Goal: Register for event/course: Sign up to attend an event or enroll in a course

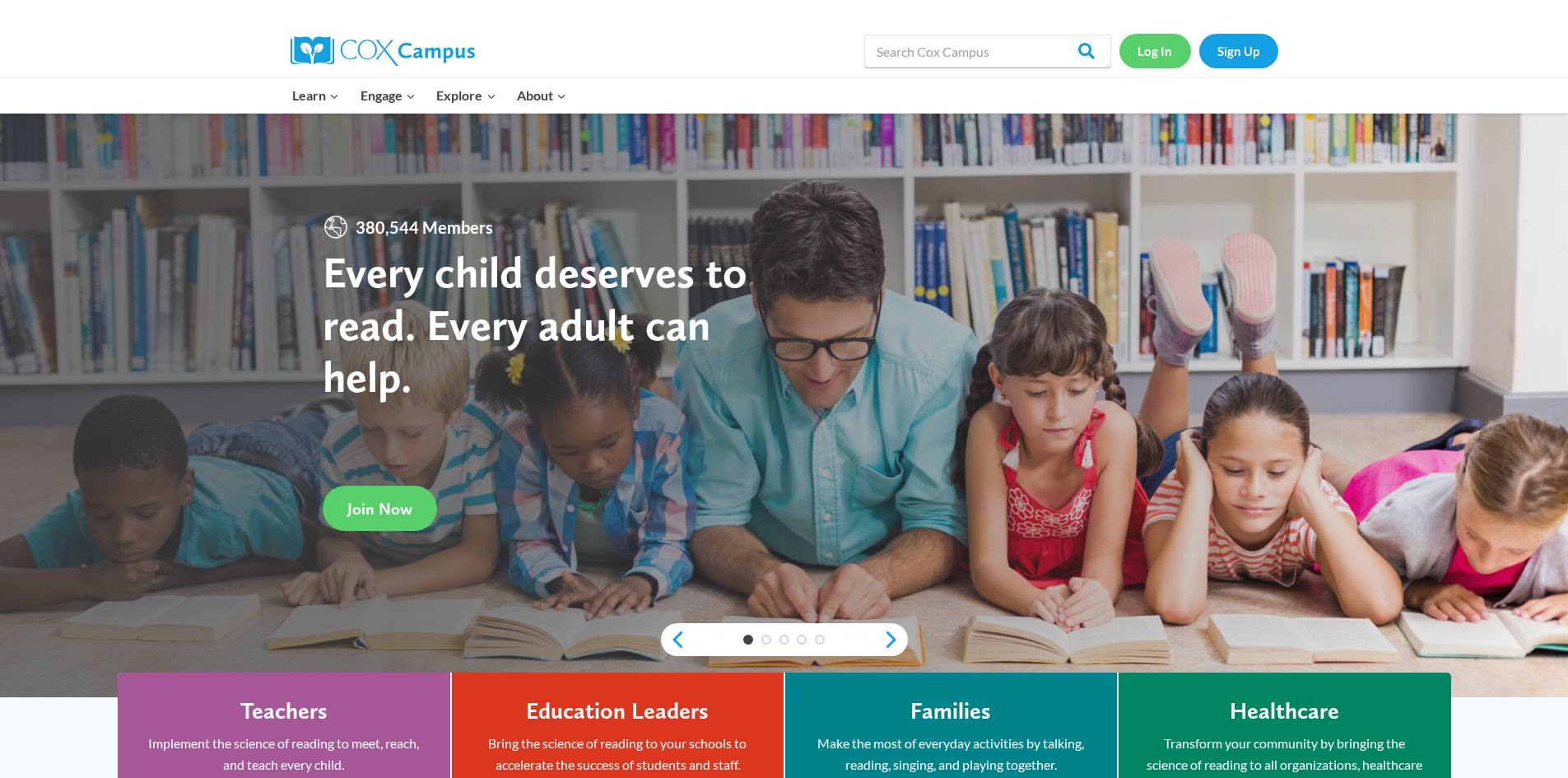
click at [1159, 52] on link "Log In" at bounding box center [1156, 51] width 72 height 34
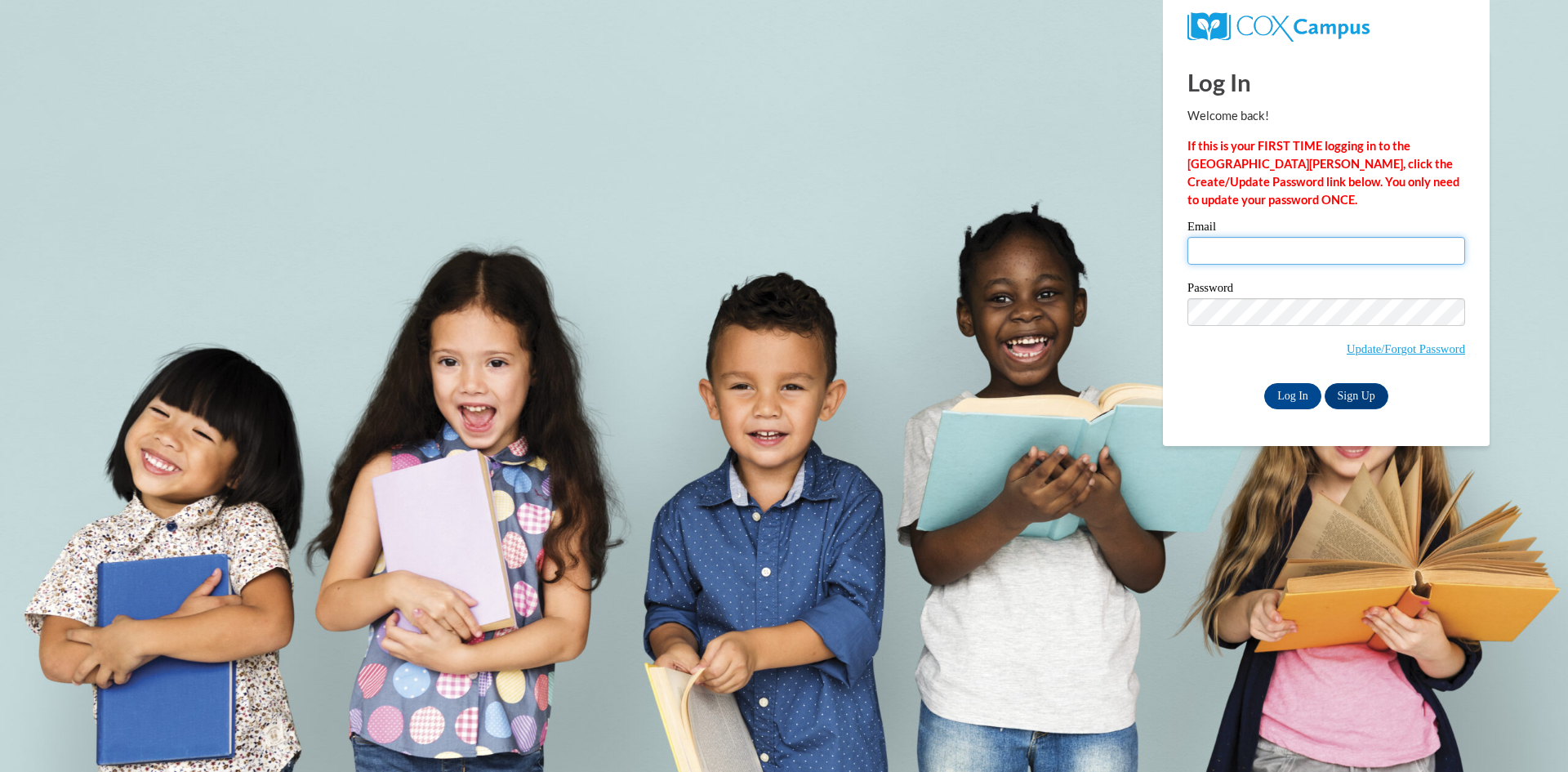
click at [1235, 244] on input "Email" at bounding box center [1326, 251] width 277 height 27
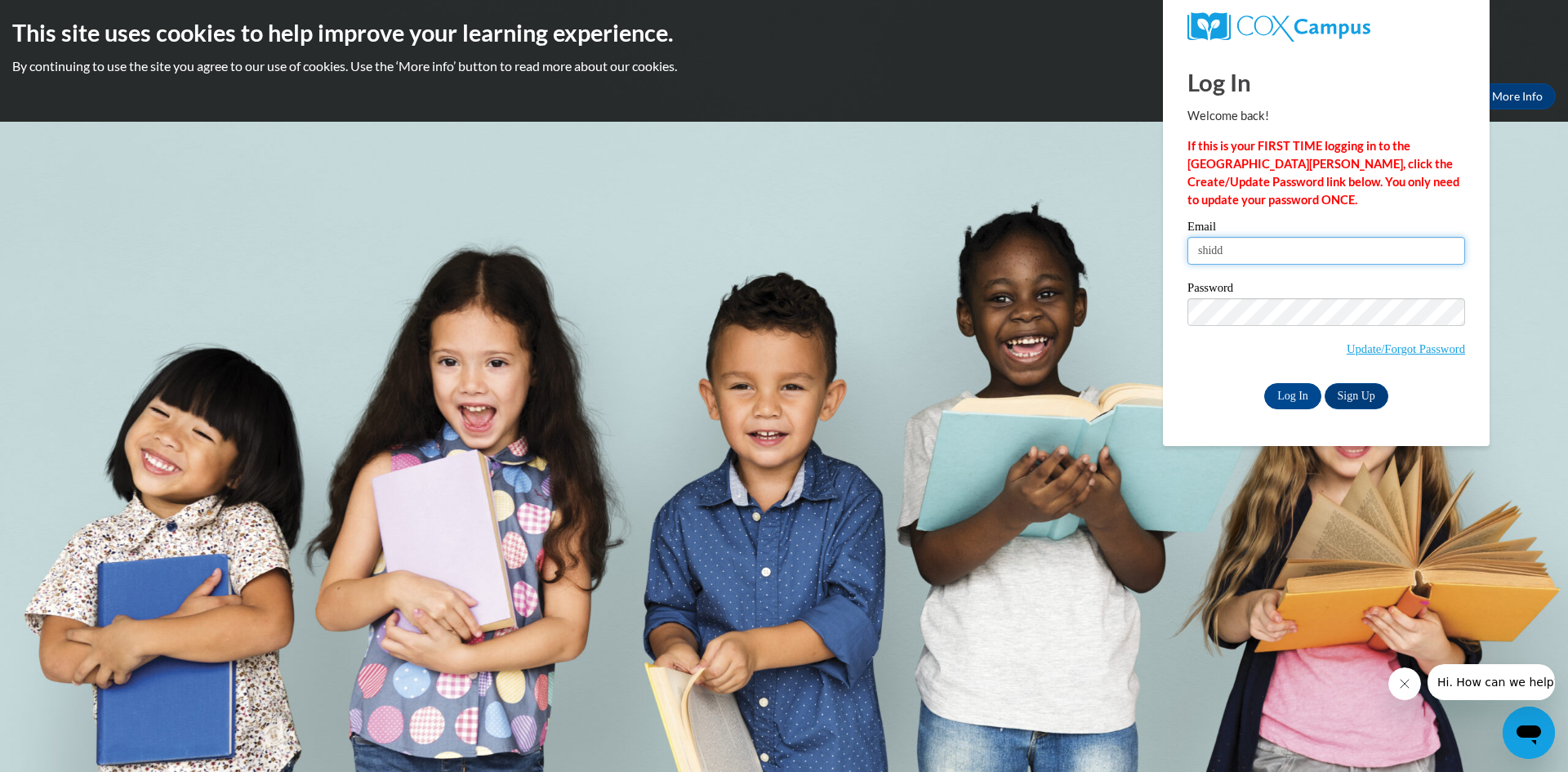
type input "shidde@clintonville.k12.wi.us"
click at [1300, 388] on input "Log In" at bounding box center [1293, 396] width 57 height 26
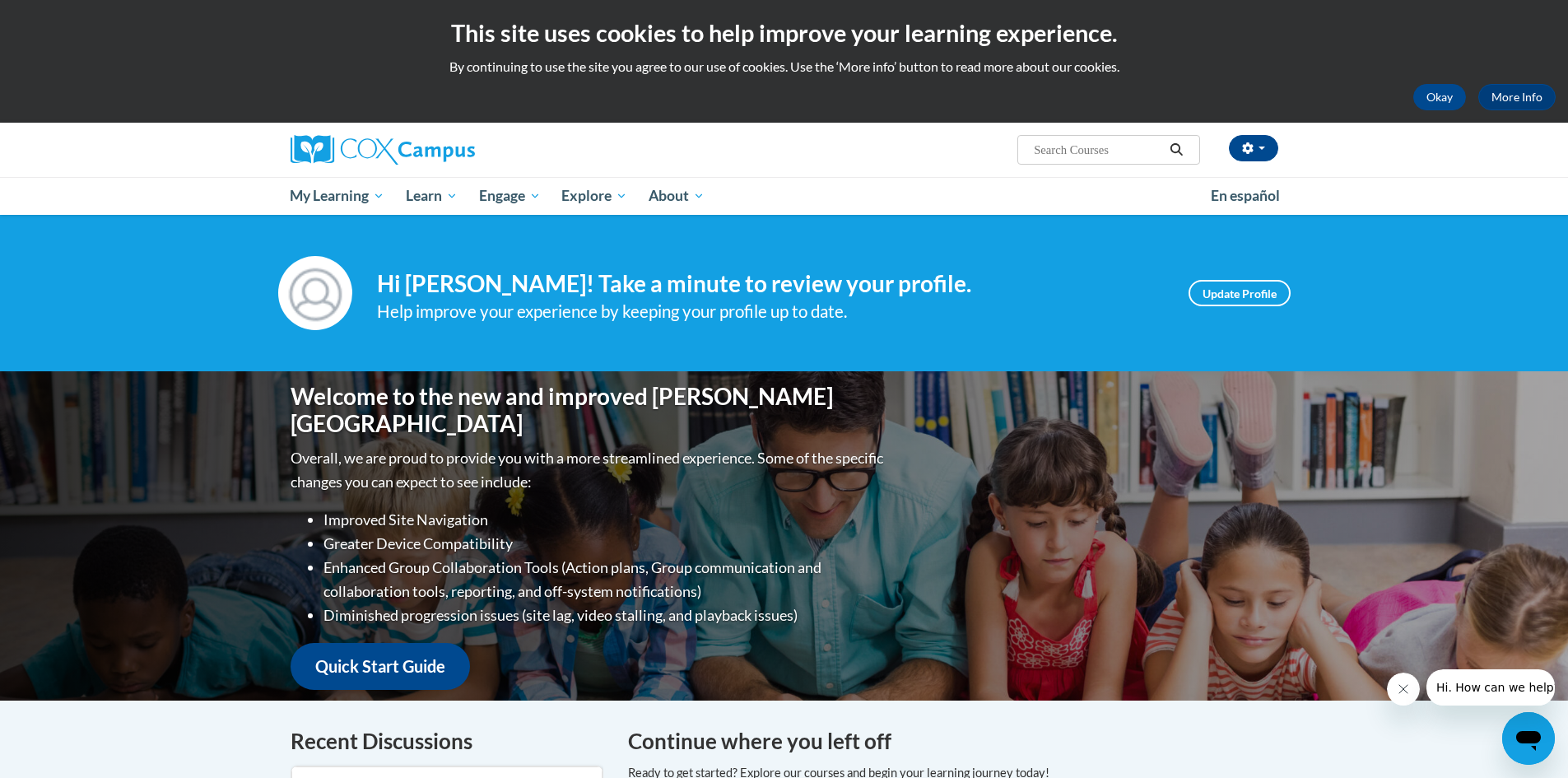
scroll to position [83, 0]
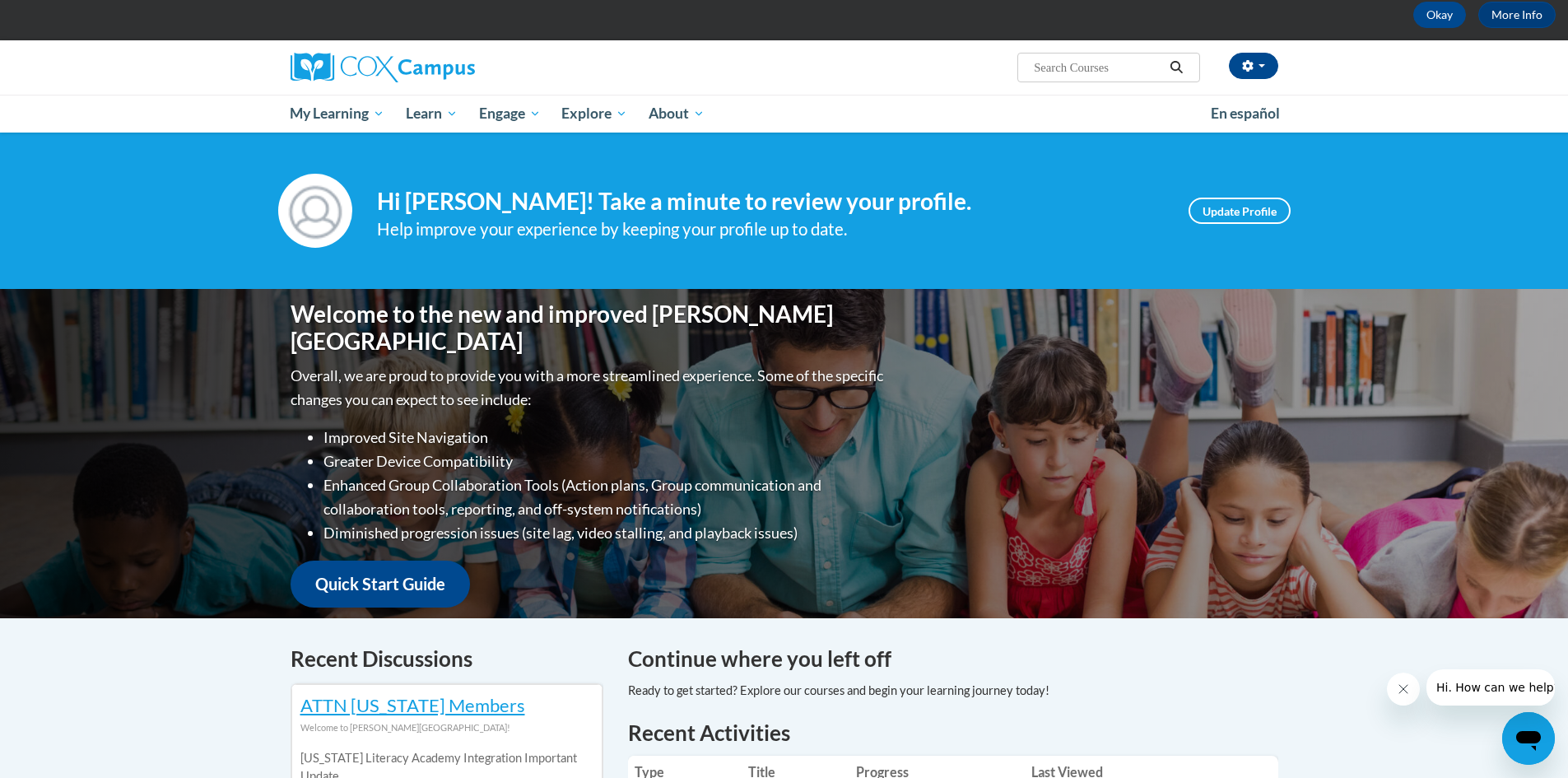
click at [1075, 66] on input "Search..." at bounding box center [1098, 67] width 132 height 19
type input "systematic and explicit instruction"
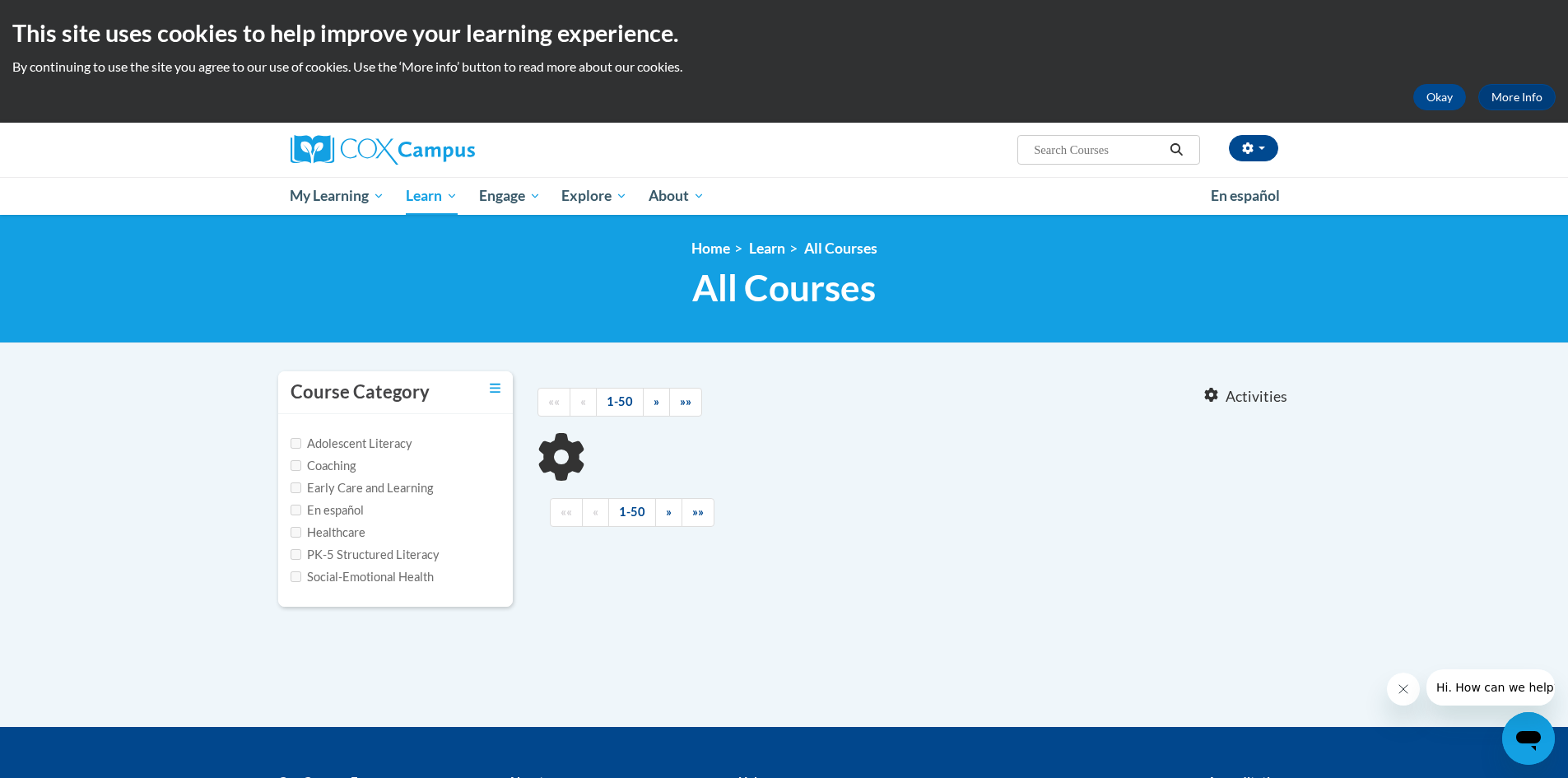
type input "systematic and explicit instruction"
click at [1109, 157] on input "systematic and explicit instruction" at bounding box center [1098, 149] width 132 height 19
paste input "Systematic and Explicit Instruction"
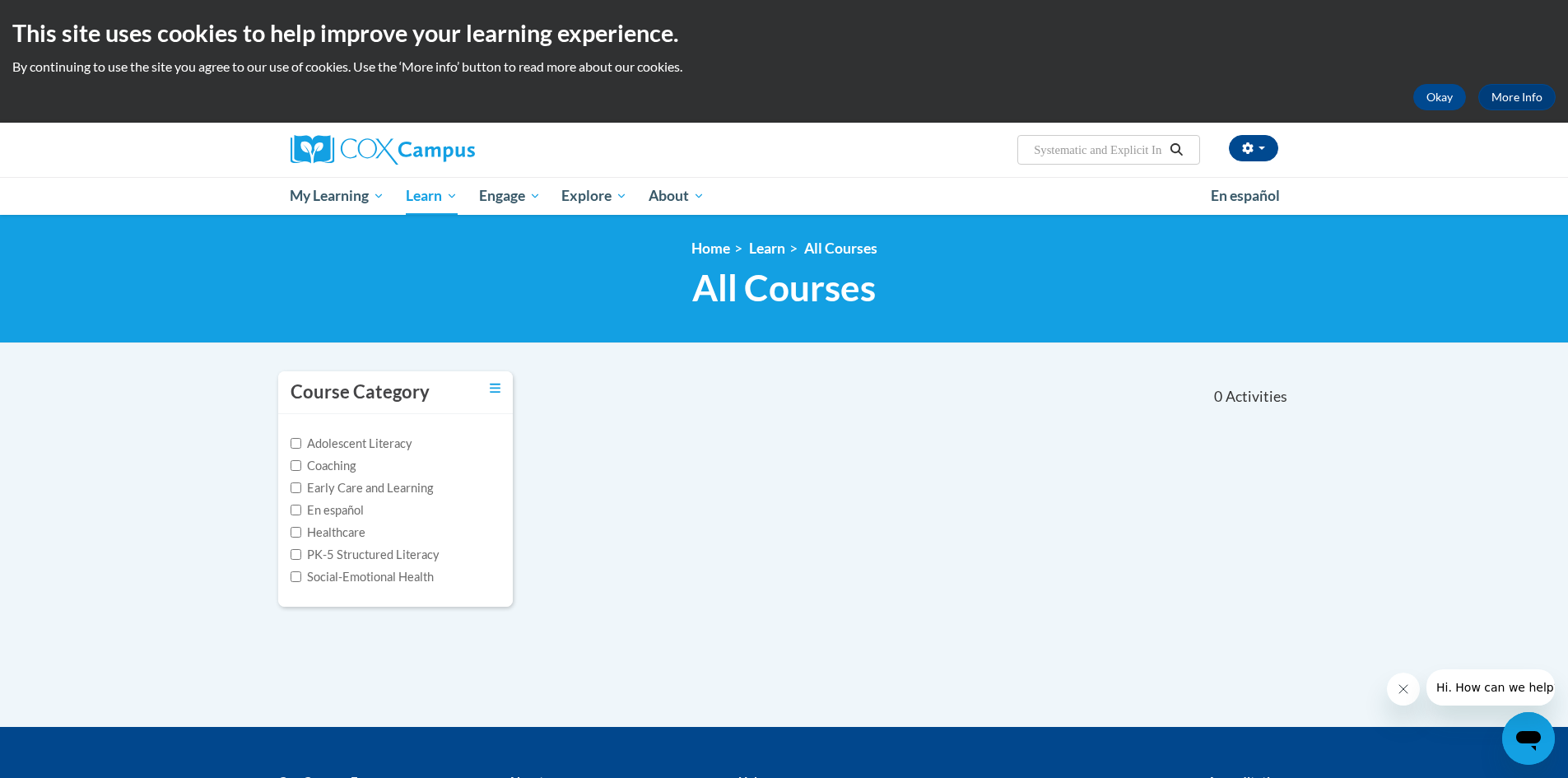
scroll to position [0, 54]
type input "Systematic and Explicit Instruction"
click at [1240, 140] on button "button" at bounding box center [1254, 148] width 50 height 27
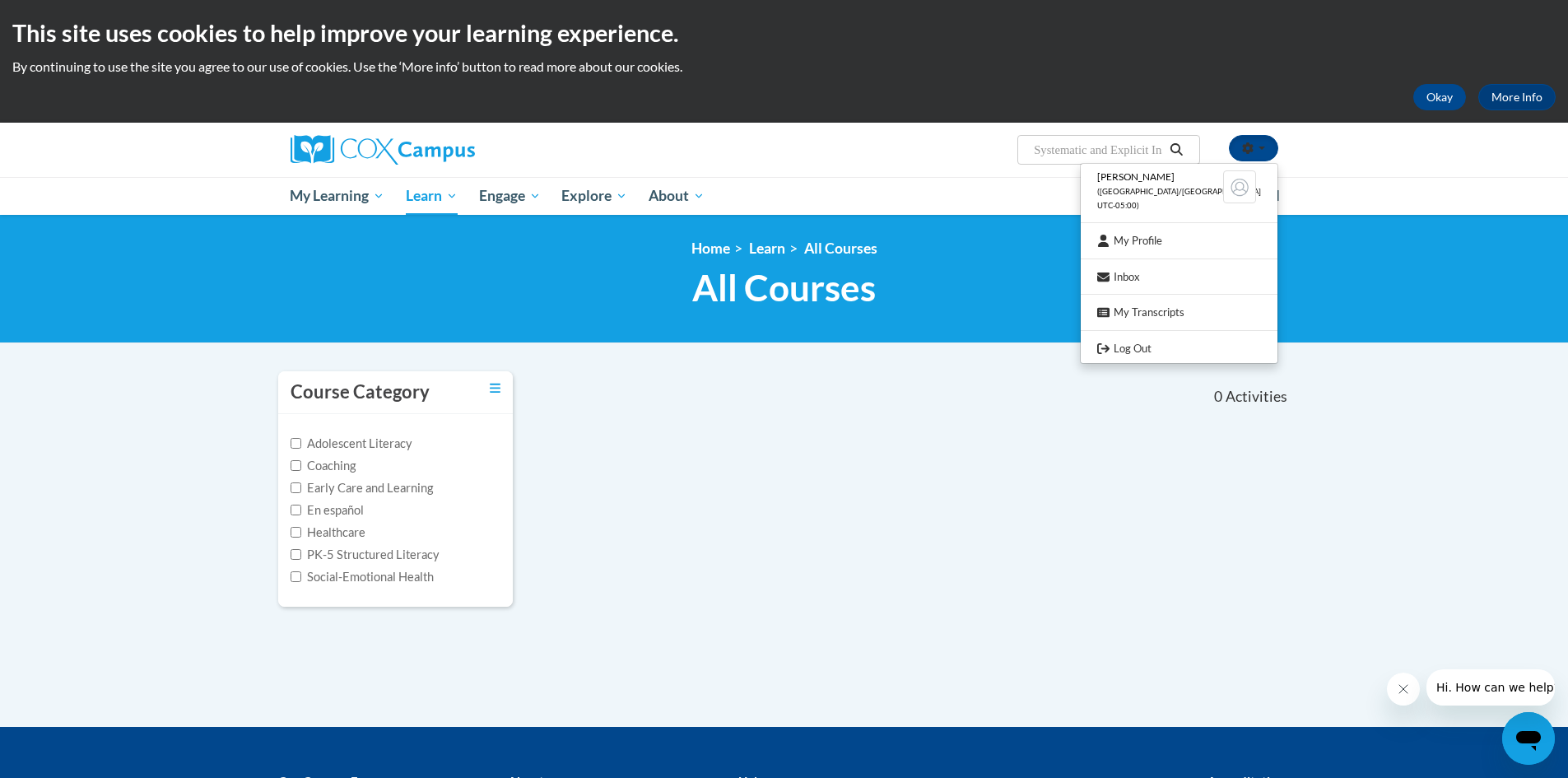
click at [1151, 142] on input "Systematic and Explicit Instruction" at bounding box center [1098, 149] width 132 height 19
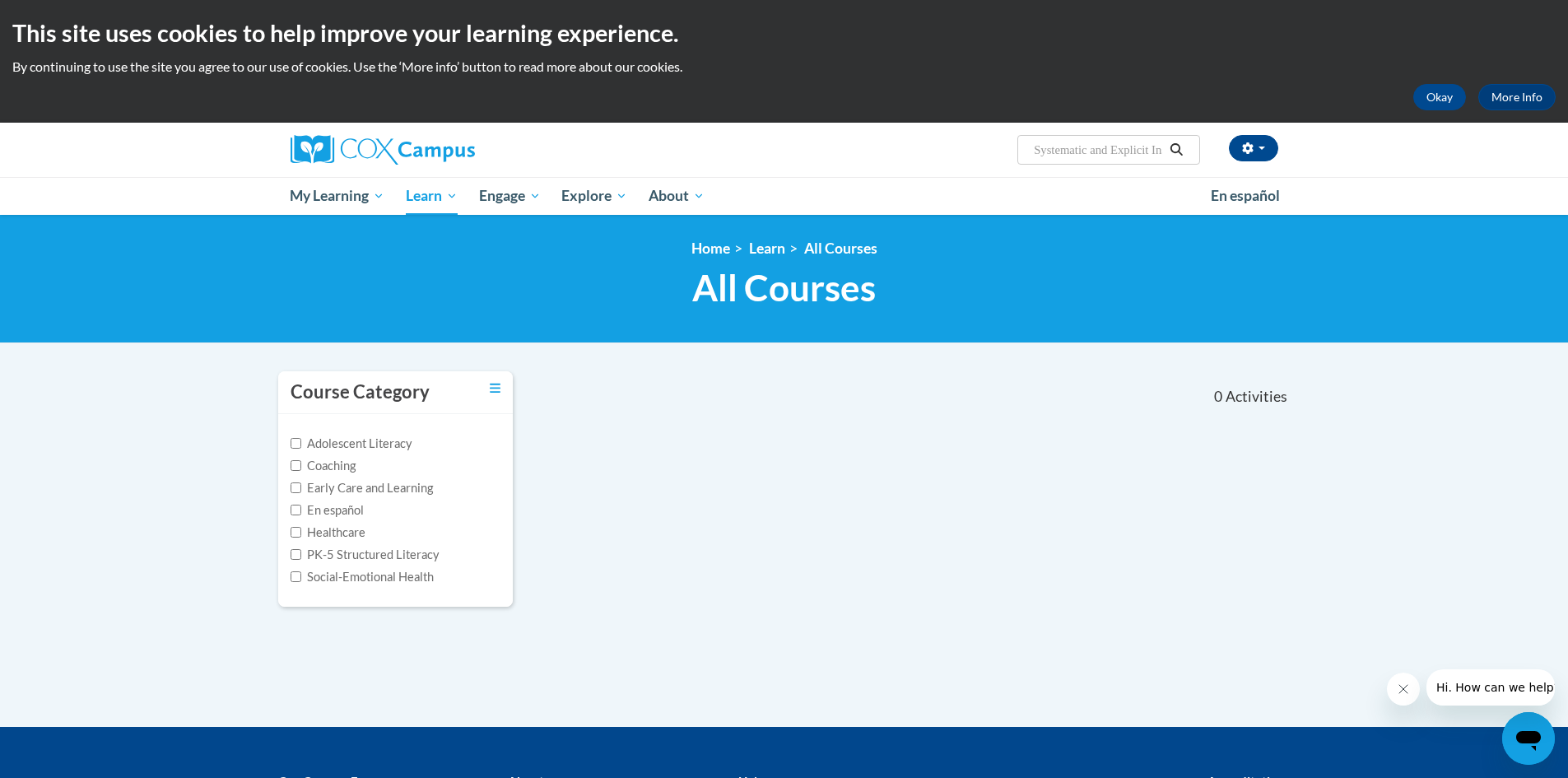
click at [1173, 144] on icon "Search" at bounding box center [1176, 149] width 15 height 12
type input "Systematic and Explicit Instruction"
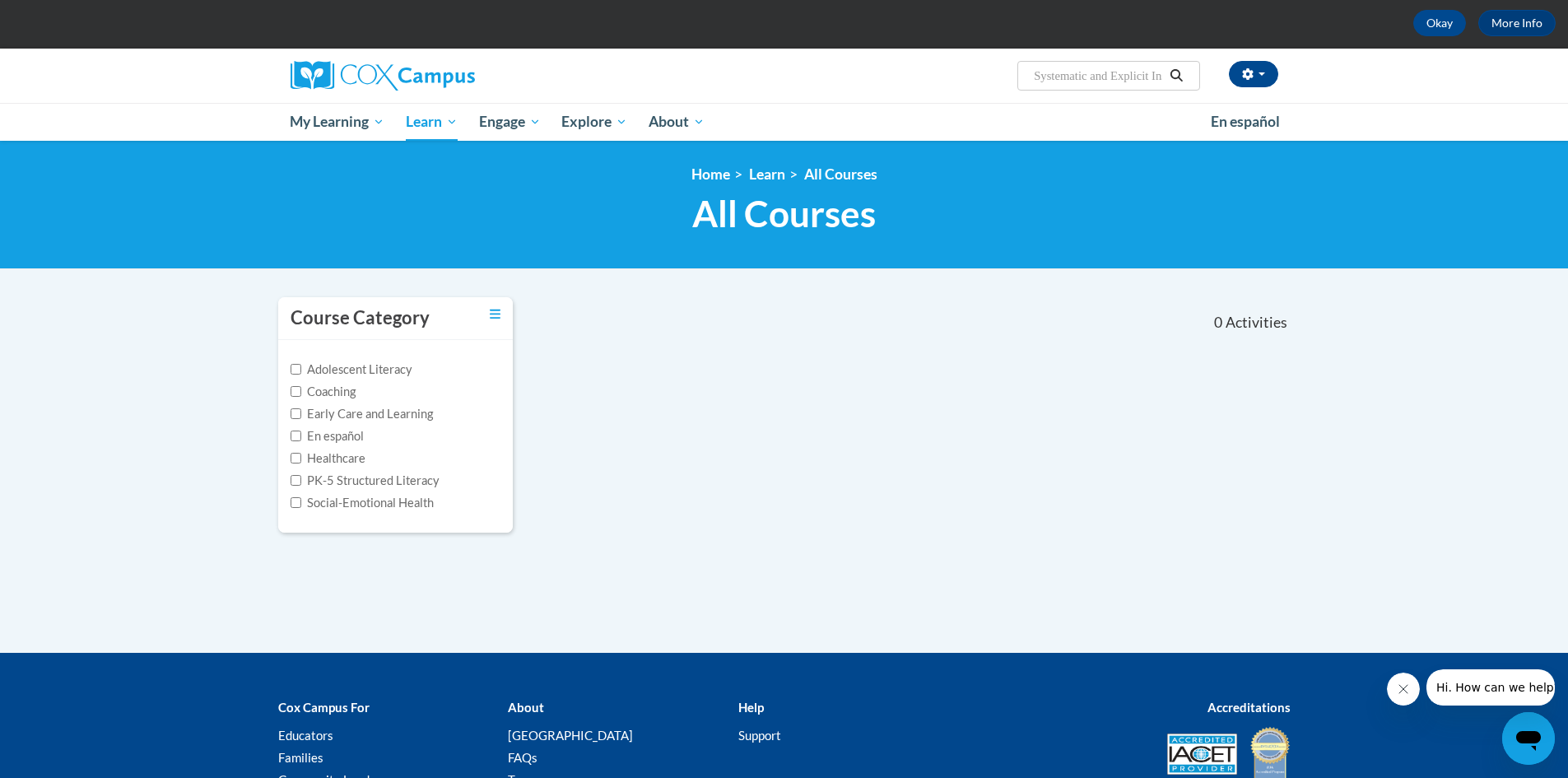
scroll to position [83, 0]
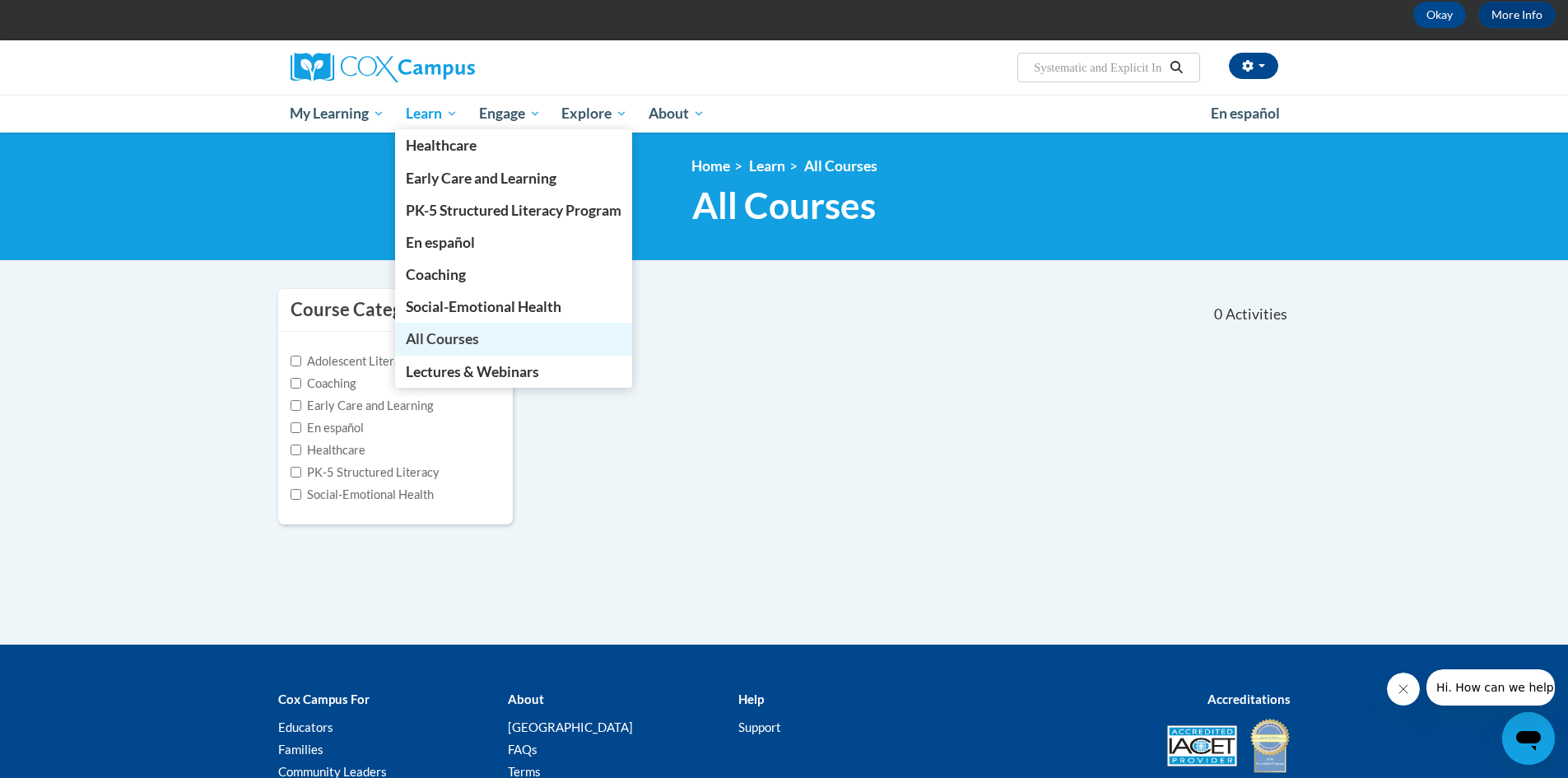
click at [466, 336] on span "All Courses" at bounding box center [442, 338] width 74 height 17
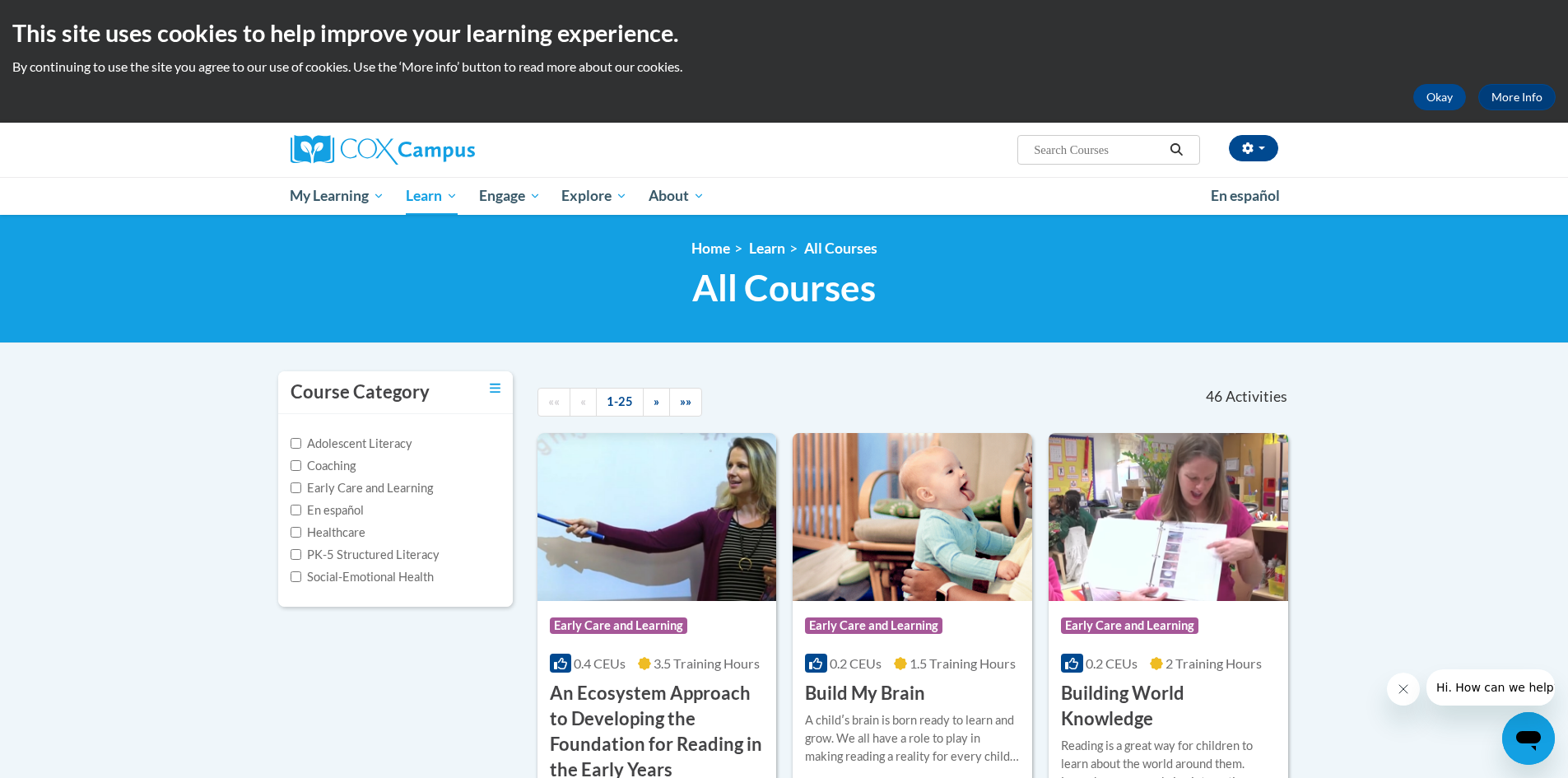
click at [1117, 137] on span "Search Search..." at bounding box center [1109, 150] width 182 height 29
drag, startPoint x: 1116, startPoint y: 145, endPoint x: 1127, endPoint y: 143, distance: 11.2
click at [1116, 146] on input "Search..." at bounding box center [1098, 149] width 132 height 19
type input "systematic"
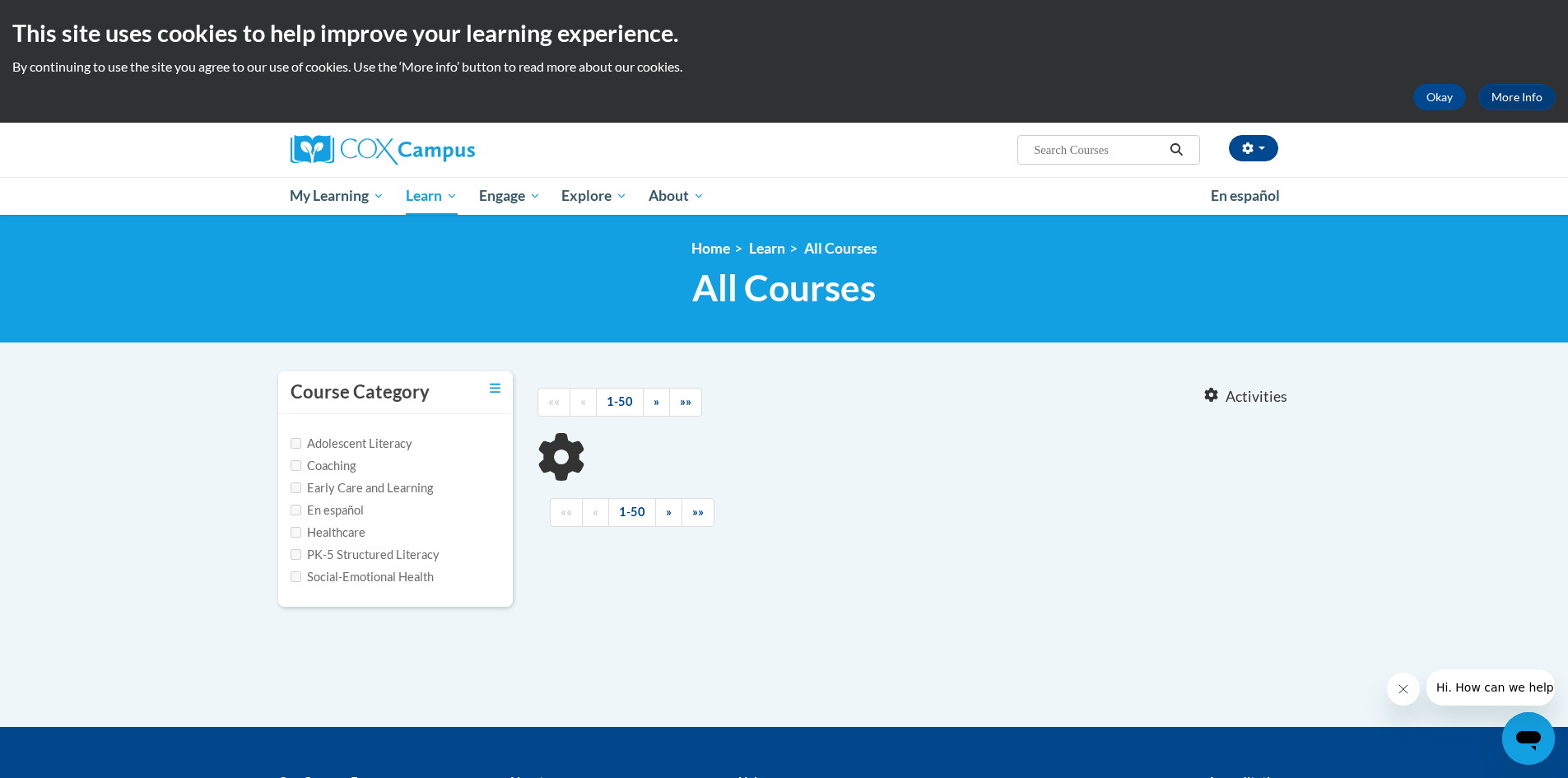
type input "systematic"
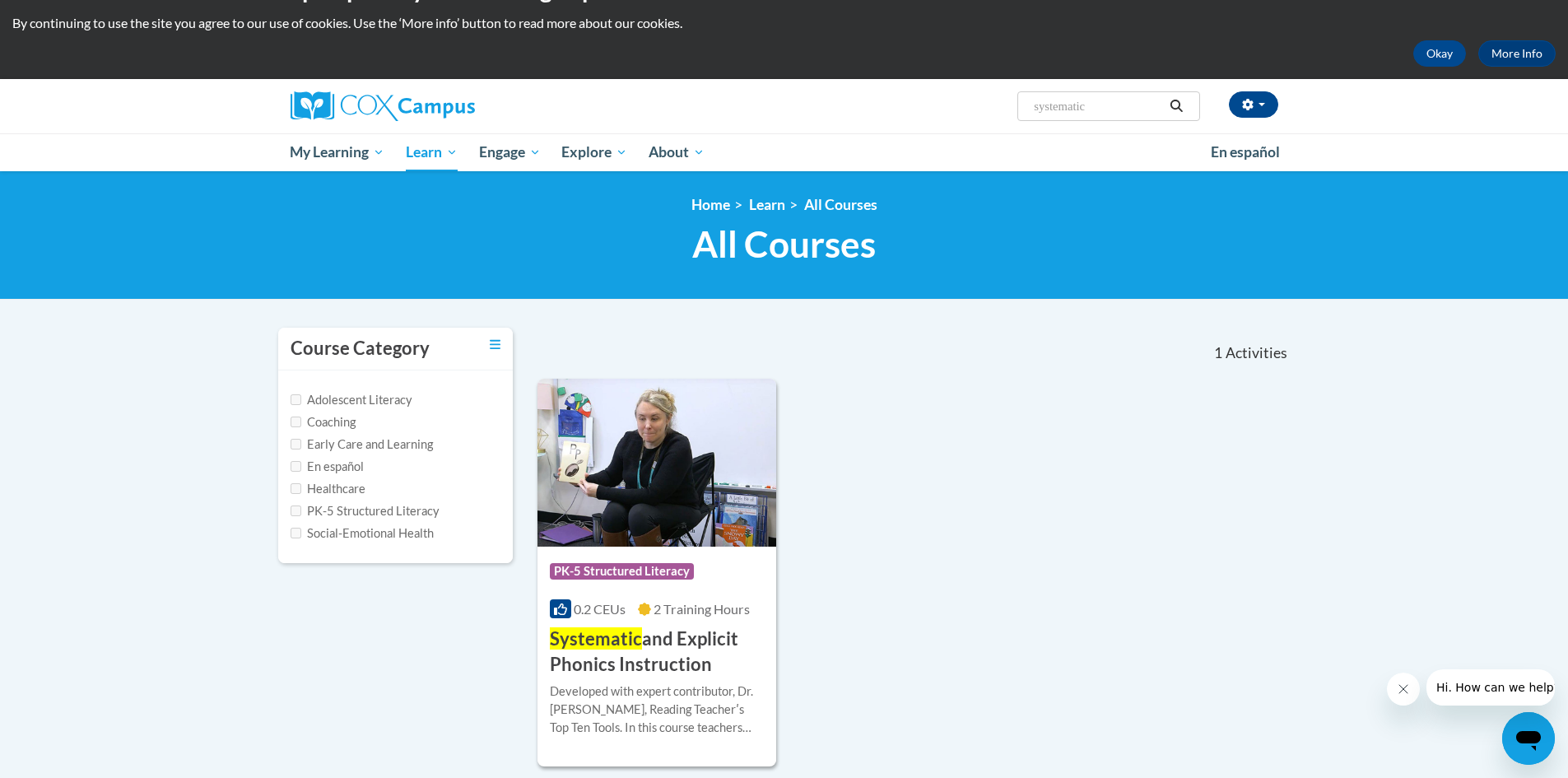
scroll to position [83, 0]
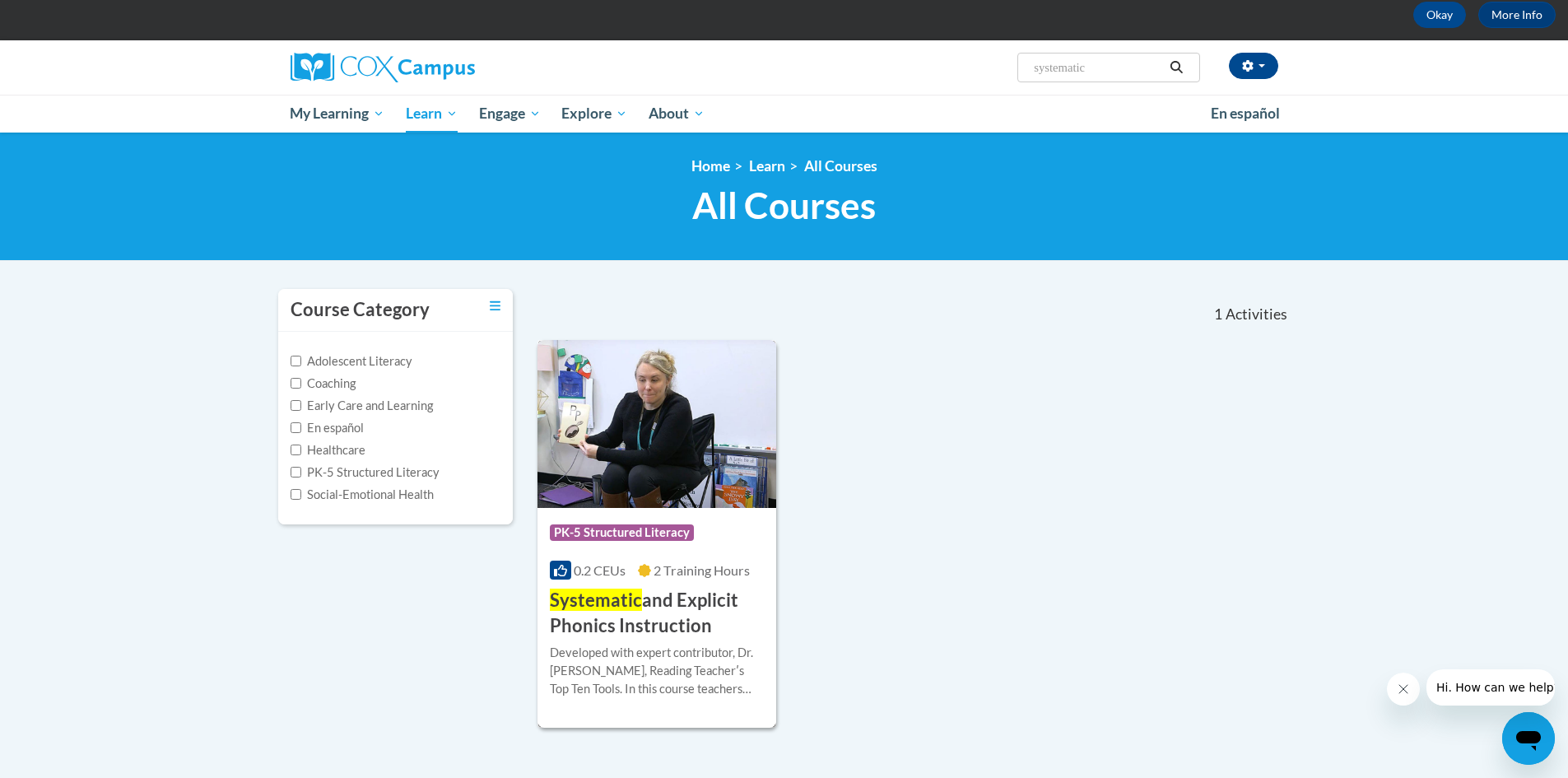
click at [657, 624] on h3 "Systematic and Explicit Phonics Instruction" at bounding box center [658, 613] width 215 height 51
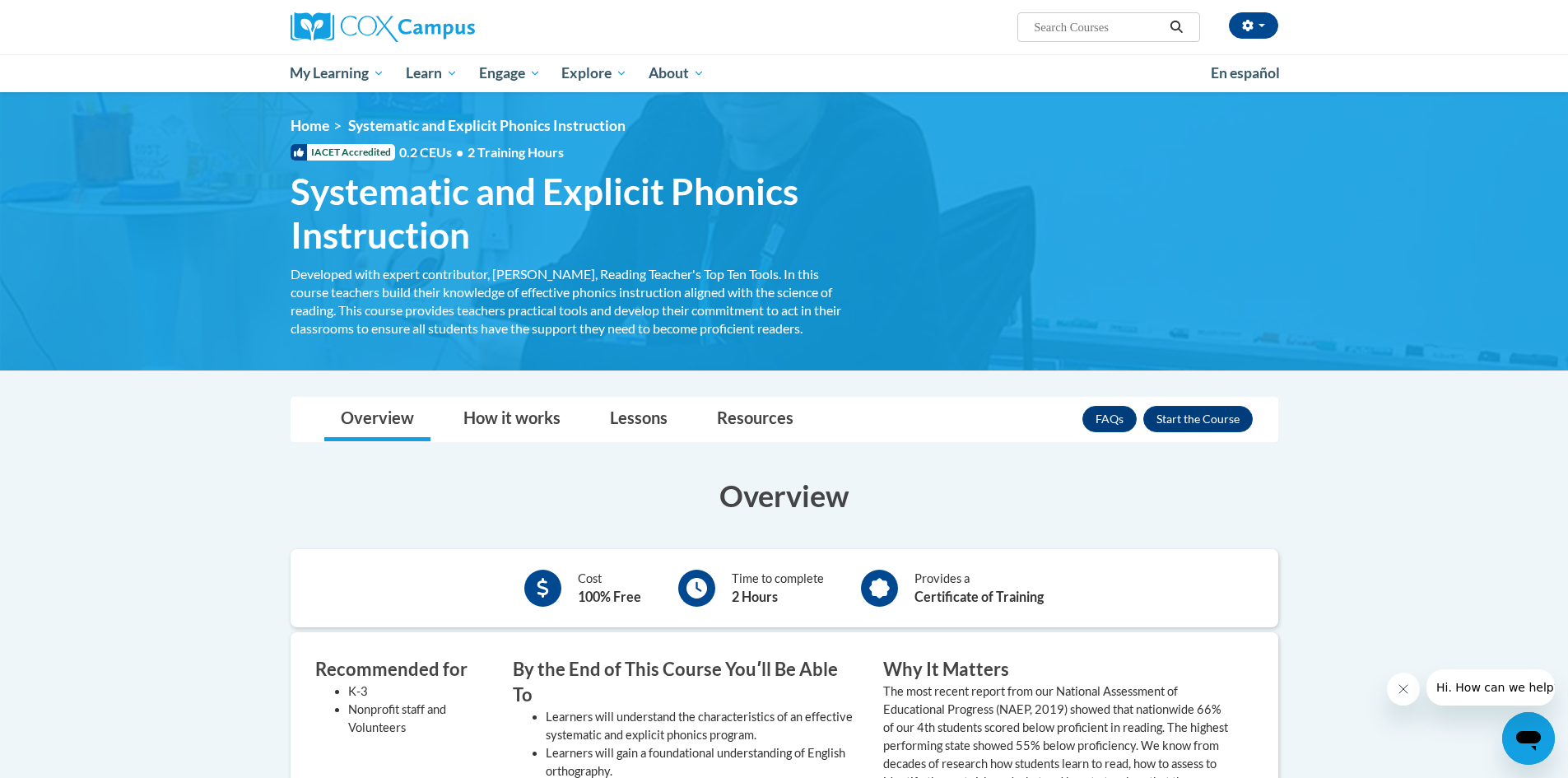
scroll to position [165, 0]
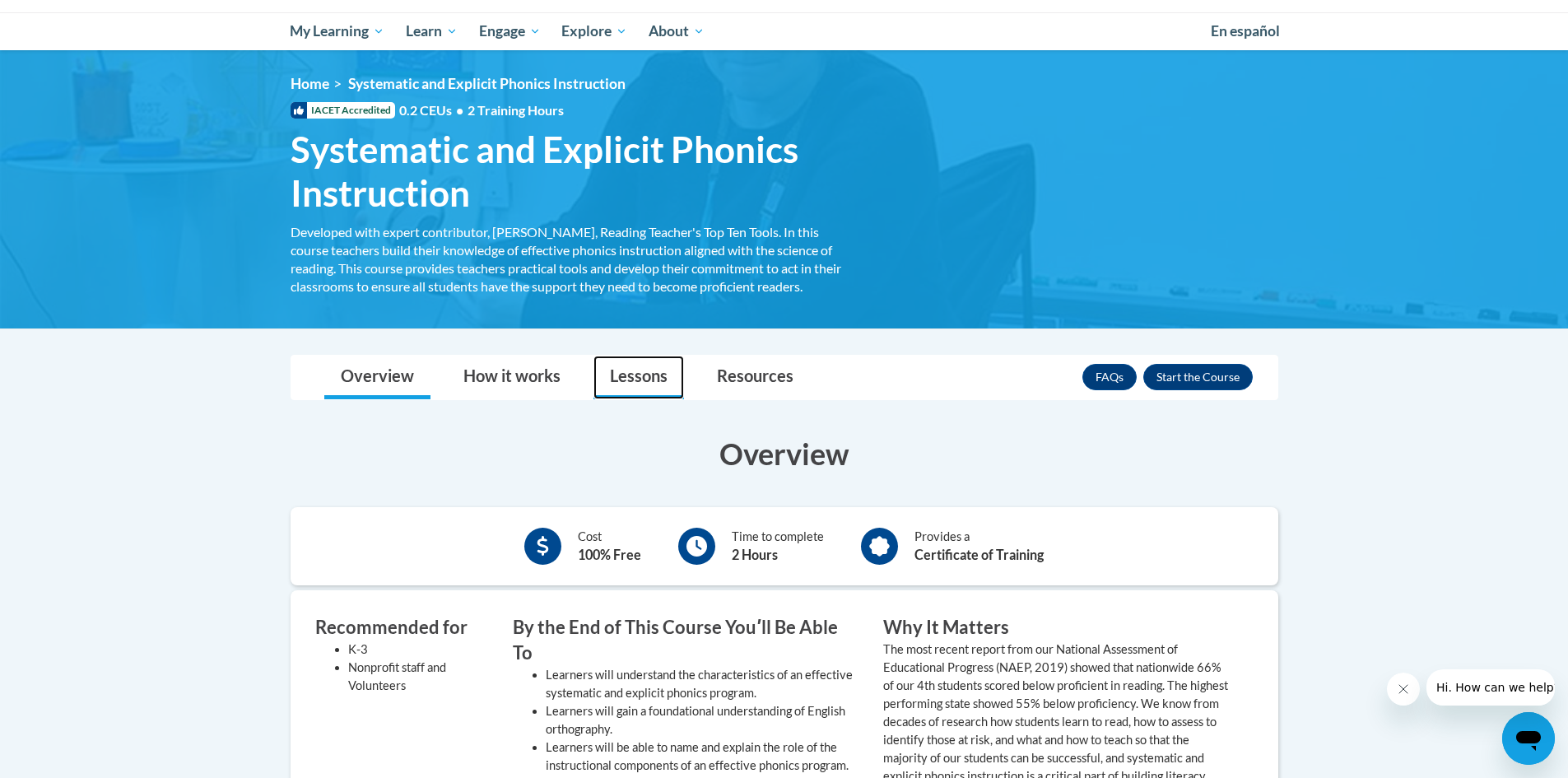
click at [649, 381] on link "Lessons" at bounding box center [638, 377] width 90 height 43
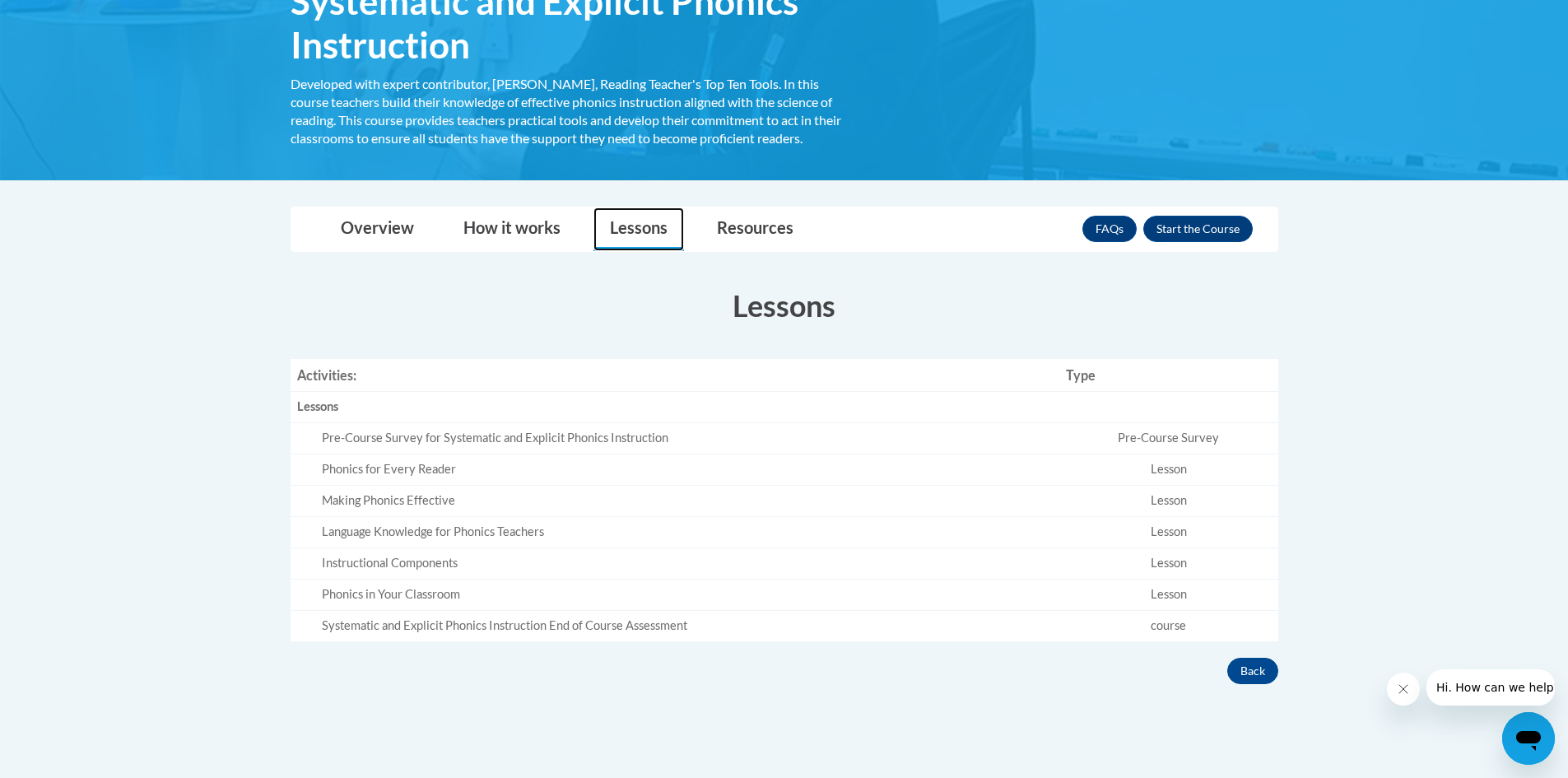
scroll to position [329, 0]
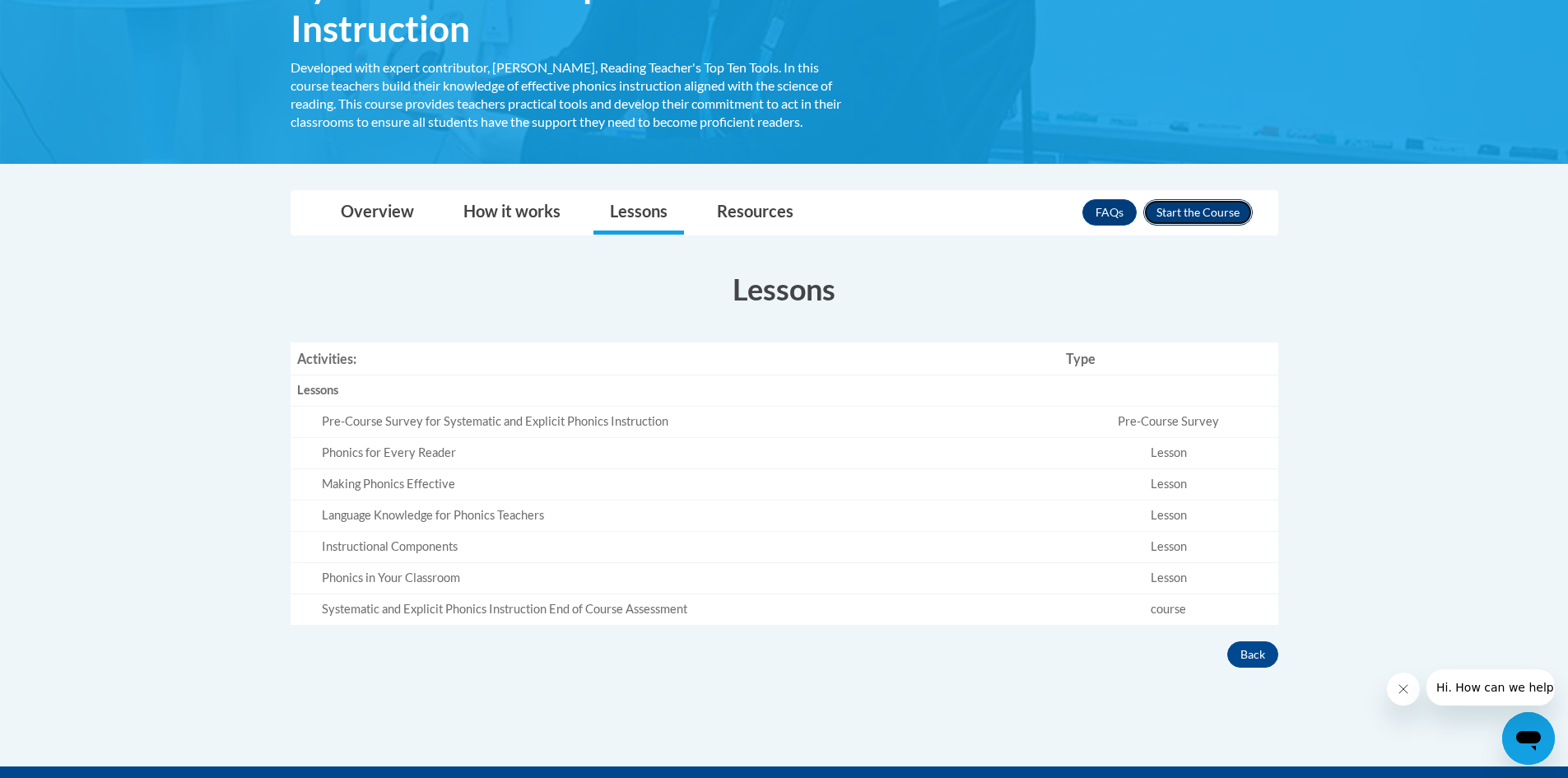
click at [1158, 208] on button "Enroll" at bounding box center [1197, 212] width 109 height 27
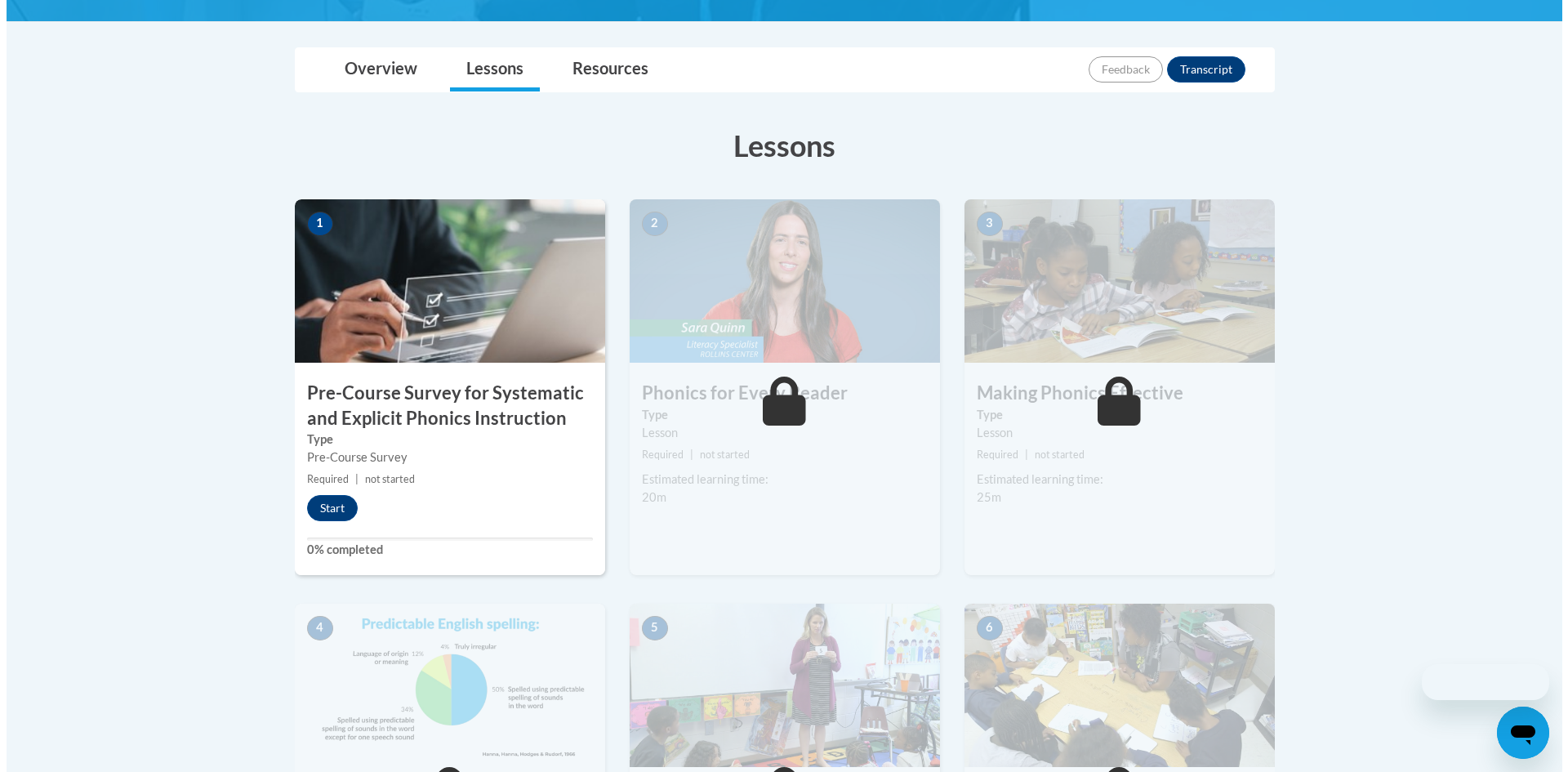
scroll to position [409, 0]
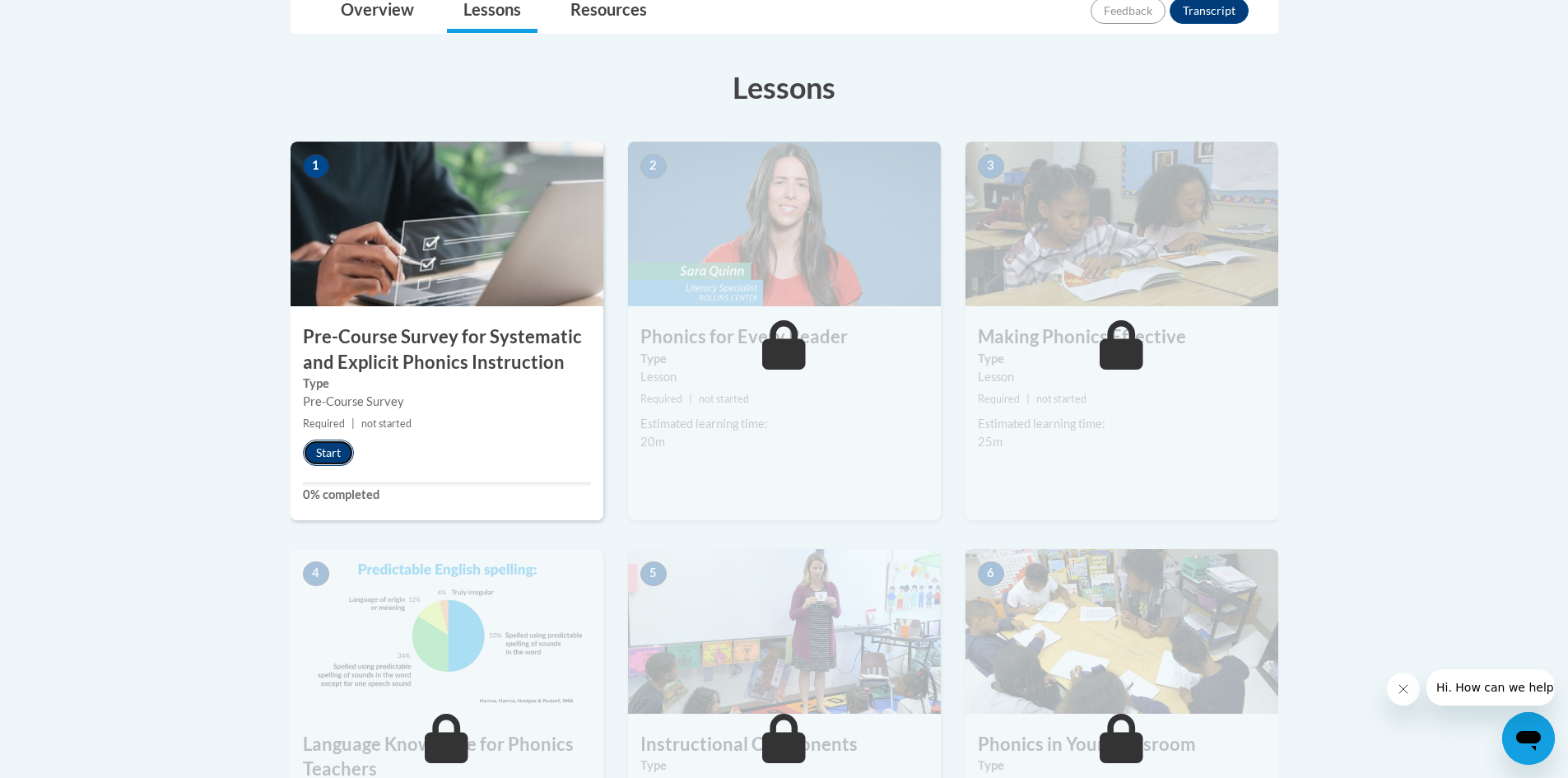
click at [334, 453] on button "Start" at bounding box center [328, 452] width 52 height 27
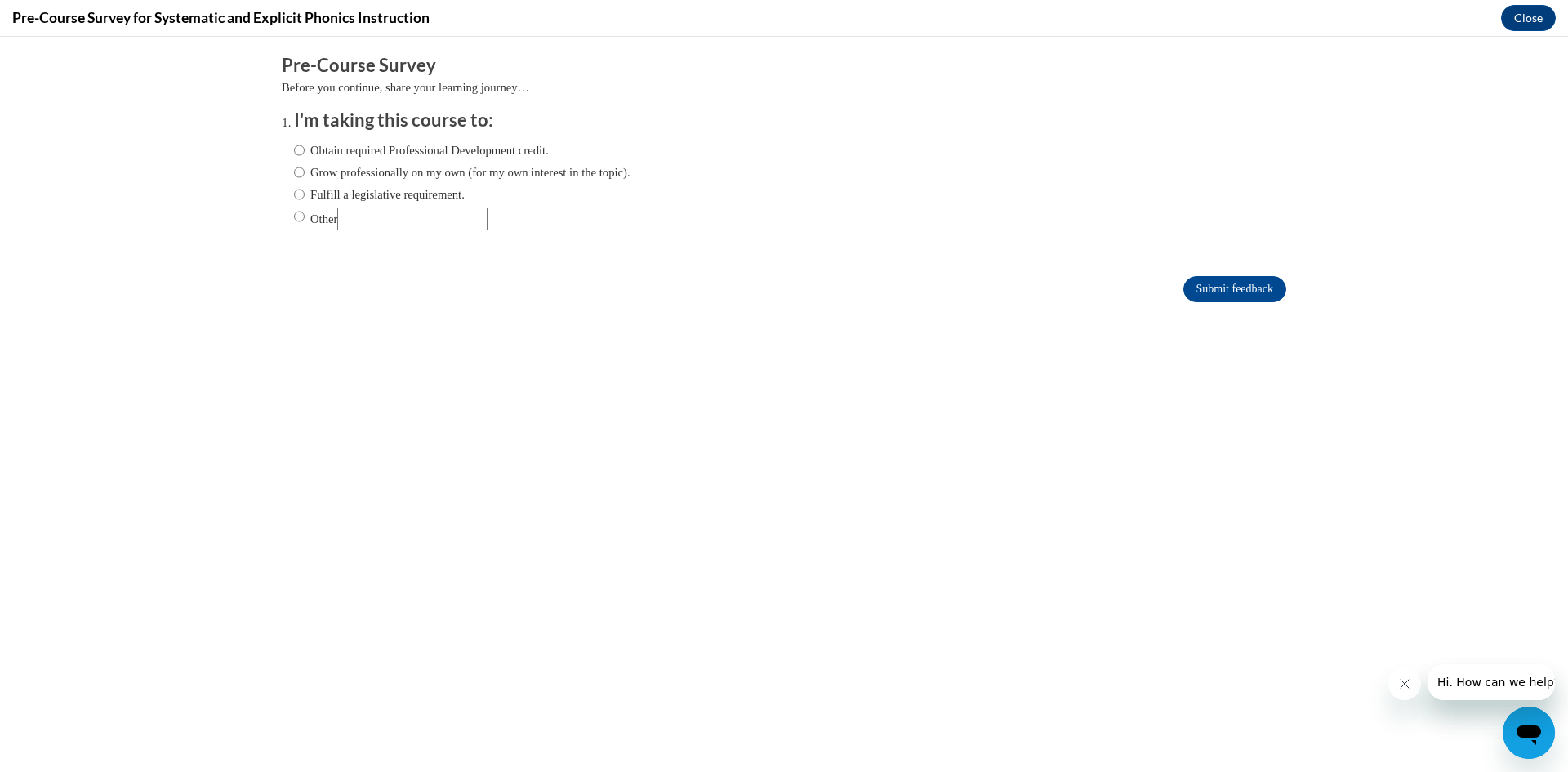
scroll to position [0, 0]
click at [294, 150] on input "Obtain required Professional Development credit." at bounding box center [299, 151] width 11 height 18
radio input "true"
click at [1207, 287] on input "Submit feedback" at bounding box center [1234, 289] width 103 height 26
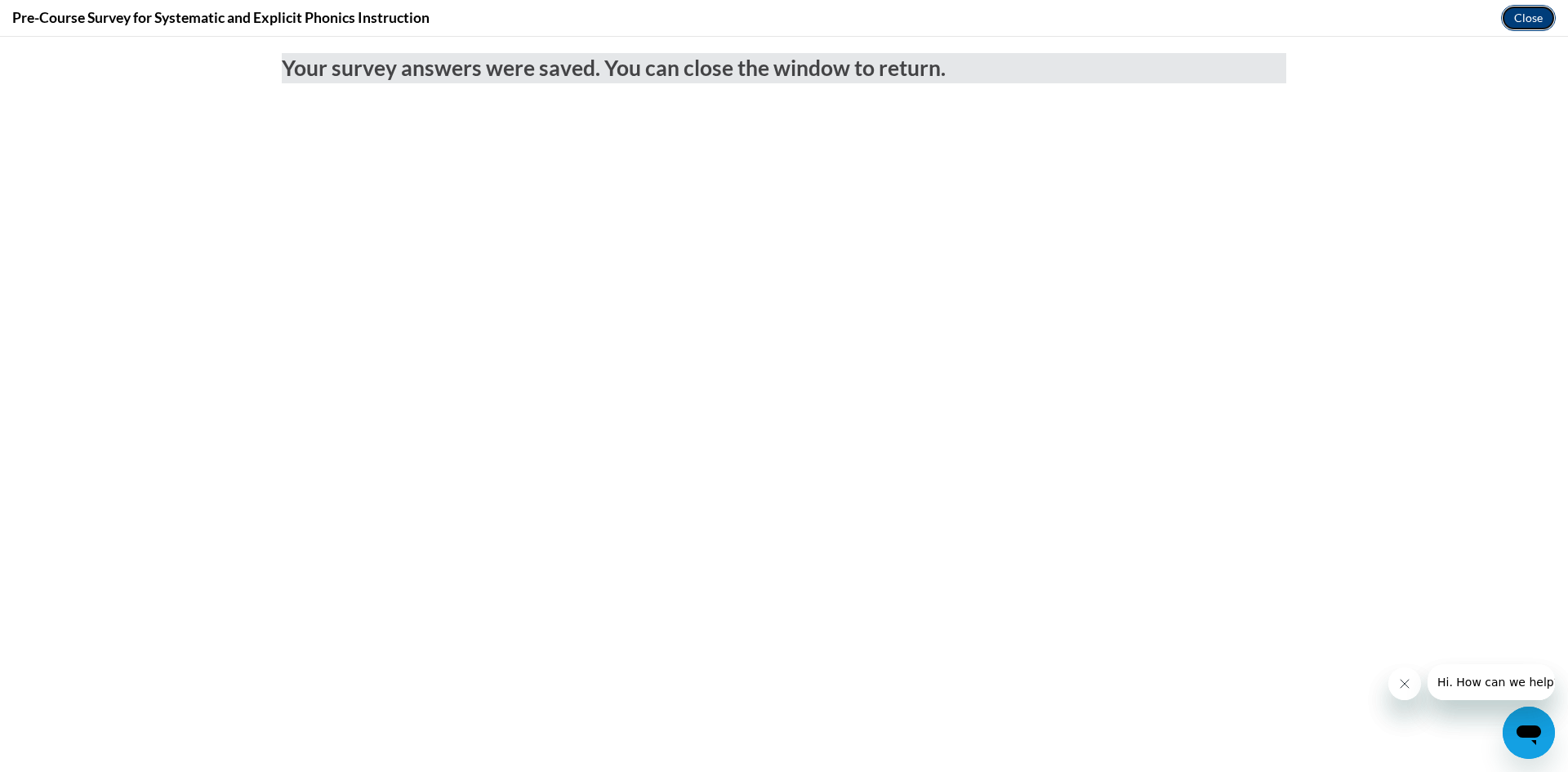
click at [1527, 16] on button "Close" at bounding box center [1528, 17] width 55 height 26
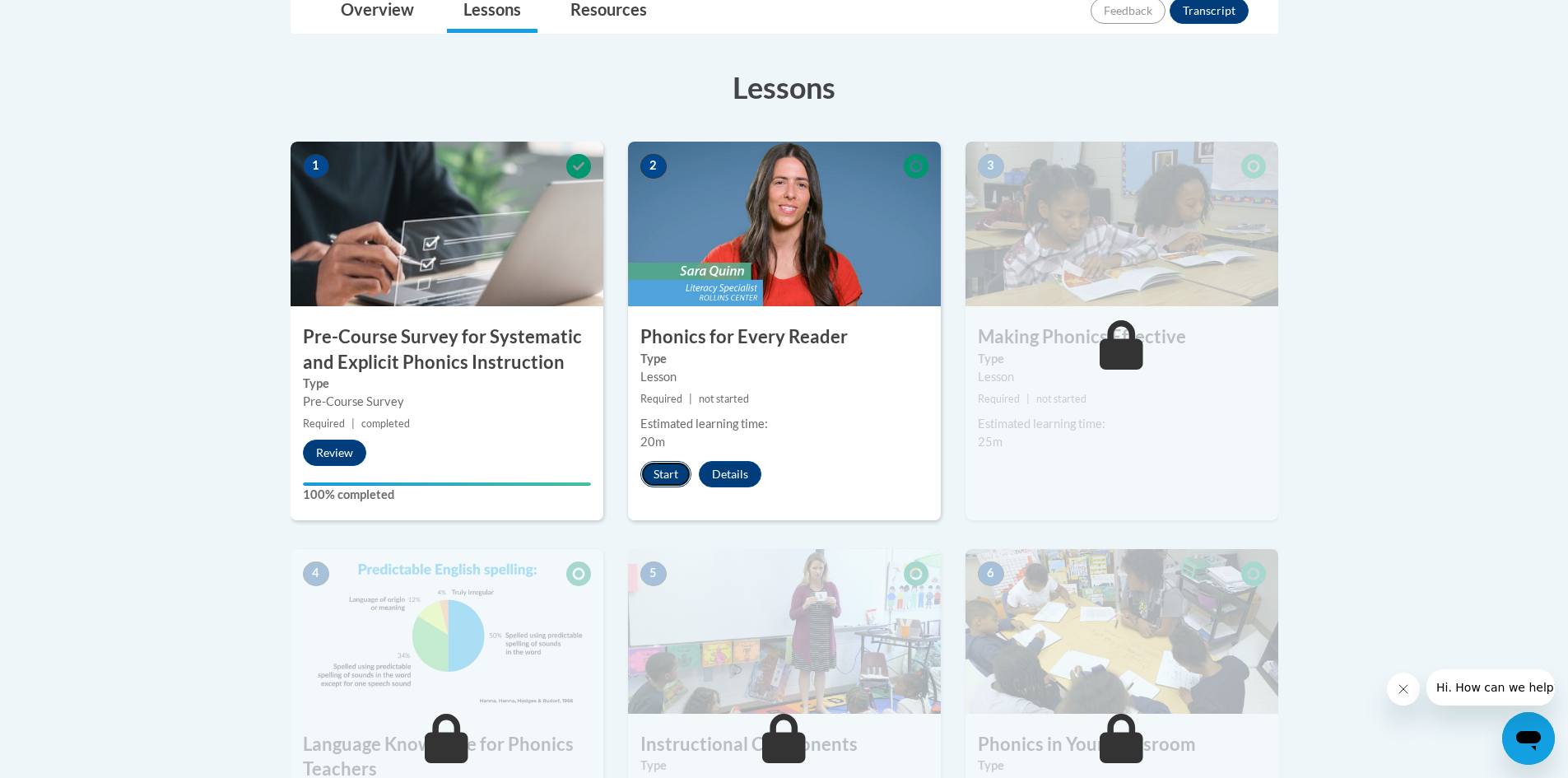
click at [671, 470] on button "Start" at bounding box center [666, 474] width 52 height 27
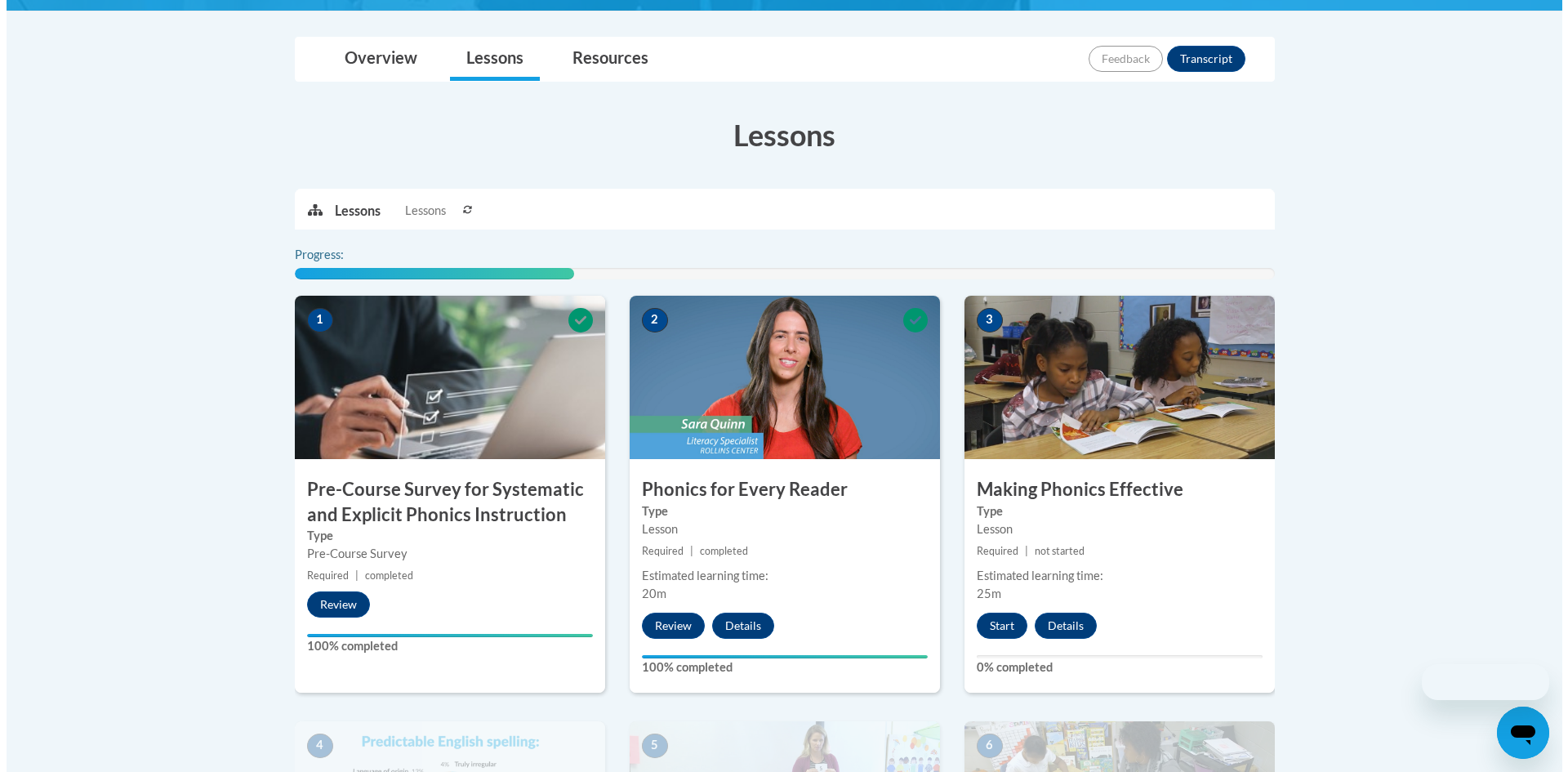
scroll to position [409, 0]
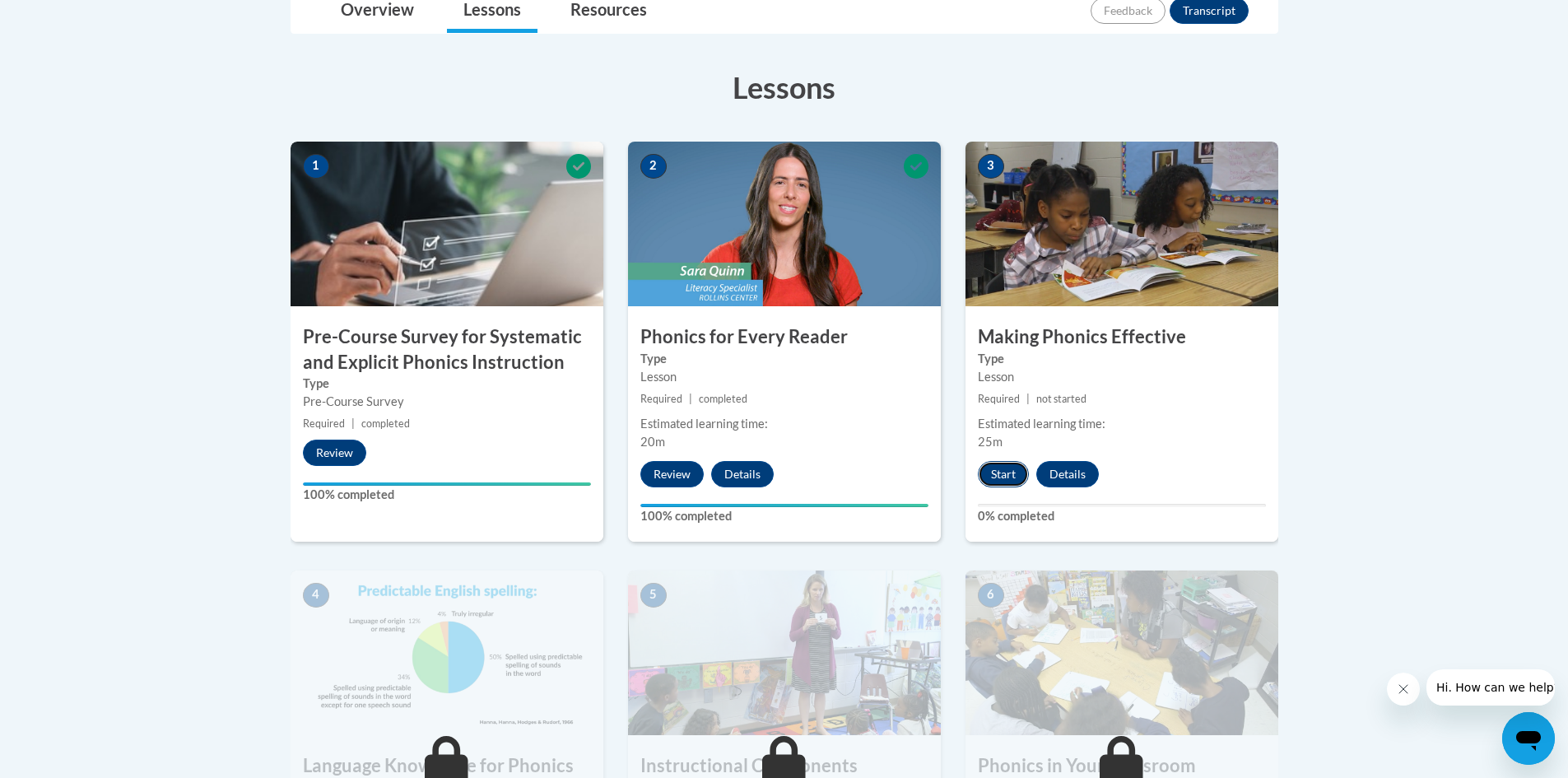
click at [1021, 475] on button "Start" at bounding box center [1004, 474] width 52 height 27
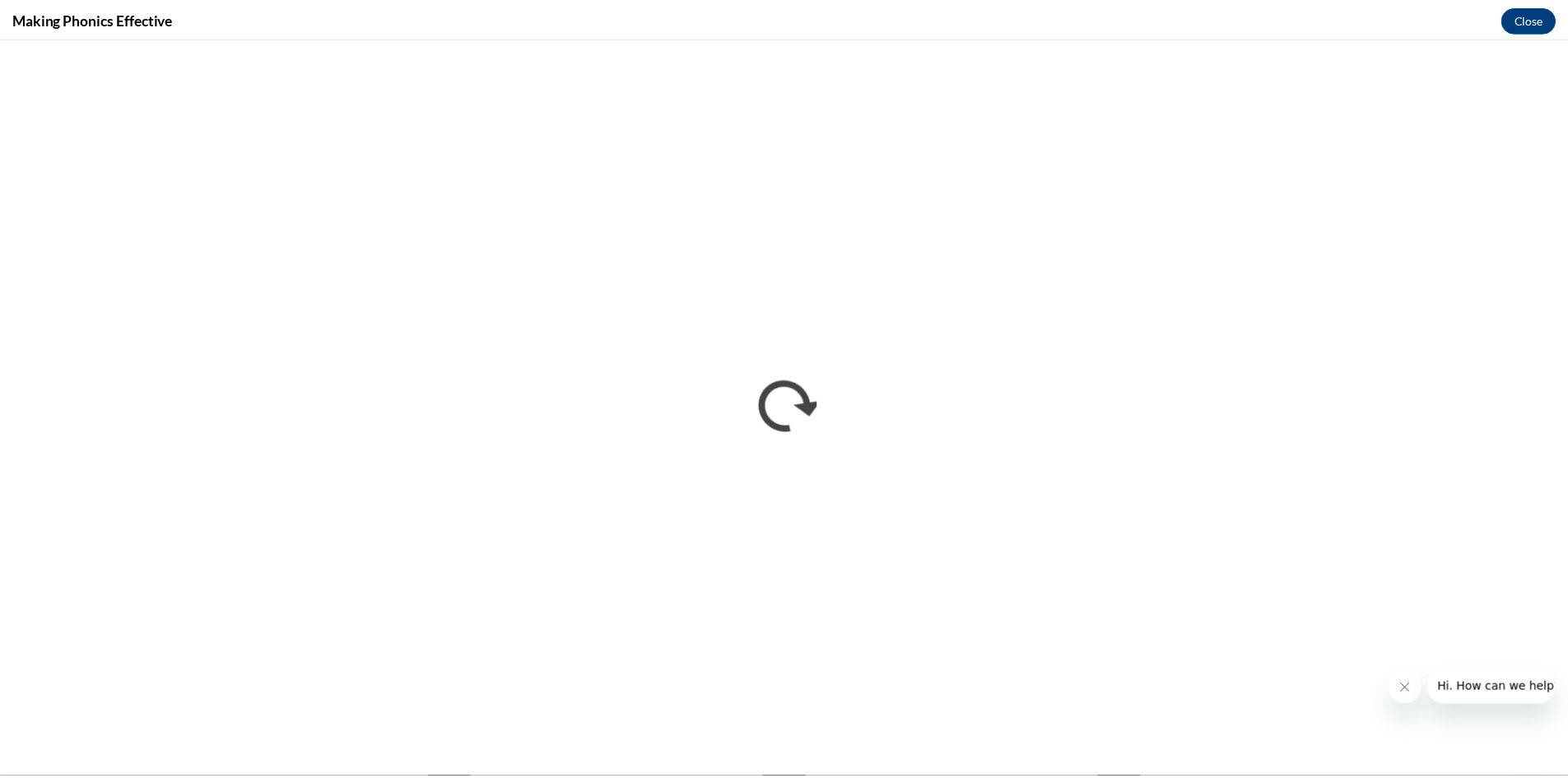
scroll to position [0, 0]
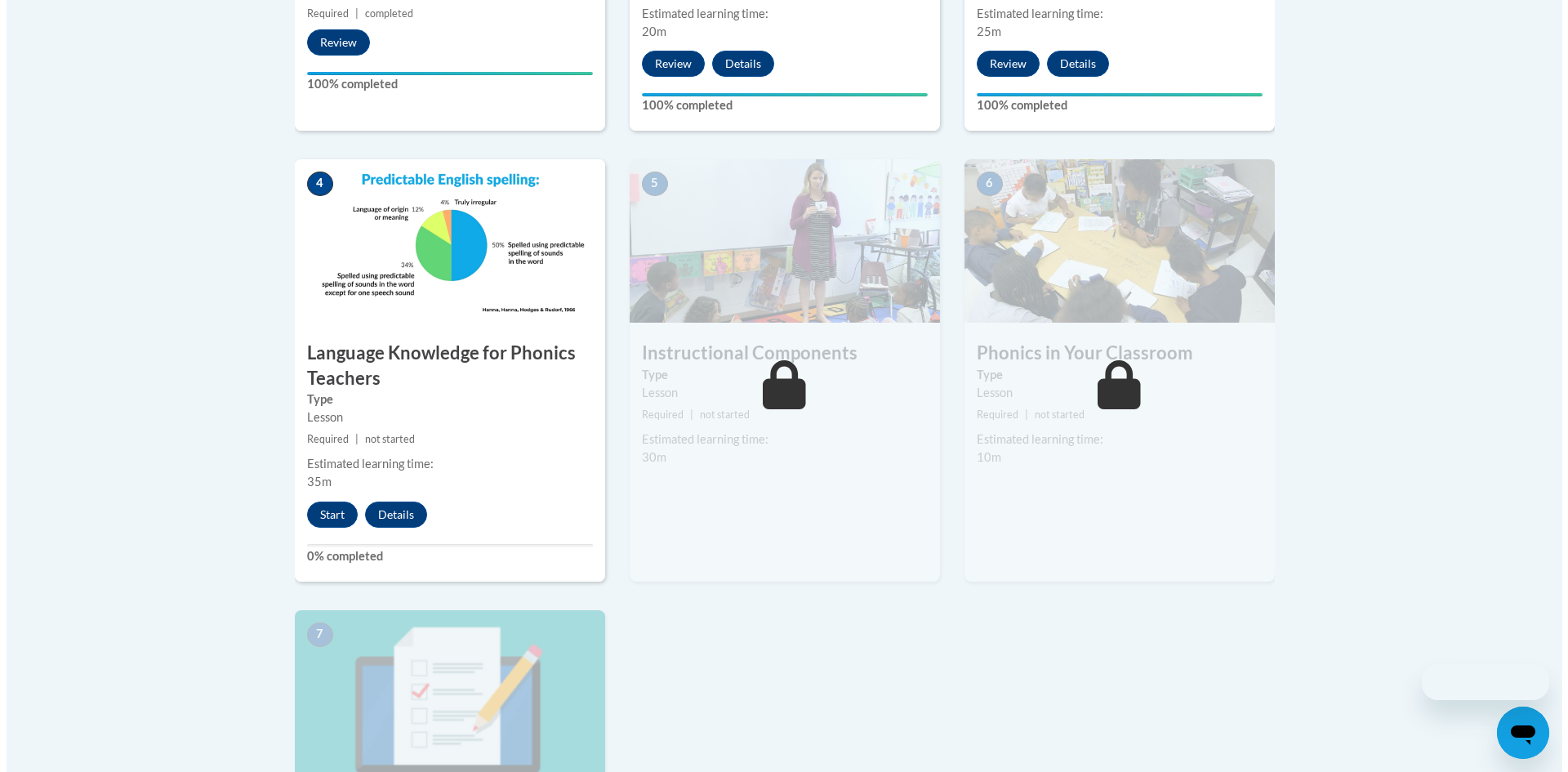
scroll to position [817, 0]
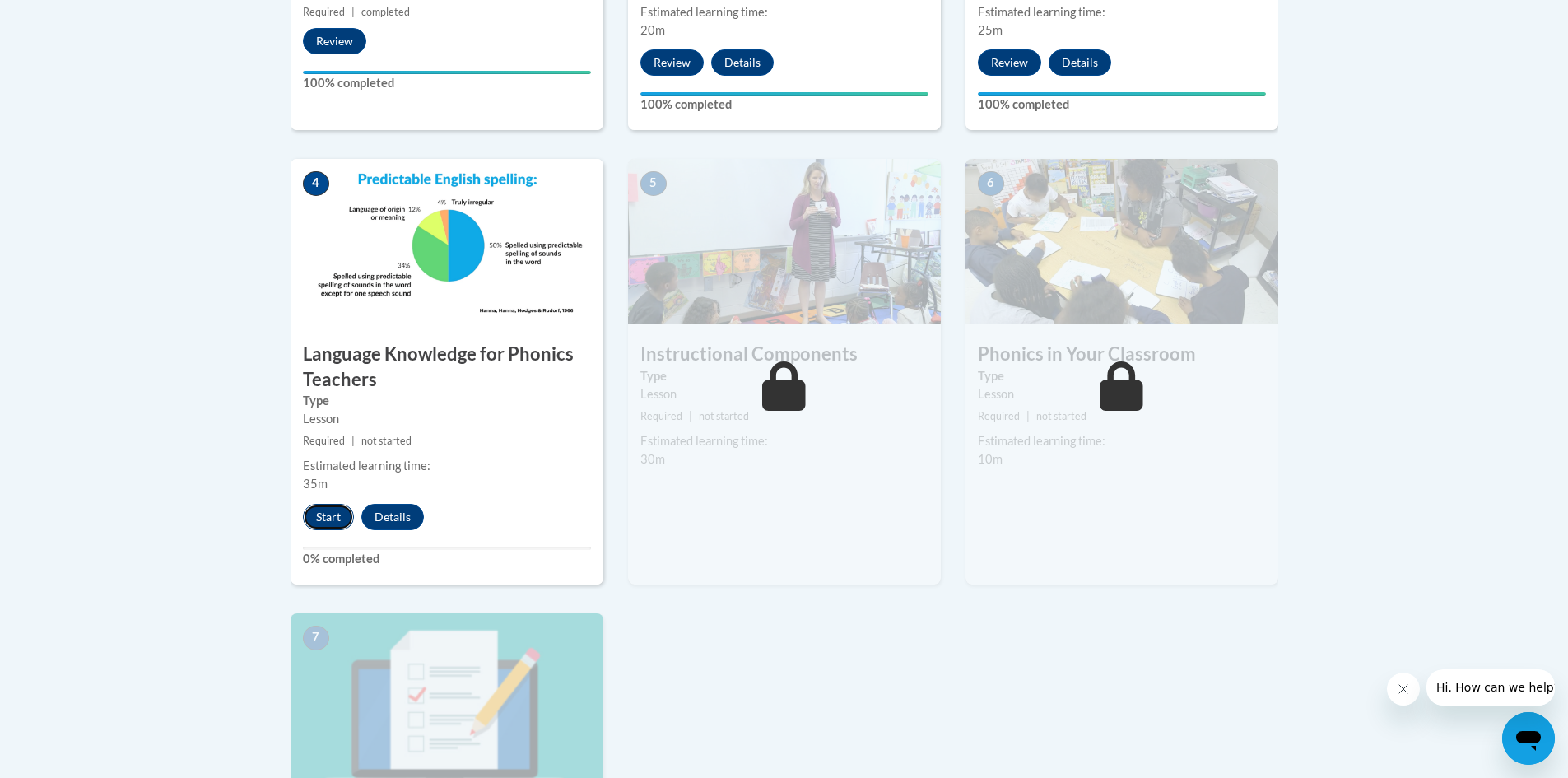
click at [322, 512] on button "Start" at bounding box center [328, 517] width 52 height 27
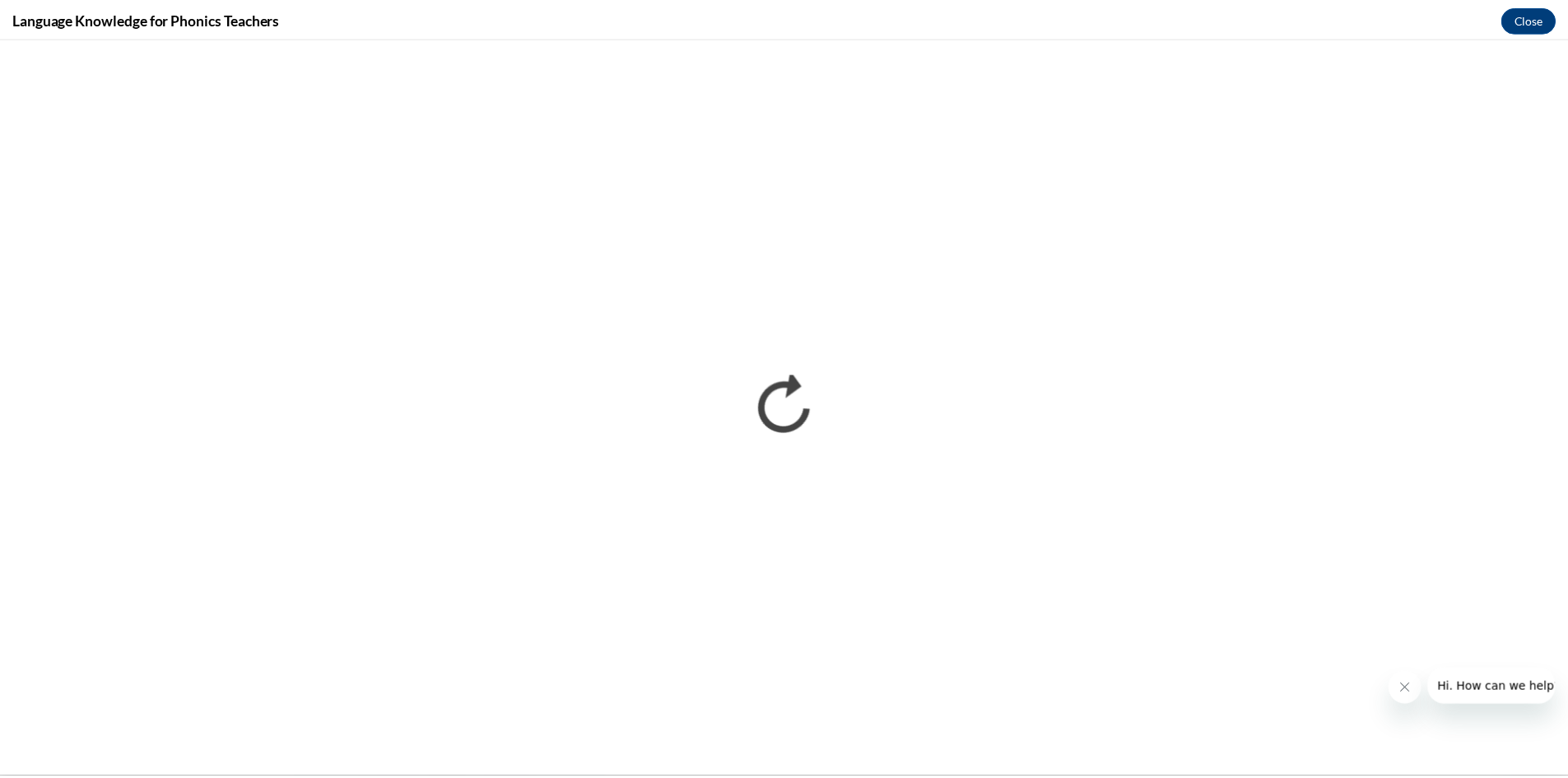
scroll to position [0, 0]
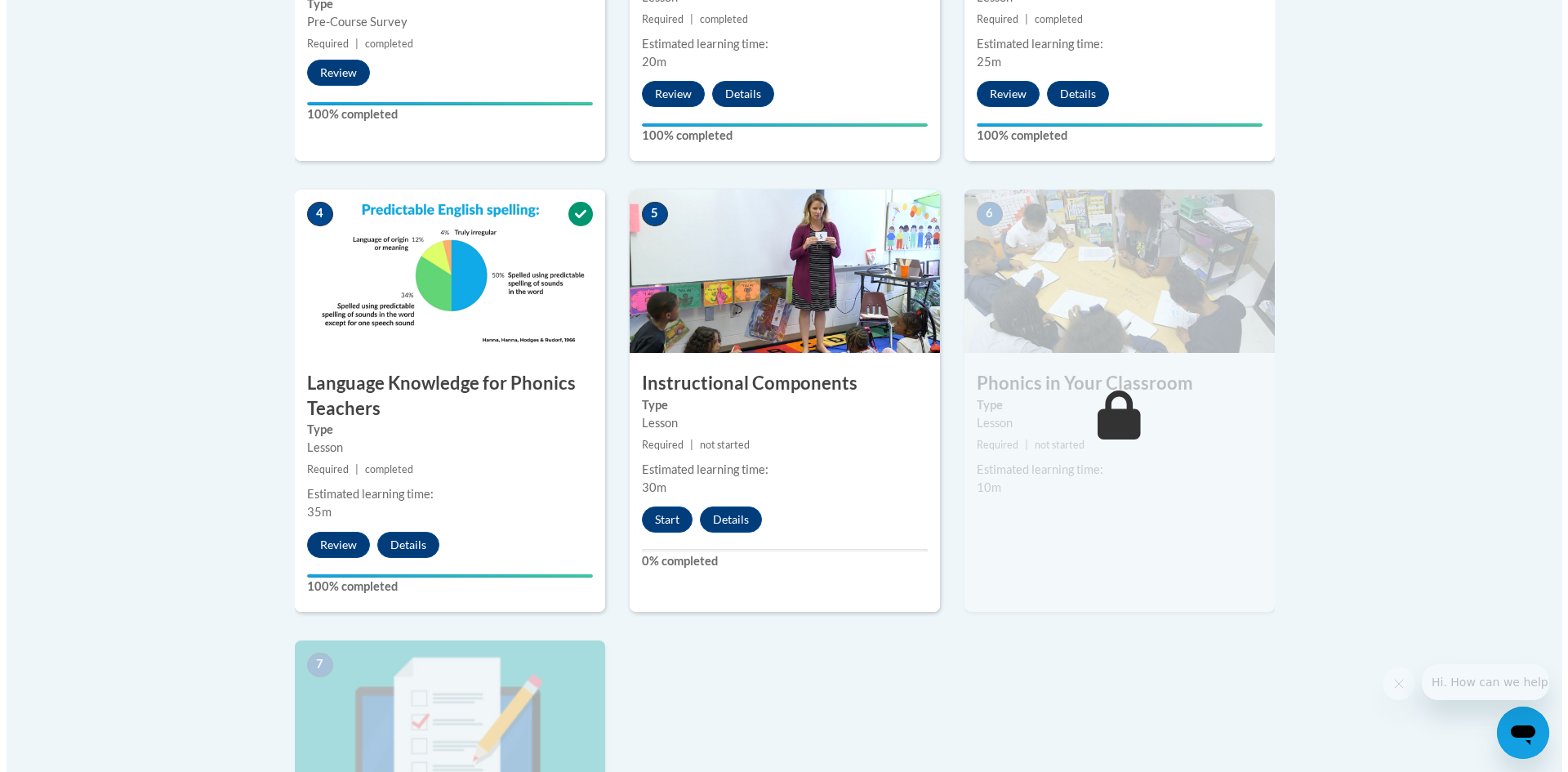
scroll to position [1200, 0]
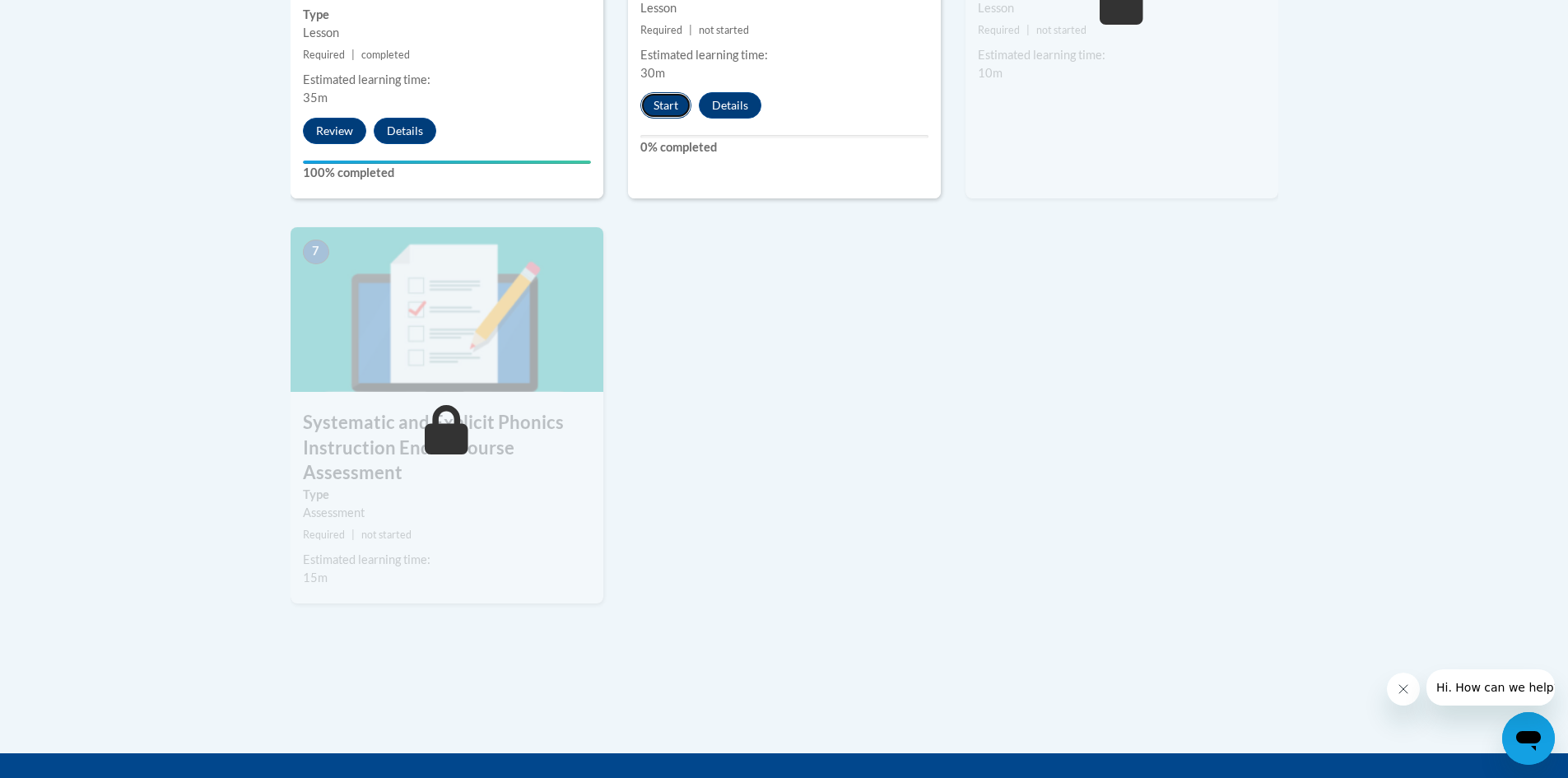
click at [660, 105] on button "Start" at bounding box center [666, 105] width 52 height 27
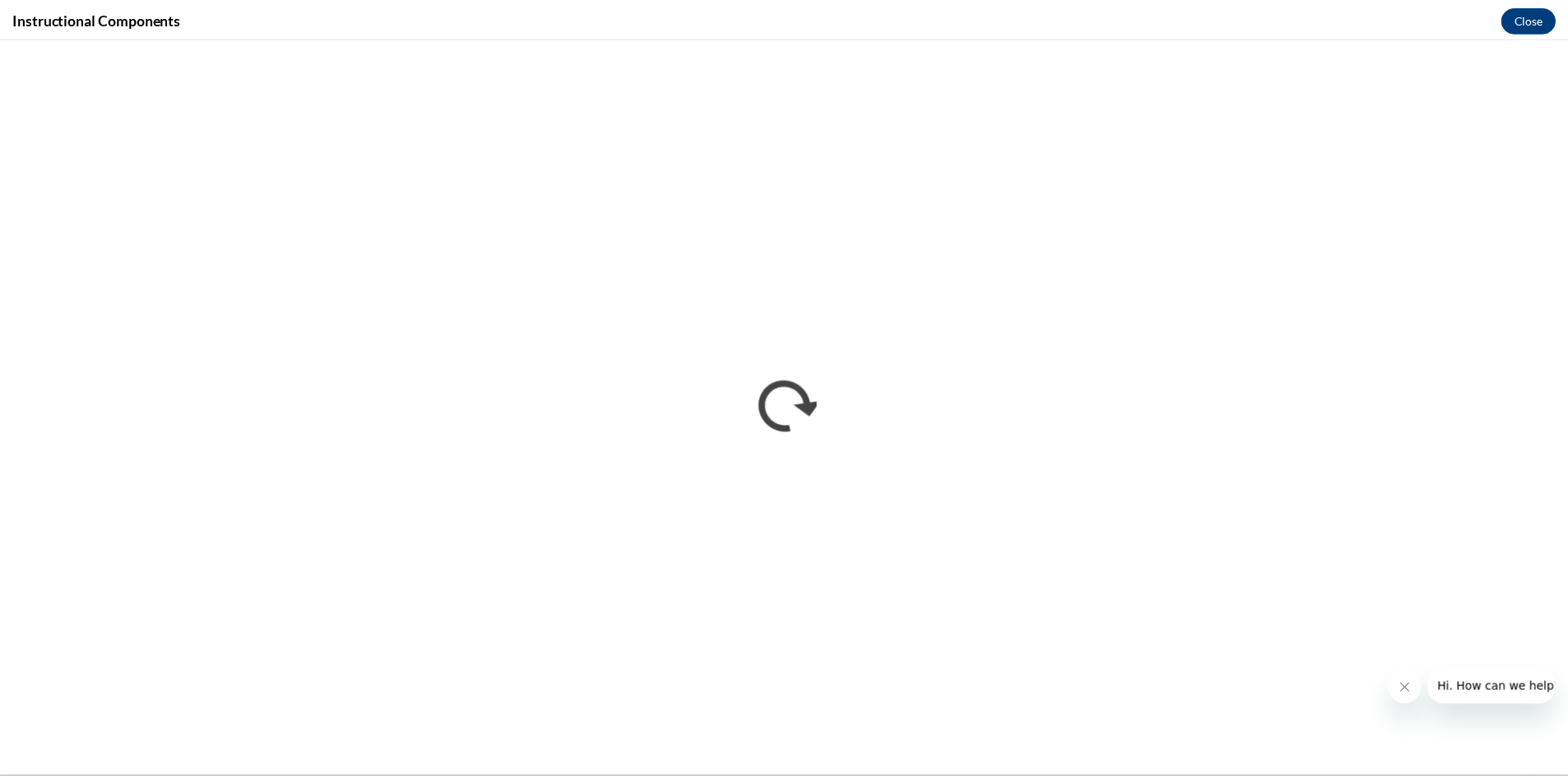
scroll to position [0, 0]
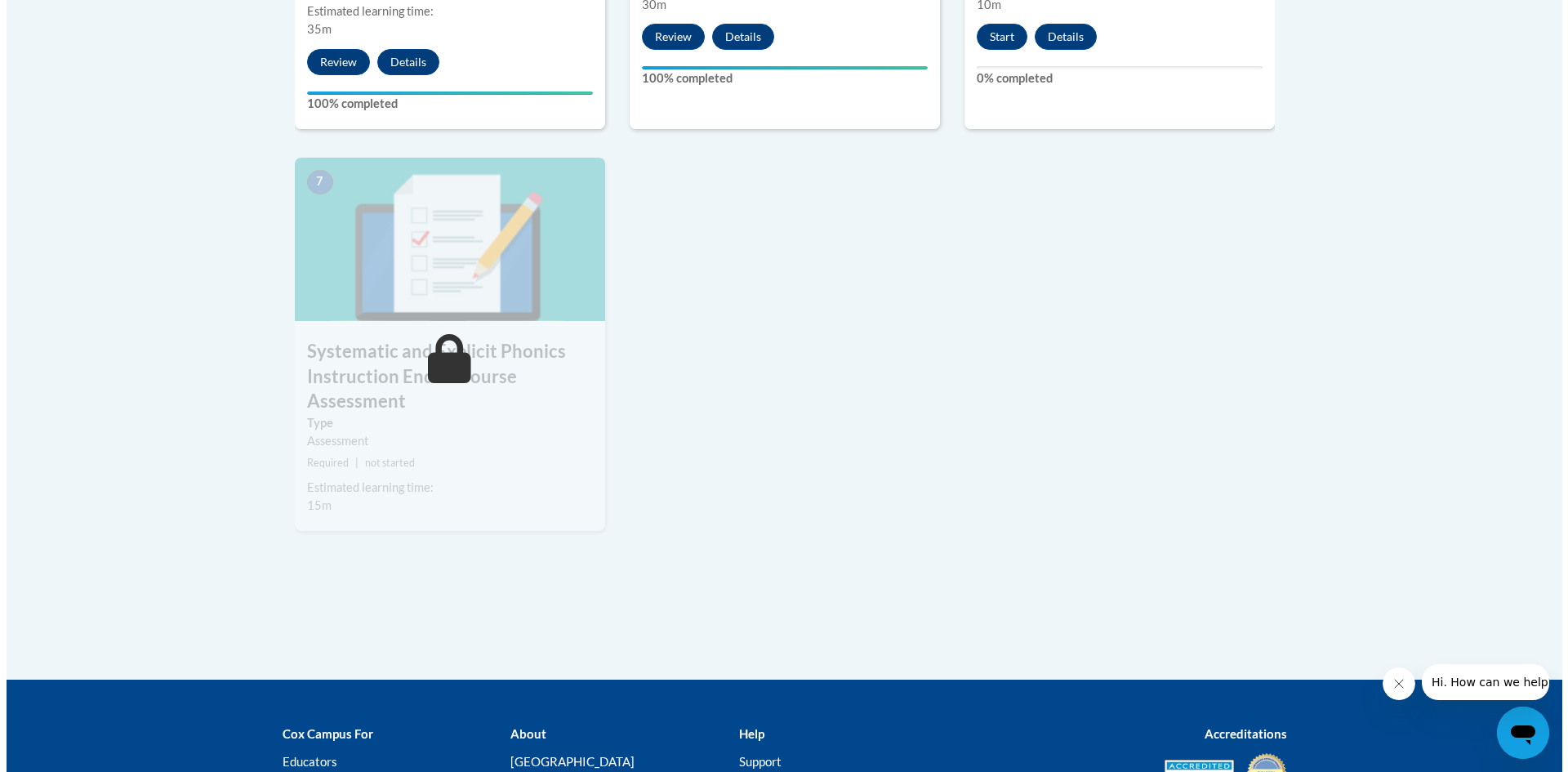
scroll to position [873, 0]
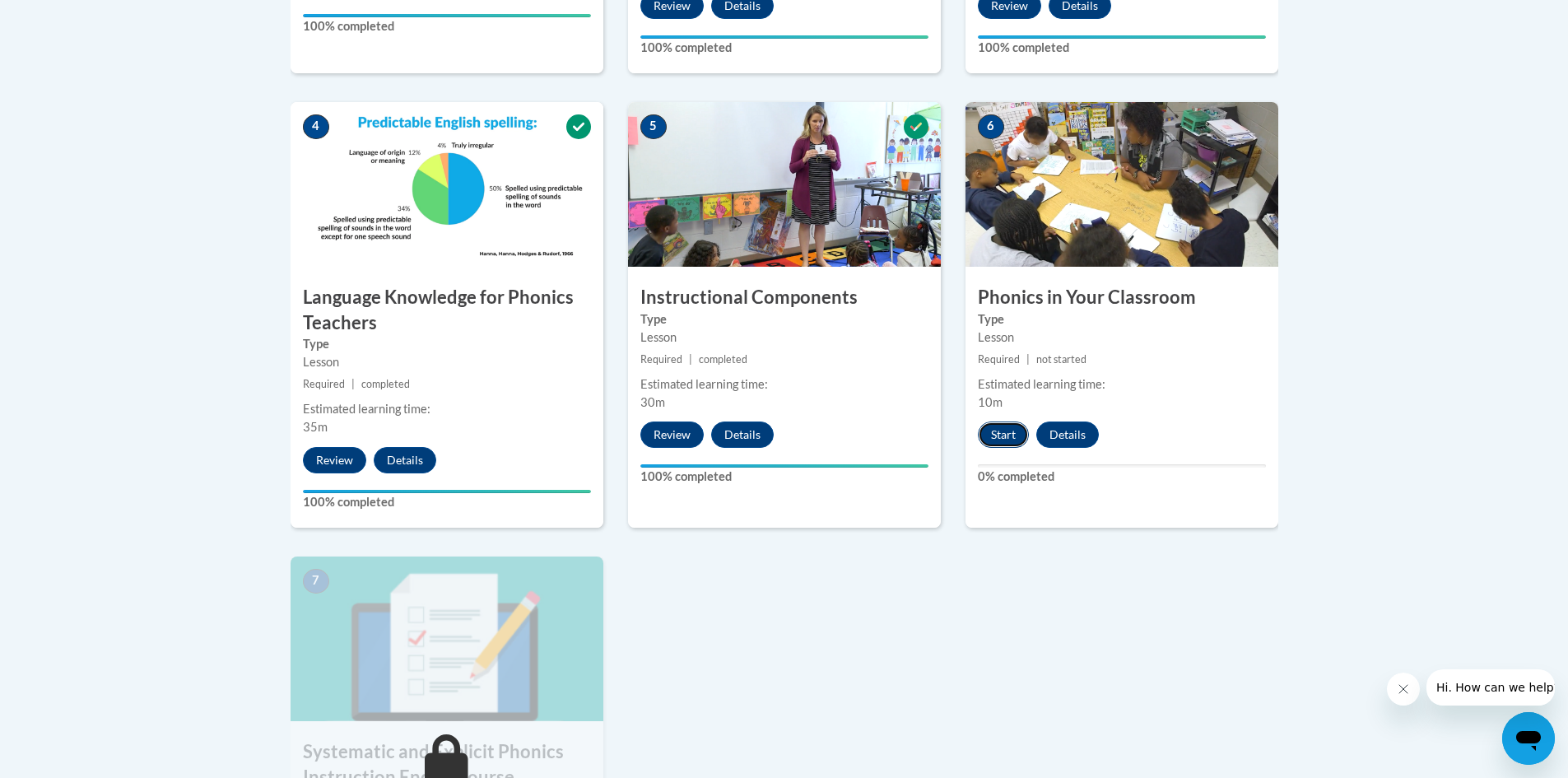
click at [1016, 437] on button "Start" at bounding box center [1004, 434] width 52 height 27
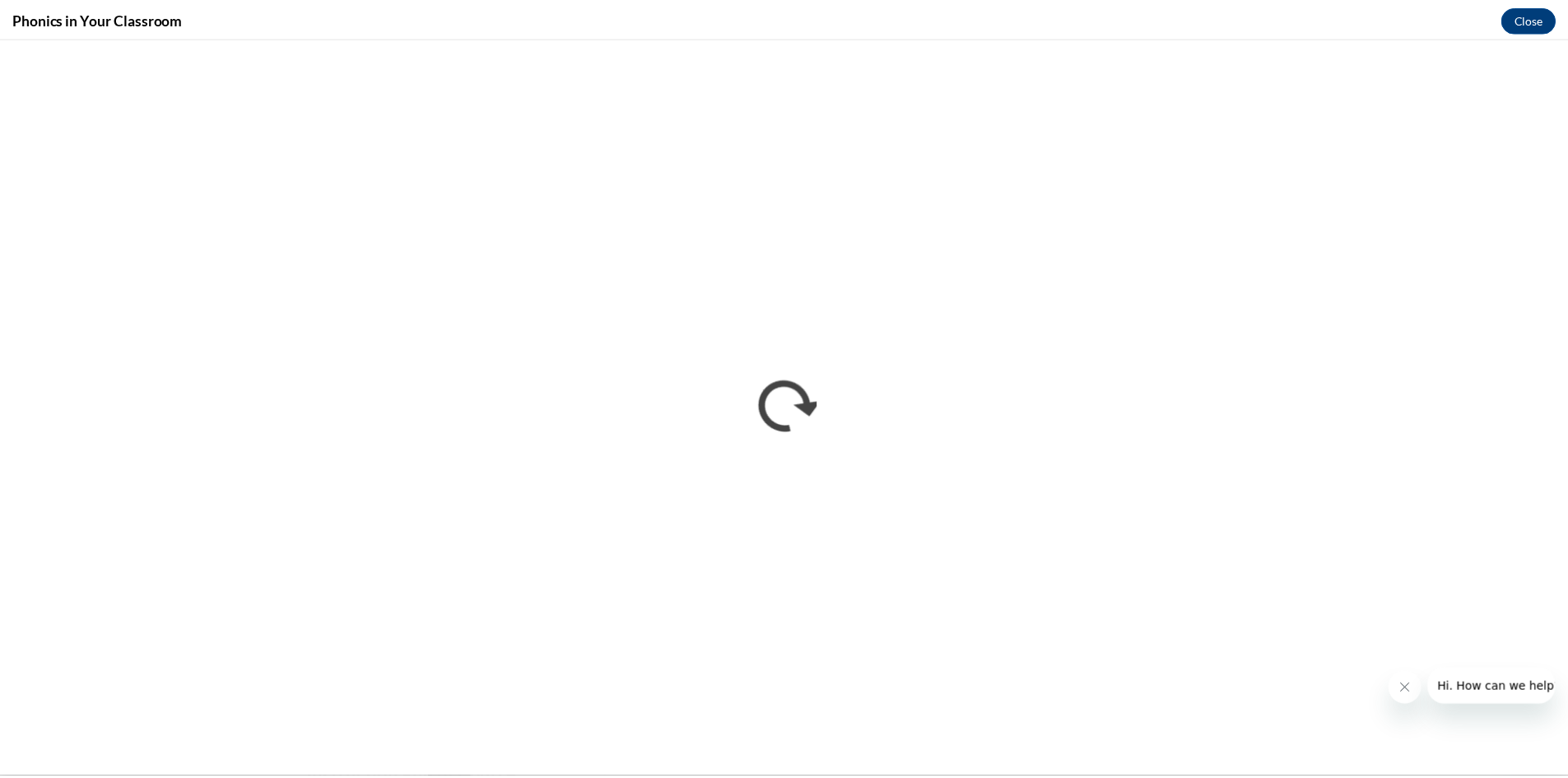
scroll to position [0, 0]
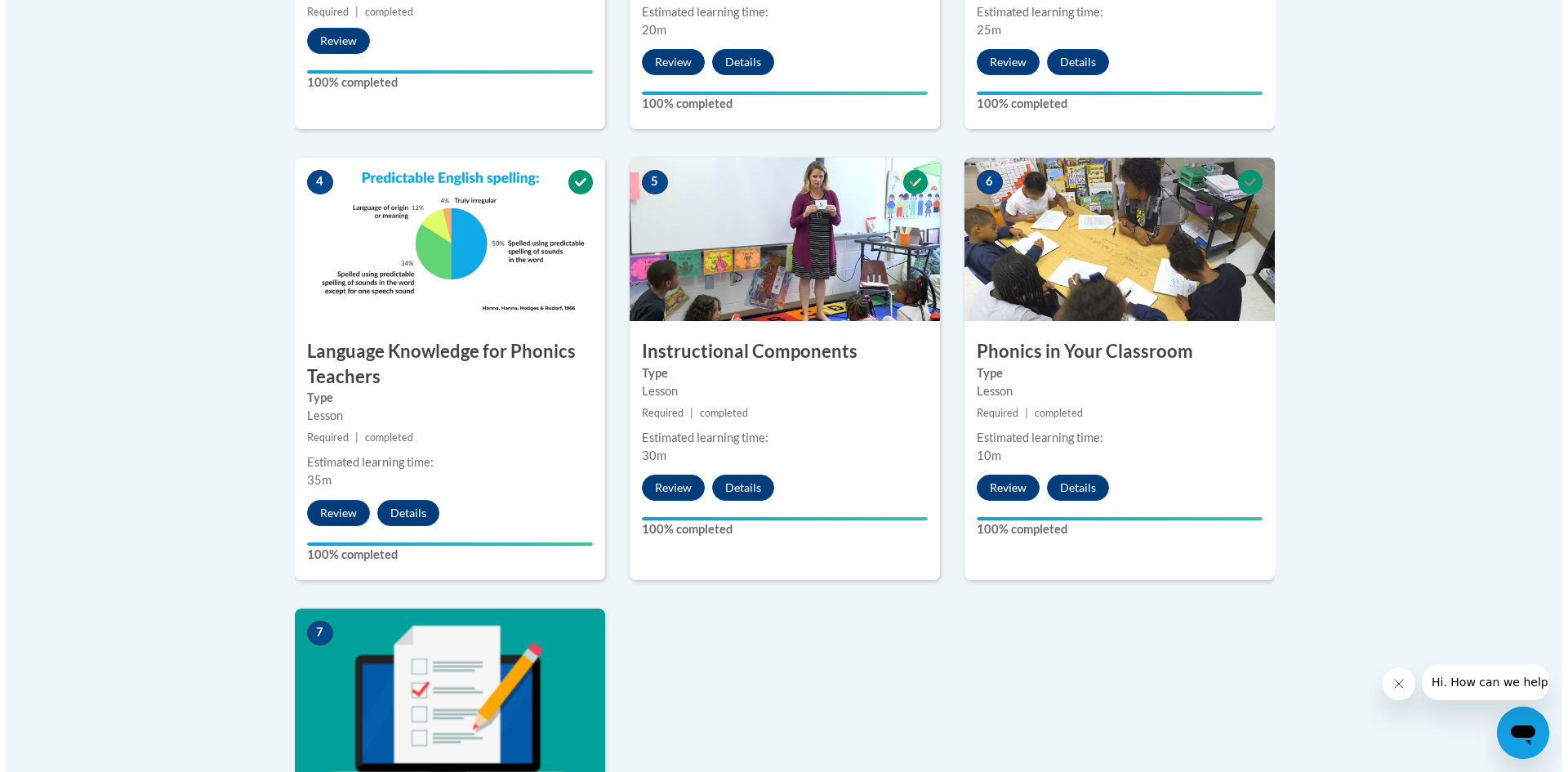
scroll to position [1518, 0]
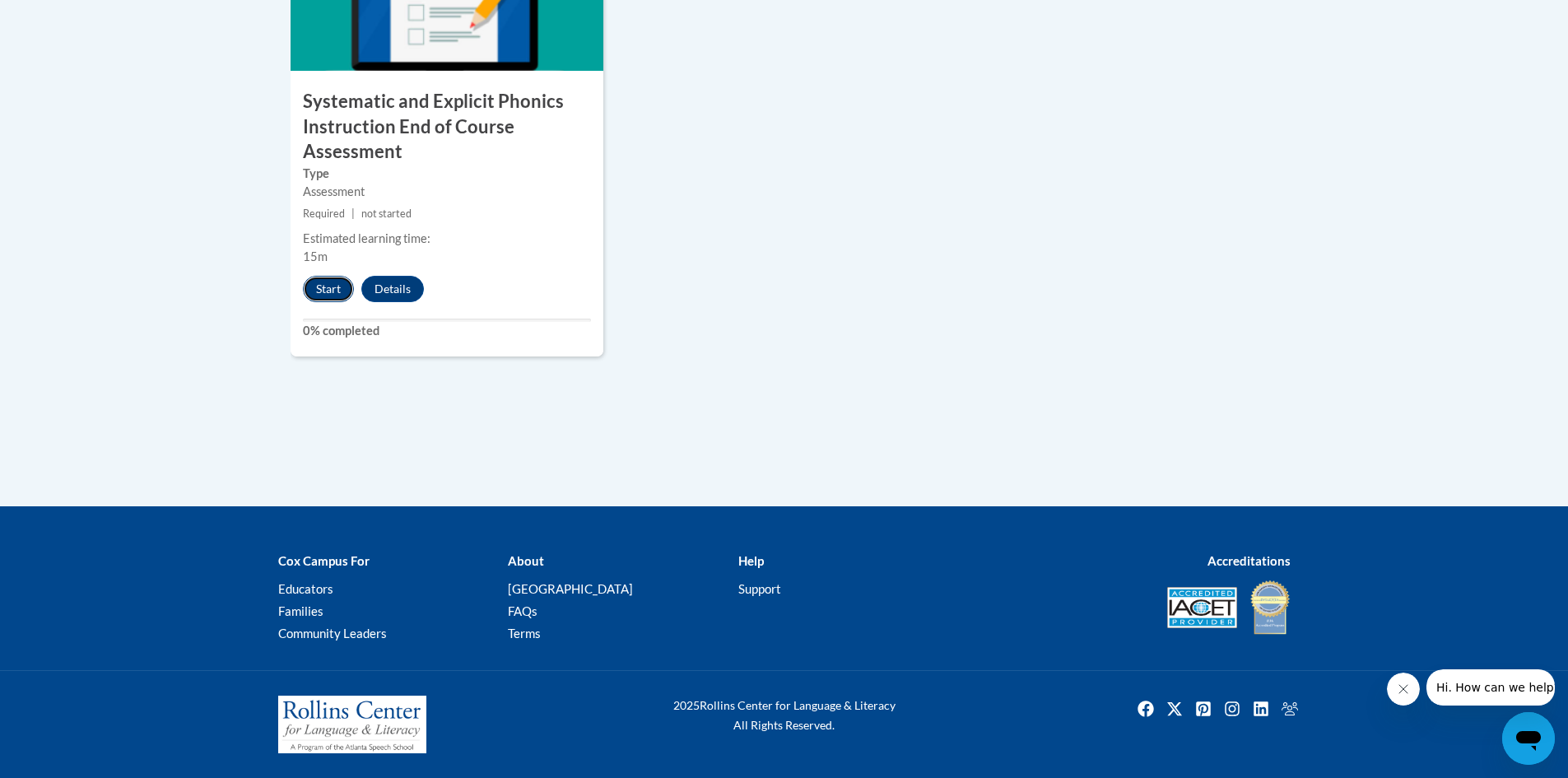
click at [332, 288] on button "Start" at bounding box center [328, 289] width 52 height 27
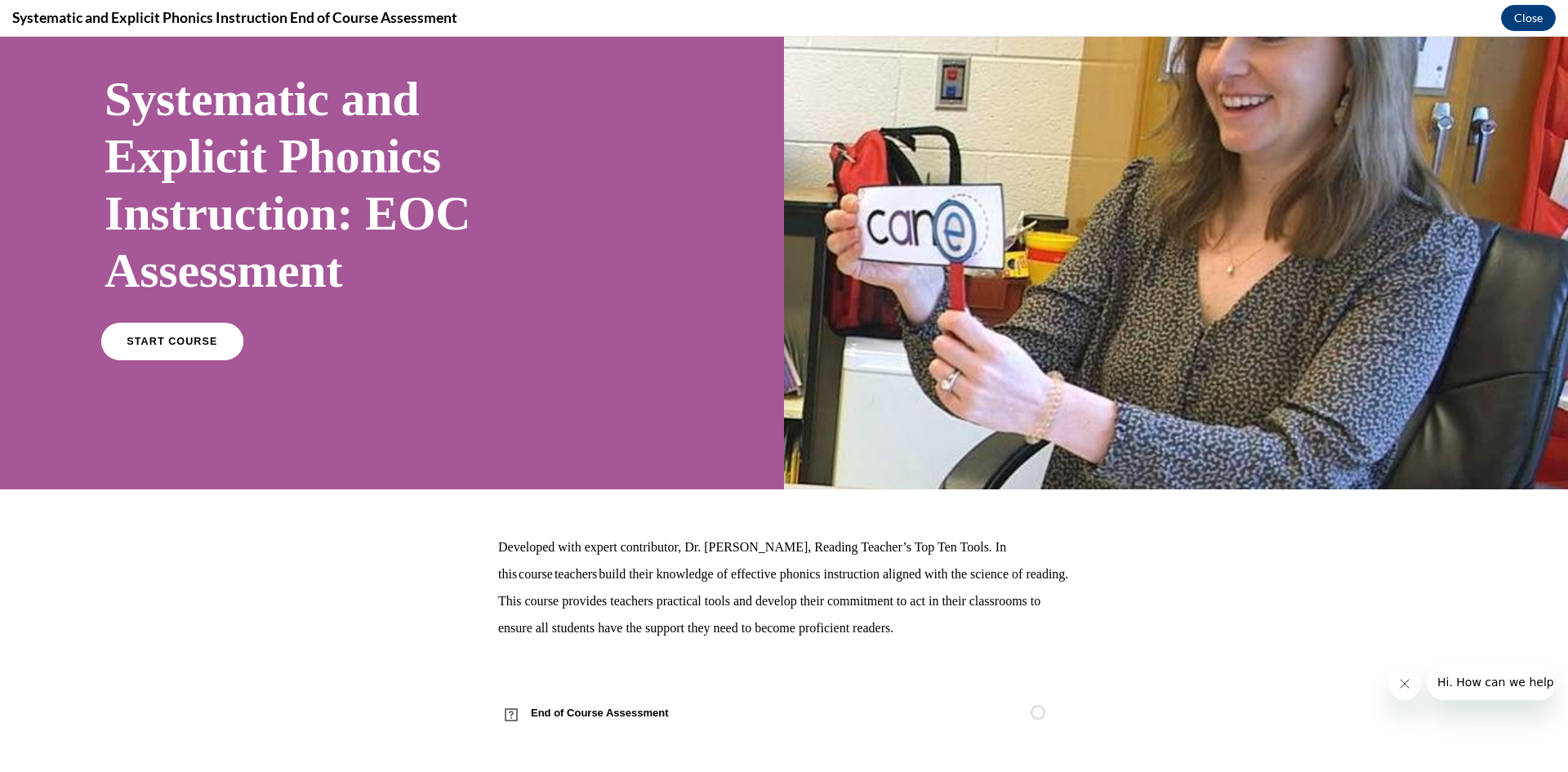
scroll to position [107, 0]
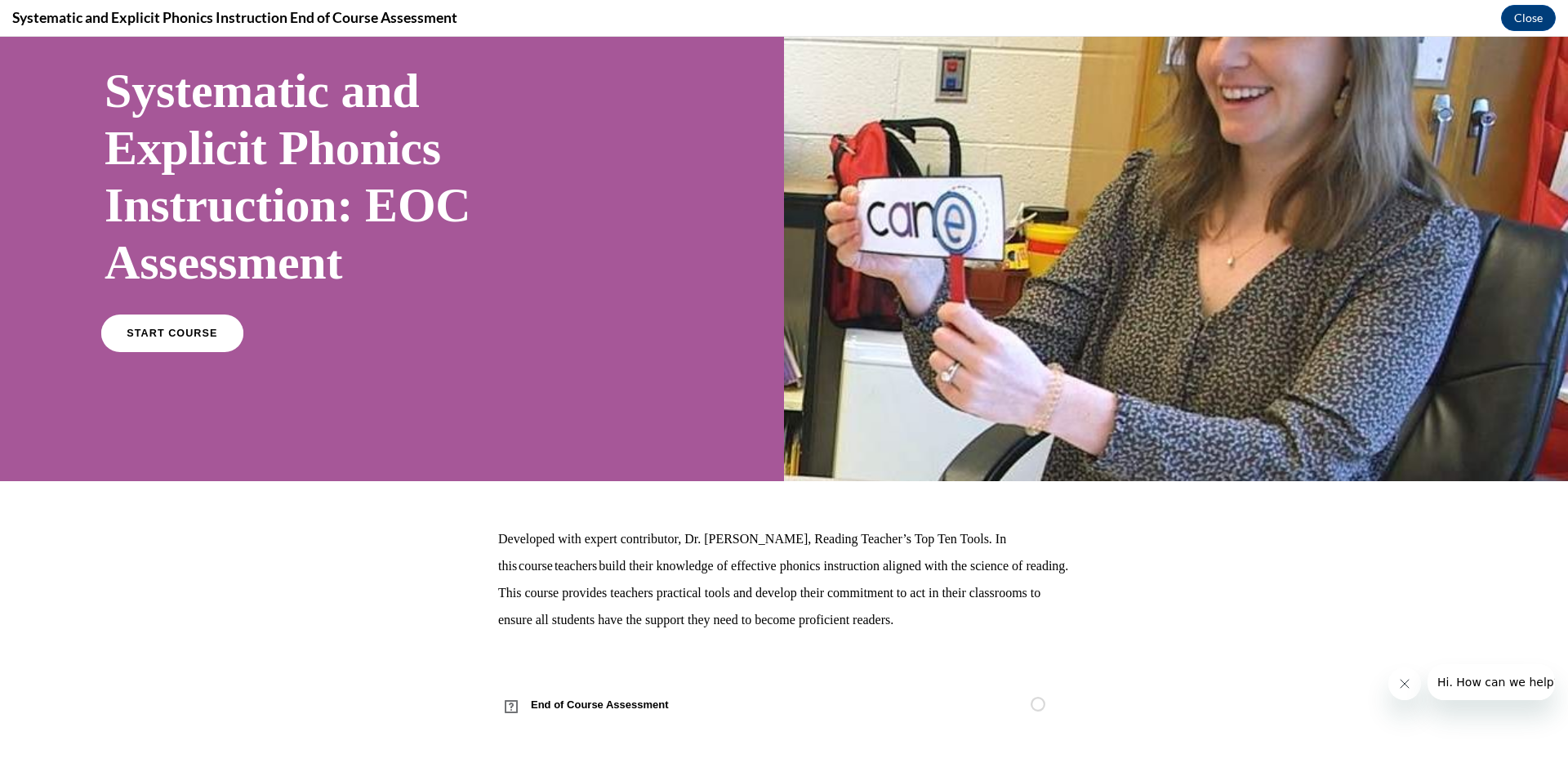
click at [182, 328] on span "START COURSE" at bounding box center [171, 333] width 90 height 12
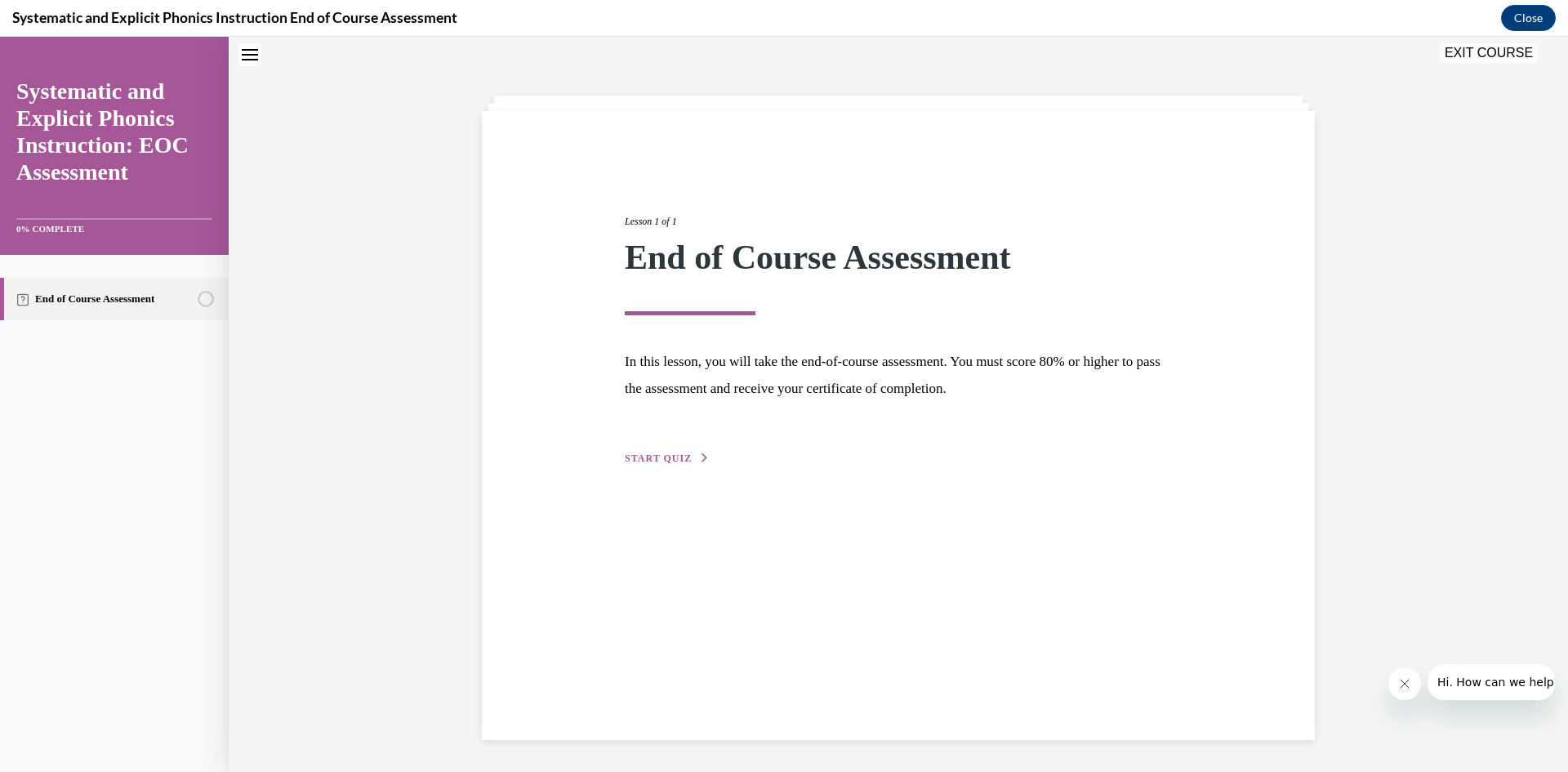
scroll to position [51, 0]
click at [661, 456] on span "START QUIZ" at bounding box center [658, 457] width 67 height 12
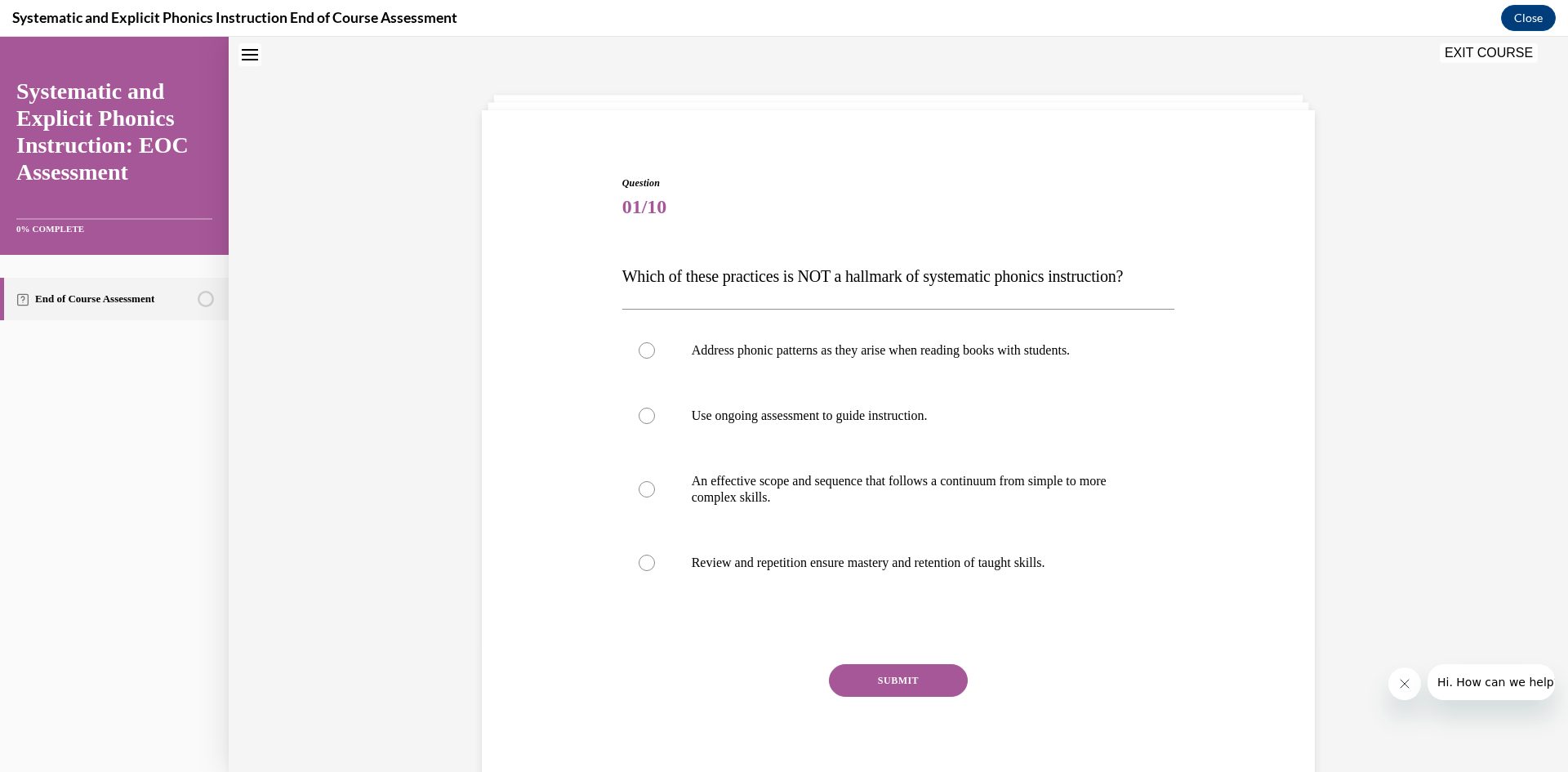
scroll to position [110, 0]
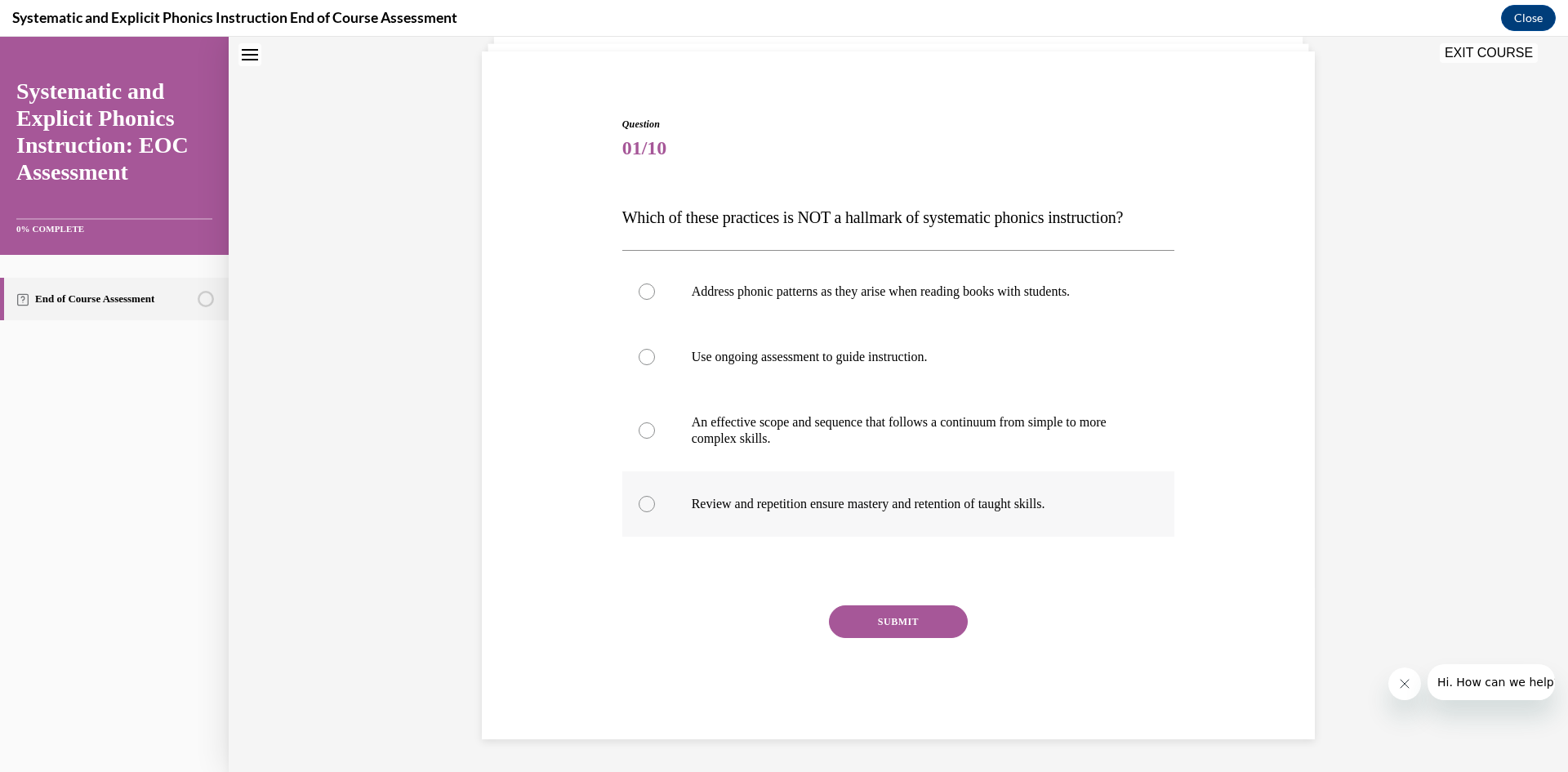
click at [742, 519] on div at bounding box center [898, 505] width 553 height 66
click at [861, 623] on button "SUBMIT" at bounding box center [898, 621] width 139 height 33
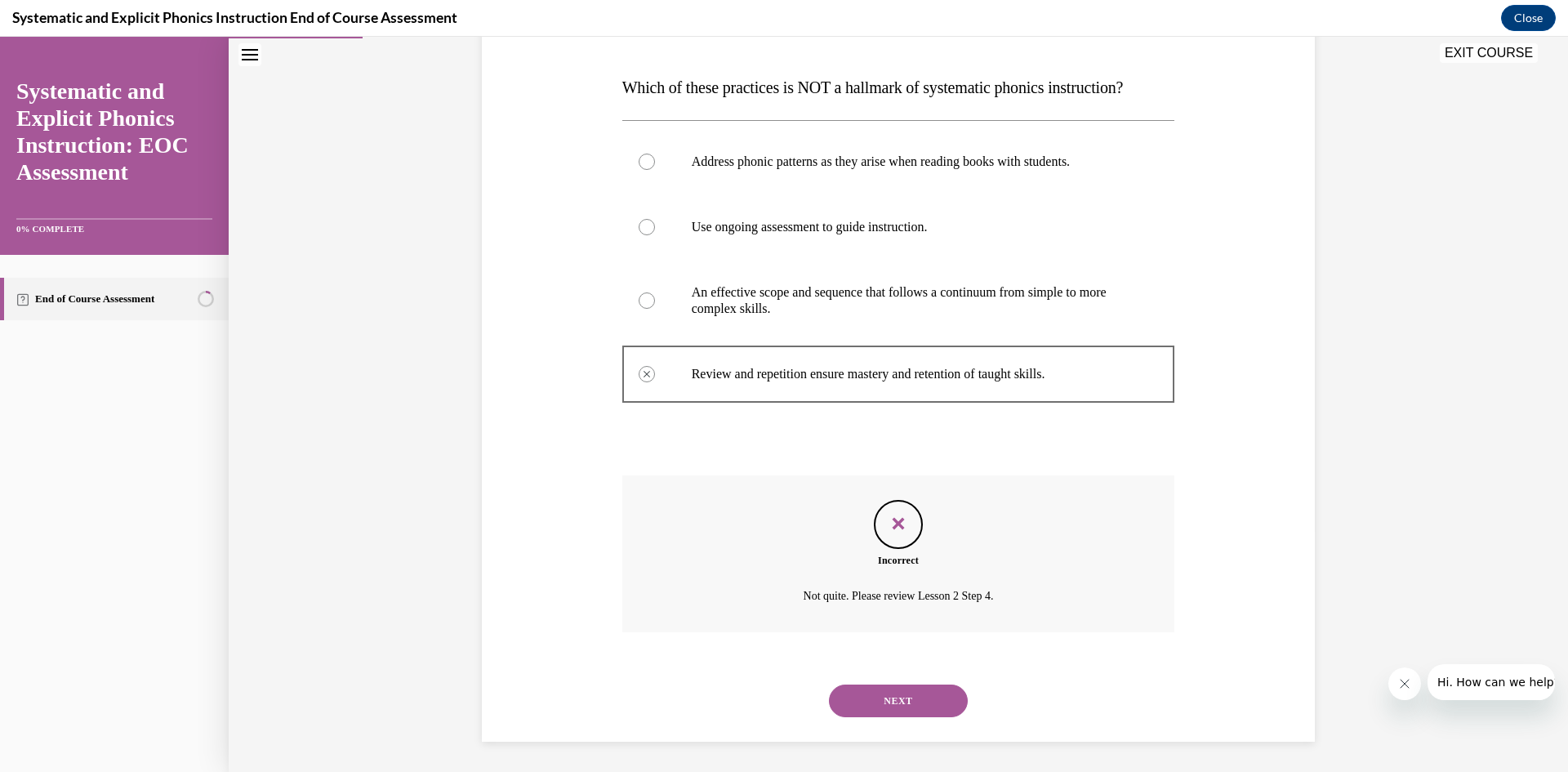
scroll to position [243, 0]
click at [930, 695] on button "NEXT" at bounding box center [898, 699] width 139 height 33
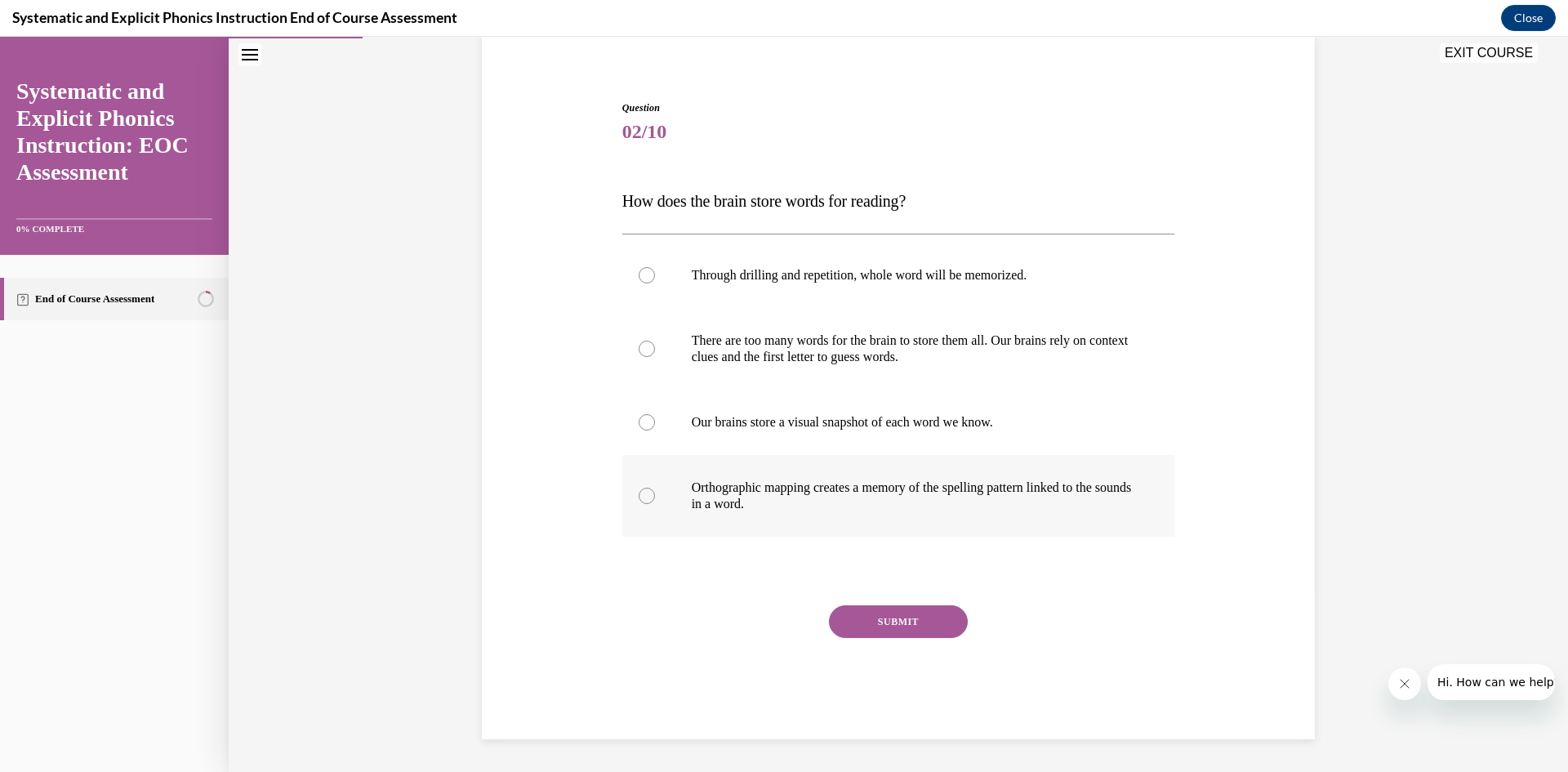
click at [969, 497] on p "Orthographic mapping creates a memory of the spelling pattern linked to the sou…" at bounding box center [912, 496] width 442 height 33
click at [905, 618] on button "SUBMIT" at bounding box center [898, 621] width 139 height 33
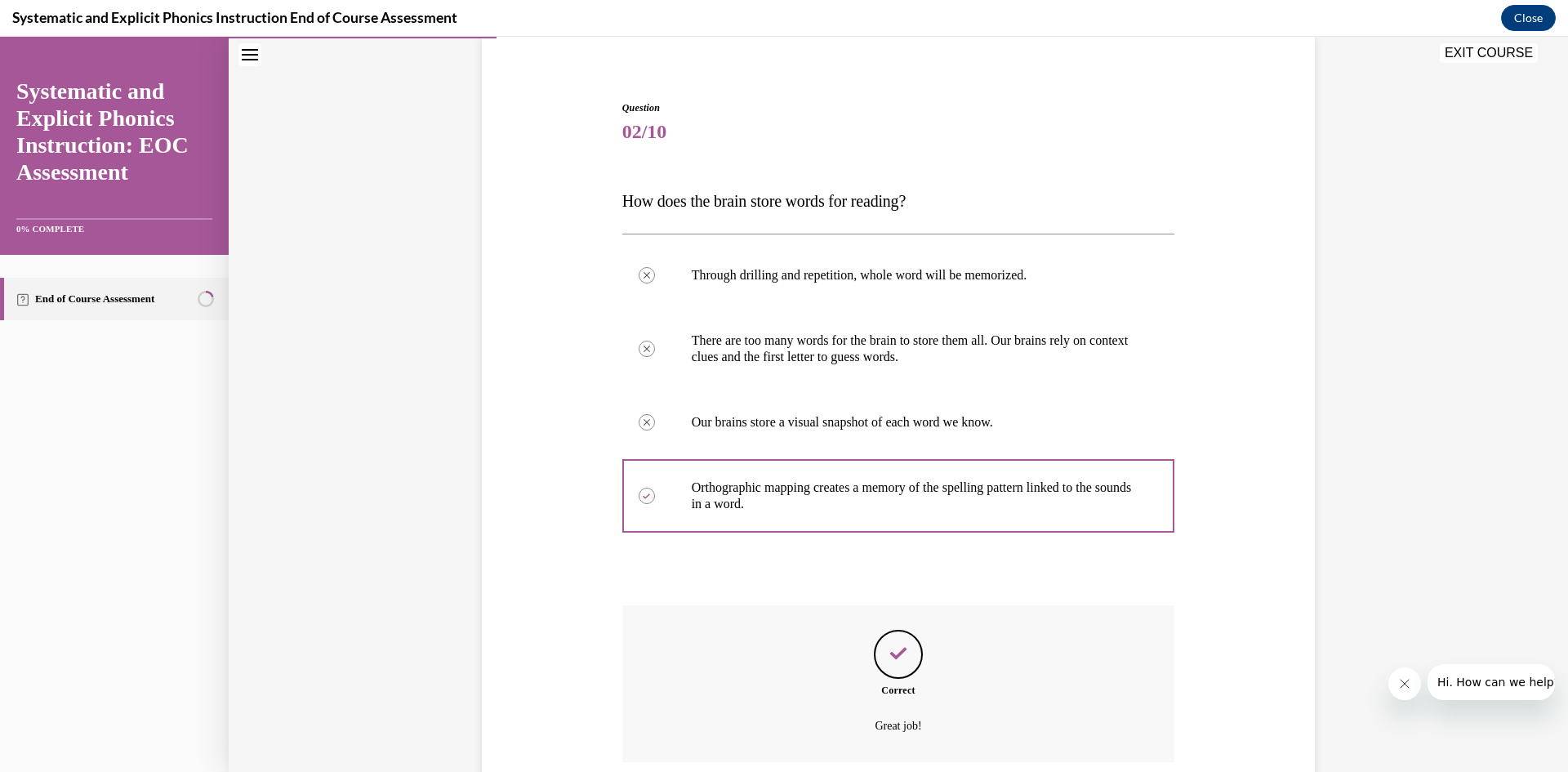
scroll to position [259, 0]
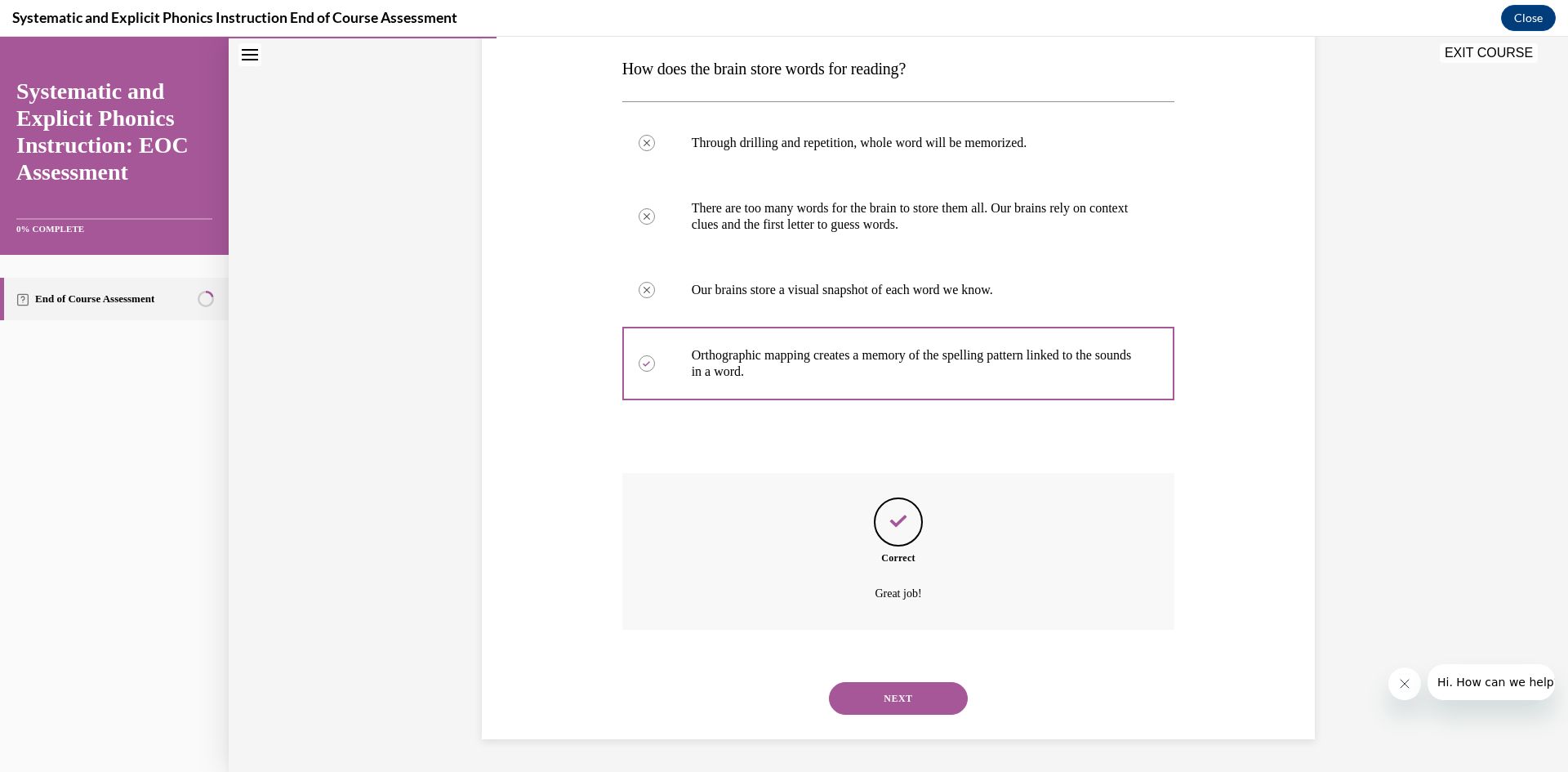
click at [906, 699] on button "NEXT" at bounding box center [898, 699] width 139 height 33
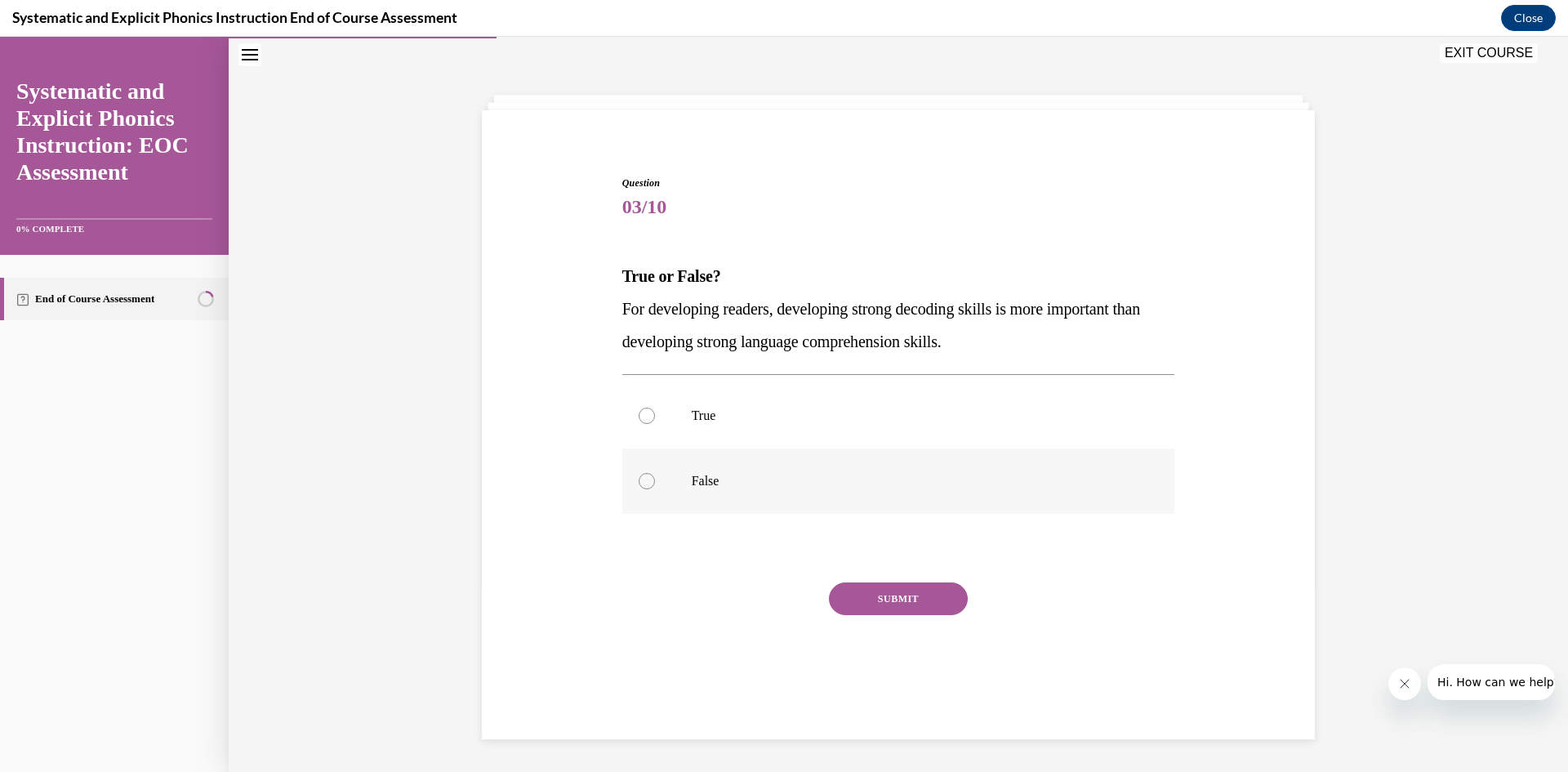
click at [751, 476] on p "False" at bounding box center [912, 481] width 442 height 16
click at [881, 582] on button "SUBMIT" at bounding box center [898, 599] width 139 height 33
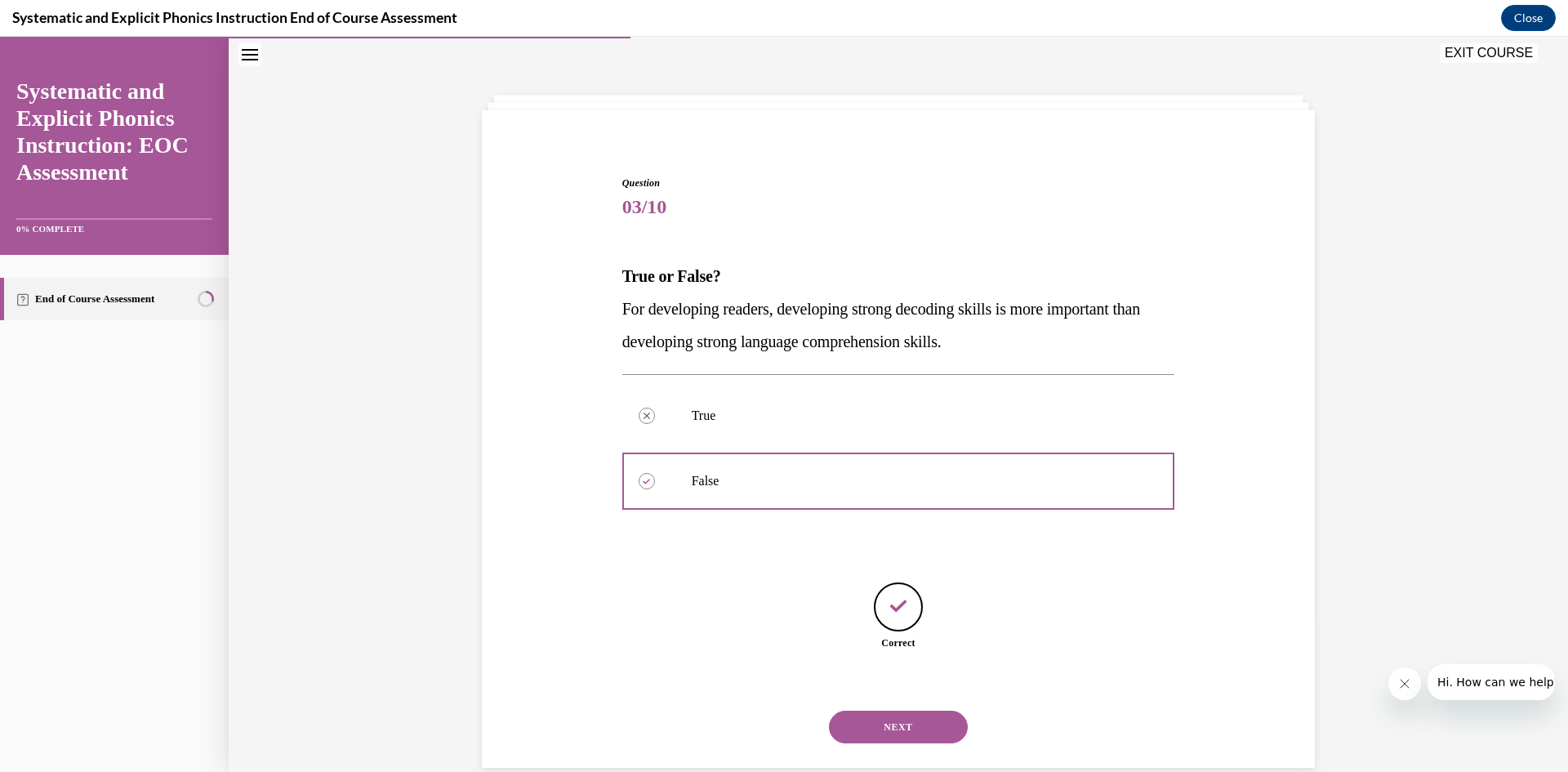
scroll to position [80, 0]
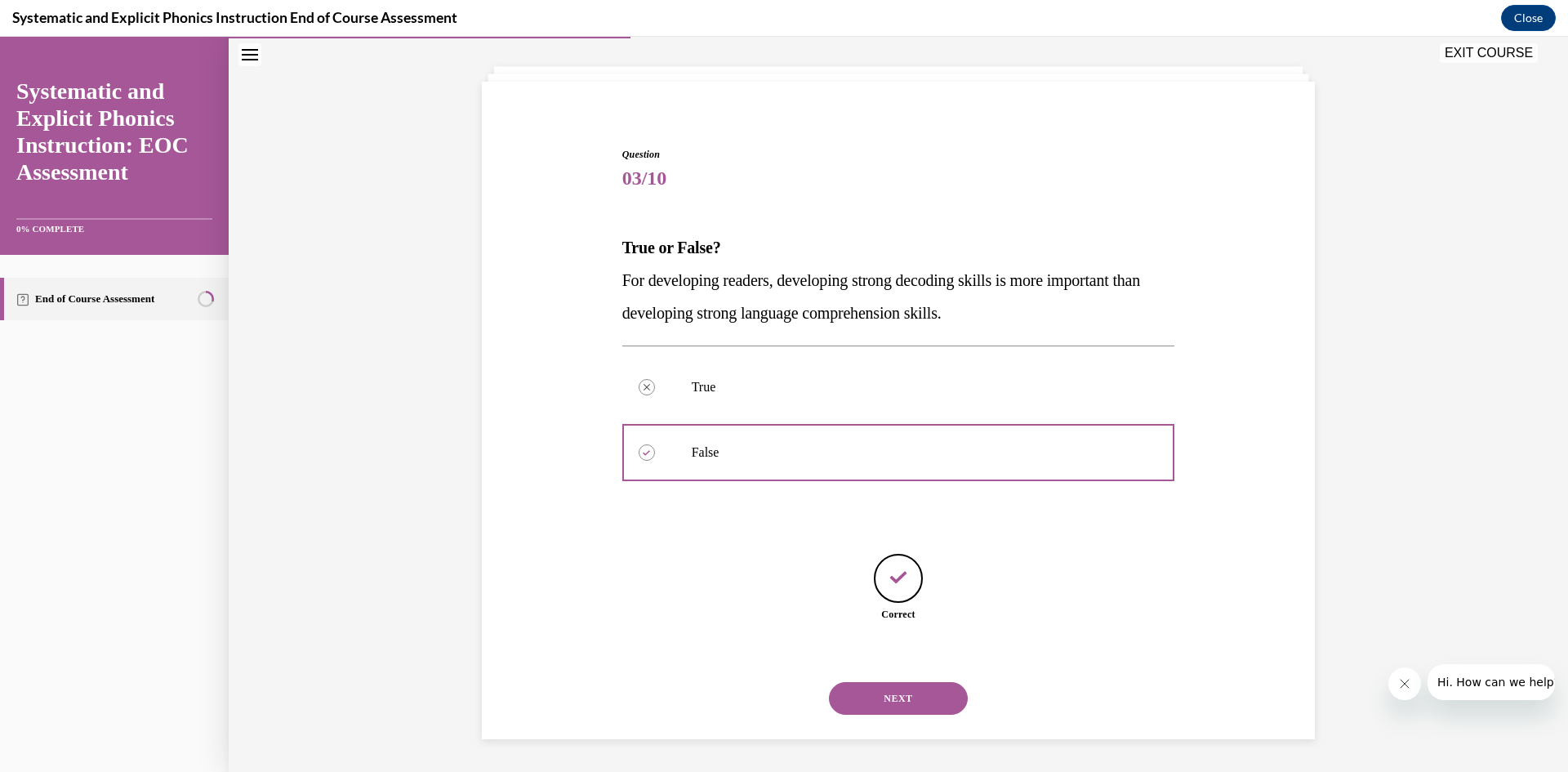
click at [916, 701] on button "NEXT" at bounding box center [898, 699] width 139 height 33
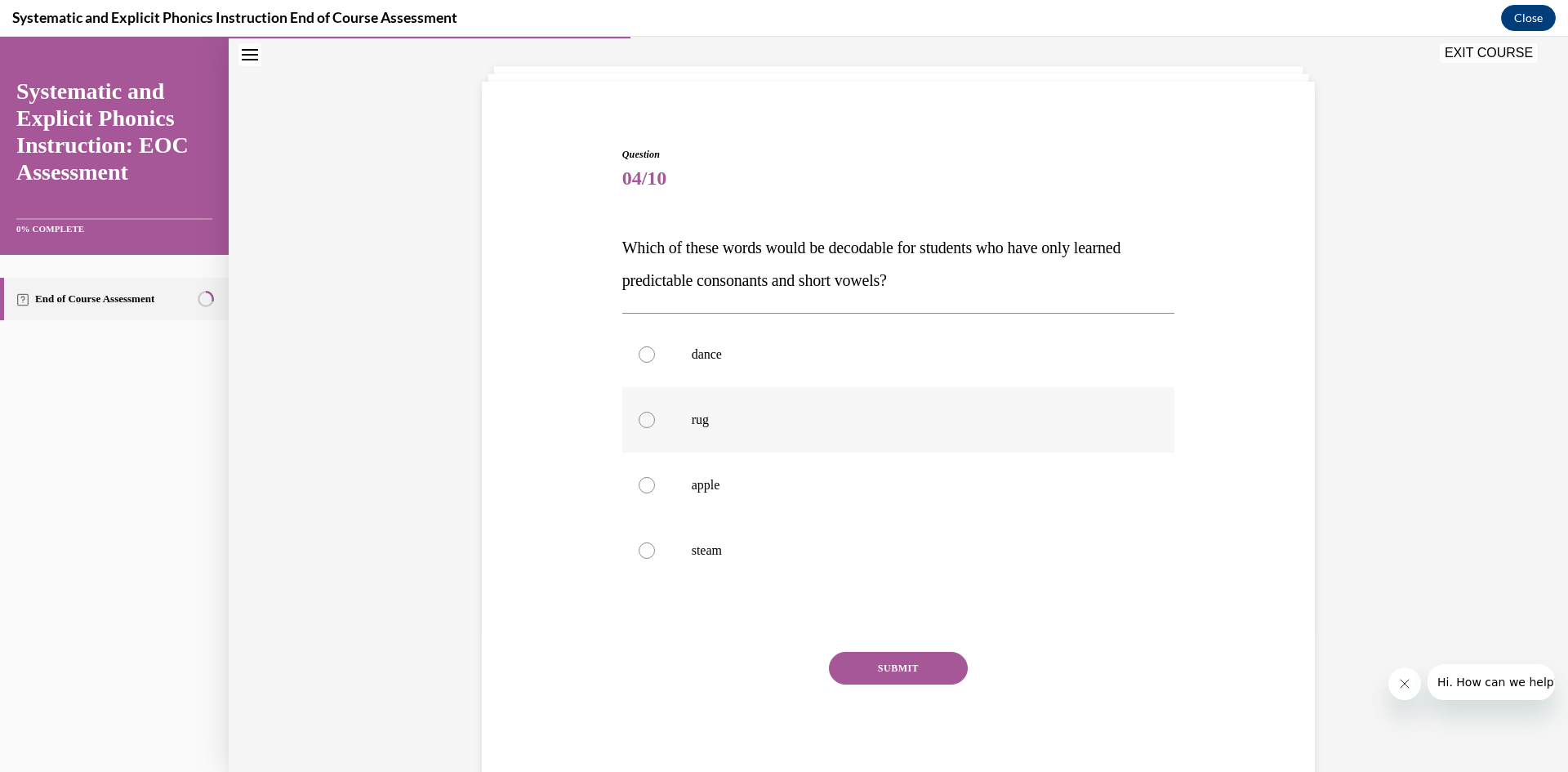
click at [754, 423] on p "rug" at bounding box center [912, 420] width 442 height 16
click at [901, 664] on button "SUBMIT" at bounding box center [898, 668] width 139 height 33
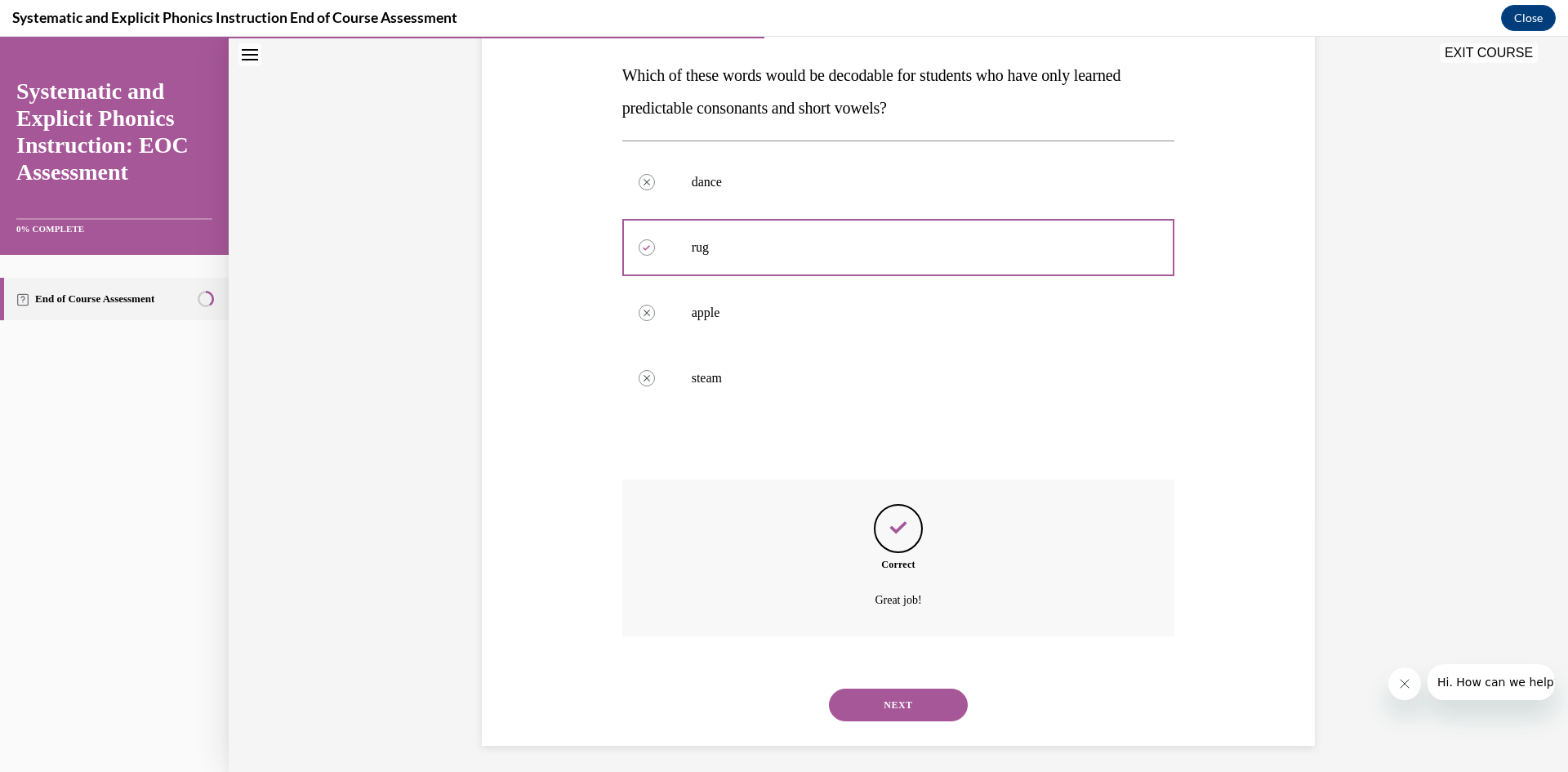
scroll to position [259, 0]
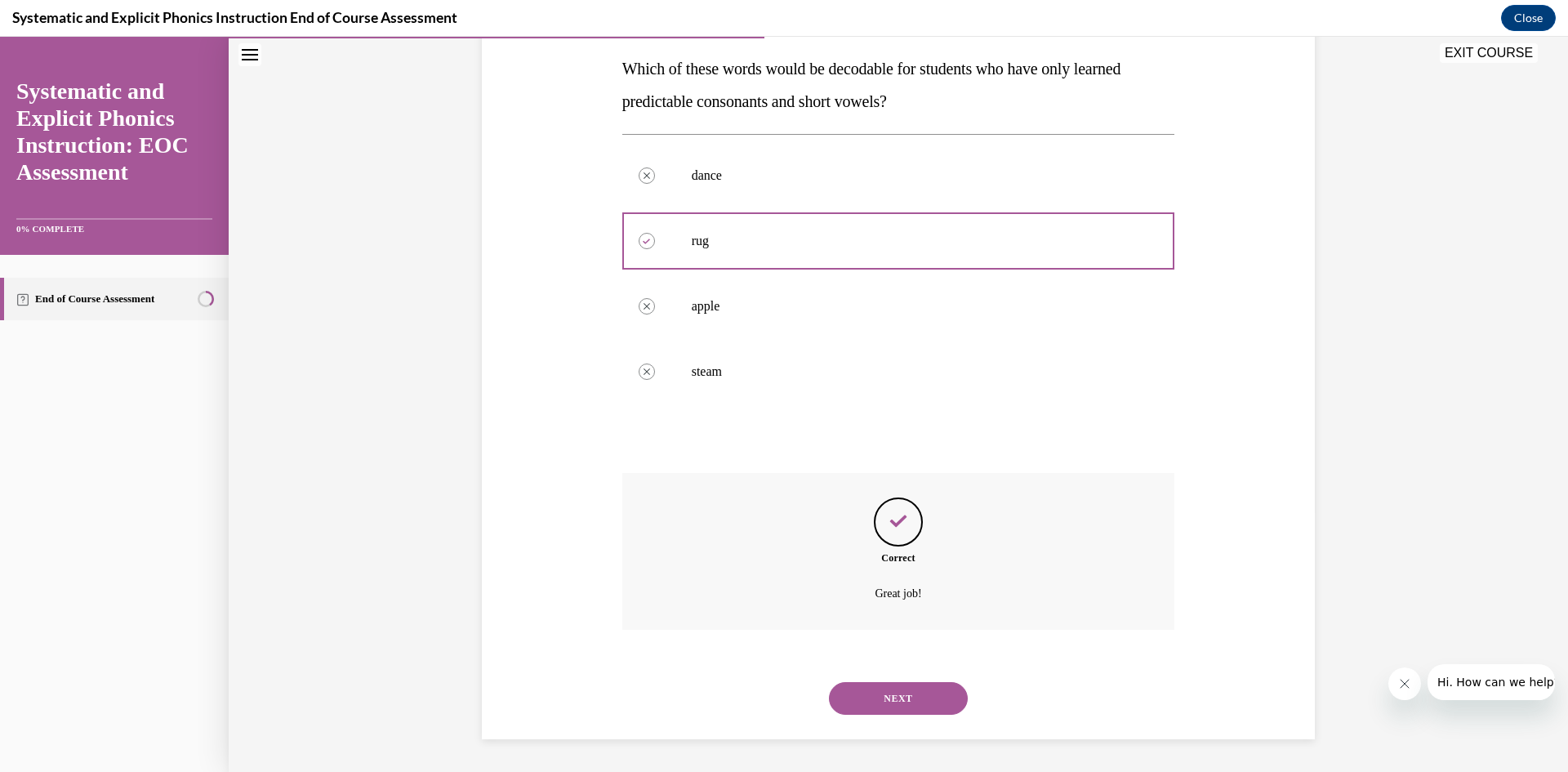
click at [908, 702] on button "NEXT" at bounding box center [898, 699] width 139 height 33
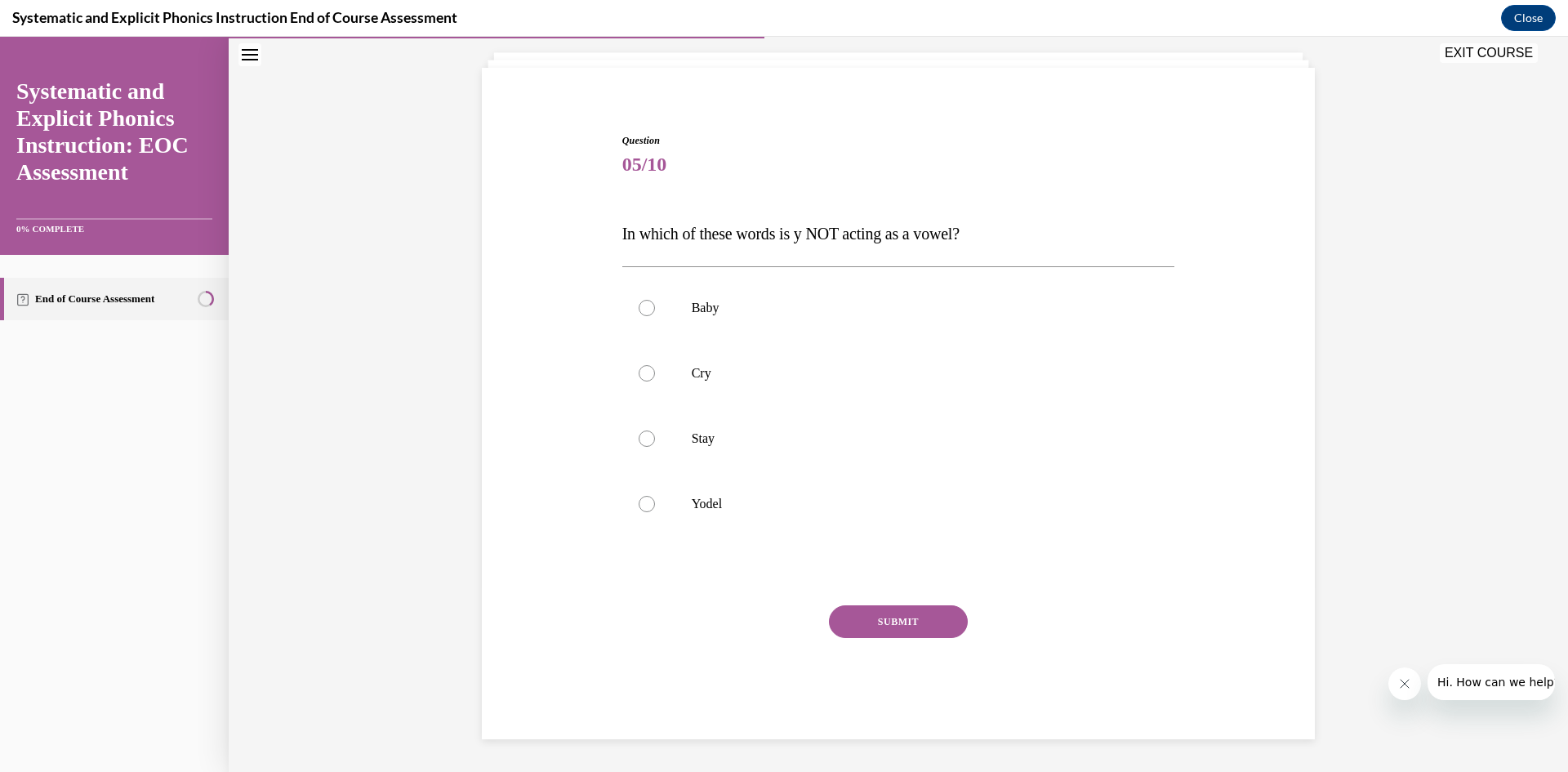
scroll to position [94, 0]
click at [745, 376] on p "Cry" at bounding box center [912, 373] width 442 height 16
click at [881, 628] on button "SUBMIT" at bounding box center [898, 621] width 139 height 33
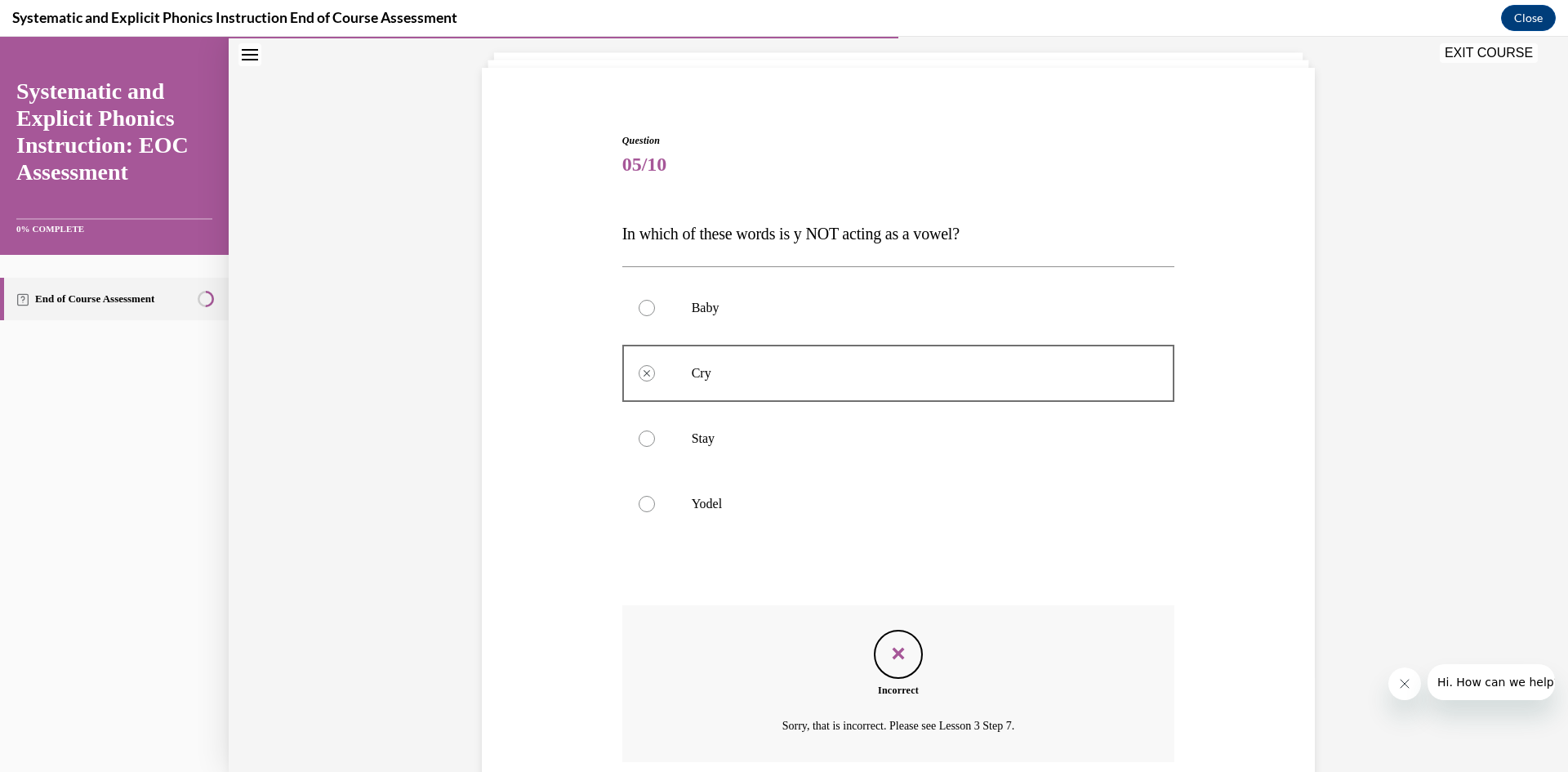
scroll to position [226, 0]
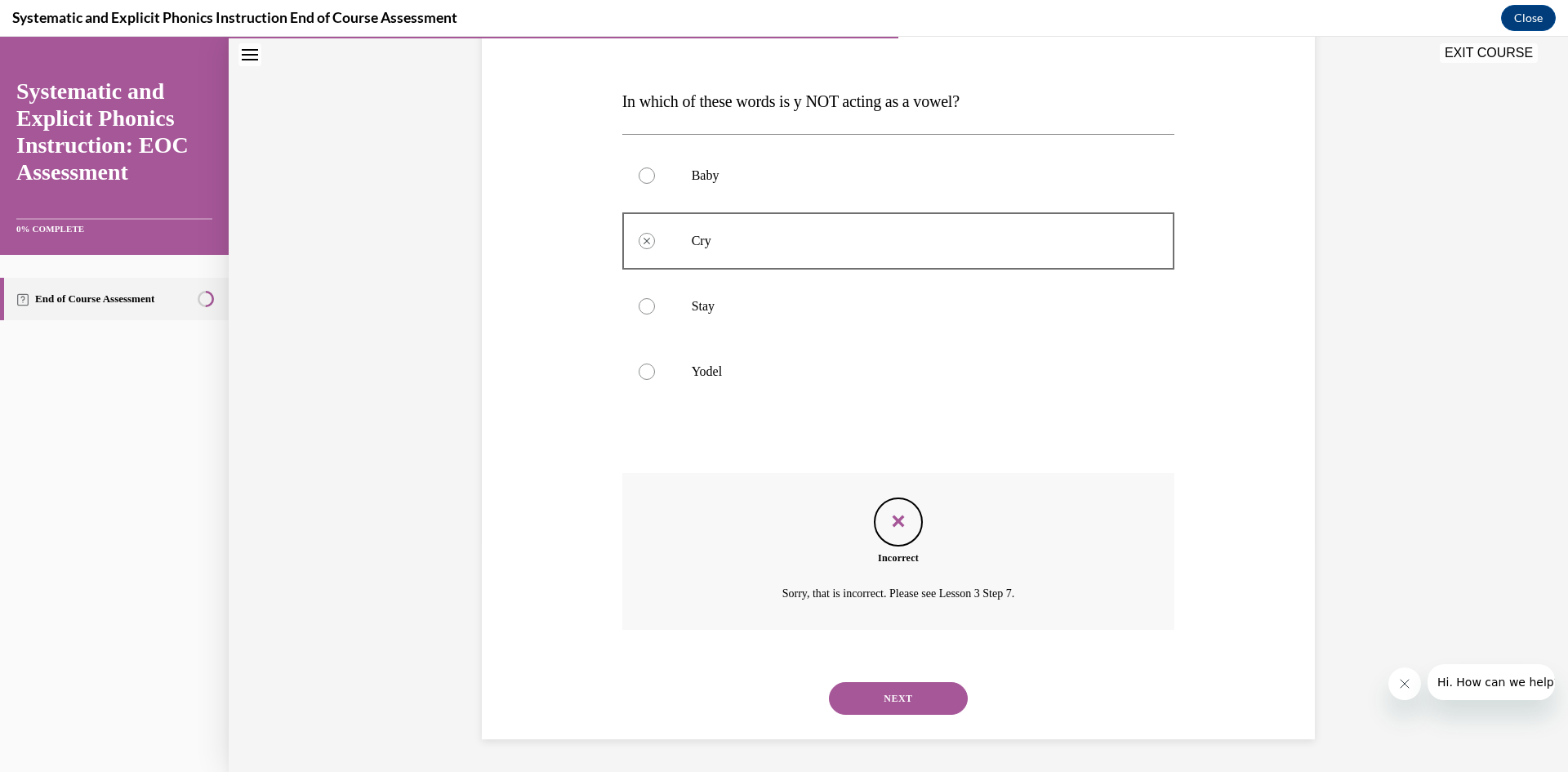
click at [884, 702] on button "NEXT" at bounding box center [898, 699] width 139 height 33
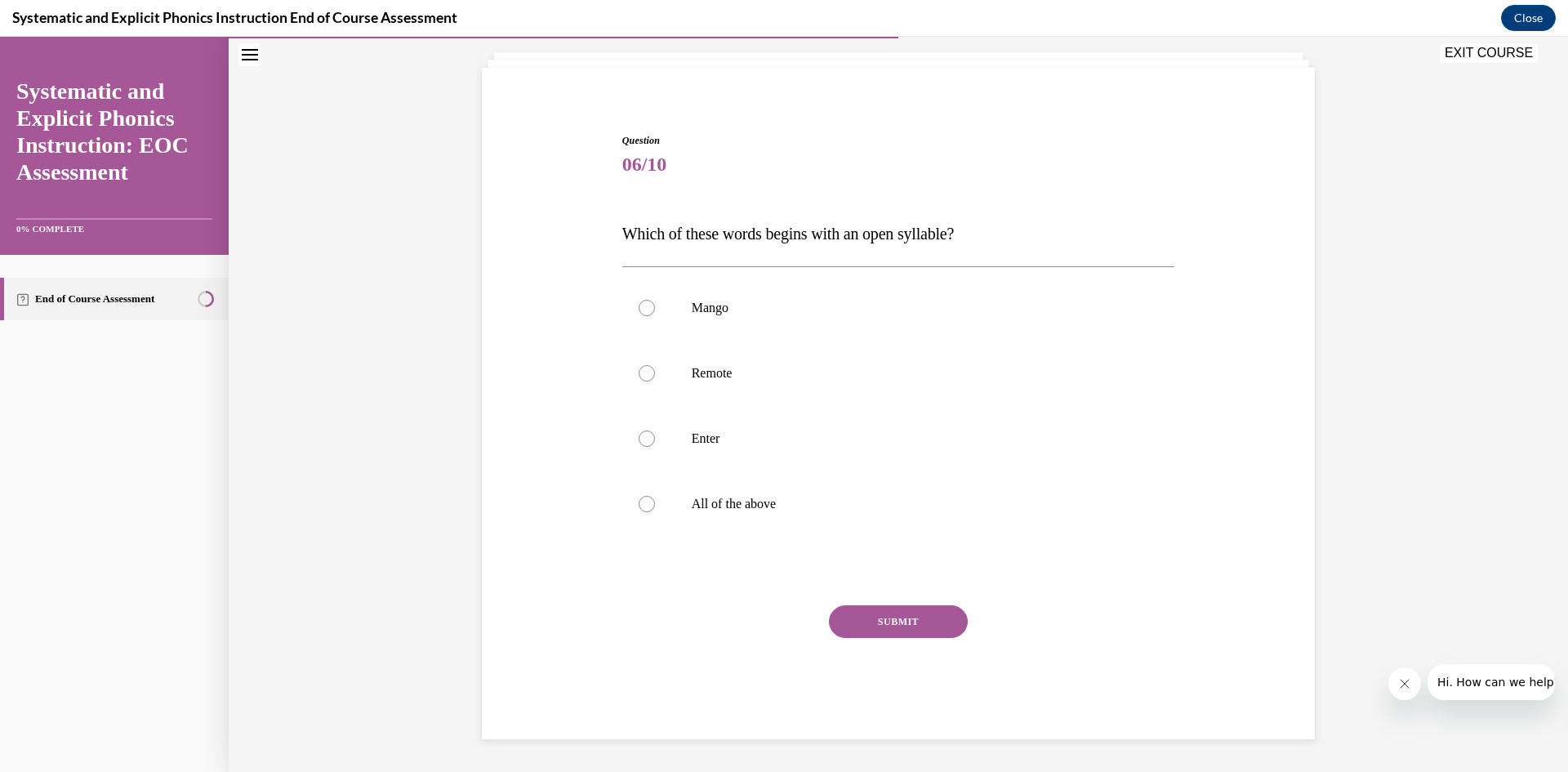
scroll to position [94, 0]
click at [772, 445] on p "Enter" at bounding box center [912, 439] width 442 height 16
click at [932, 620] on button "SUBMIT" at bounding box center [898, 621] width 139 height 33
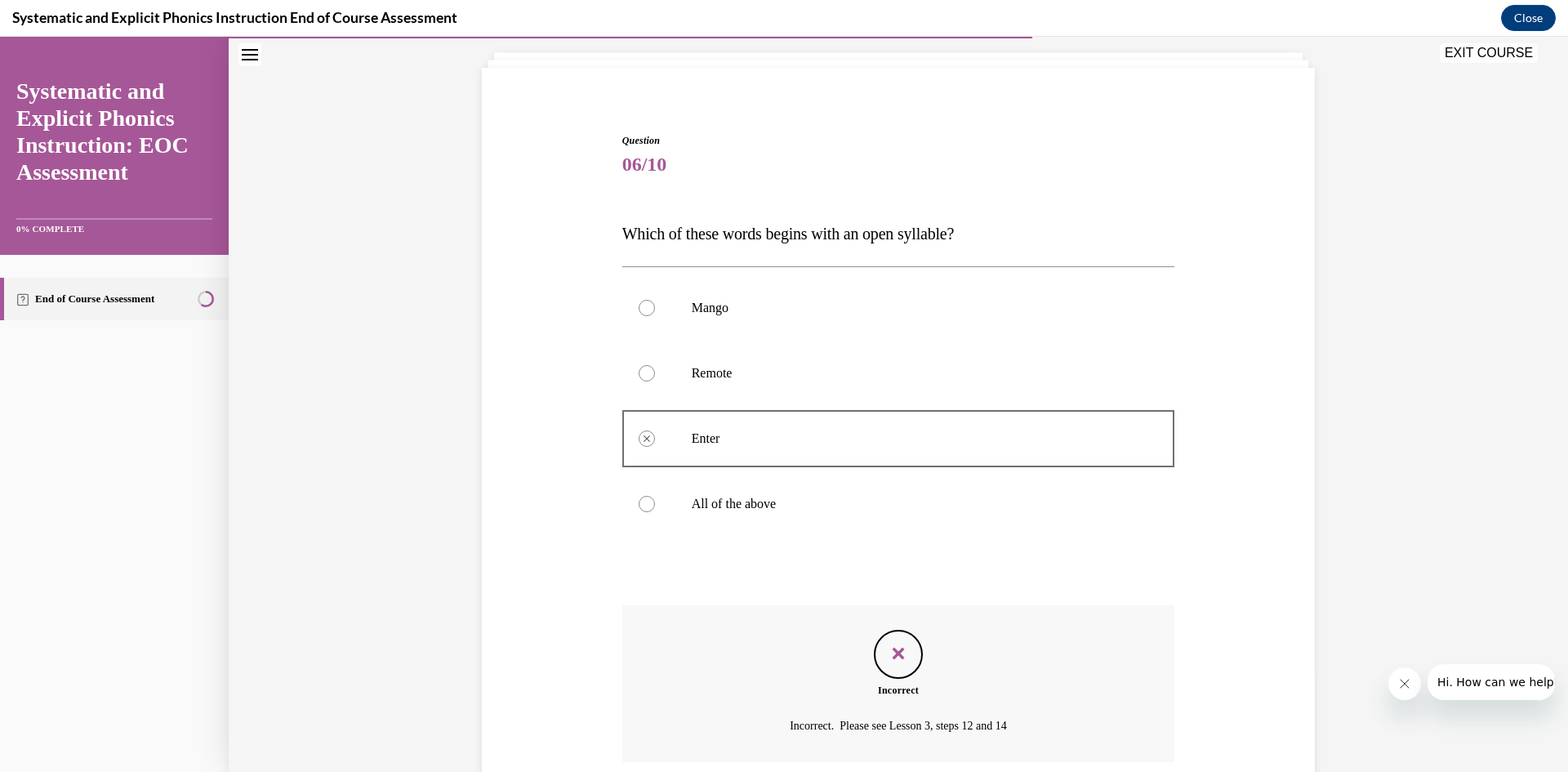
scroll to position [226, 0]
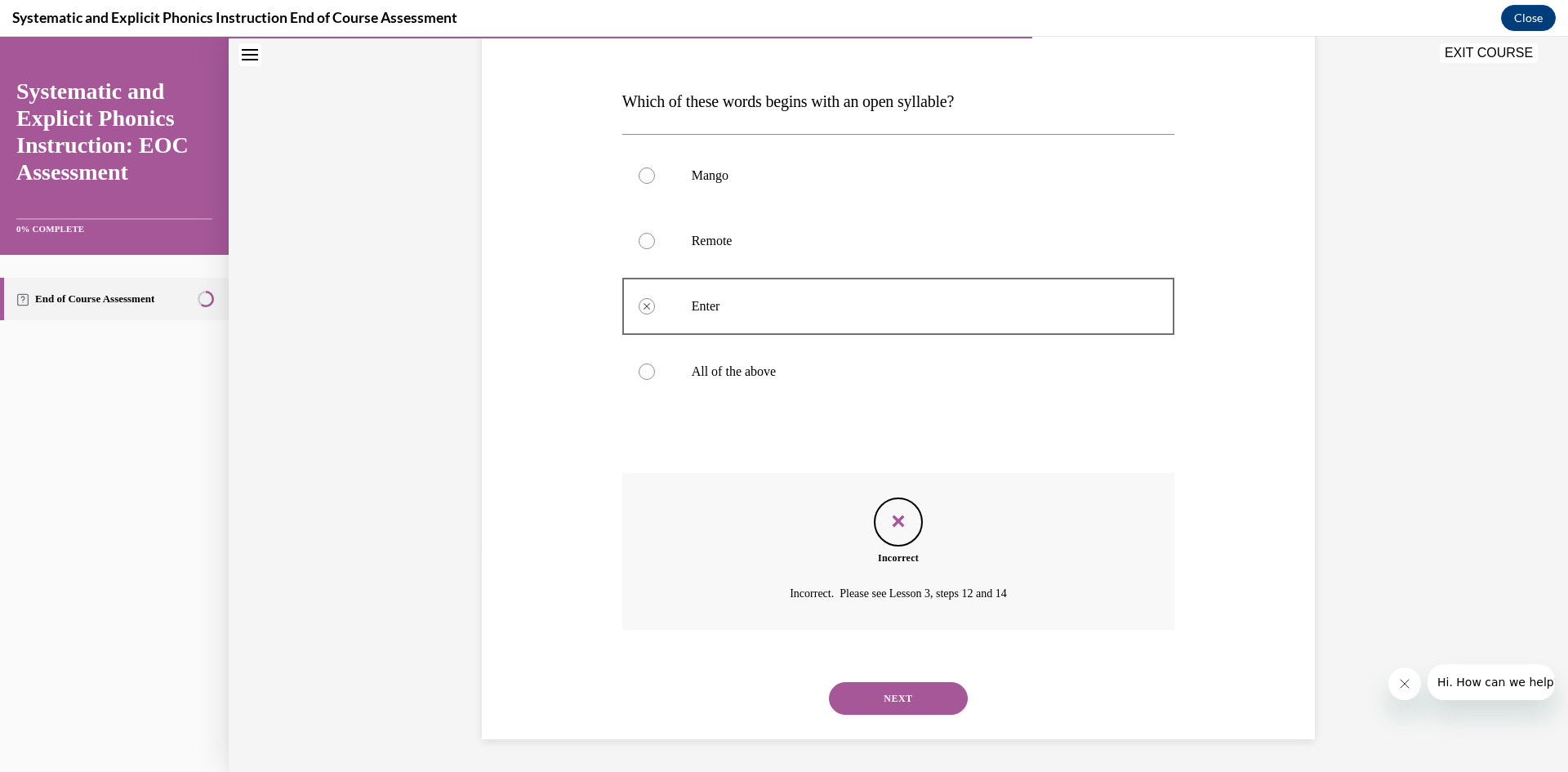
click at [917, 697] on button "NEXT" at bounding box center [898, 699] width 139 height 33
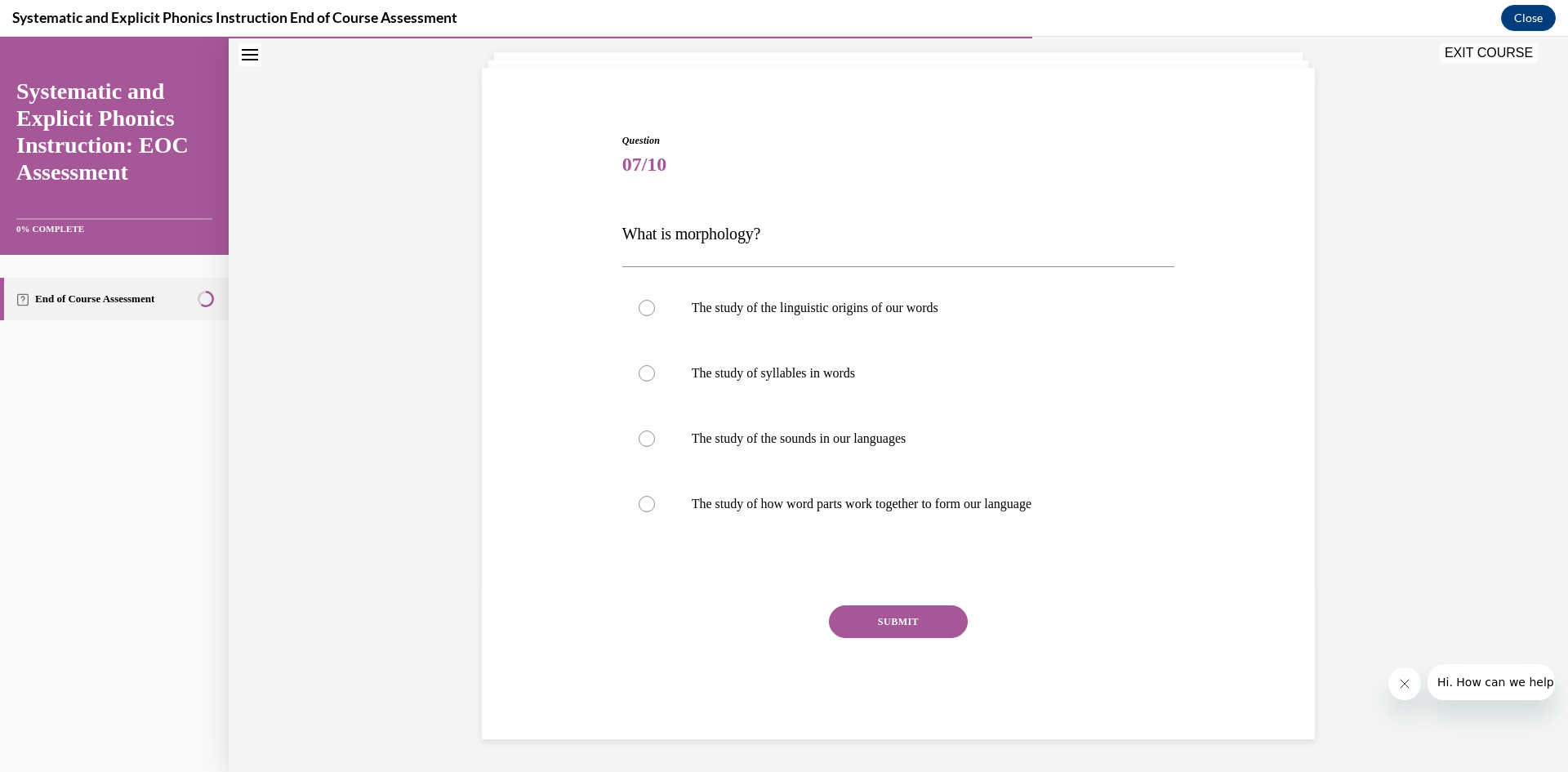
scroll to position [94, 0]
click at [855, 431] on div "The study of the sounds in our languages" at bounding box center [898, 439] width 553 height 66
click at [919, 625] on button "SUBMIT" at bounding box center [898, 621] width 139 height 33
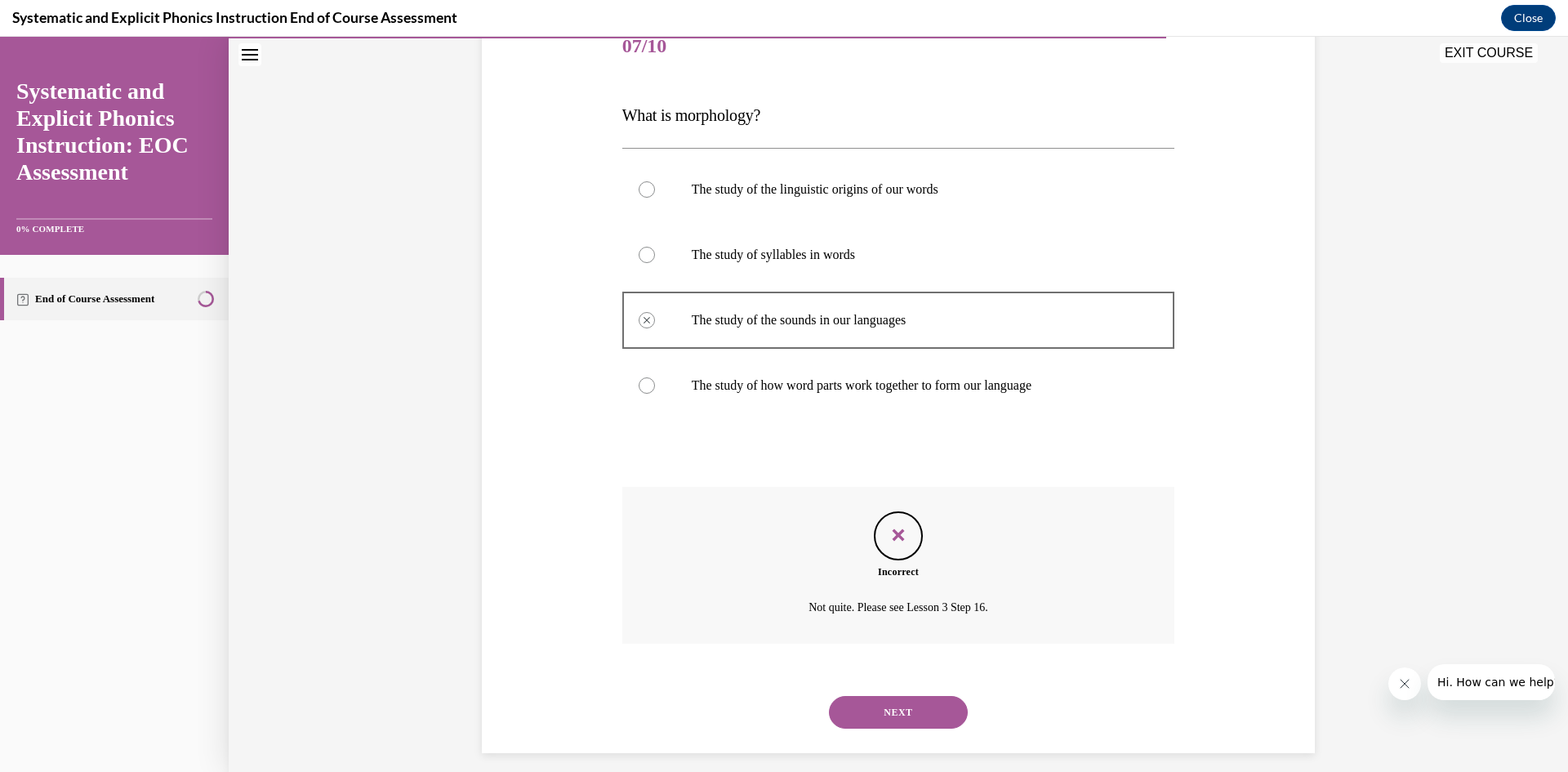
scroll to position [226, 0]
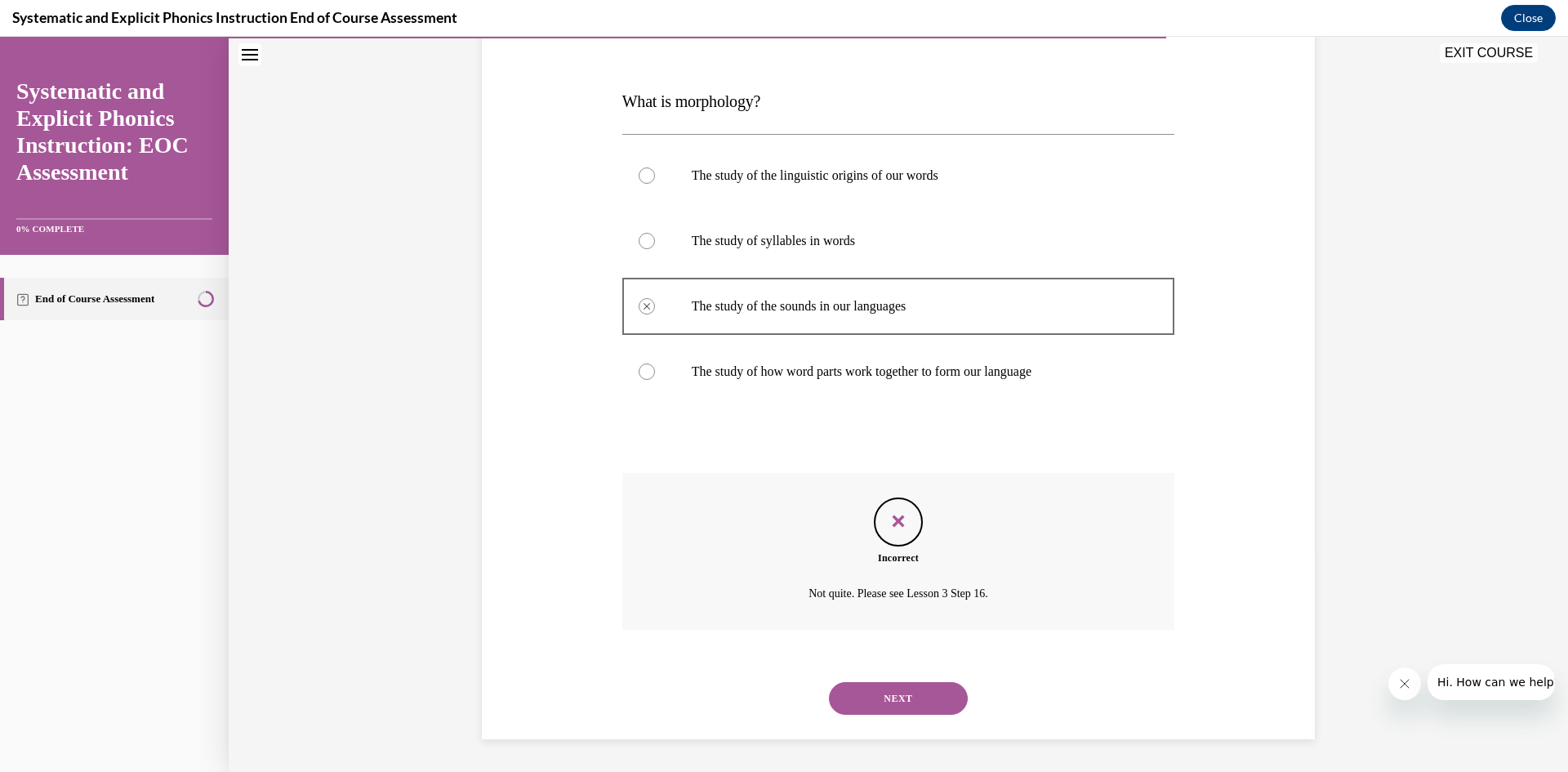
click at [883, 686] on button "NEXT" at bounding box center [898, 699] width 139 height 33
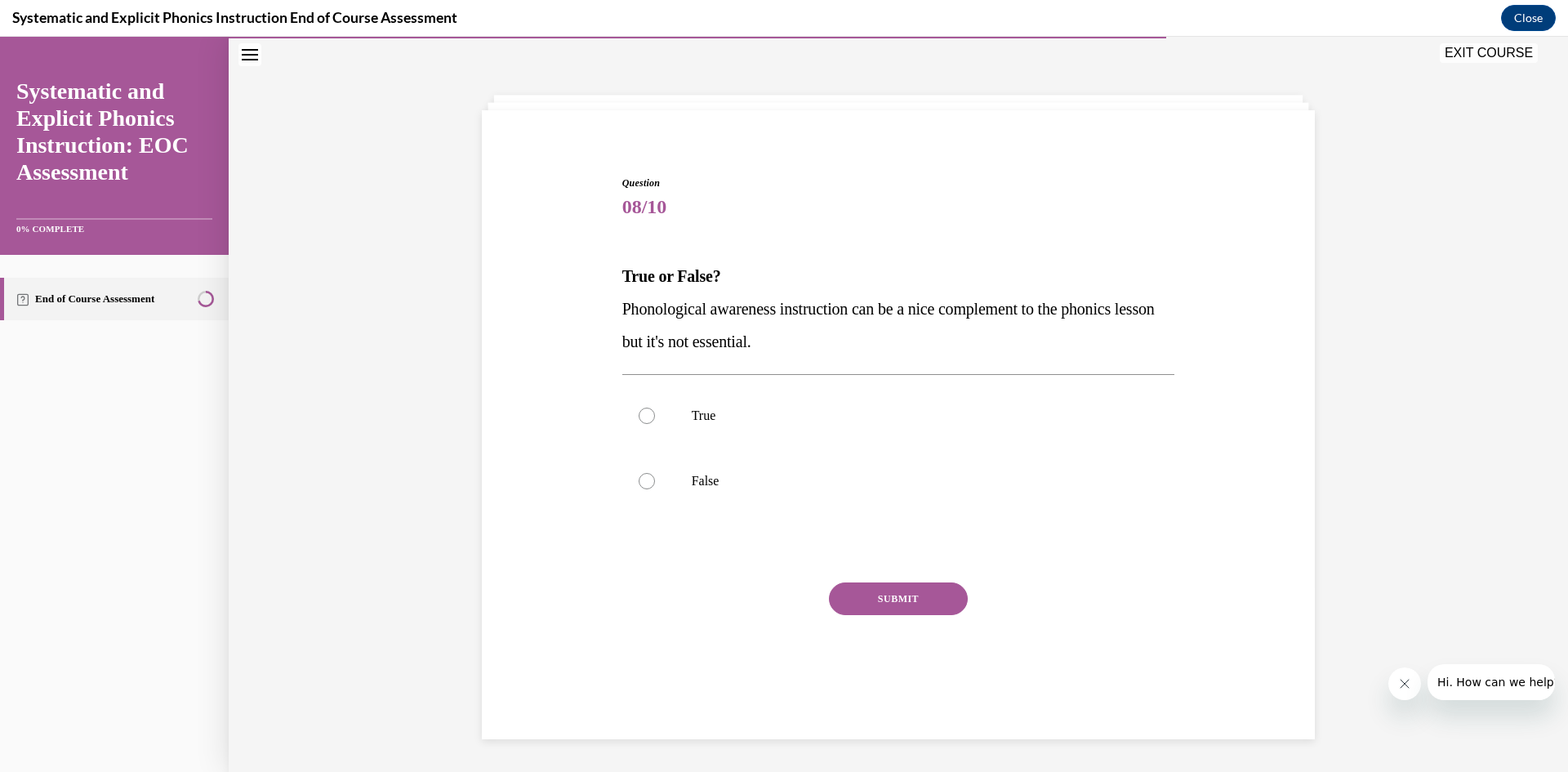
scroll to position [51, 0]
click at [739, 485] on p "False" at bounding box center [912, 481] width 442 height 16
click at [850, 596] on button "SUBMIT" at bounding box center [898, 599] width 139 height 33
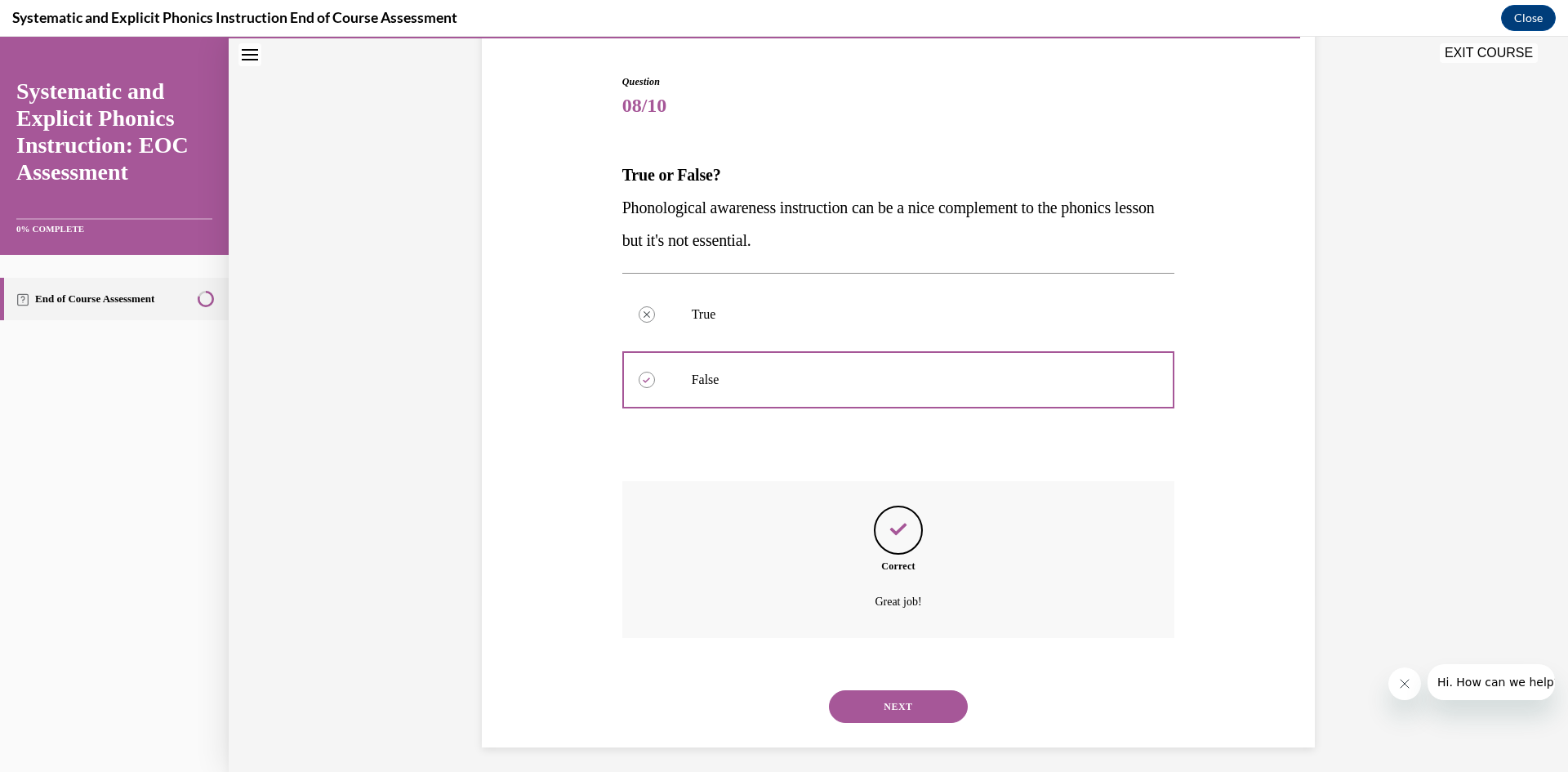
scroll to position [161, 0]
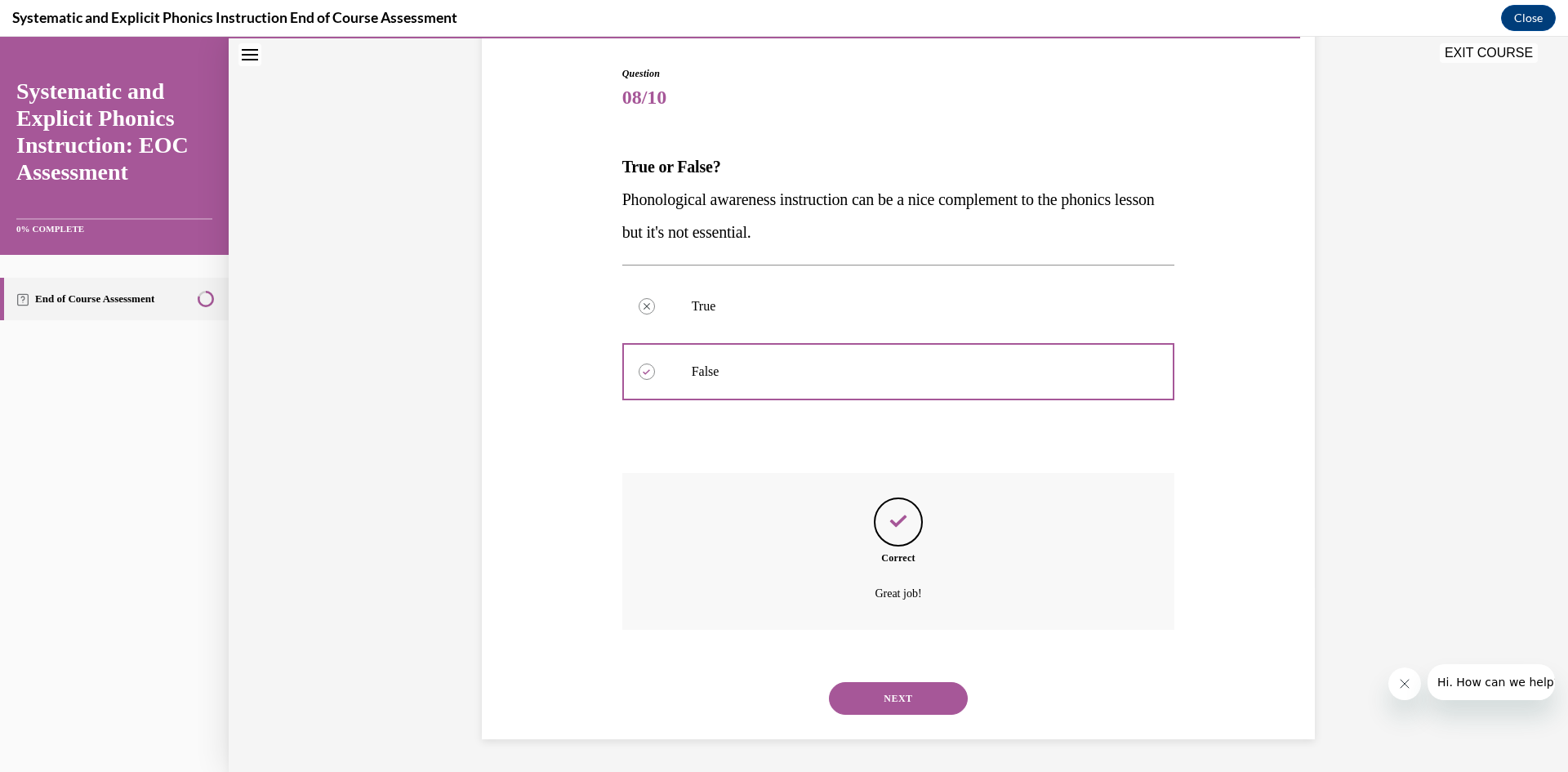
click at [940, 709] on button "NEXT" at bounding box center [898, 699] width 139 height 33
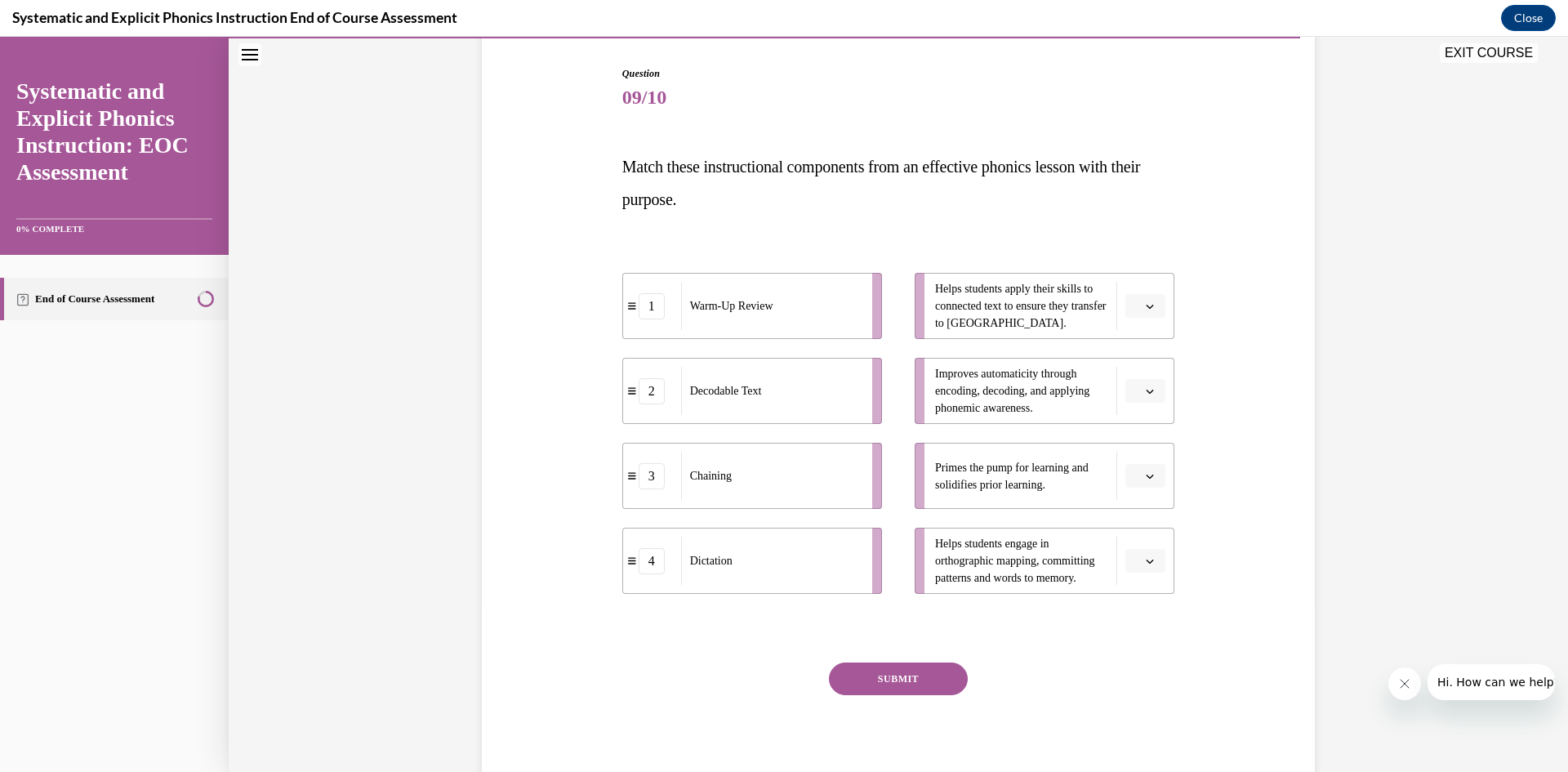
scroll to position [86, 0]
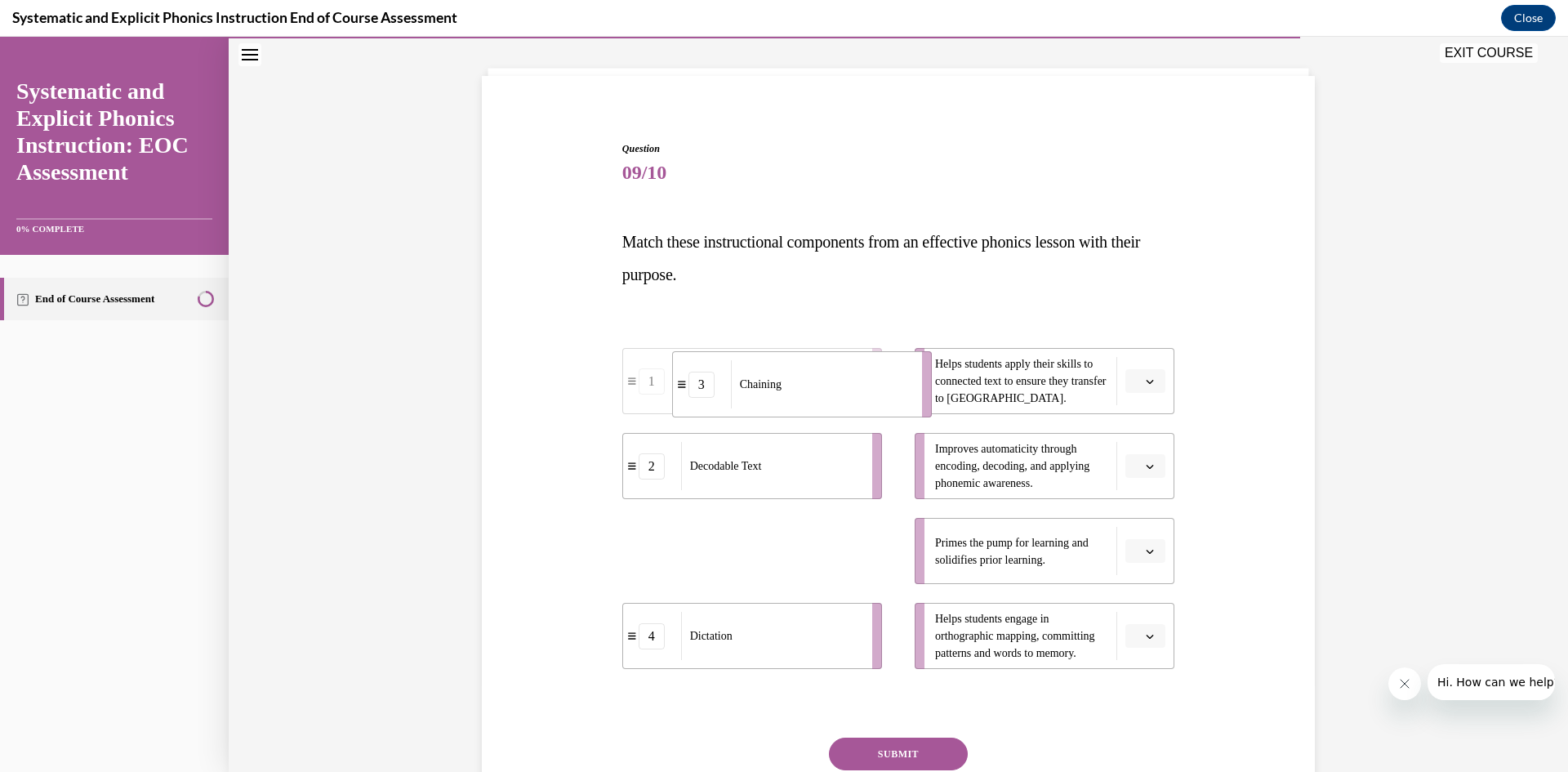
drag, startPoint x: 848, startPoint y: 568, endPoint x: 898, endPoint y: 402, distance: 173.4
click at [898, 402] on div "Chaining" at bounding box center [821, 384] width 181 height 48
drag, startPoint x: 849, startPoint y: 549, endPoint x: 918, endPoint y: 556, distance: 69.4
click at [918, 555] on div "Warm-Up Review" at bounding box center [840, 555] width 181 height 48
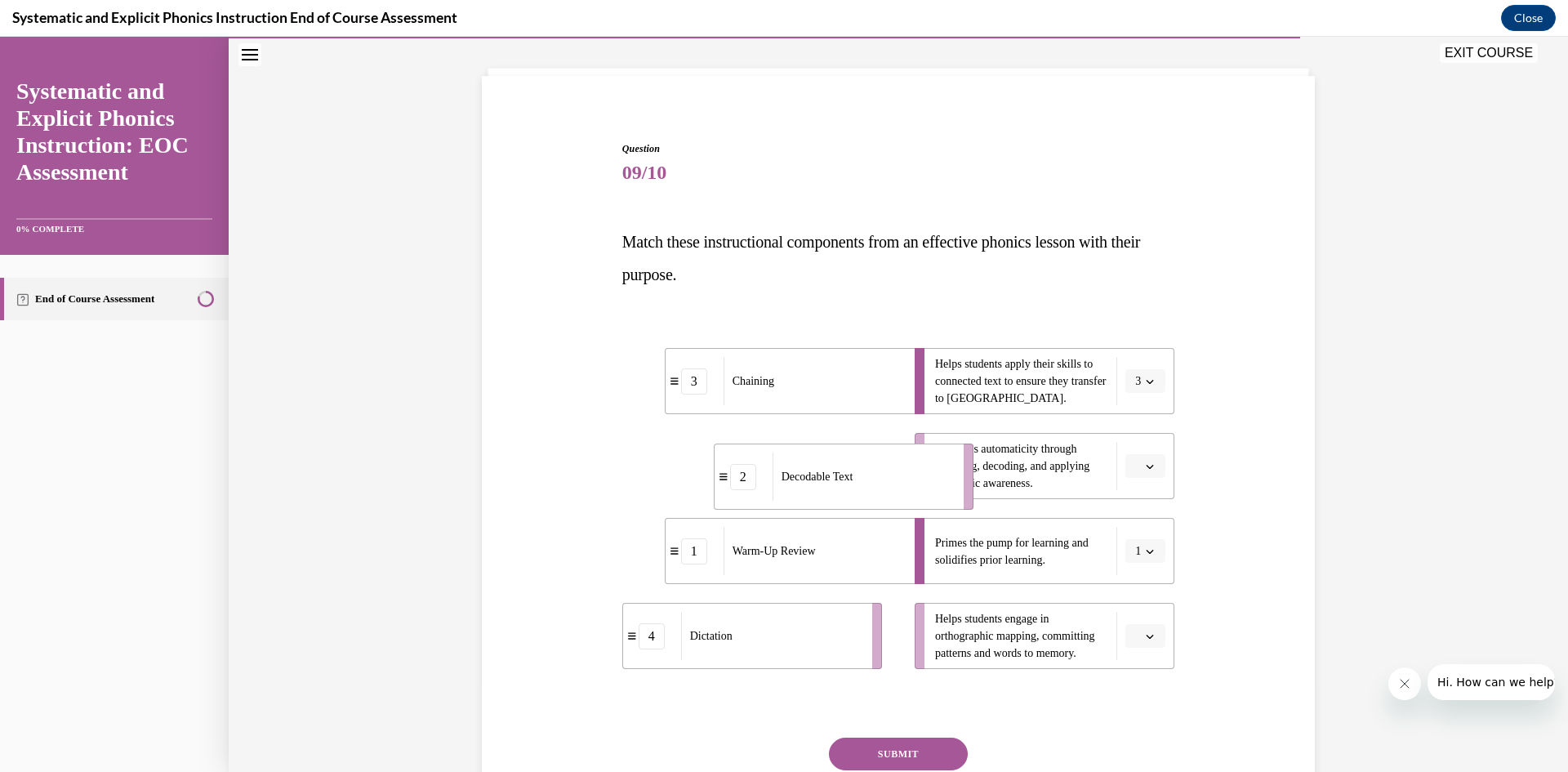
drag, startPoint x: 789, startPoint y: 481, endPoint x: 879, endPoint y: 489, distance: 90.4
click at [880, 490] on div "Decodable Text" at bounding box center [863, 476] width 181 height 48
drag, startPoint x: 802, startPoint y: 652, endPoint x: 862, endPoint y: 656, distance: 60.1
click at [862, 656] on div "Dictation" at bounding box center [793, 636] width 181 height 48
click at [895, 748] on button "SUBMIT" at bounding box center [898, 754] width 139 height 33
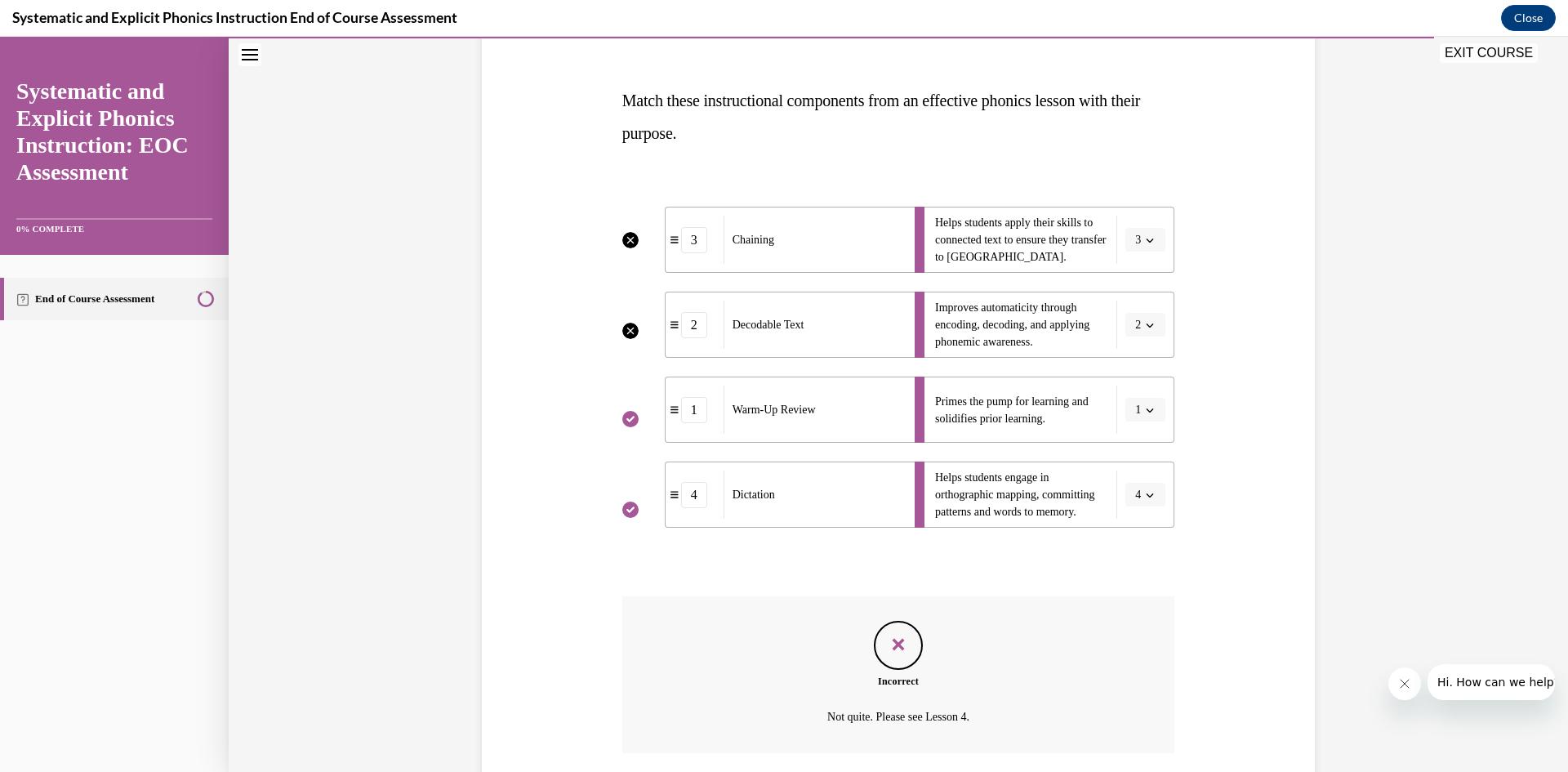
scroll to position [187, 0]
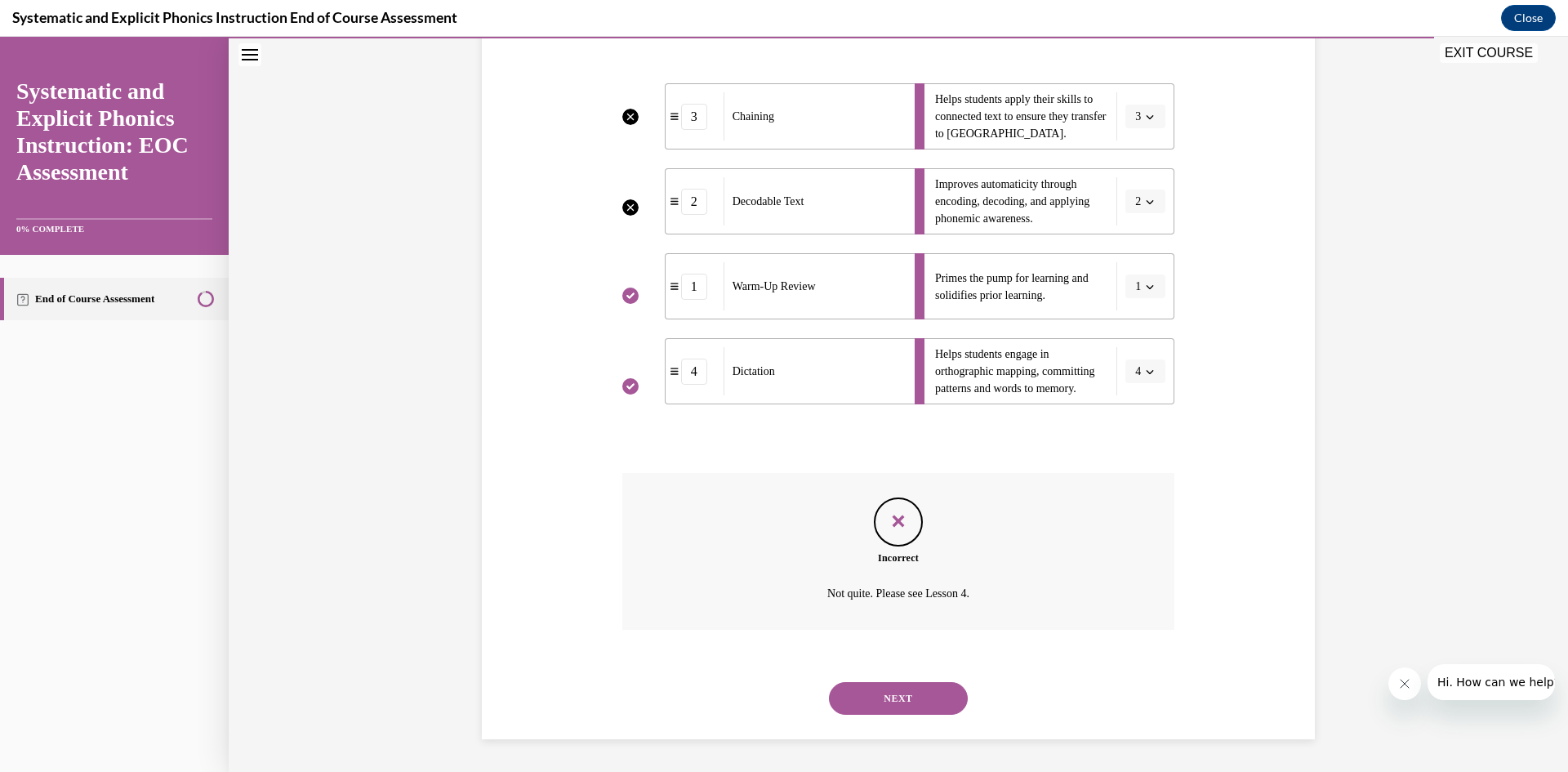
click at [920, 705] on button "NEXT" at bounding box center [898, 699] width 139 height 33
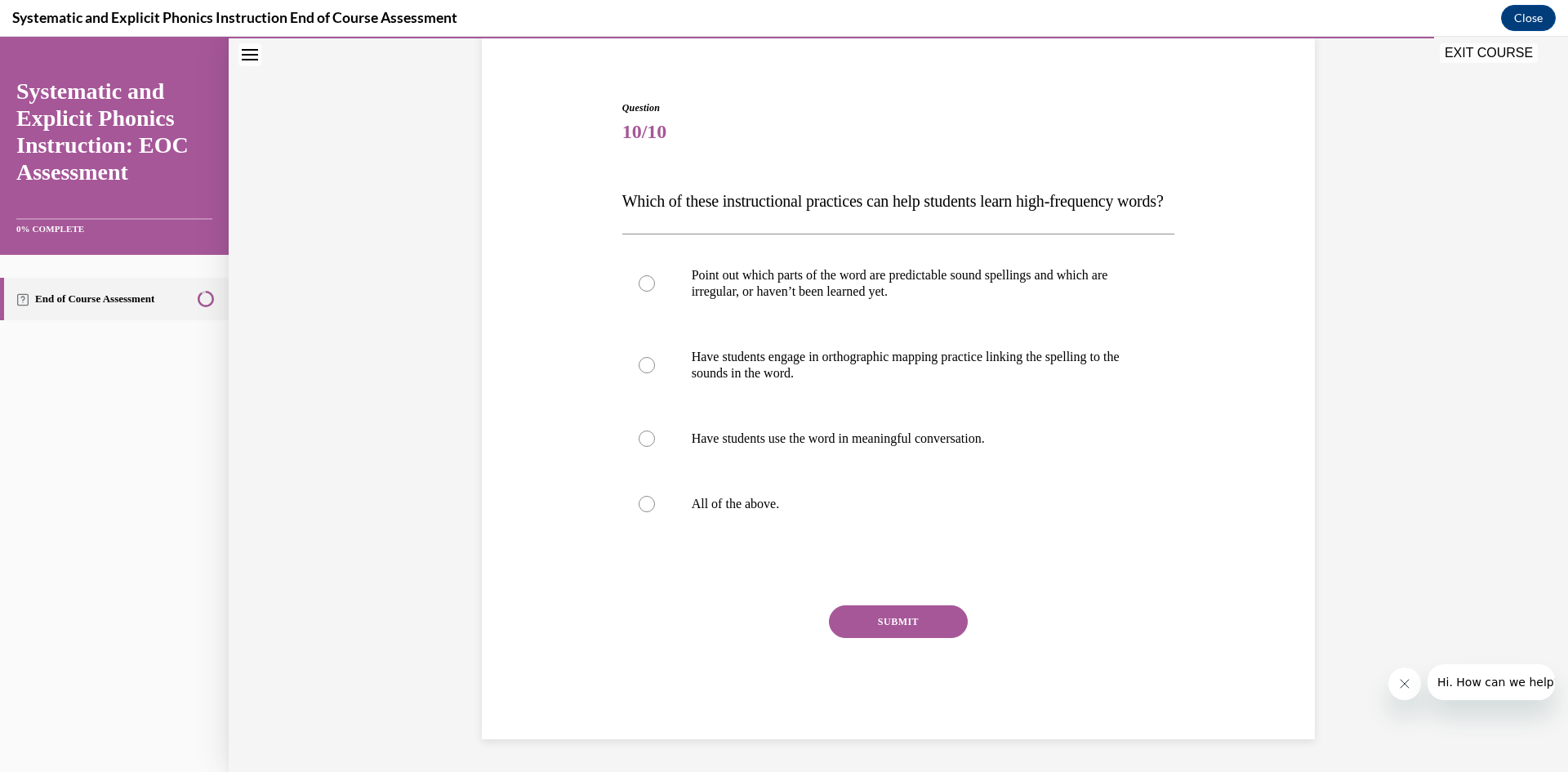
scroll to position [160, 0]
click at [686, 512] on div at bounding box center [898, 505] width 553 height 66
click at [887, 627] on button "SUBMIT" at bounding box center [898, 621] width 139 height 33
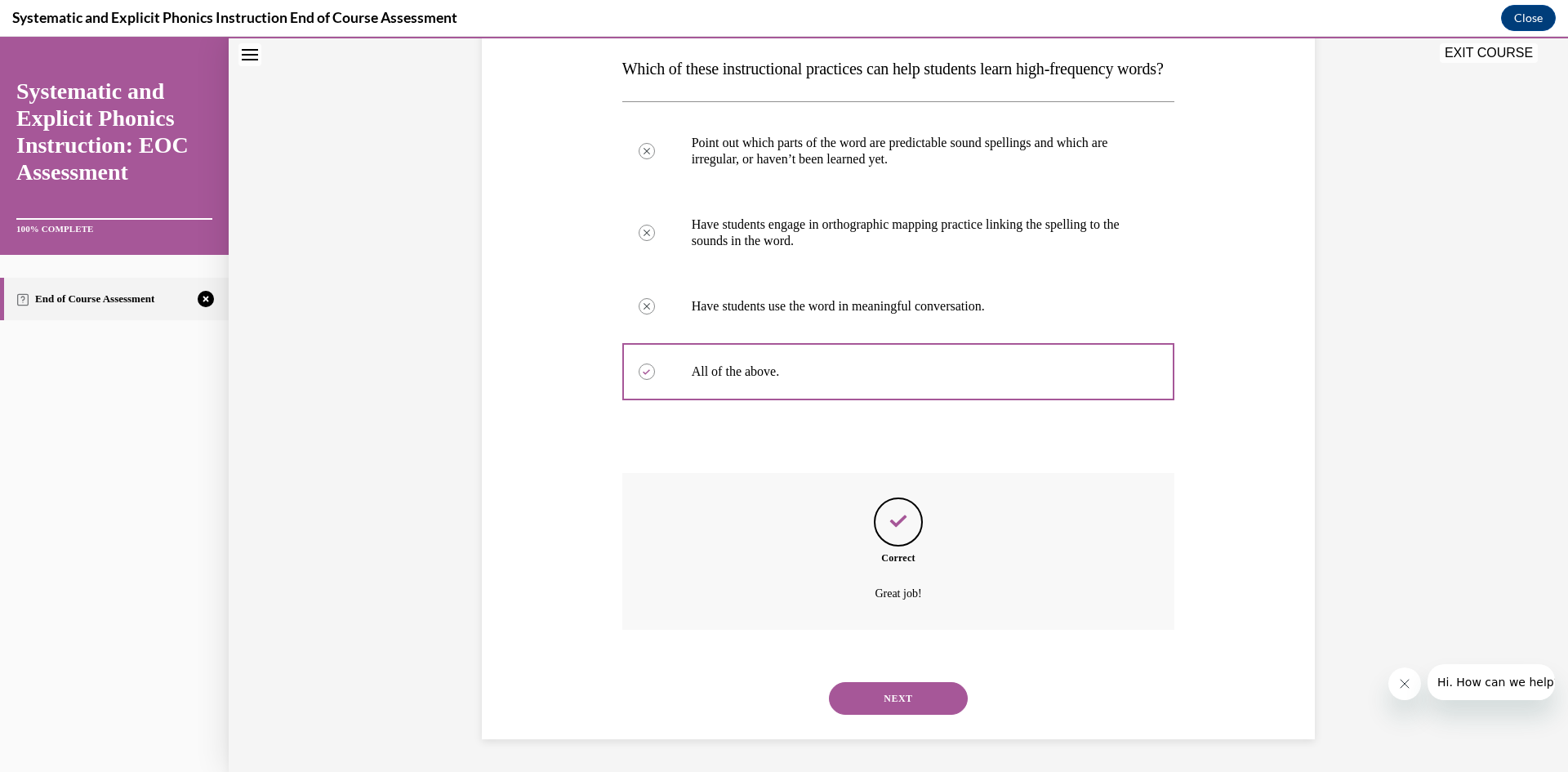
scroll to position [292, 0]
click at [914, 707] on button "NEXT" at bounding box center [898, 699] width 139 height 33
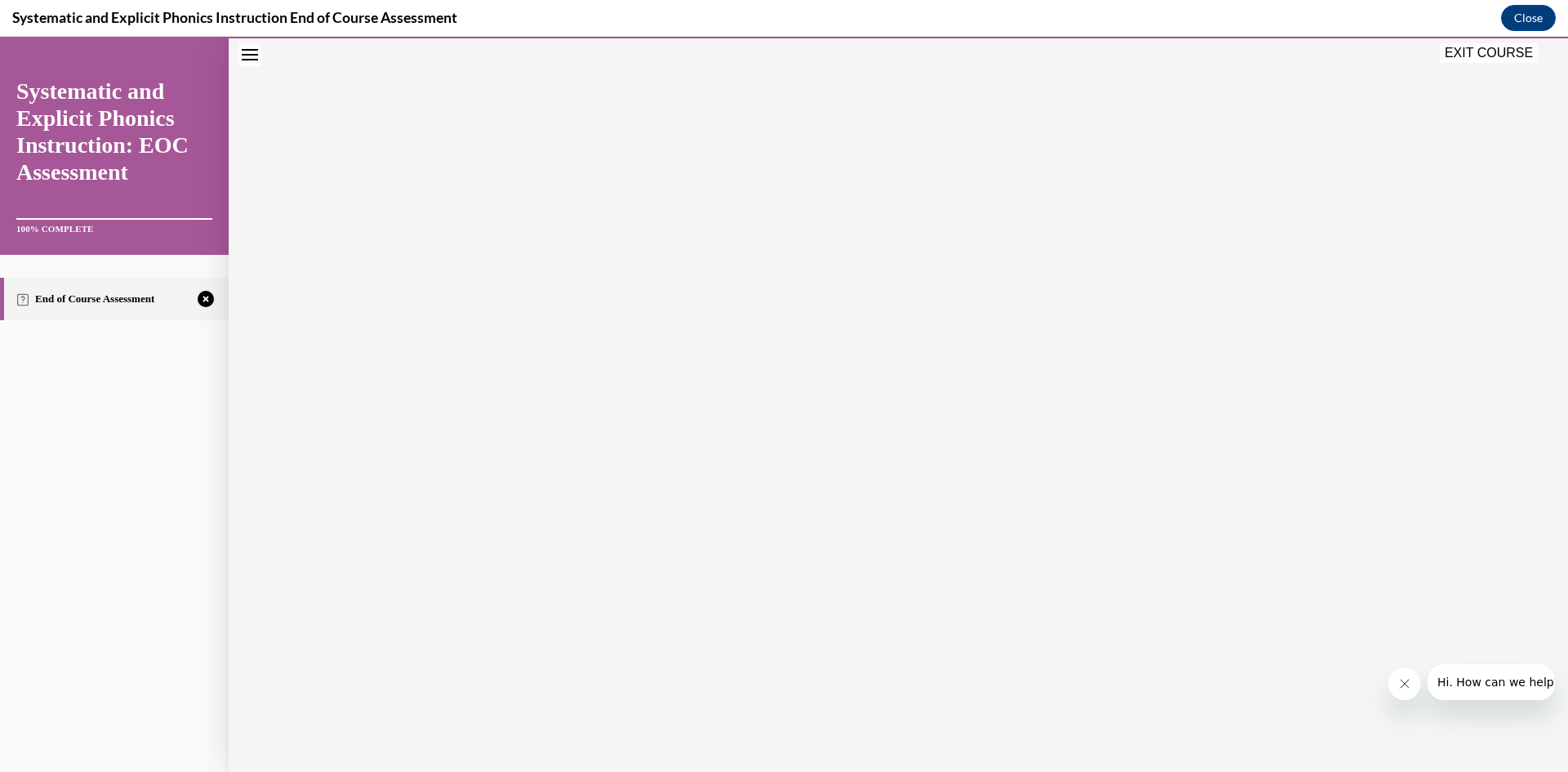
scroll to position [102, 0]
click at [900, 668] on icon "button" at bounding box center [898, 673] width 58 height 18
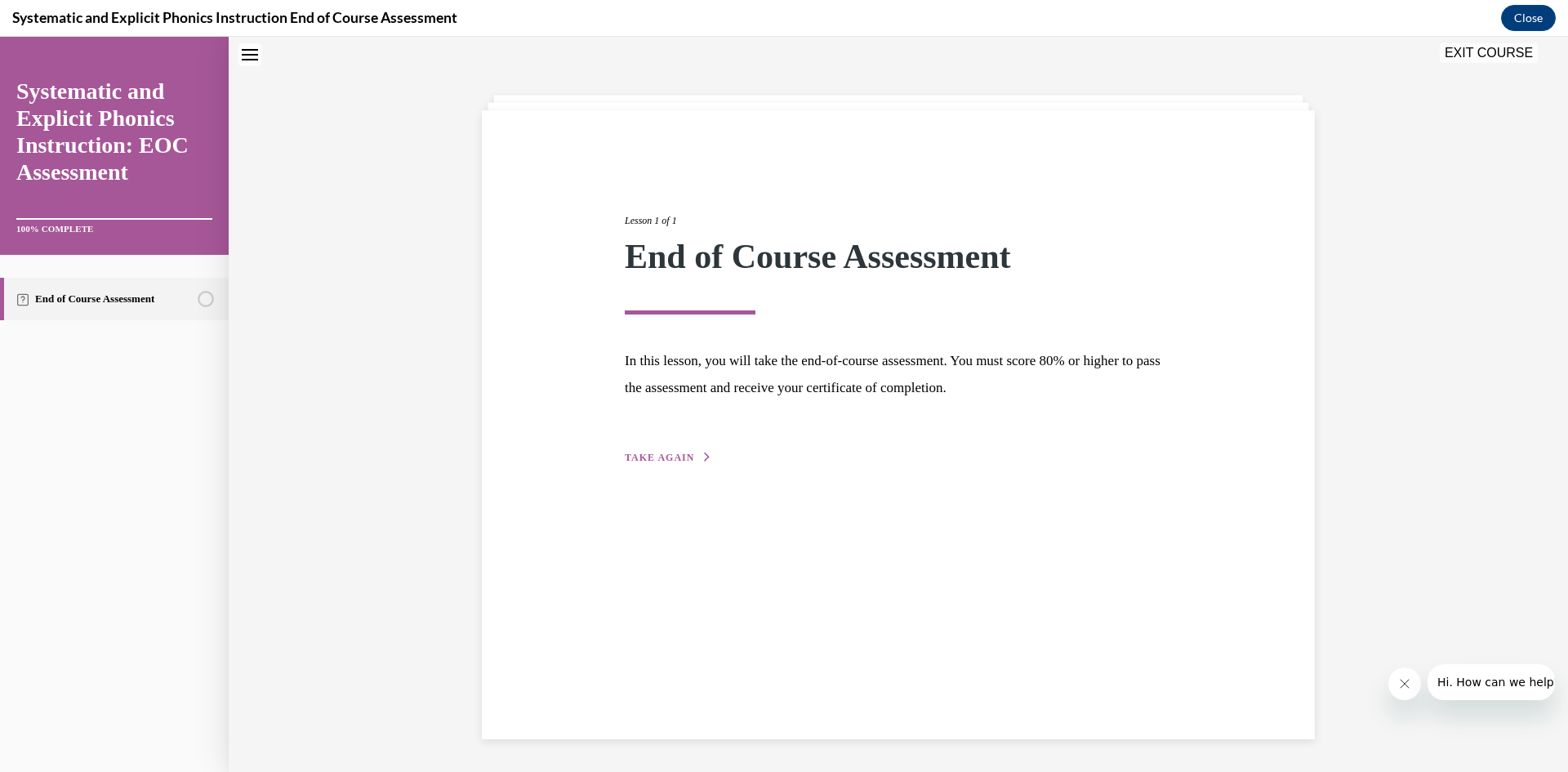
click at [679, 450] on button "TAKE AGAIN" at bounding box center [669, 457] width 88 height 15
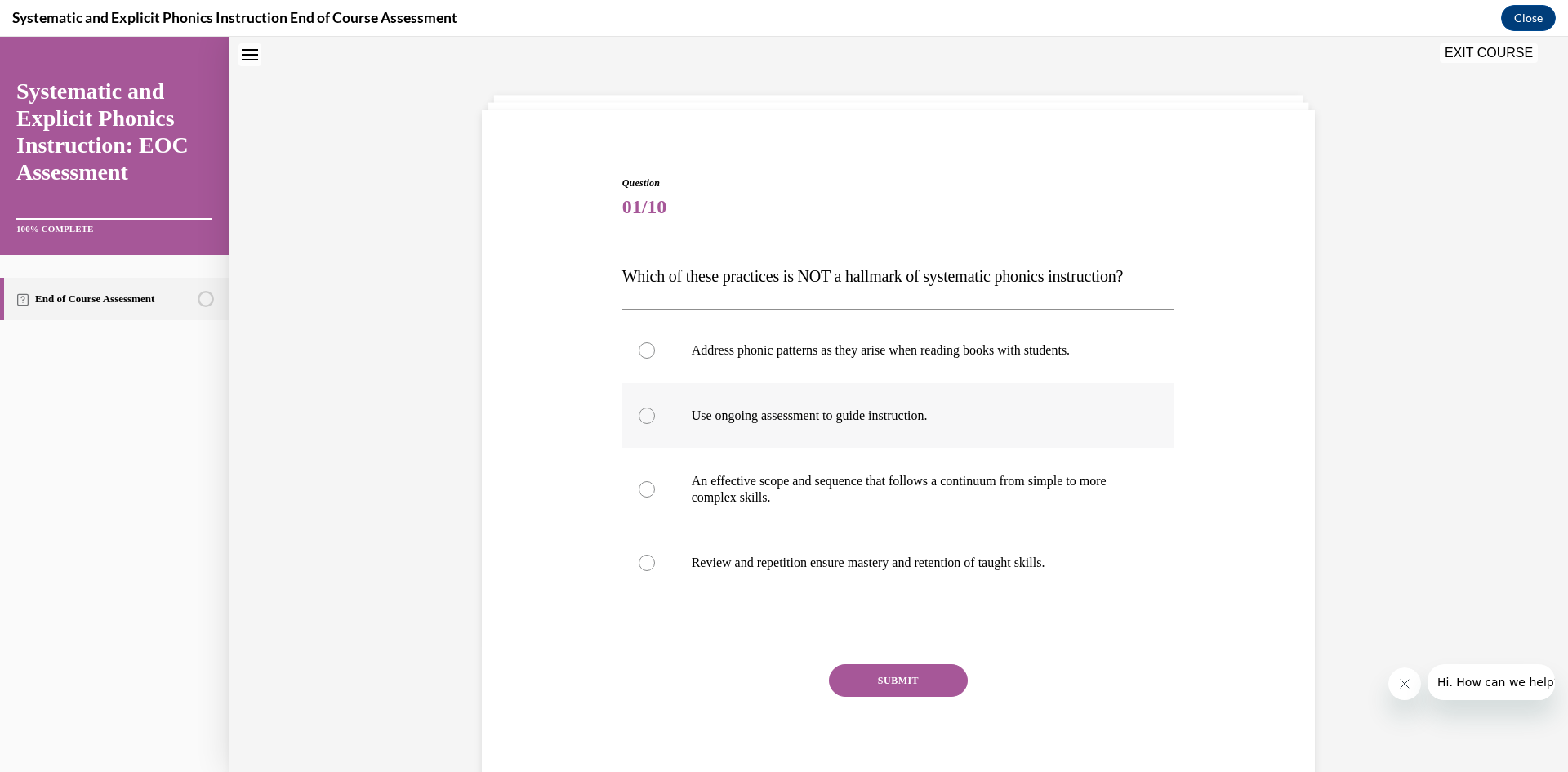
click at [737, 420] on p "Use ongoing assessment to guide instruction." at bounding box center [912, 416] width 442 height 16
click at [782, 347] on p "Address phonic patterns as they arise when reading books with students." at bounding box center [912, 350] width 442 height 16
click at [843, 416] on p "Use ongoing assessment to guide instruction." at bounding box center [912, 416] width 442 height 16
click at [885, 678] on button "SUBMIT" at bounding box center [898, 681] width 139 height 33
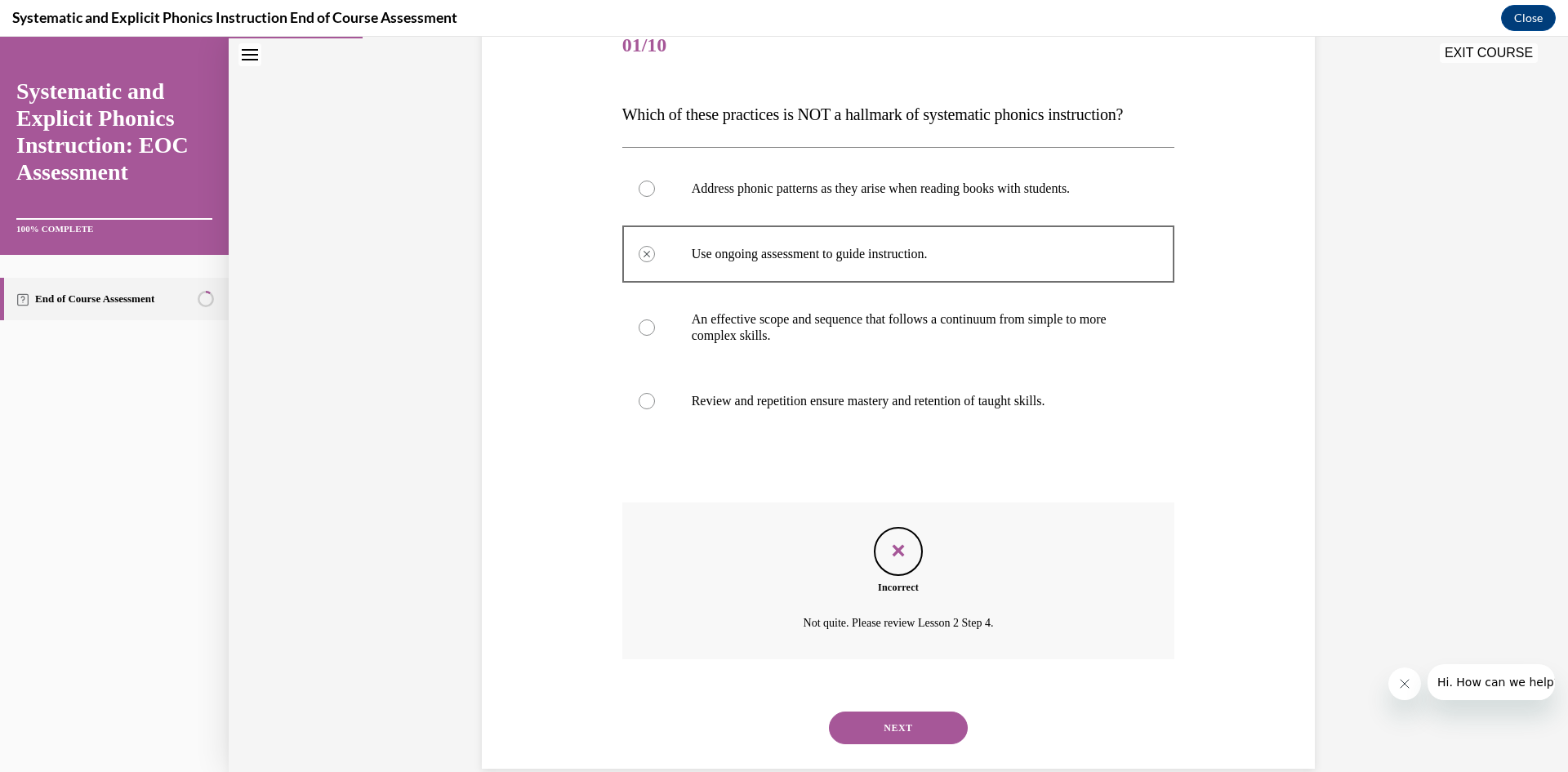
scroll to position [243, 0]
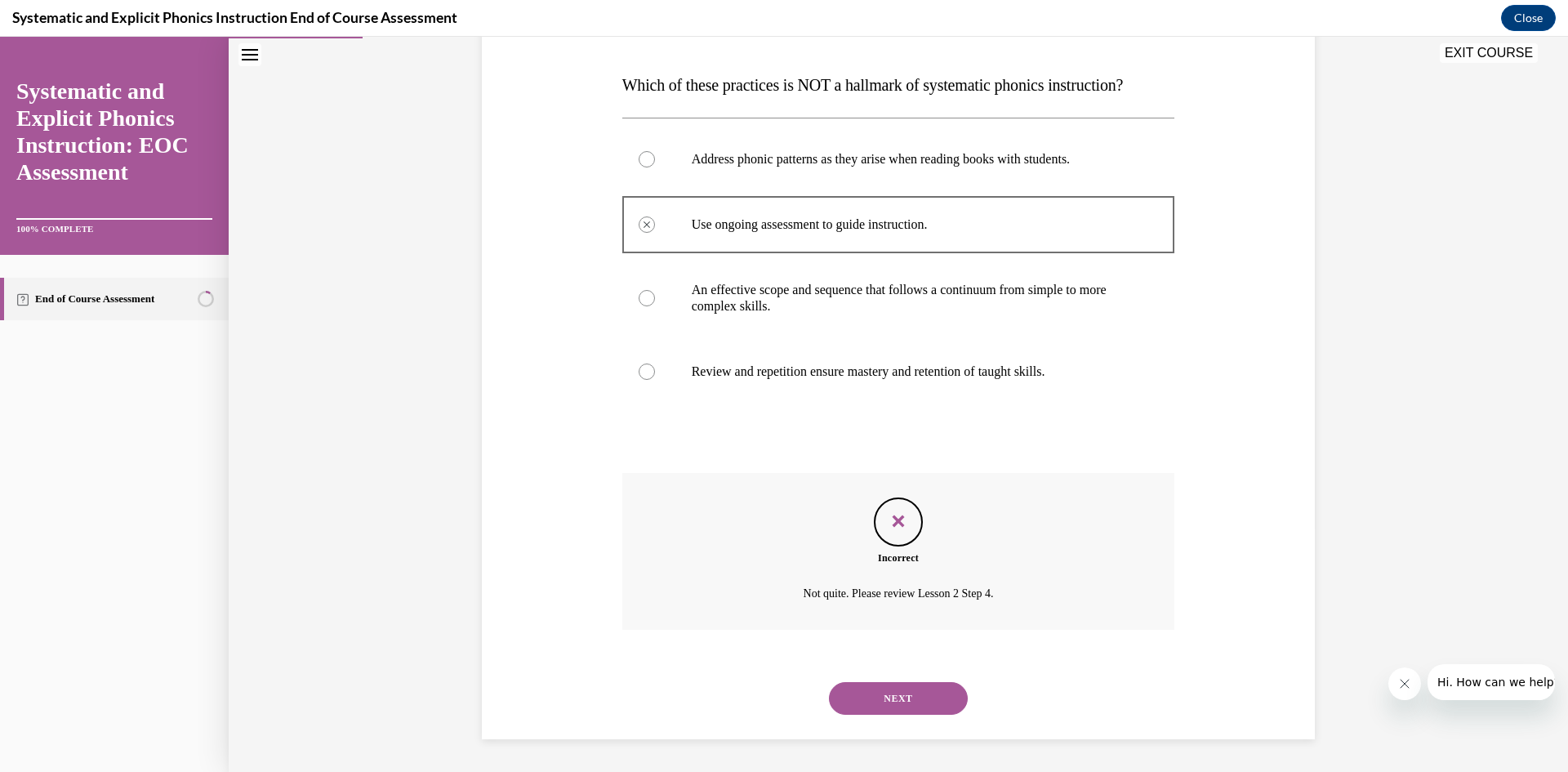
click at [904, 700] on button "NEXT" at bounding box center [898, 699] width 139 height 33
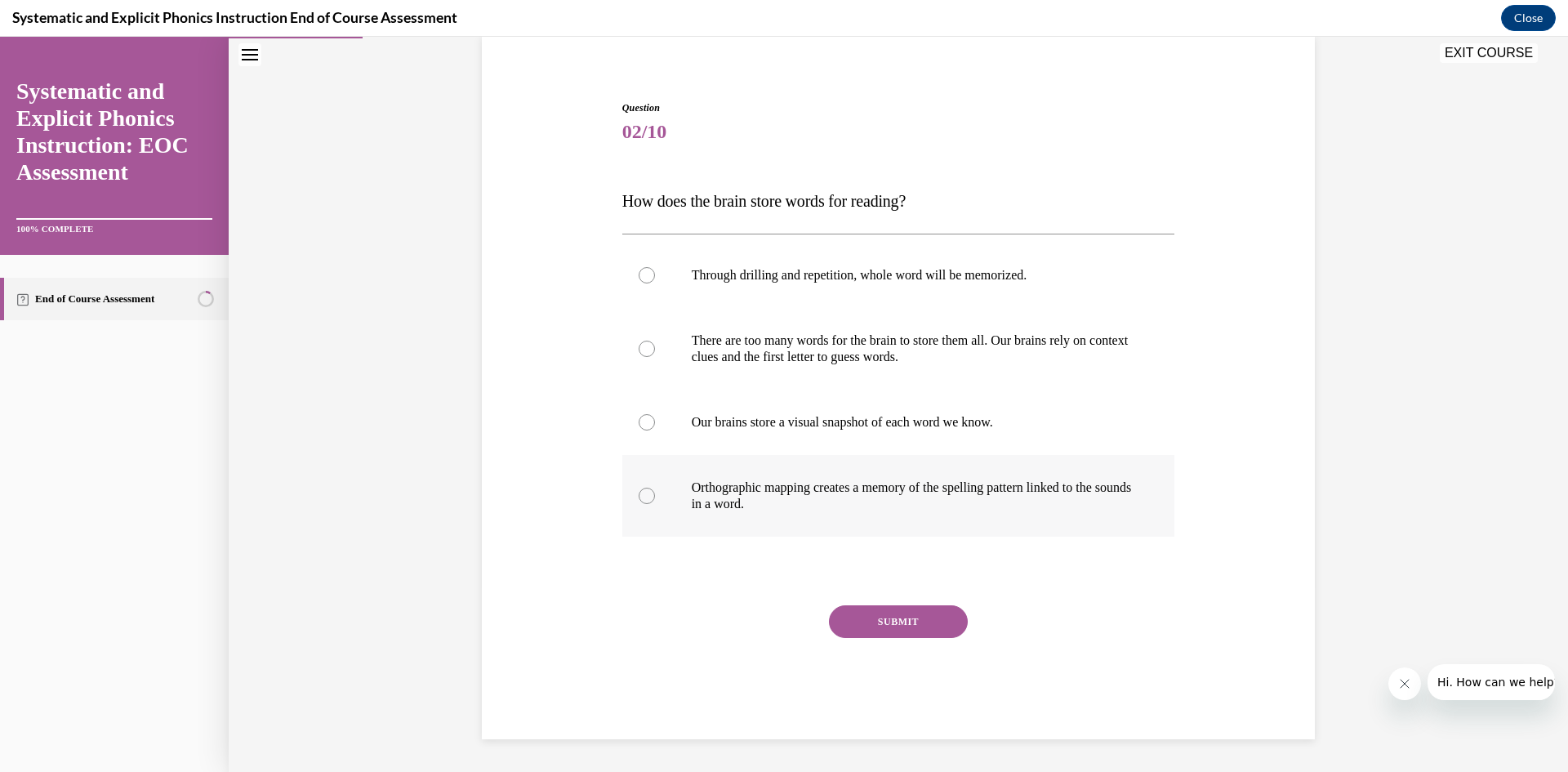
click at [943, 500] on p "Orthographic mapping creates a memory of the spelling pattern linked to the sou…" at bounding box center [912, 496] width 442 height 33
click at [905, 621] on button "SUBMIT" at bounding box center [898, 621] width 139 height 33
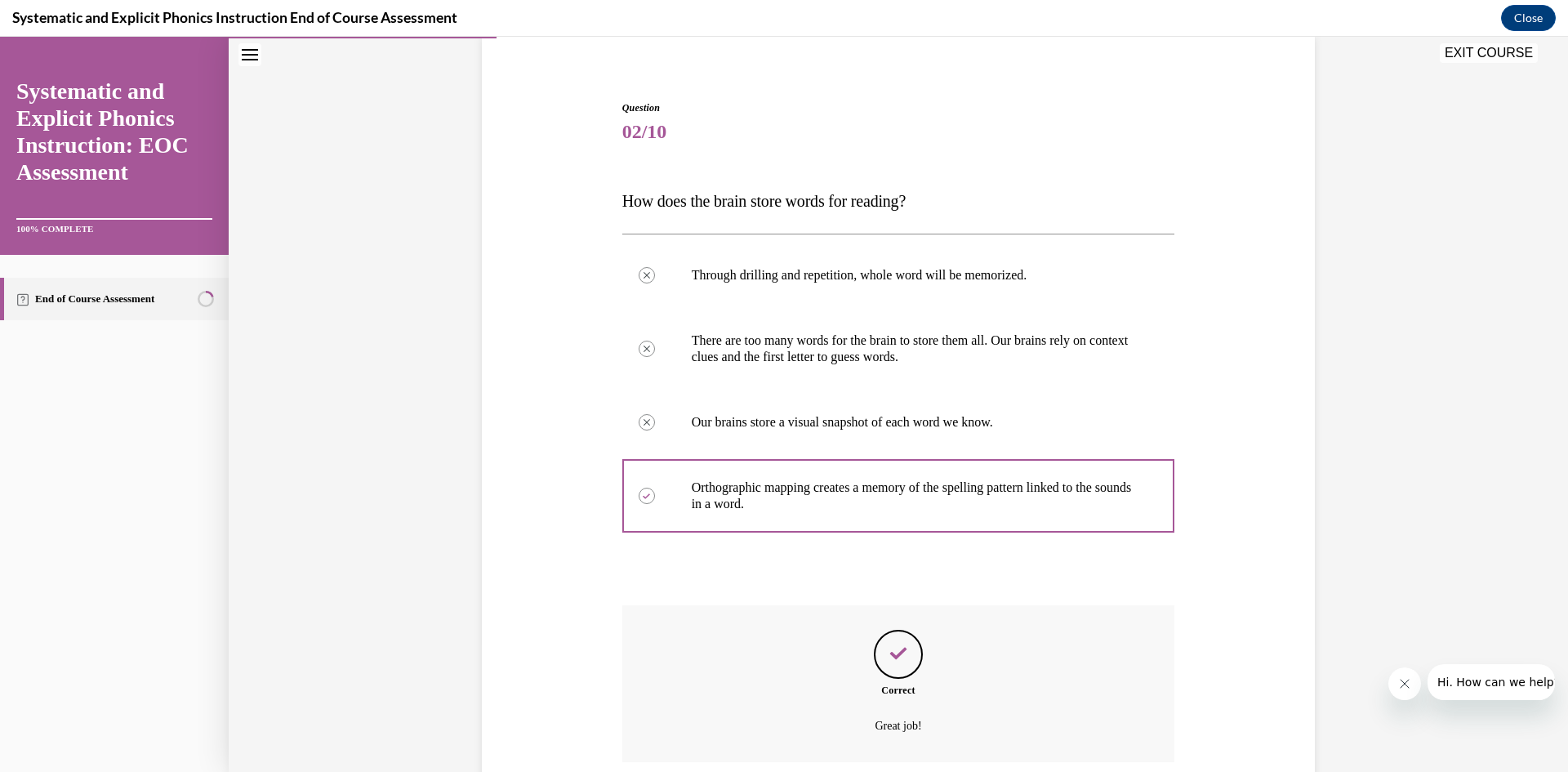
scroll to position [259, 0]
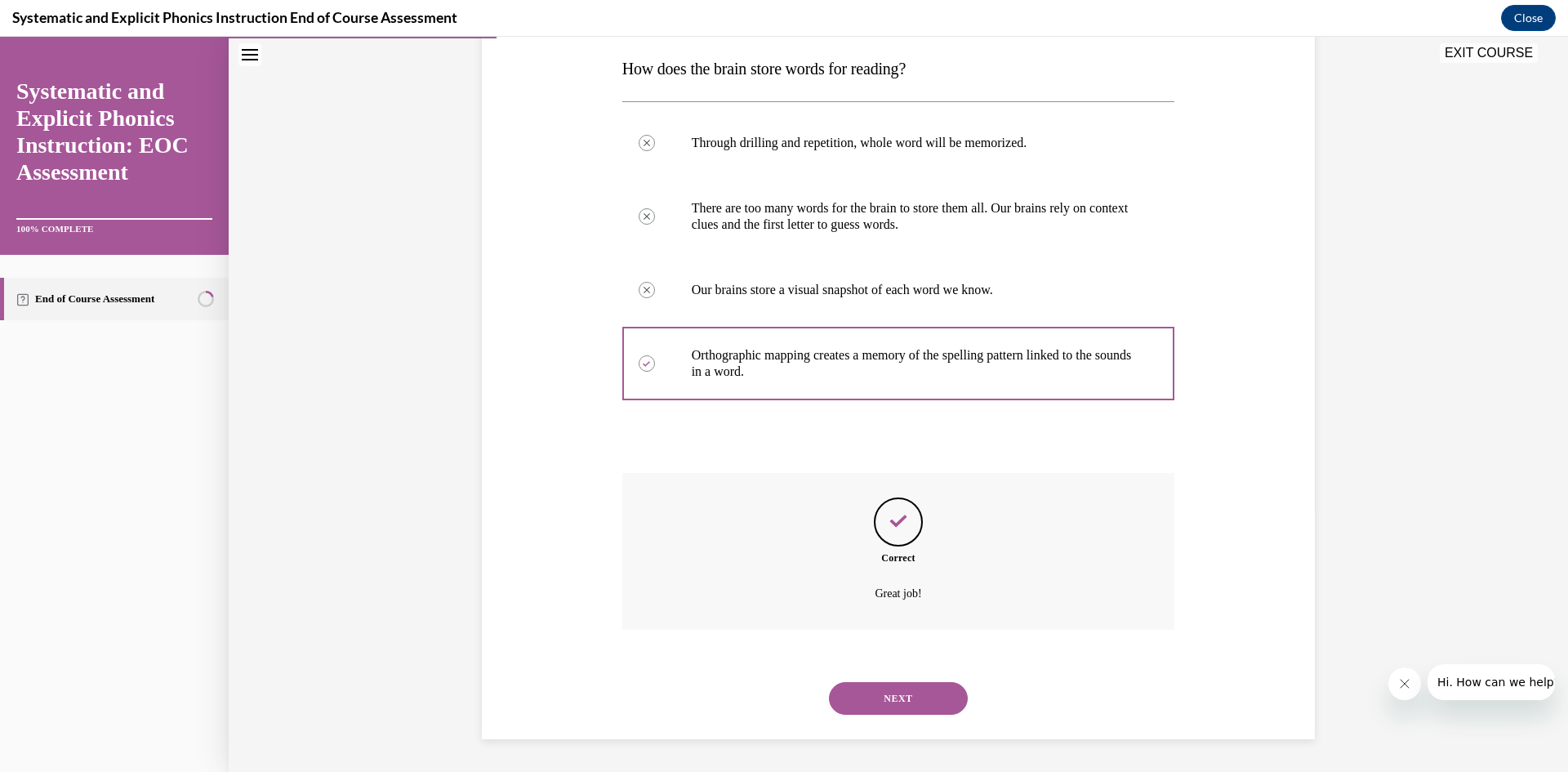
click at [902, 697] on button "NEXT" at bounding box center [898, 699] width 139 height 33
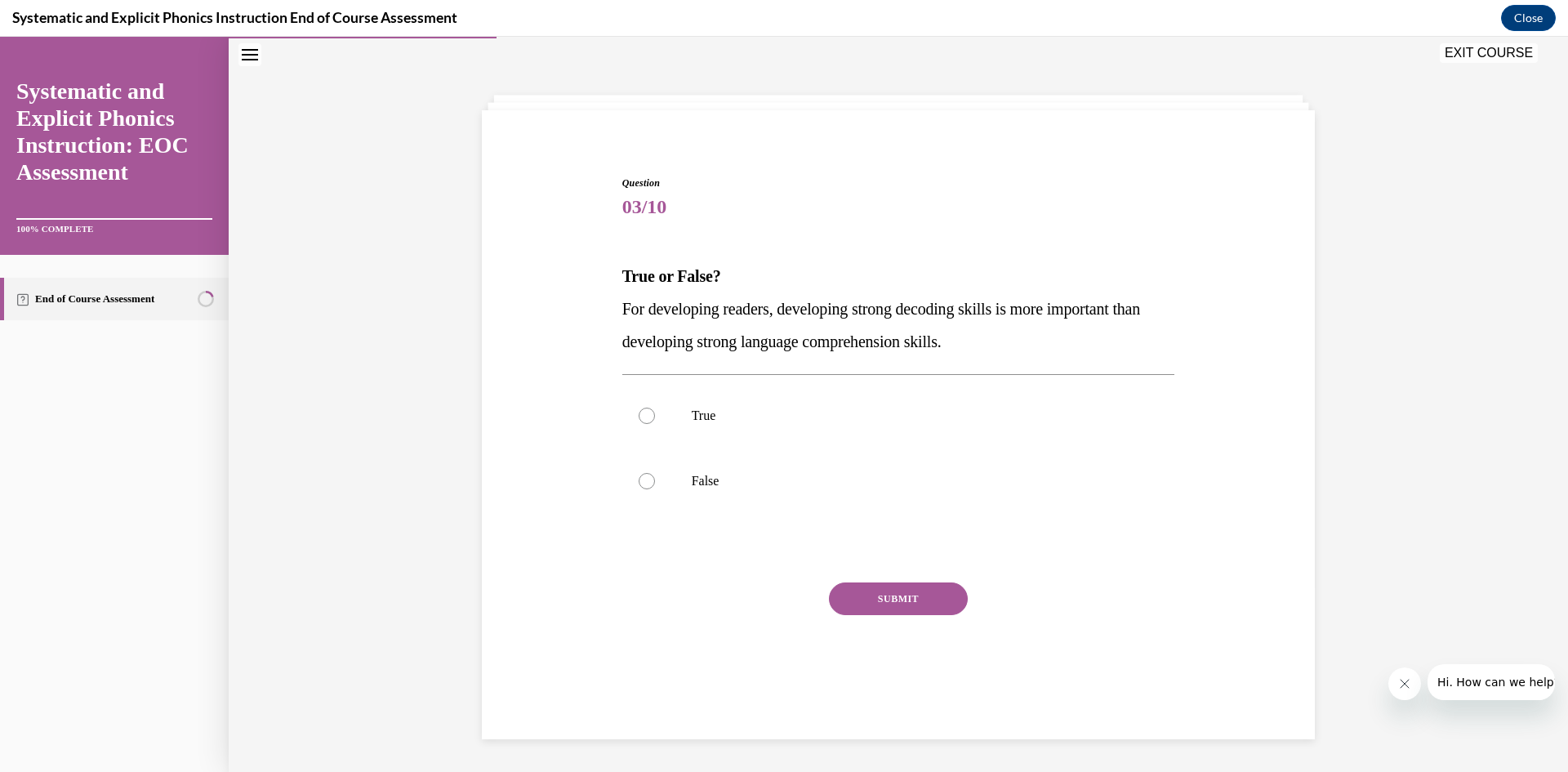
scroll to position [51, 0]
click at [728, 427] on div at bounding box center [898, 416] width 553 height 66
click at [865, 602] on button "SUBMIT" at bounding box center [898, 599] width 139 height 33
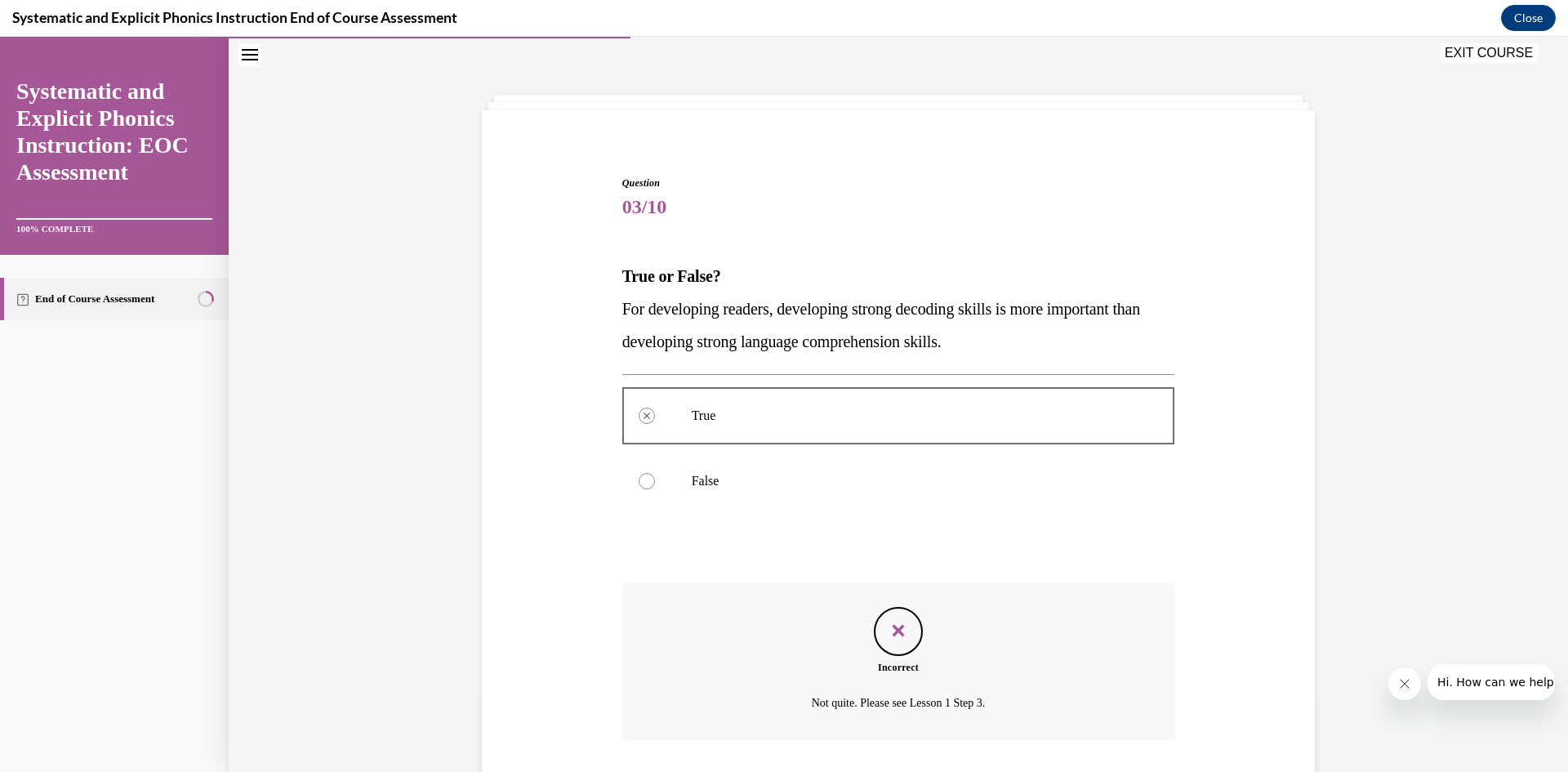
scroll to position [161, 0]
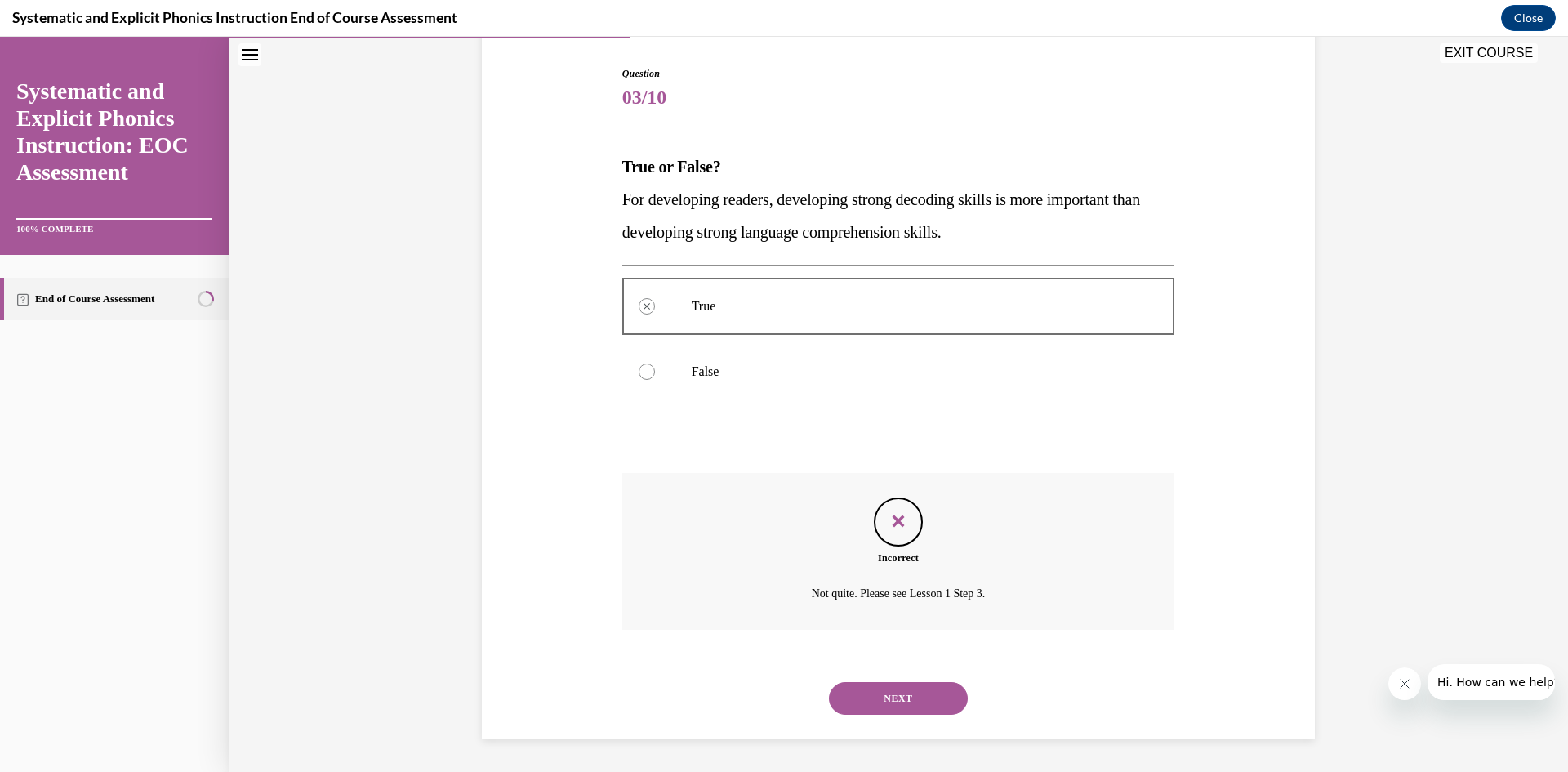
click at [908, 696] on button "NEXT" at bounding box center [898, 699] width 139 height 33
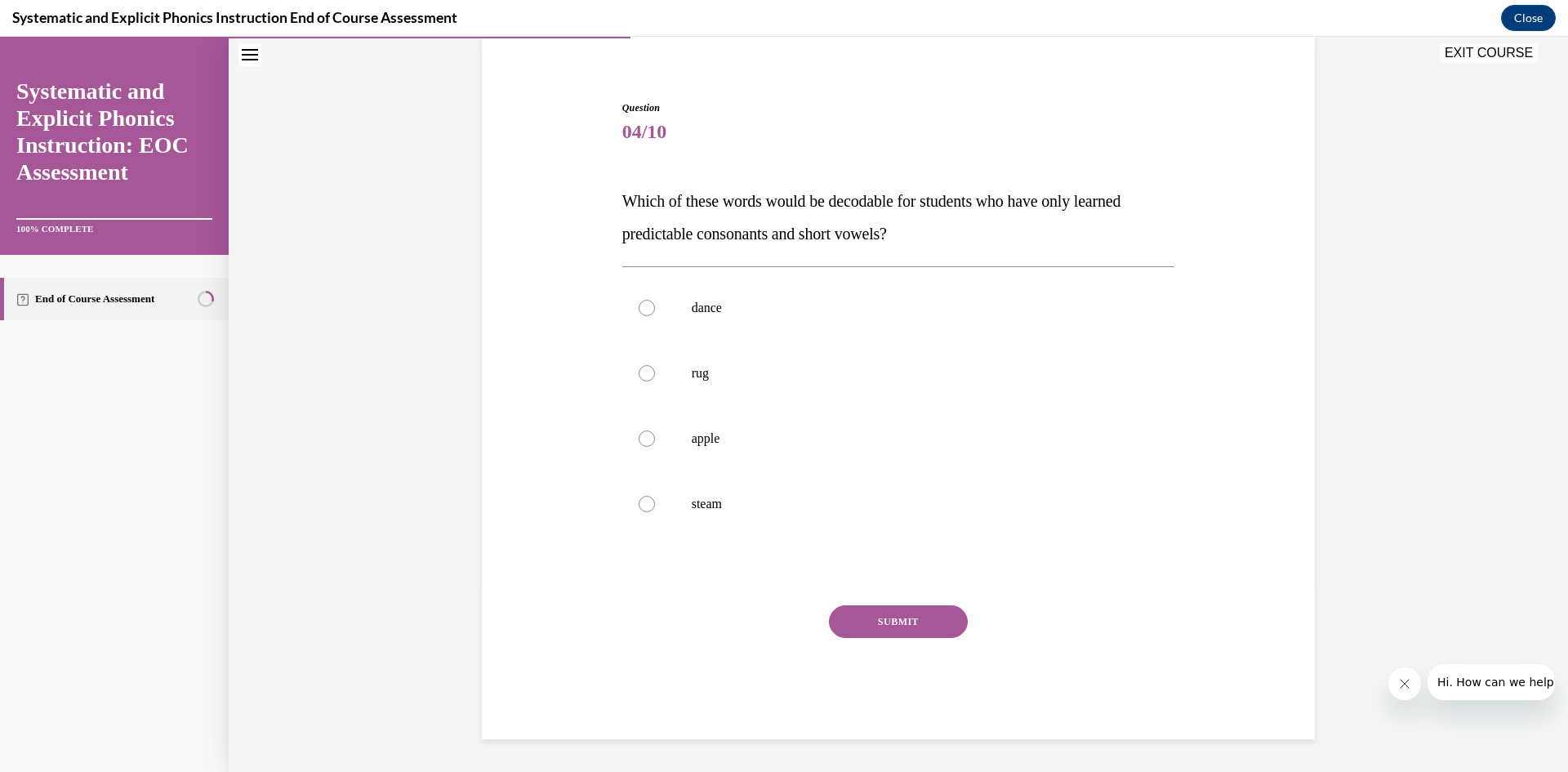
scroll to position [51, 0]
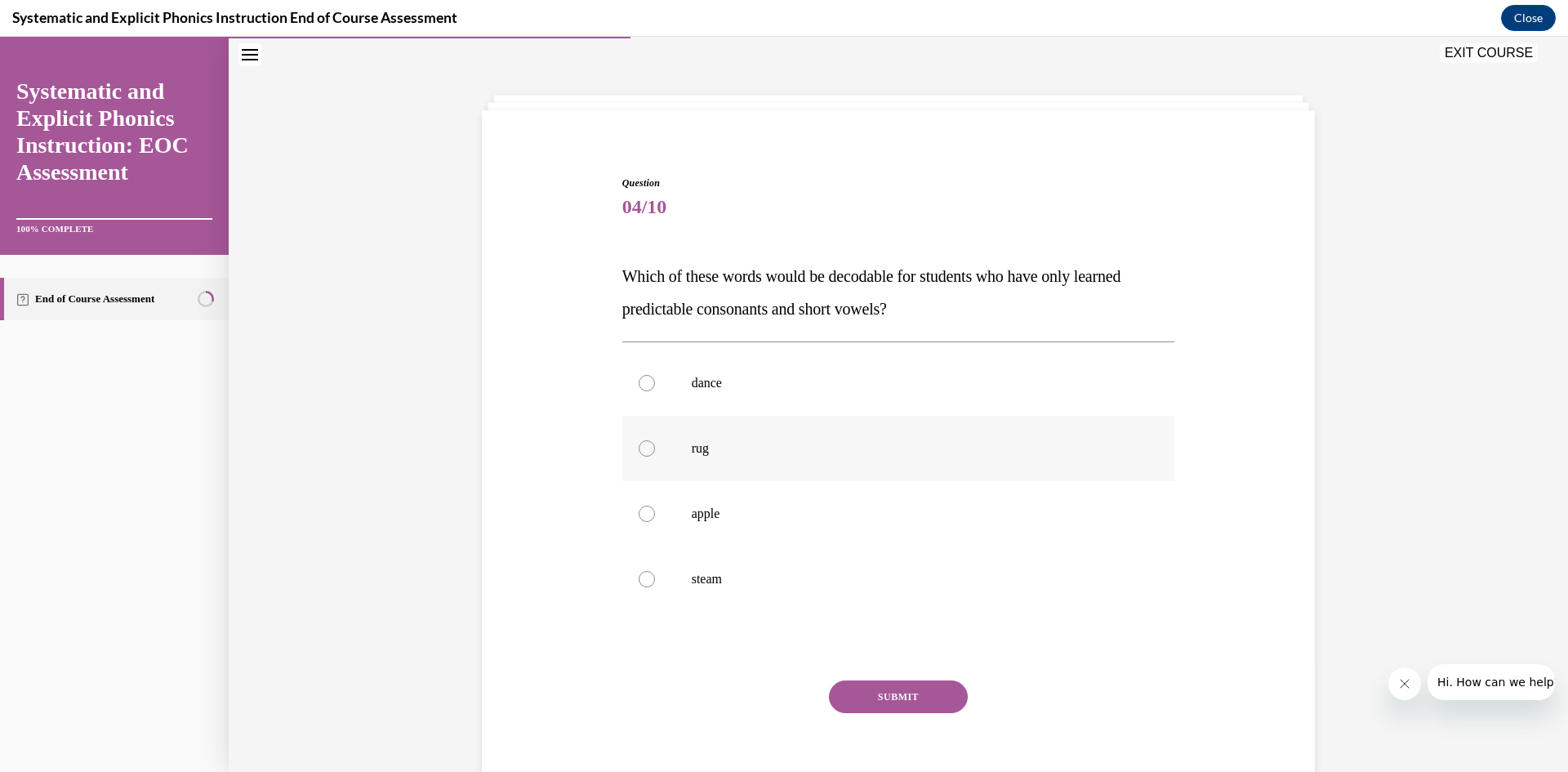
click at [815, 464] on div at bounding box center [898, 449] width 553 height 66
click at [892, 694] on button "SUBMIT" at bounding box center [898, 697] width 139 height 33
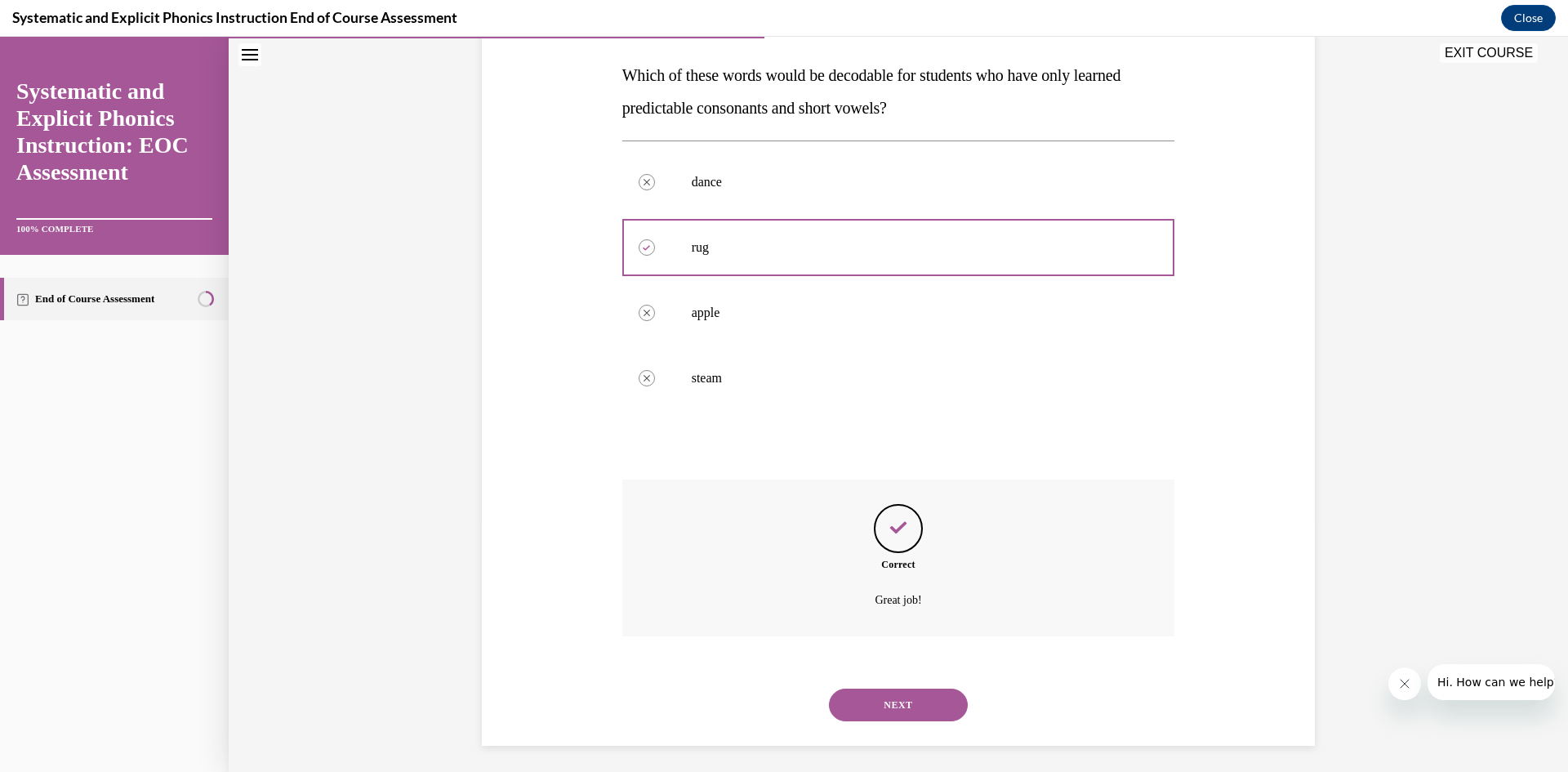
scroll to position [259, 0]
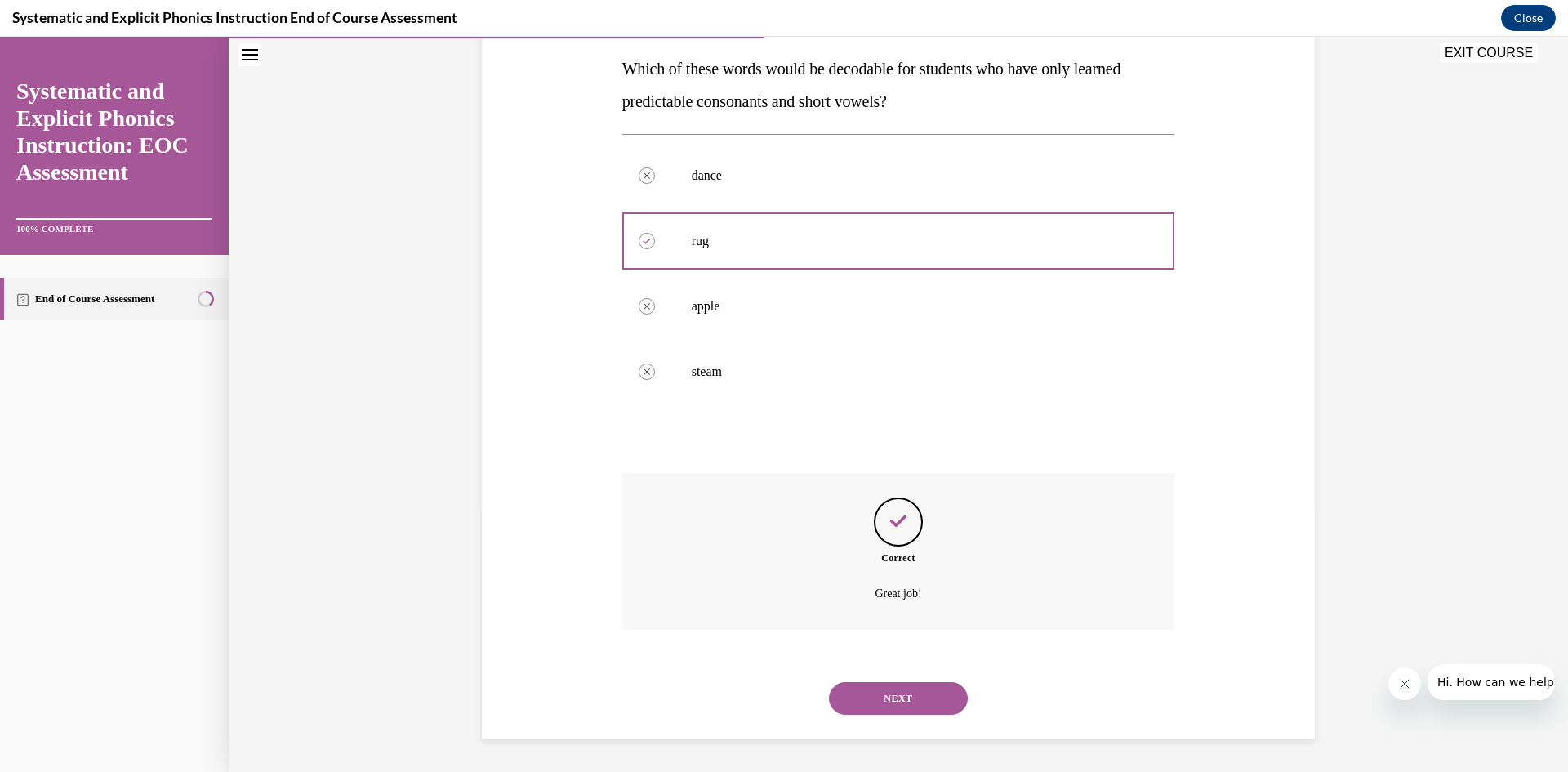
click at [908, 700] on button "NEXT" at bounding box center [898, 699] width 139 height 33
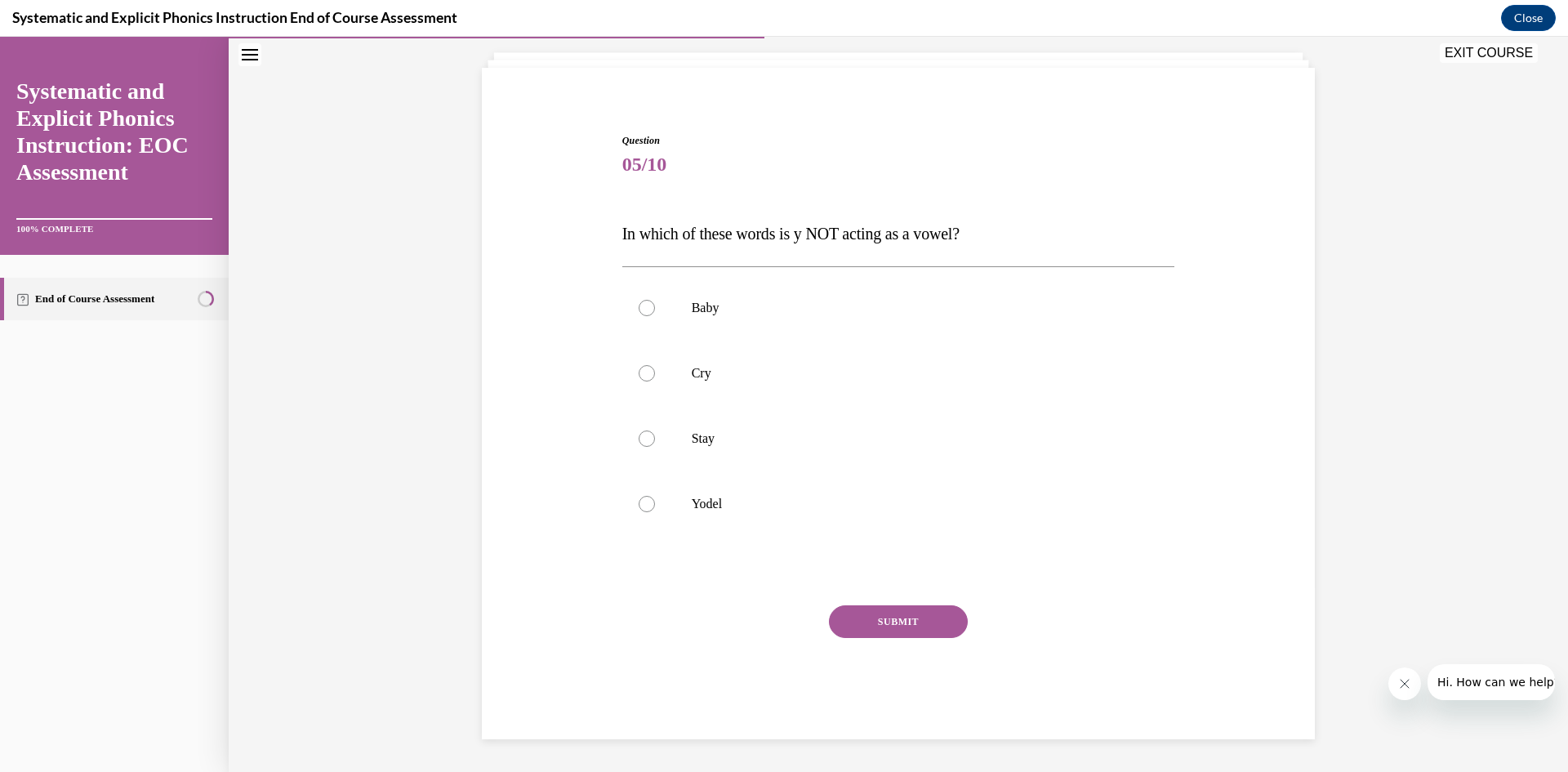
scroll to position [94, 0]
click at [722, 445] on p "Stay" at bounding box center [912, 439] width 442 height 16
click at [669, 506] on div at bounding box center [898, 505] width 553 height 66
click at [923, 621] on button "SUBMIT" at bounding box center [898, 621] width 139 height 33
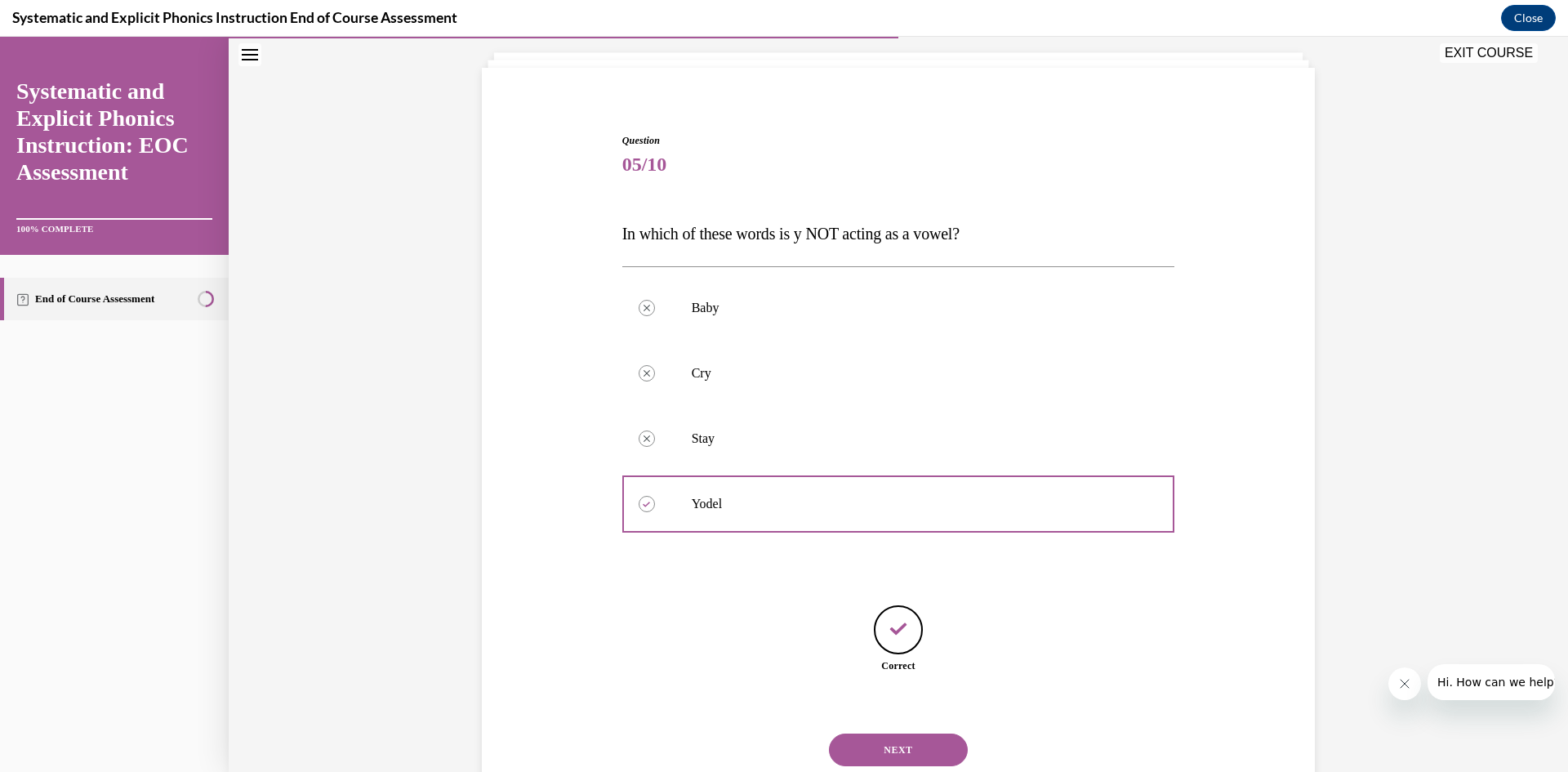
scroll to position [145, 0]
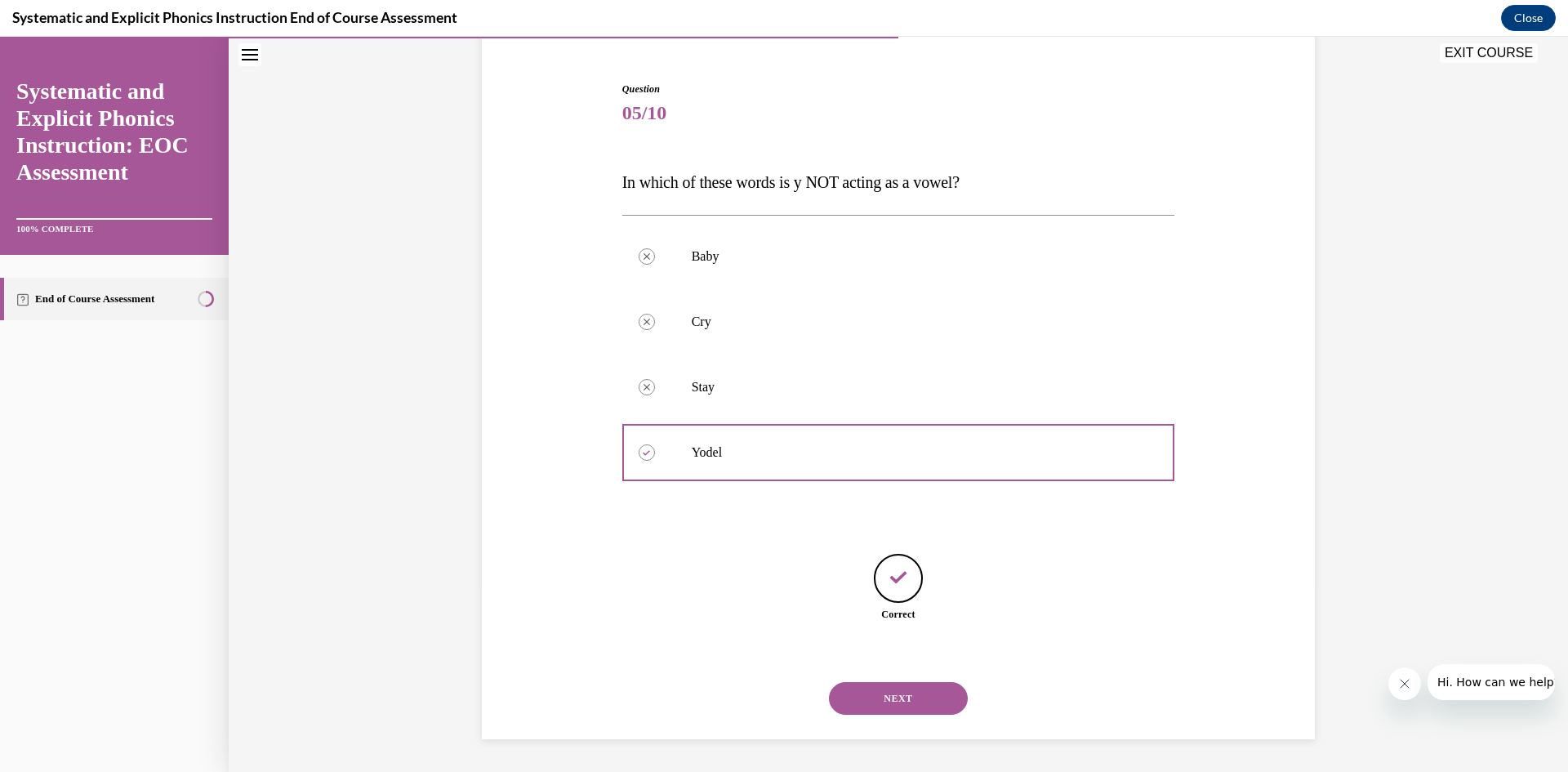
click at [901, 694] on button "NEXT" at bounding box center [898, 699] width 139 height 33
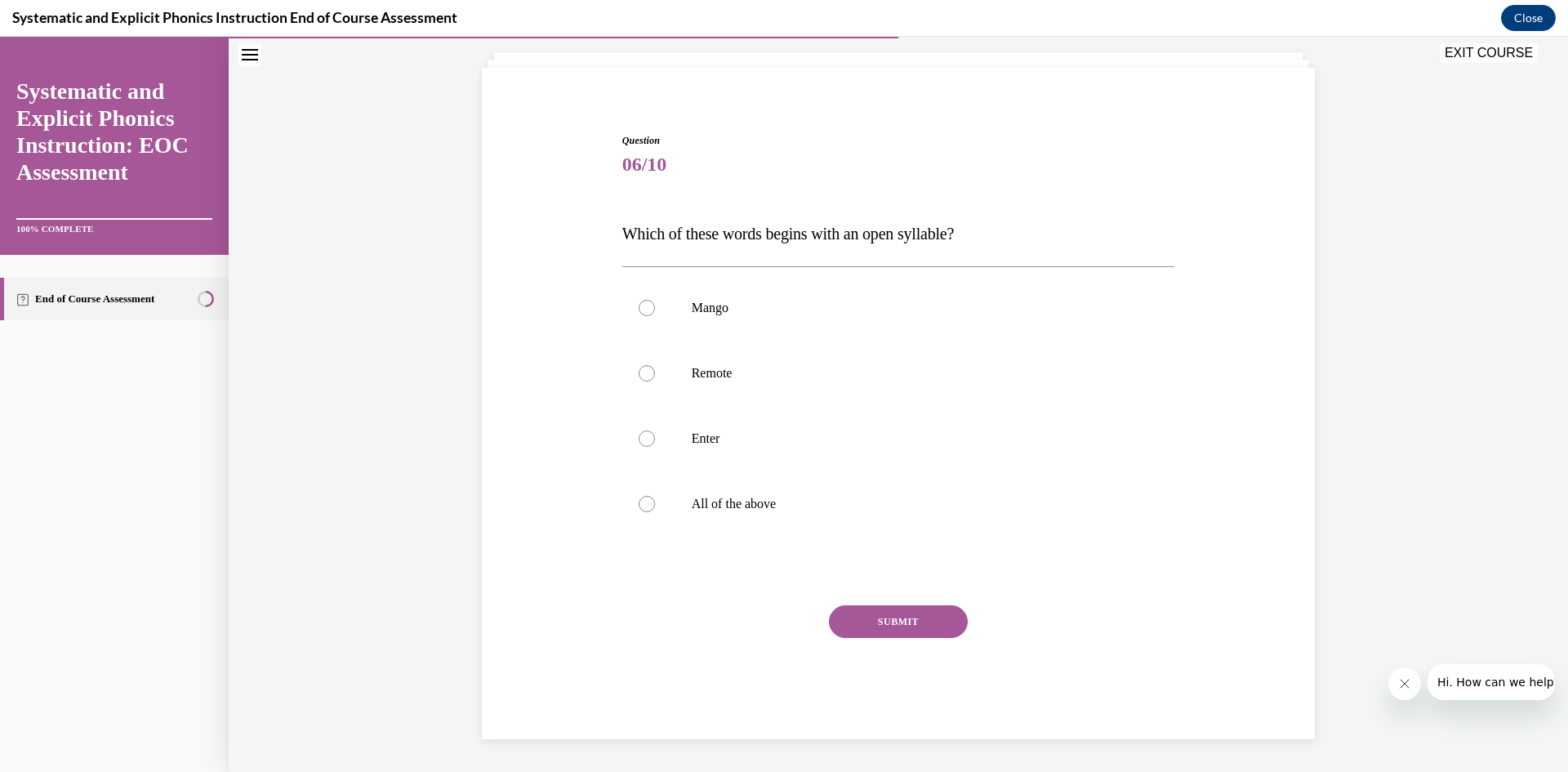
scroll to position [94, 0]
click at [746, 381] on p "Remote" at bounding box center [912, 373] width 442 height 16
click at [725, 310] on p "Mango" at bounding box center [912, 308] width 442 height 16
click at [924, 622] on button "SUBMIT" at bounding box center [898, 621] width 139 height 33
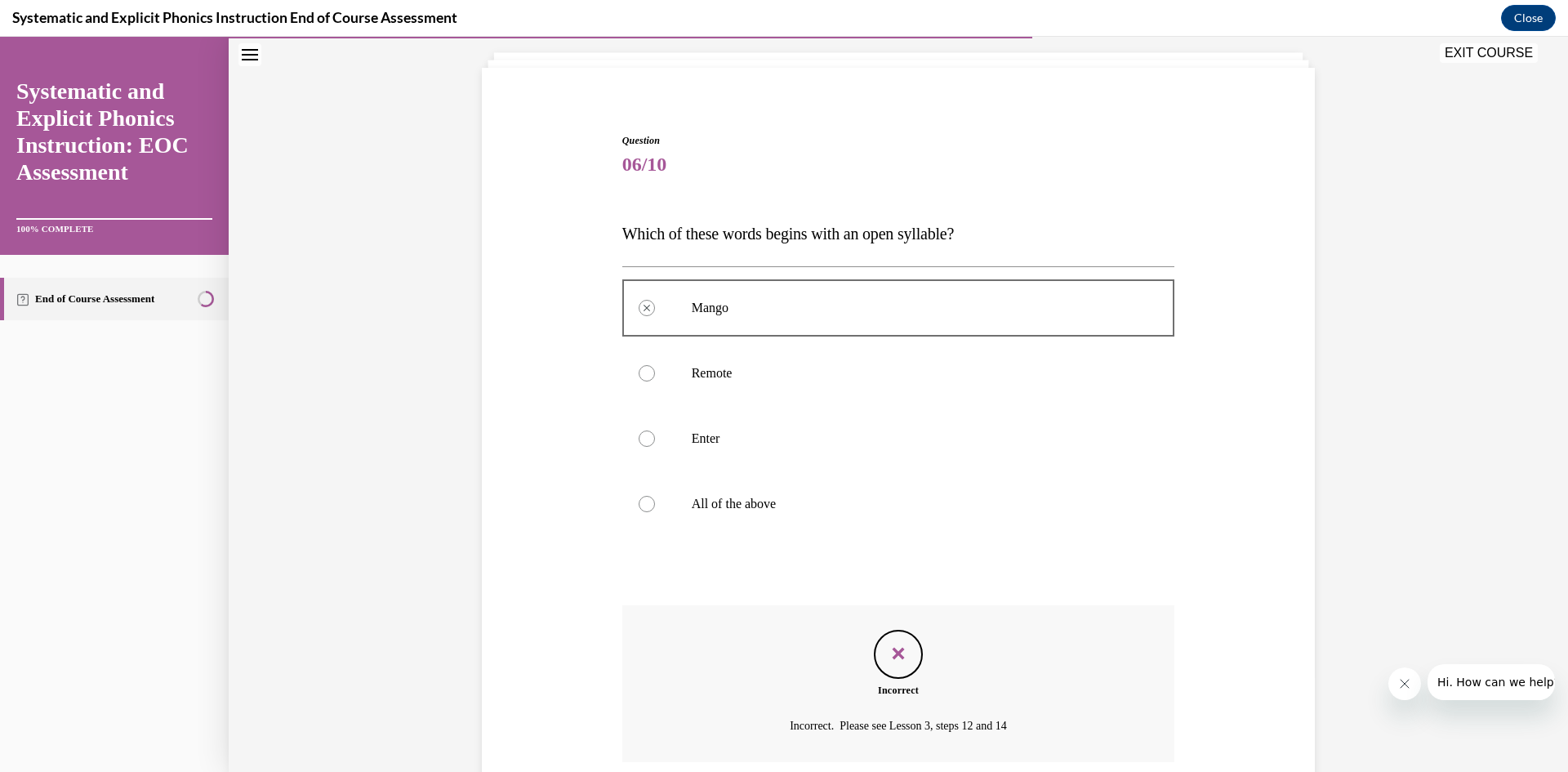
scroll to position [226, 0]
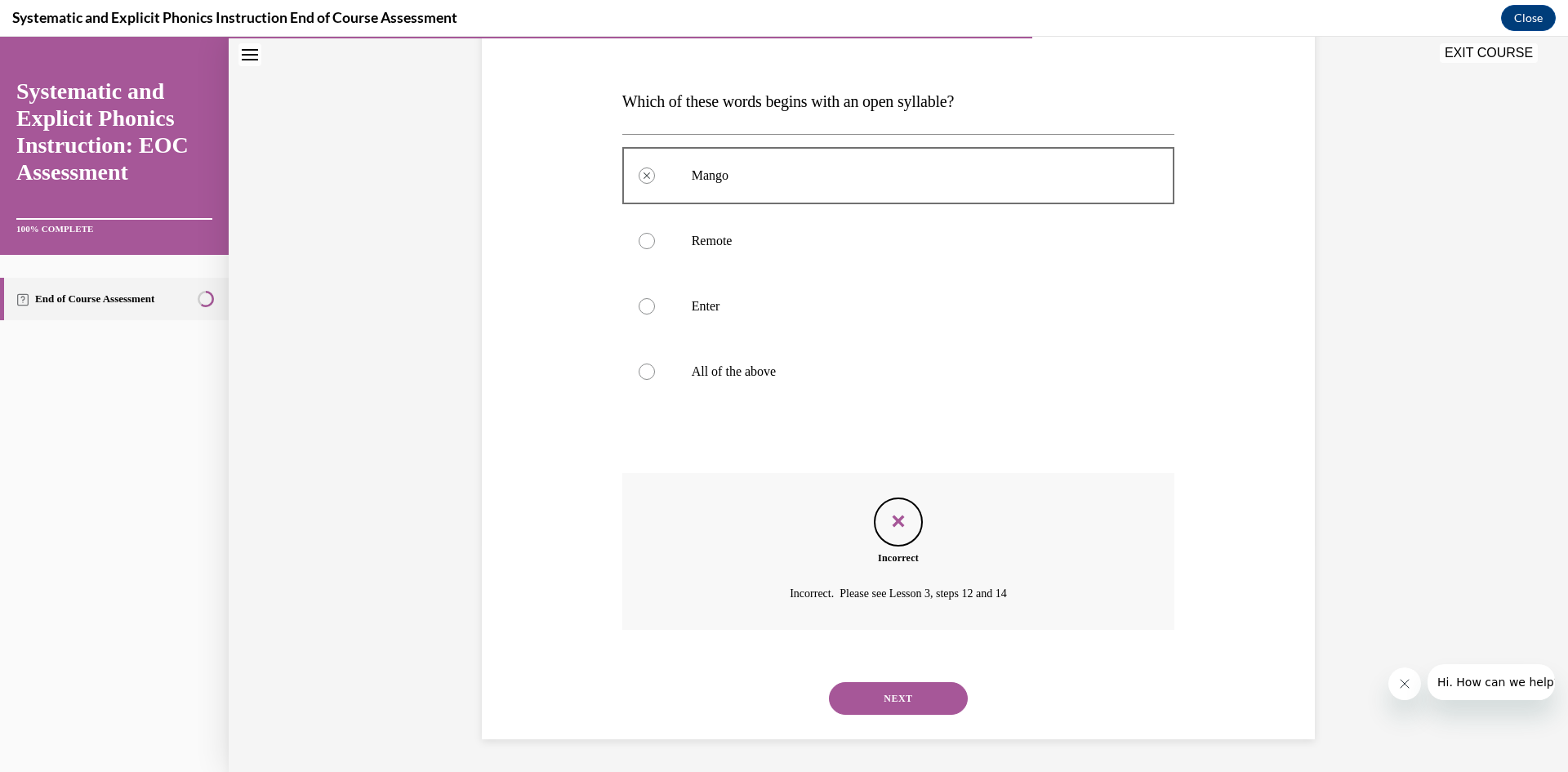
click at [919, 683] on button "NEXT" at bounding box center [898, 699] width 139 height 33
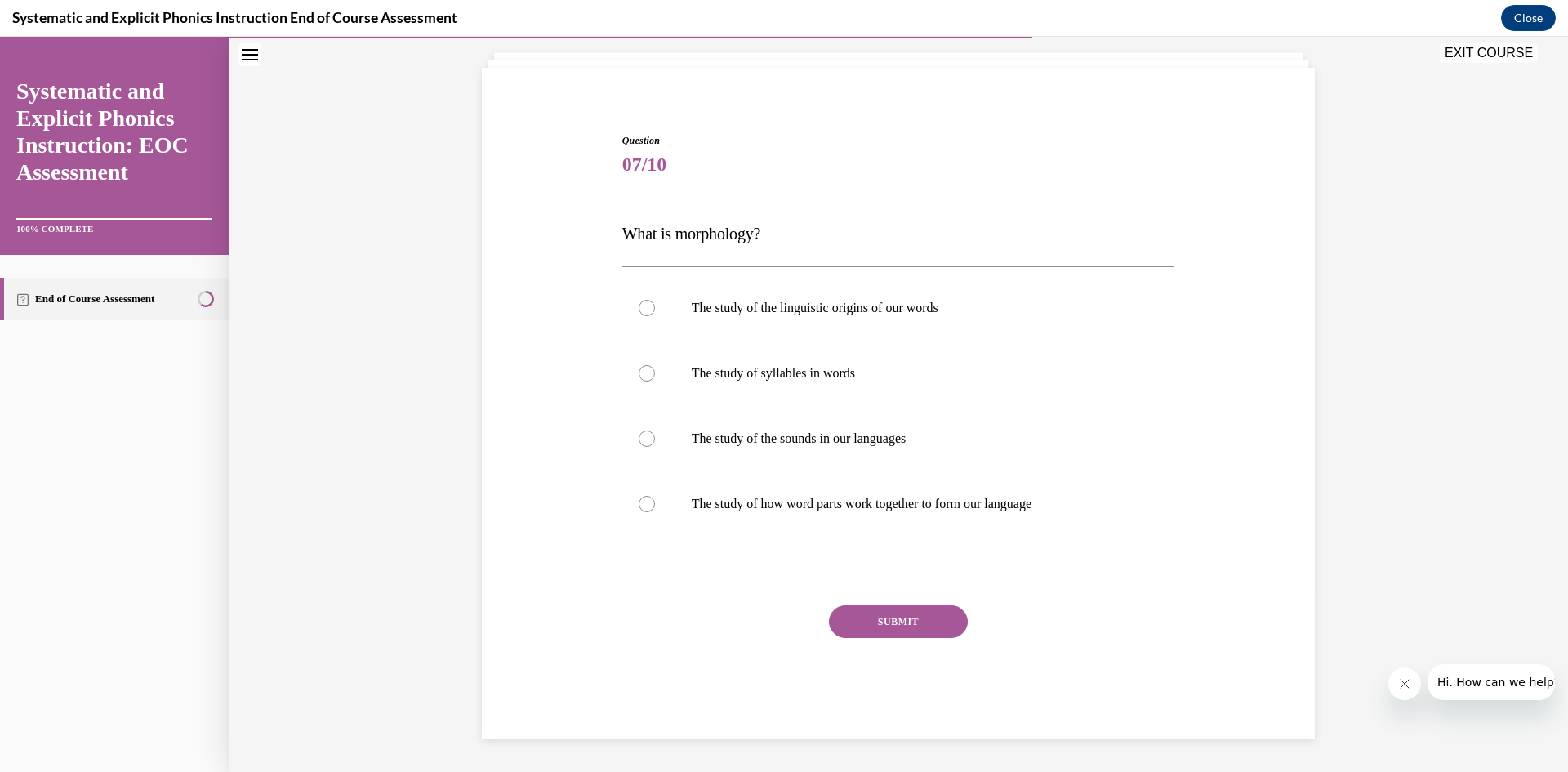
scroll to position [94, 0]
click at [859, 441] on p "The study of the sounds in our languages" at bounding box center [912, 439] width 442 height 16
click at [885, 511] on p "The study of how word parts work together to form our language" at bounding box center [912, 504] width 442 height 16
click at [937, 627] on button "SUBMIT" at bounding box center [898, 621] width 139 height 33
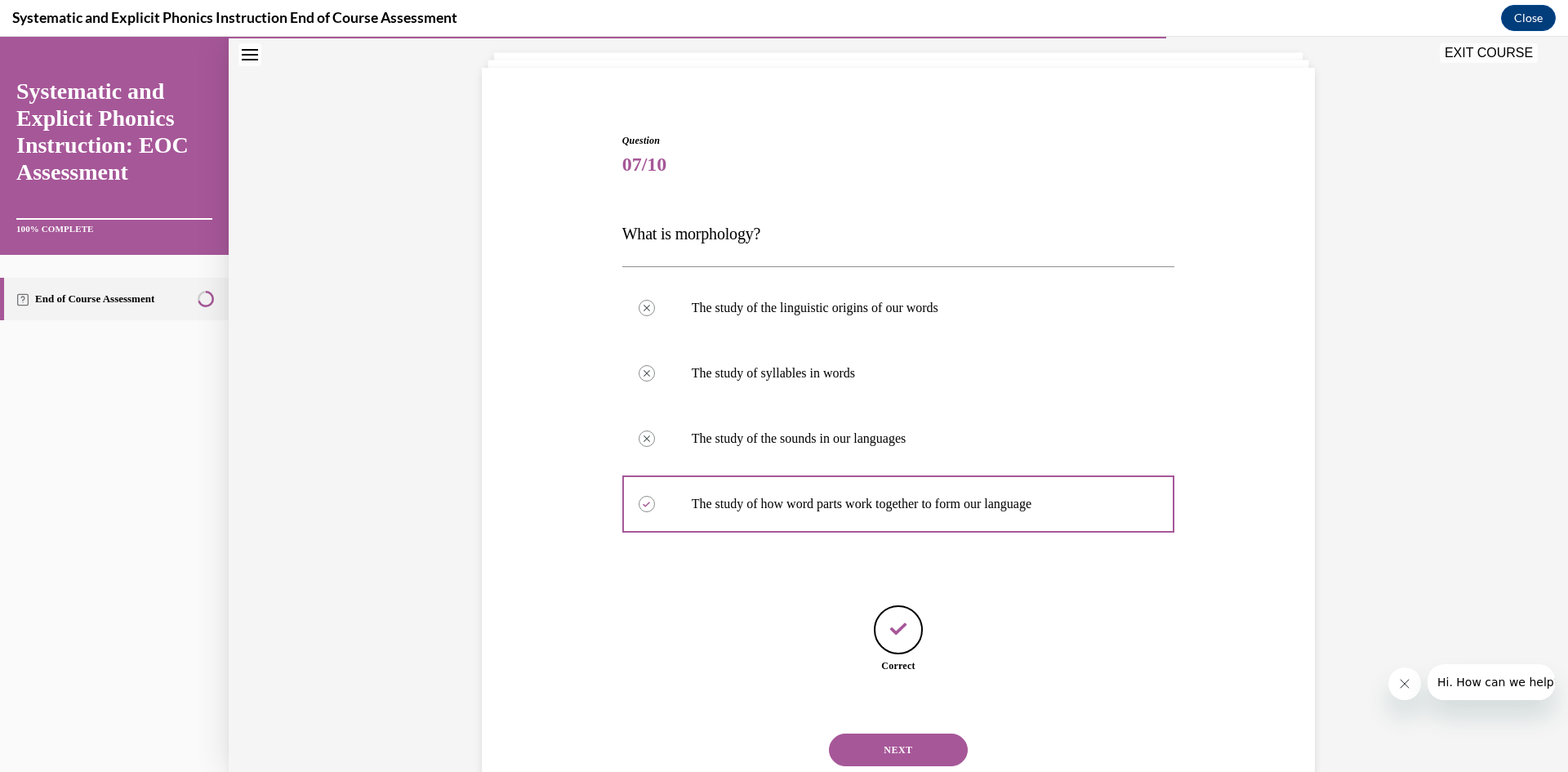
scroll to position [145, 0]
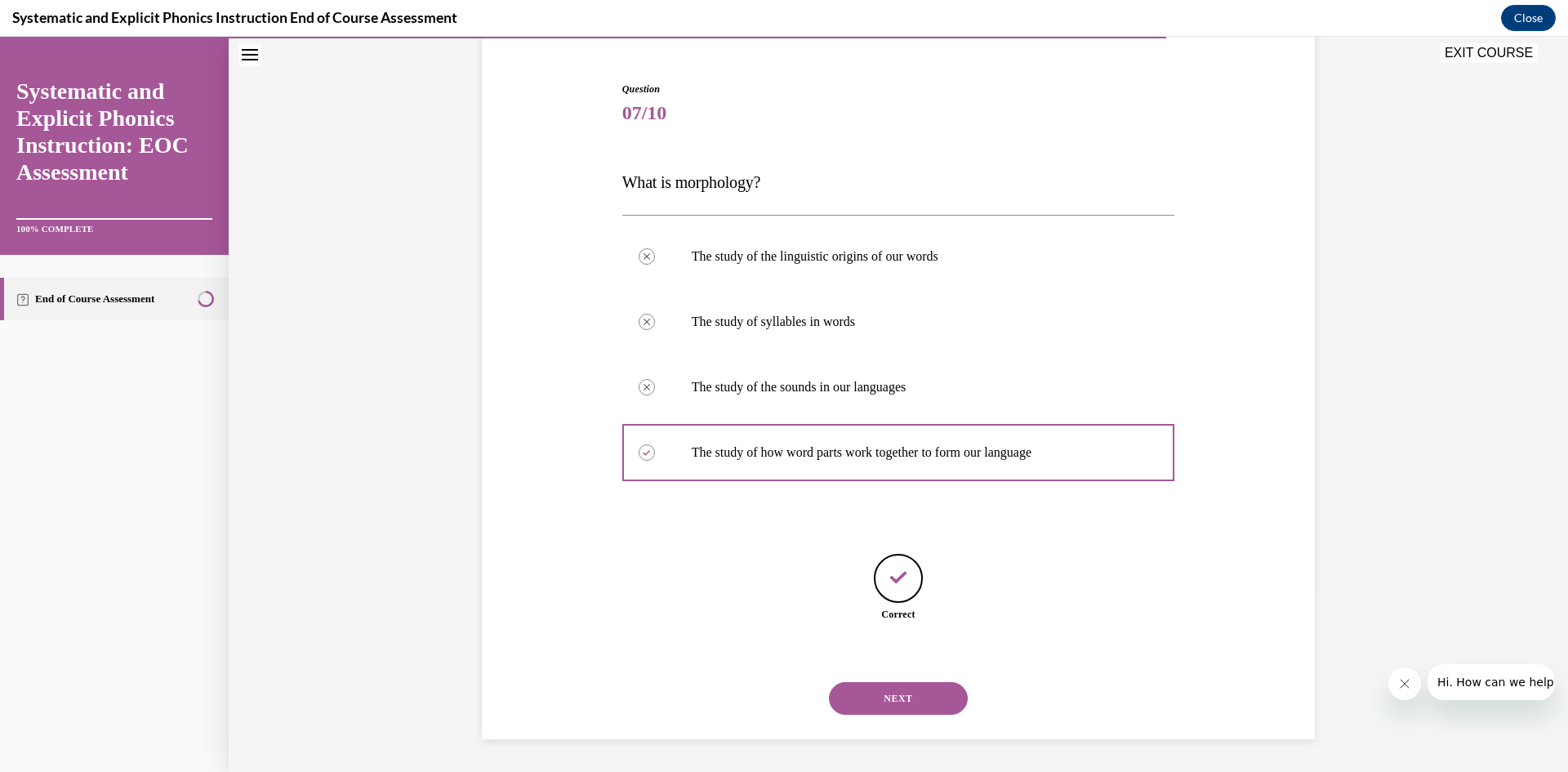
click at [905, 689] on button "NEXT" at bounding box center [898, 699] width 139 height 33
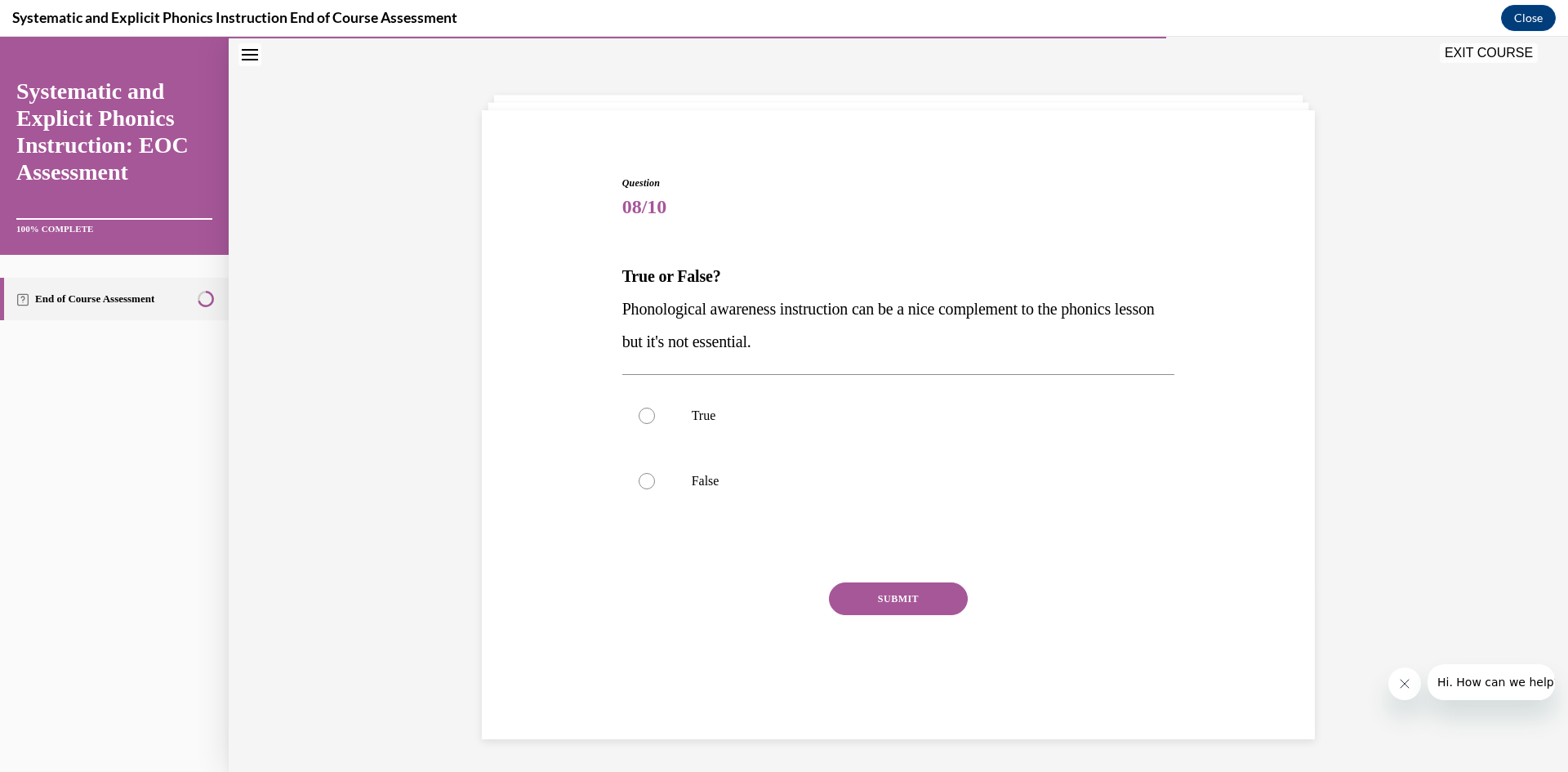
scroll to position [51, 0]
click at [716, 464] on div at bounding box center [898, 481] width 553 height 66
click at [938, 604] on button "SUBMIT" at bounding box center [898, 599] width 139 height 33
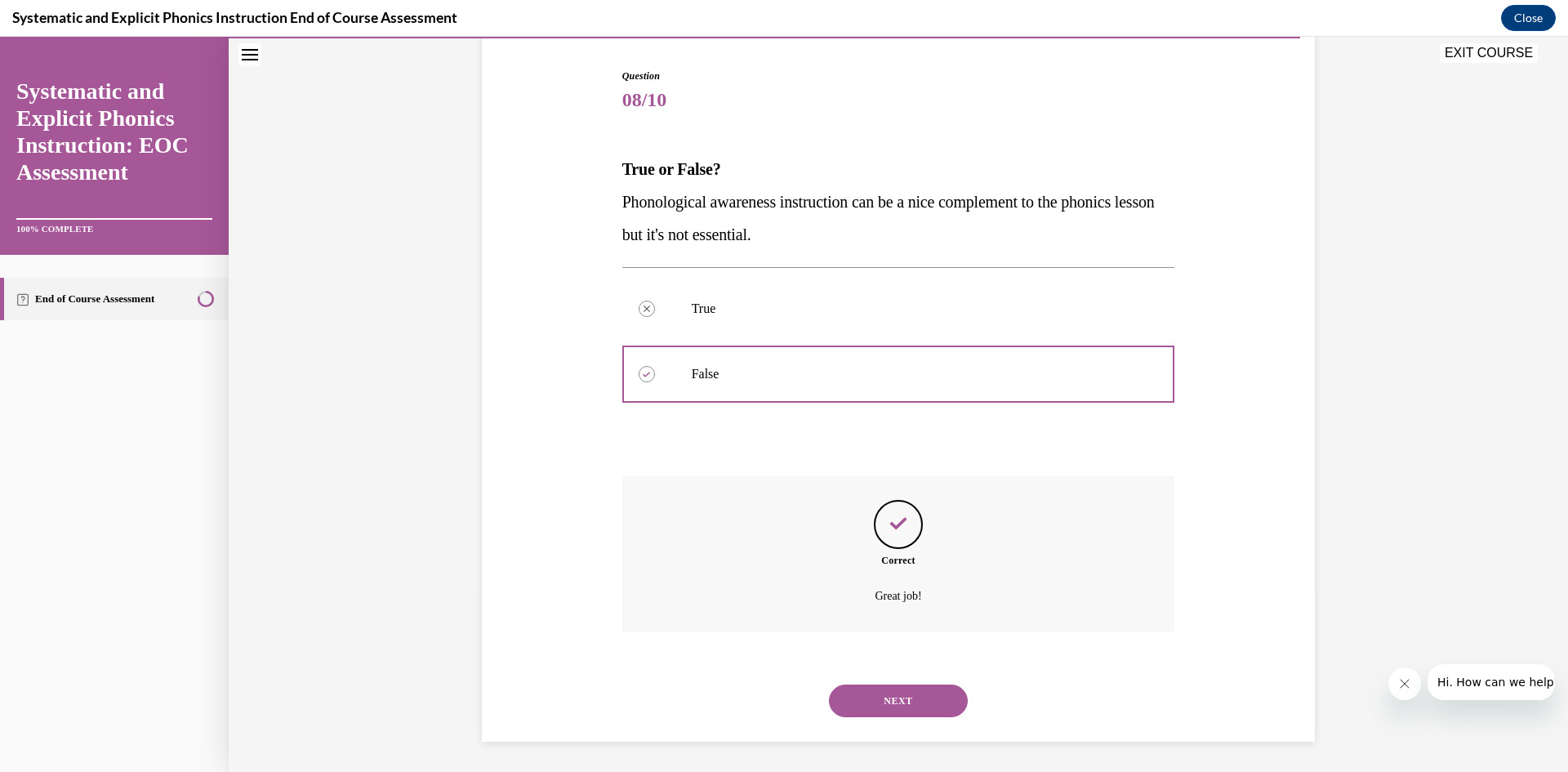
scroll to position [161, 0]
click at [877, 700] on button "NEXT" at bounding box center [898, 699] width 139 height 33
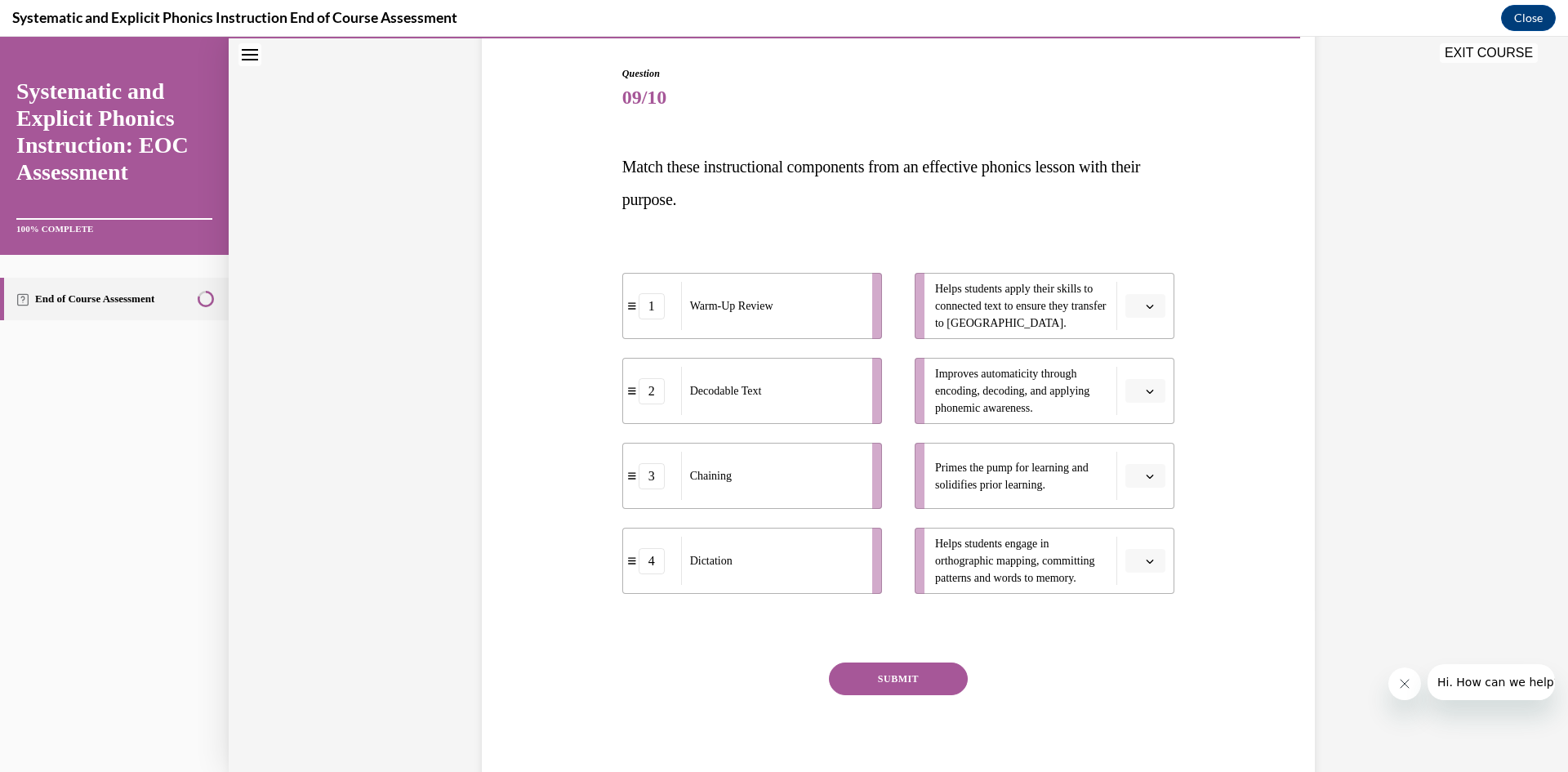
scroll to position [86, 0]
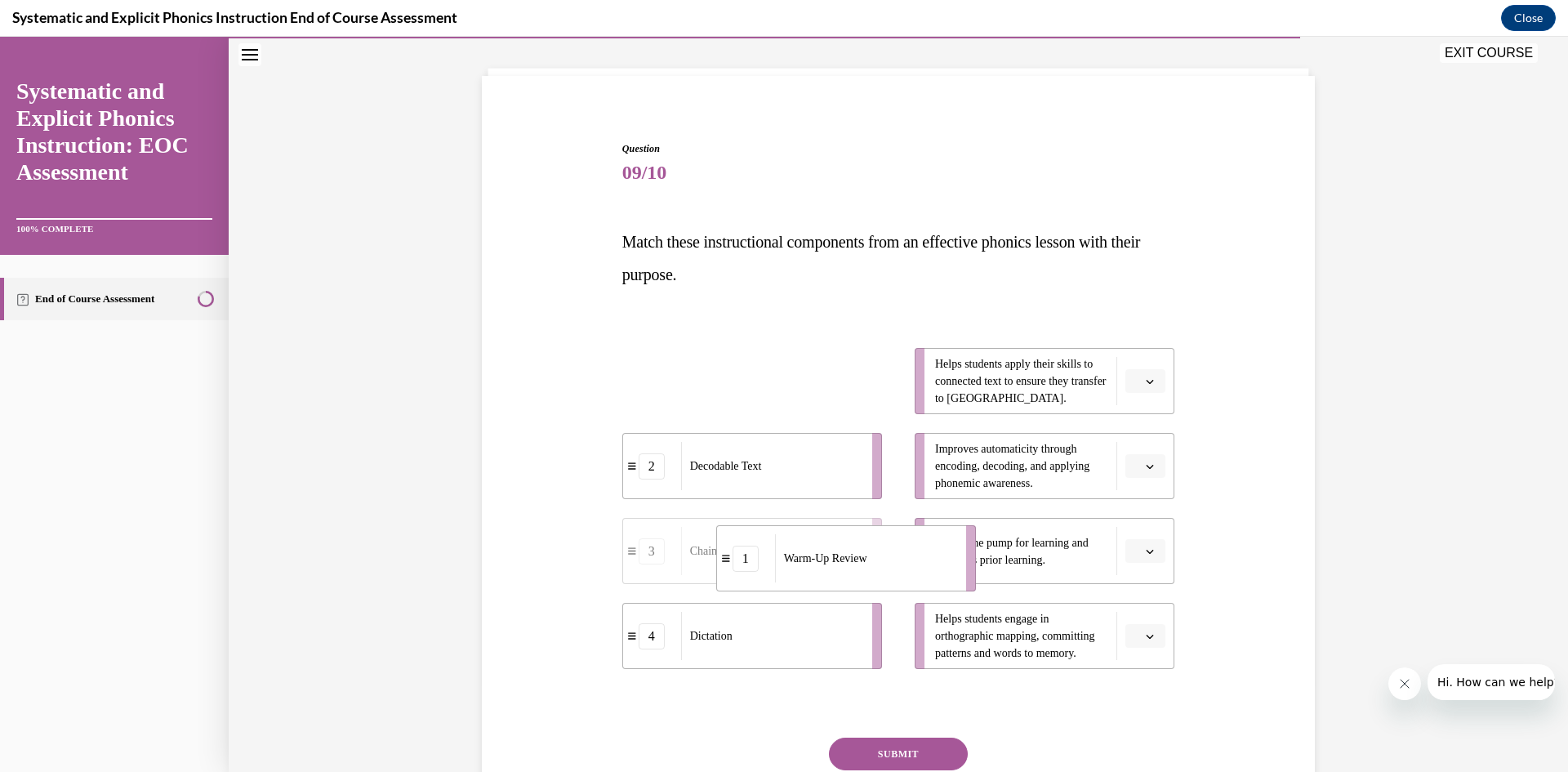
drag, startPoint x: 835, startPoint y: 381, endPoint x: 924, endPoint y: 560, distance: 199.9
drag, startPoint x: 877, startPoint y: 378, endPoint x: 717, endPoint y: 378, distance: 160.0
click at [768, 378] on div "Chaining" at bounding box center [858, 379] width 181 height 48
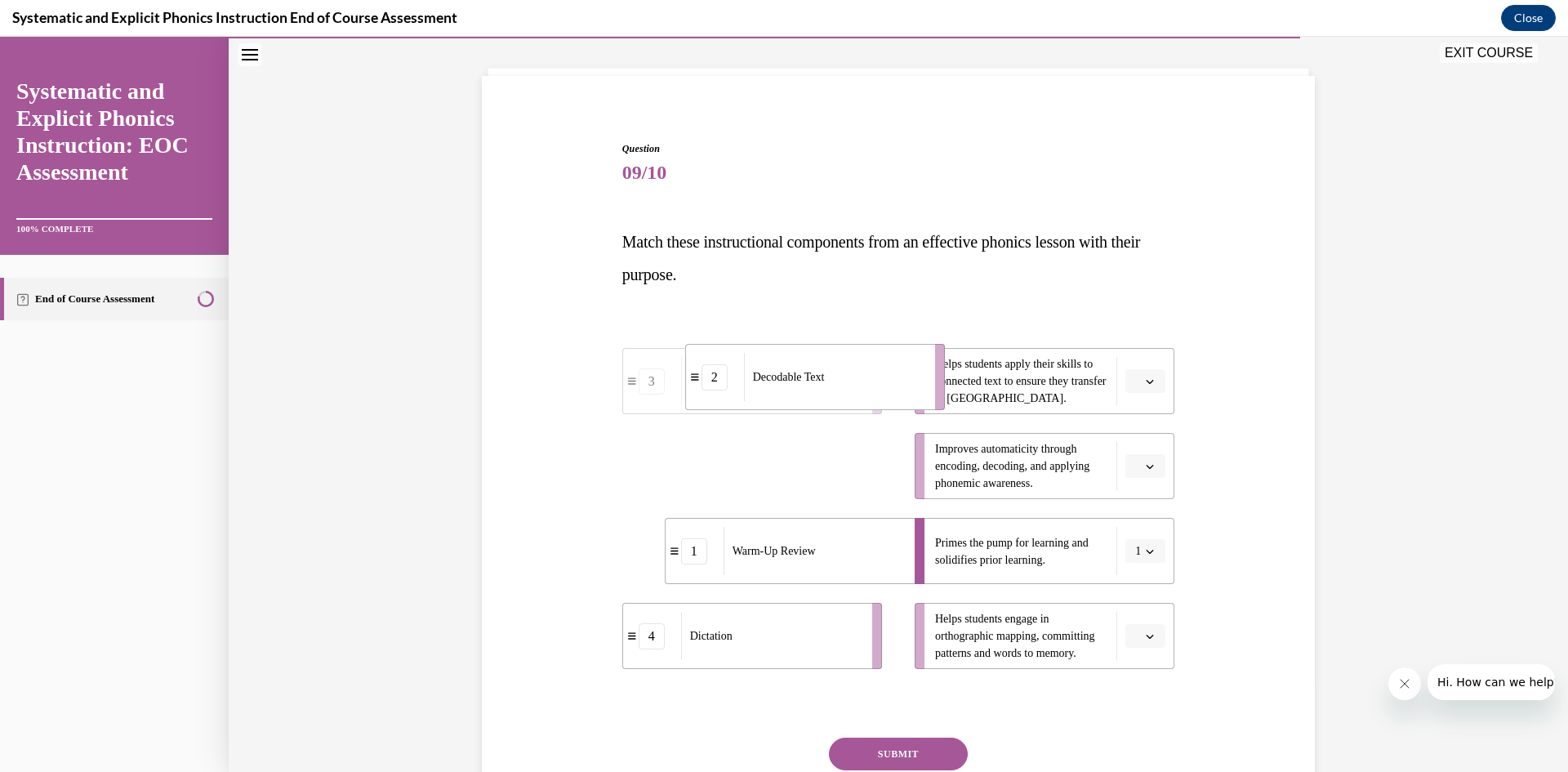
drag, startPoint x: 793, startPoint y: 467, endPoint x: 854, endPoint y: 380, distance: 106.3
click at [854, 380] on div "Decodable Text" at bounding box center [835, 377] width 181 height 48
drag, startPoint x: 827, startPoint y: 480, endPoint x: 897, endPoint y: 477, distance: 70.1
click at [897, 477] on div "Chaining" at bounding box center [831, 464] width 181 height 48
drag, startPoint x: 830, startPoint y: 657, endPoint x: 897, endPoint y: 662, distance: 67.2
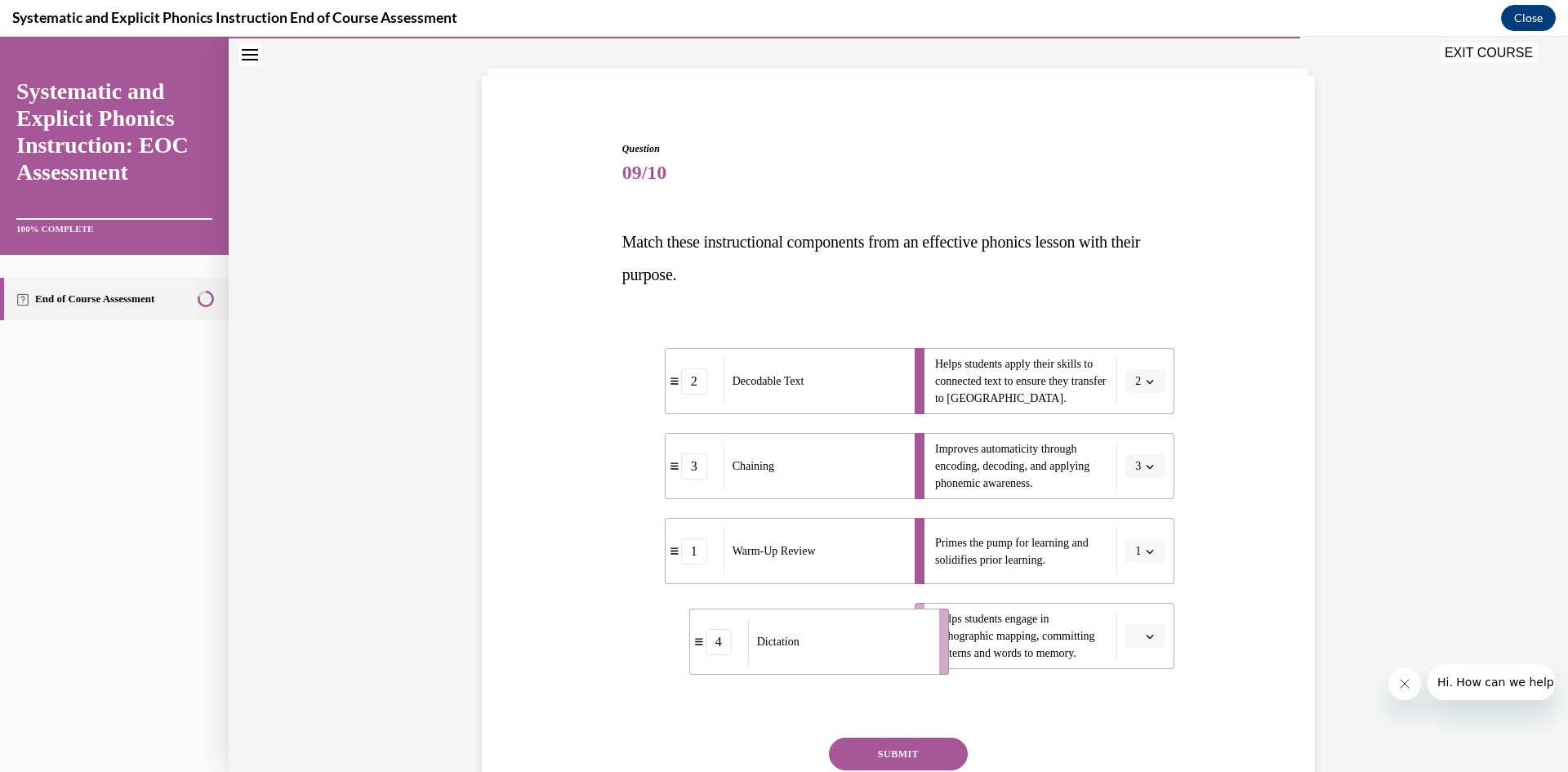
click at [897, 662] on div "Dictation" at bounding box center [838, 642] width 181 height 48
click at [910, 749] on button "SUBMIT" at bounding box center [898, 754] width 139 height 33
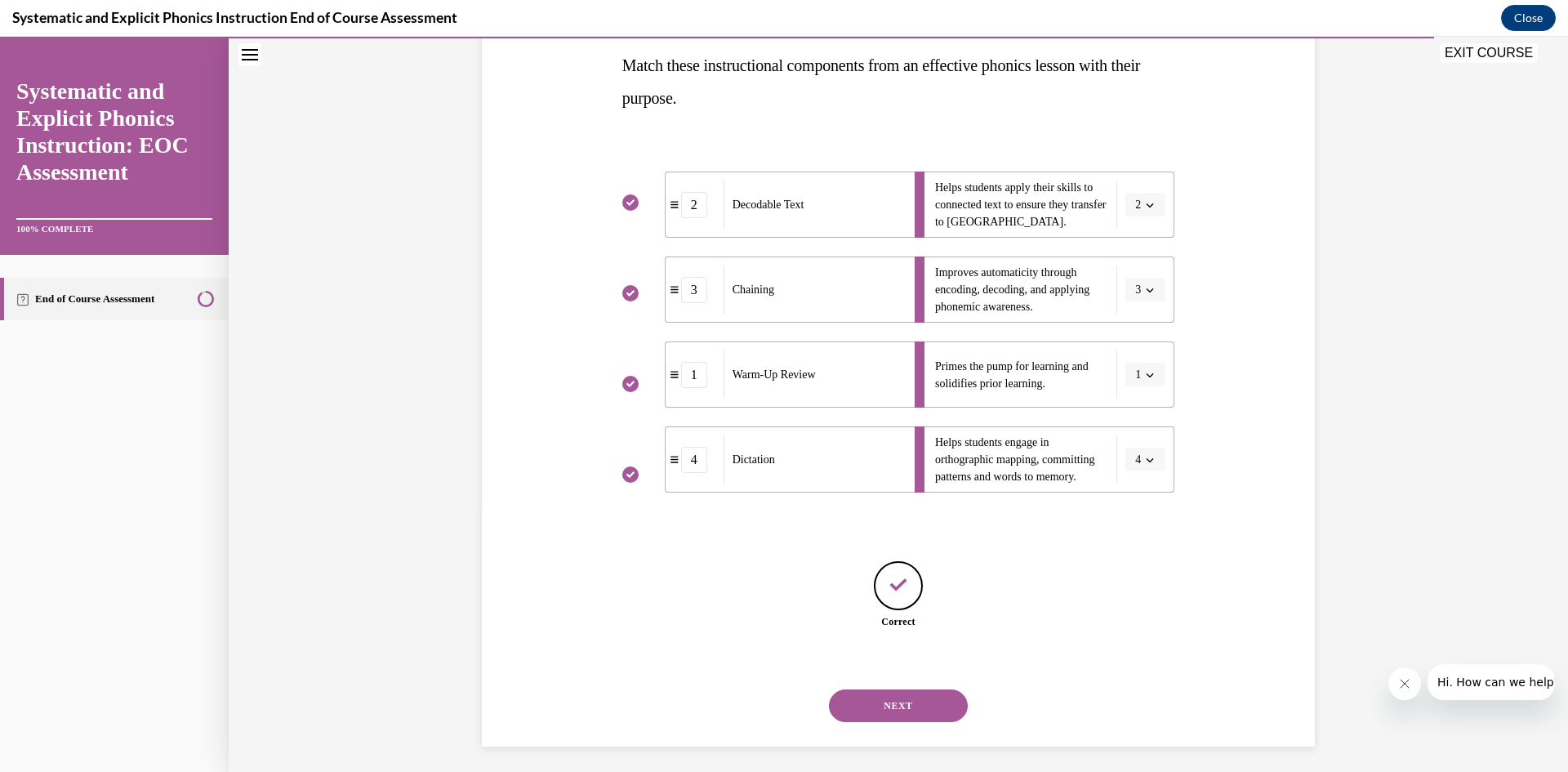
scroll to position [269, 0]
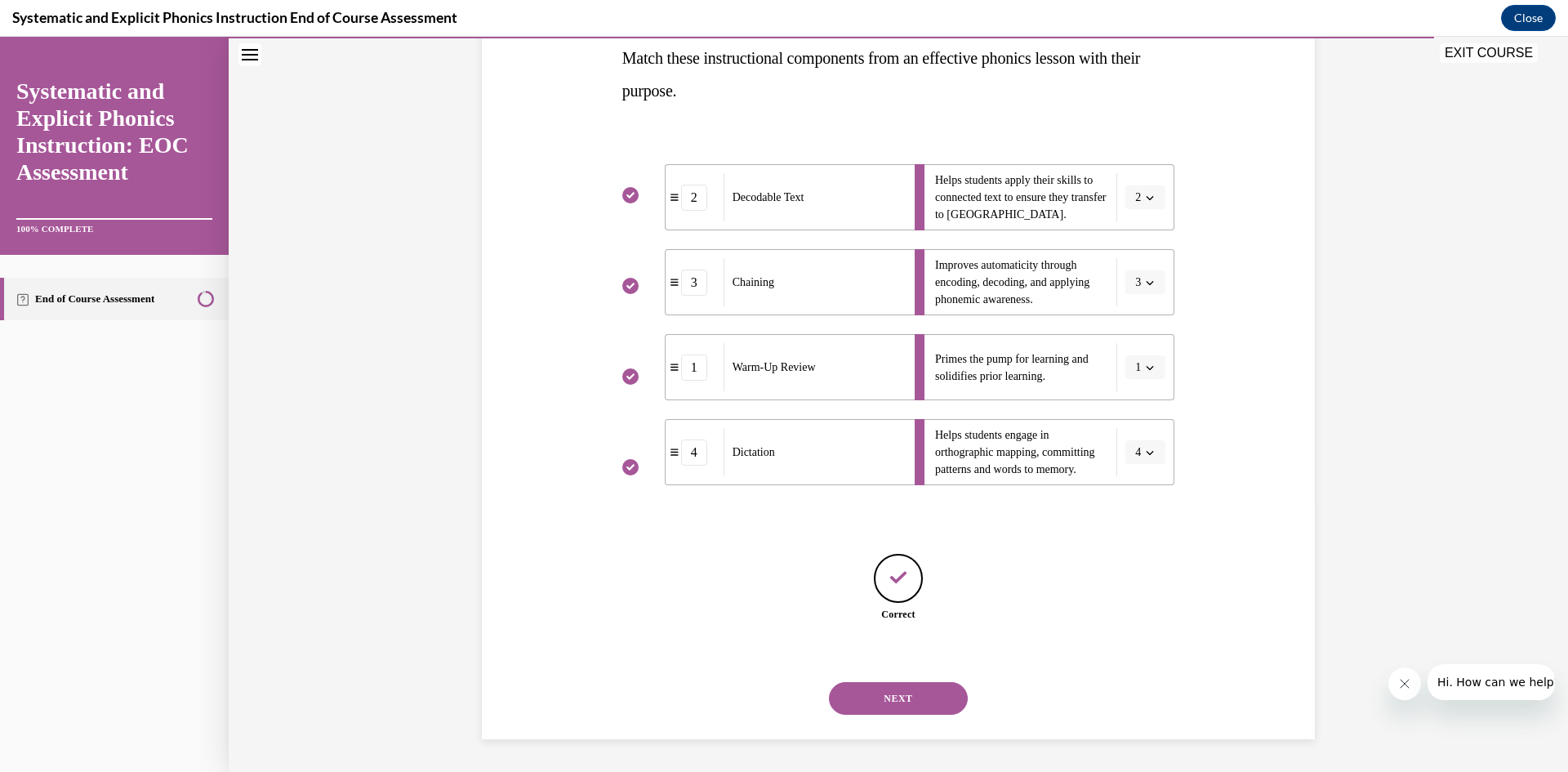
click at [916, 690] on button "NEXT" at bounding box center [898, 699] width 139 height 33
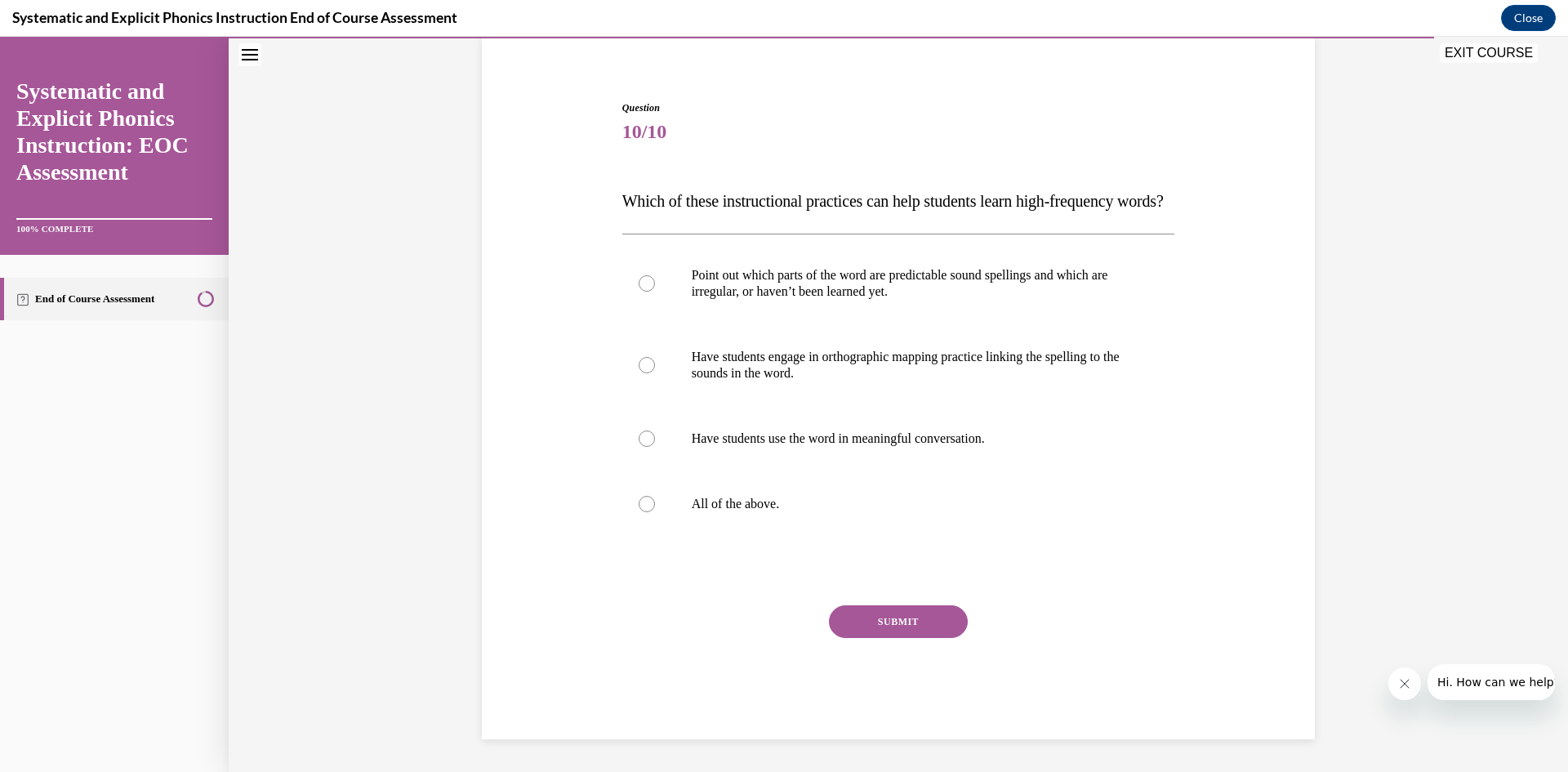
scroll to position [160, 0]
drag, startPoint x: 772, startPoint y: 500, endPoint x: 855, endPoint y: 558, distance: 101.3
click at [773, 501] on p "All of the above." at bounding box center [912, 504] width 442 height 16
click at [888, 612] on button "SUBMIT" at bounding box center [898, 621] width 139 height 33
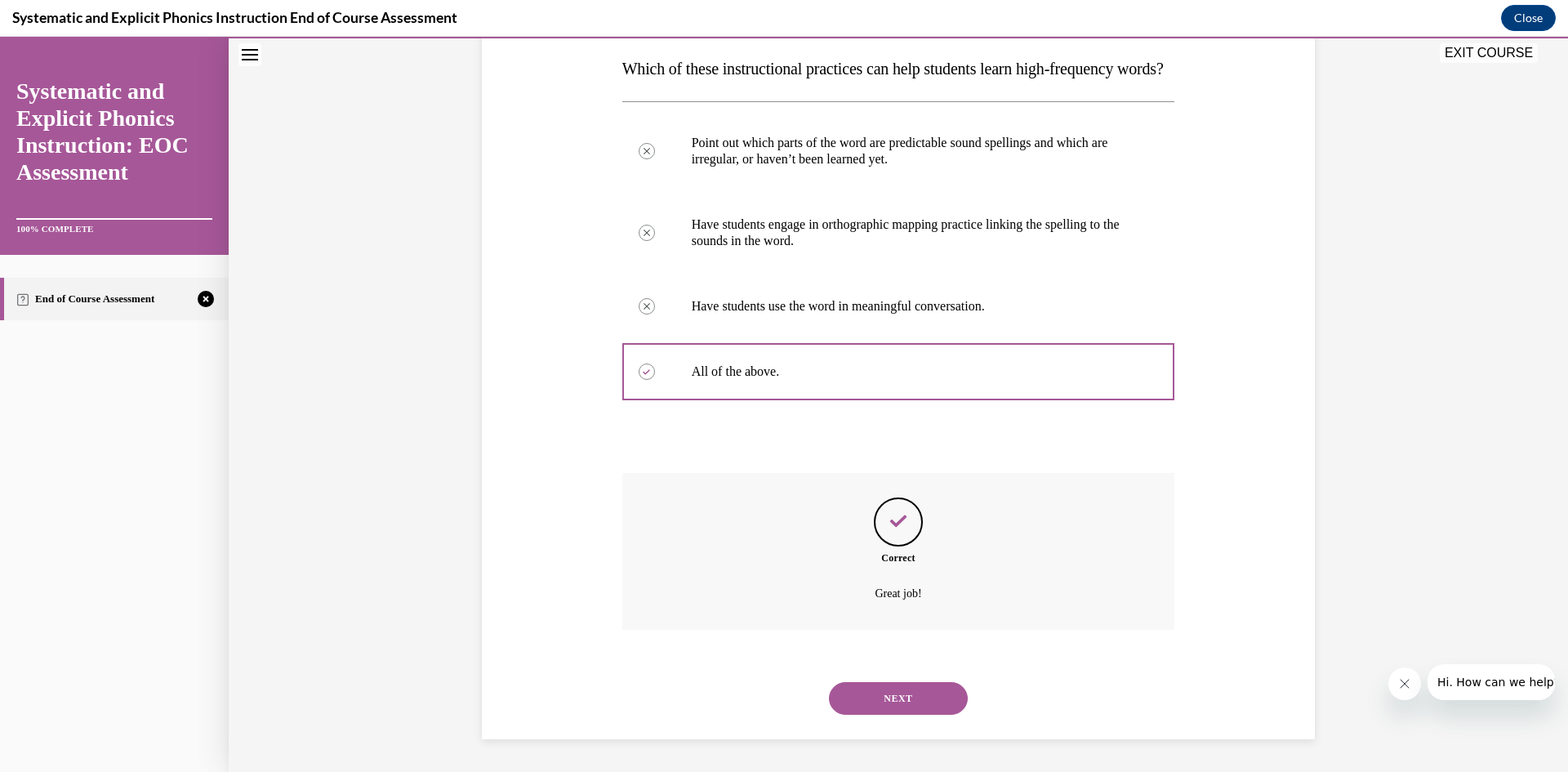
click at [931, 694] on button "NEXT" at bounding box center [898, 699] width 139 height 33
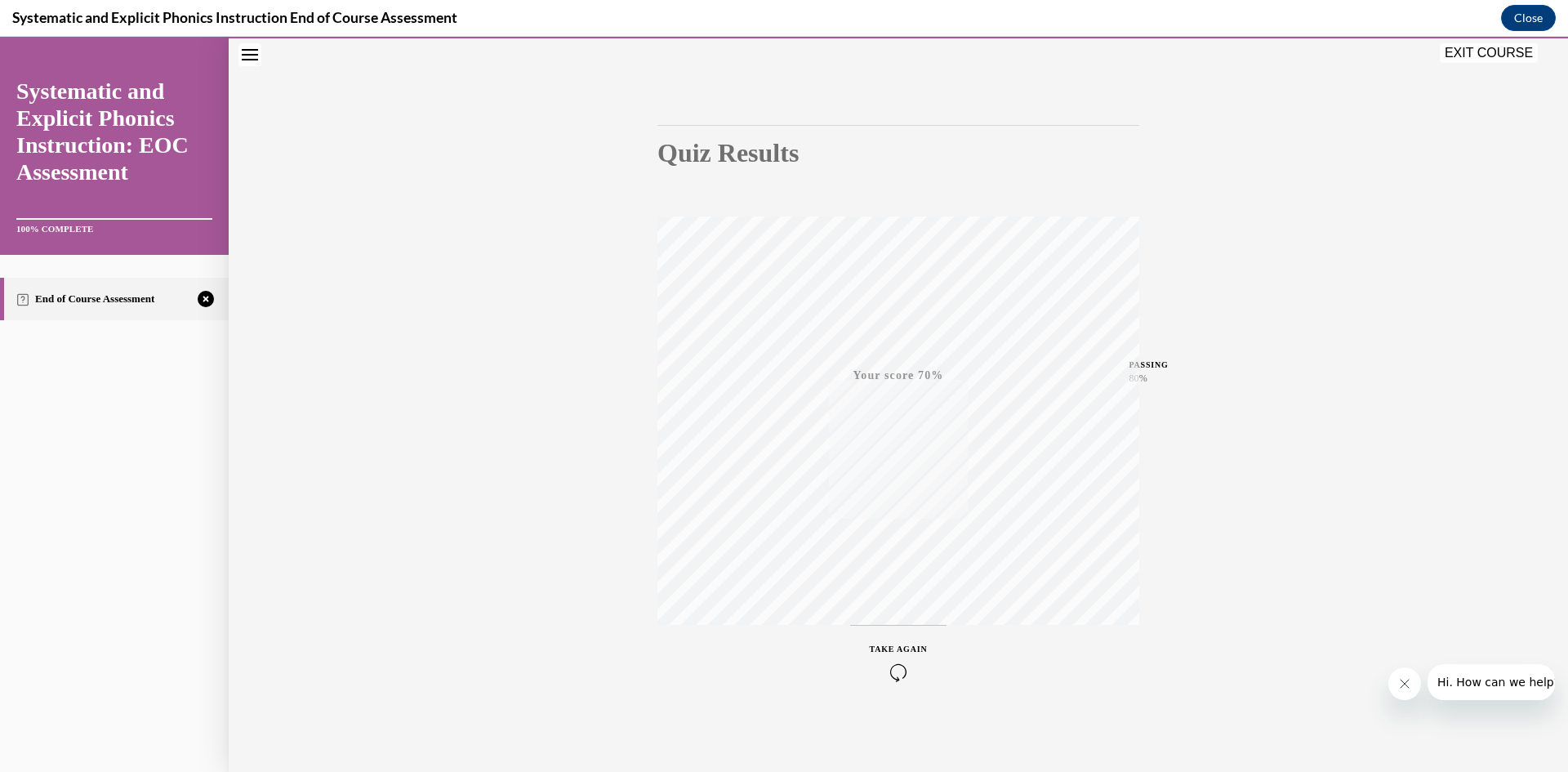
click at [904, 655] on div "TAKE AGAIN" at bounding box center [898, 662] width 58 height 38
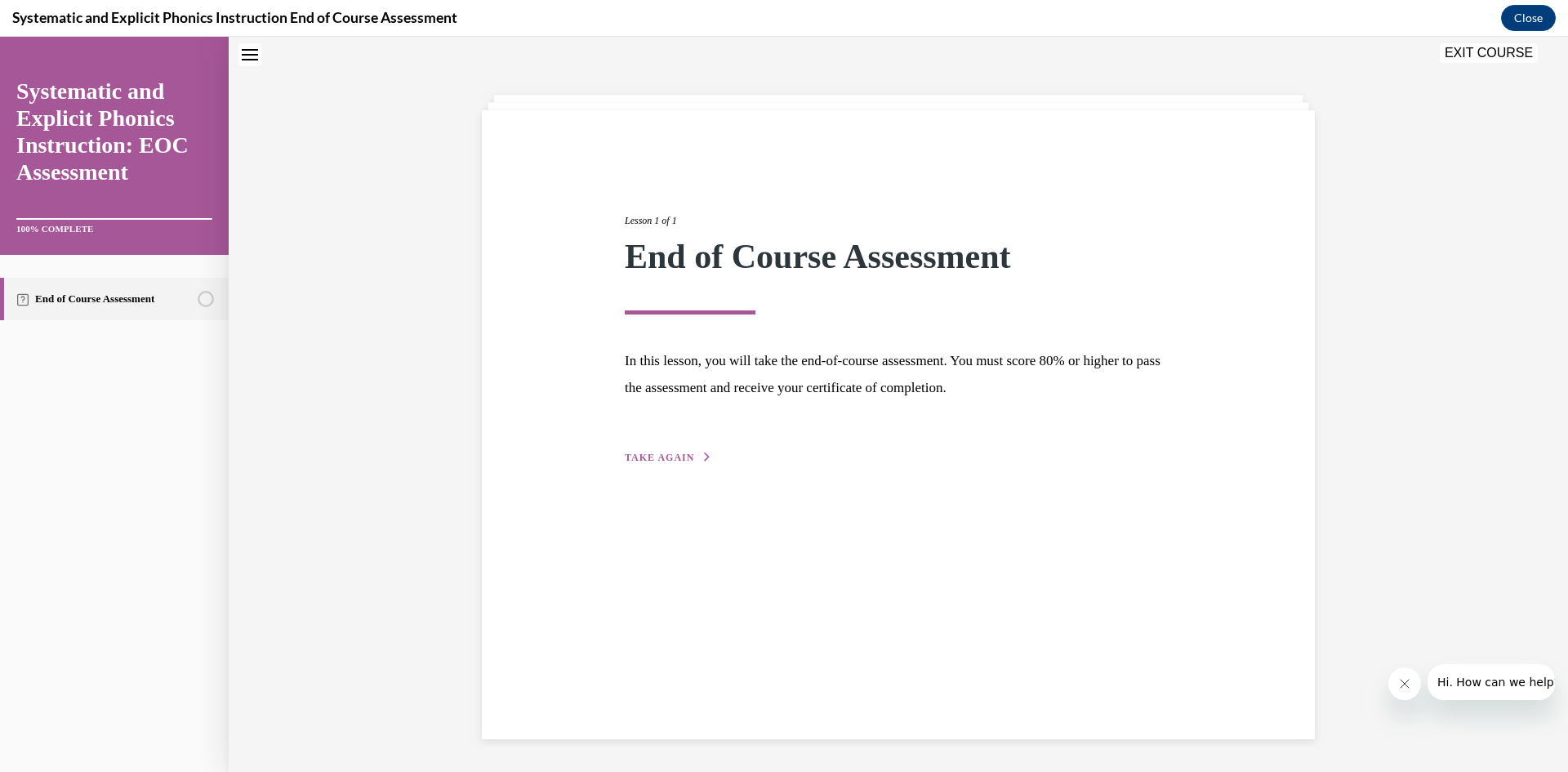
click at [666, 455] on span "TAKE AGAIN" at bounding box center [659, 457] width 69 height 12
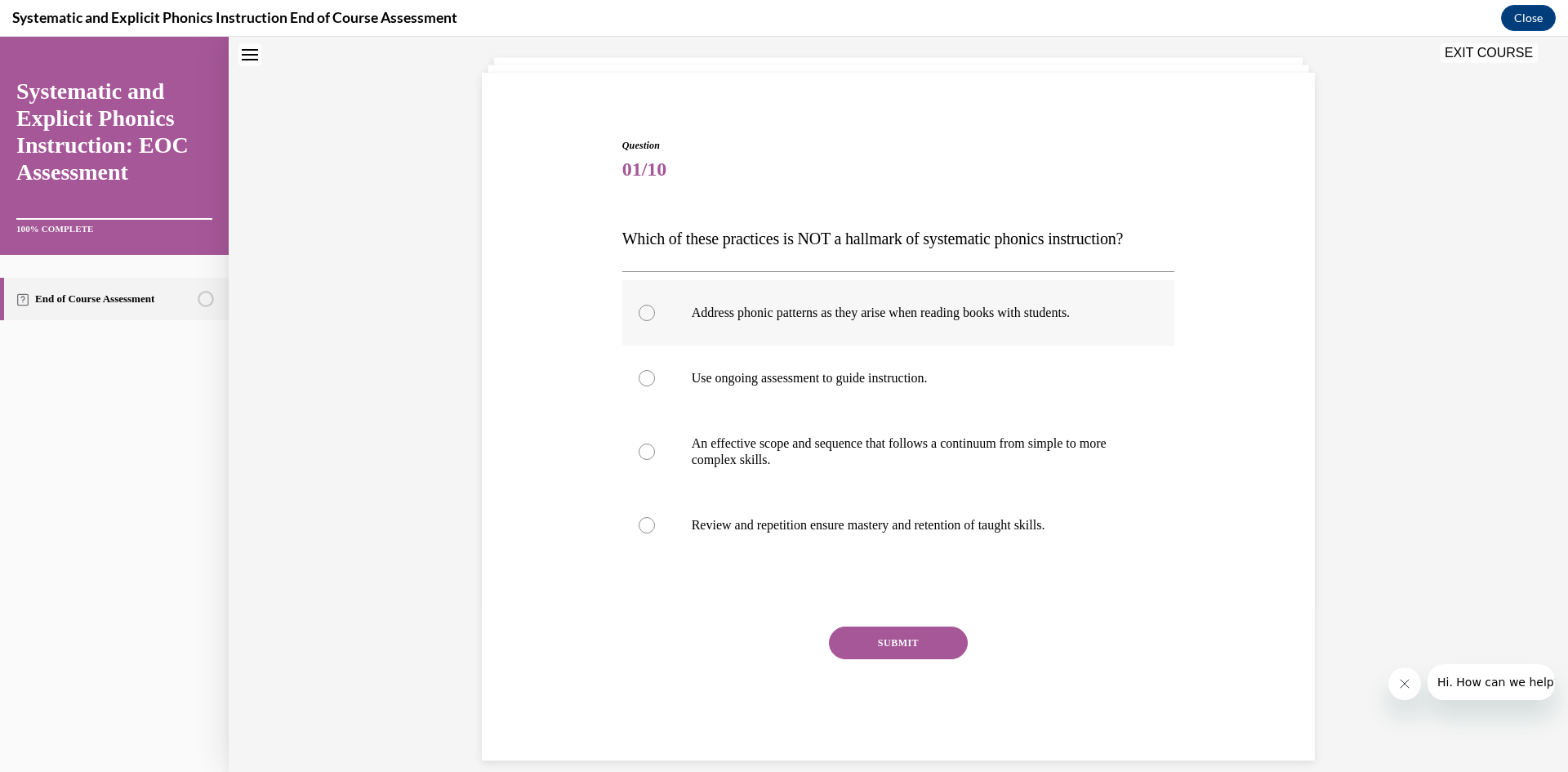
scroll to position [110, 0]
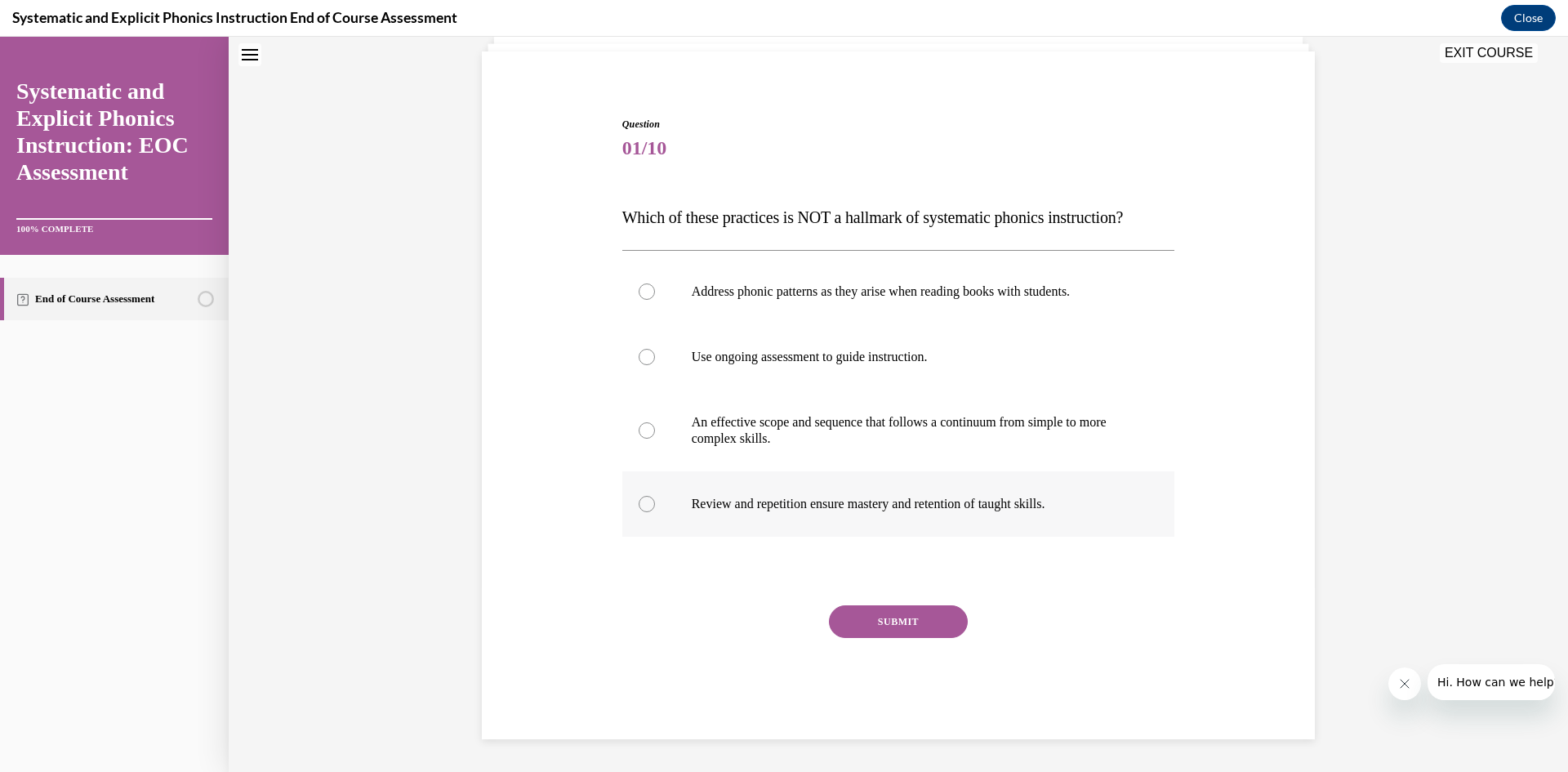
click at [848, 510] on p "Review and repetition ensure mastery and retention of taught skills." at bounding box center [912, 504] width 442 height 16
click at [892, 627] on button "SUBMIT" at bounding box center [898, 621] width 139 height 33
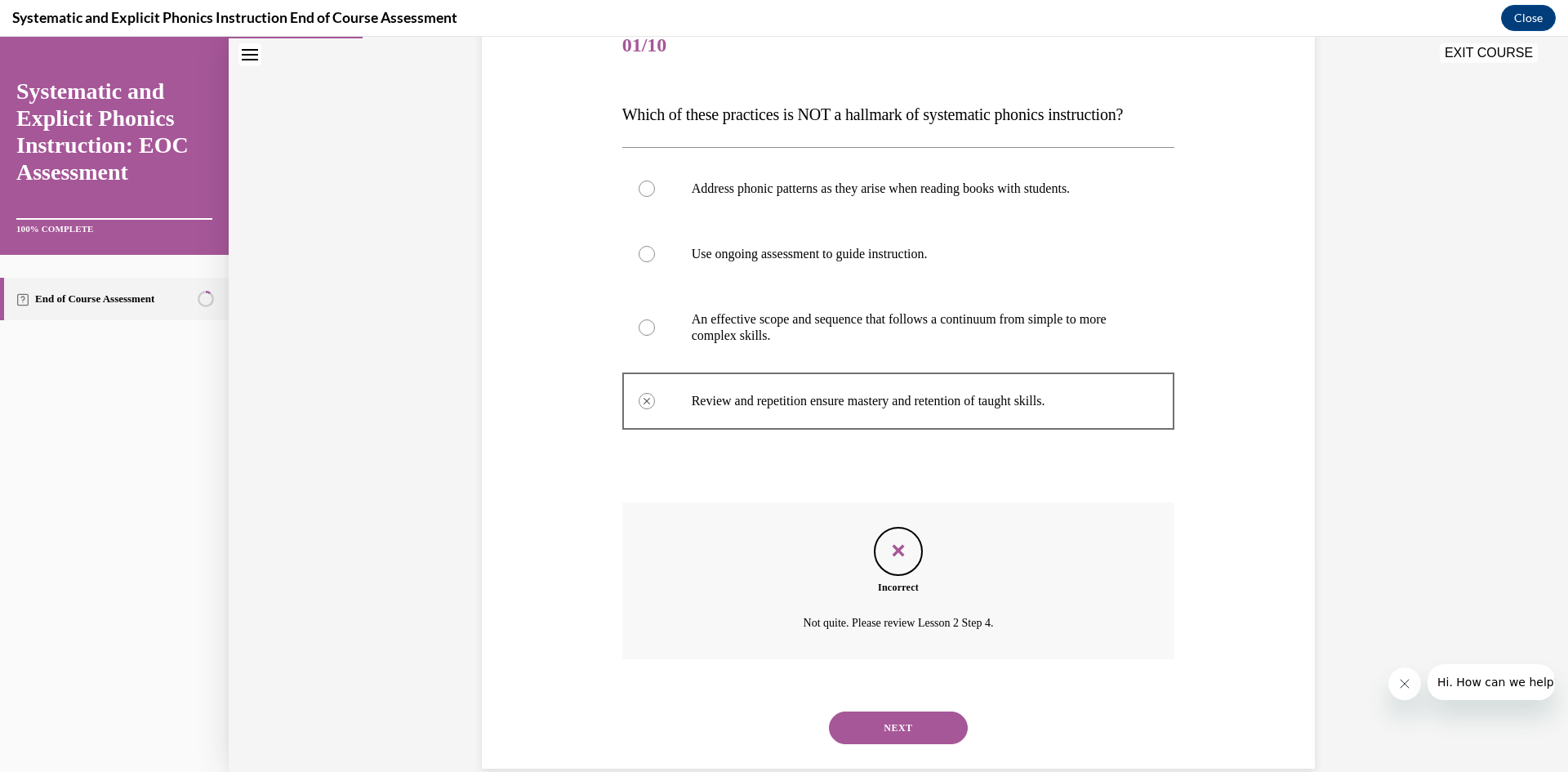
scroll to position [243, 0]
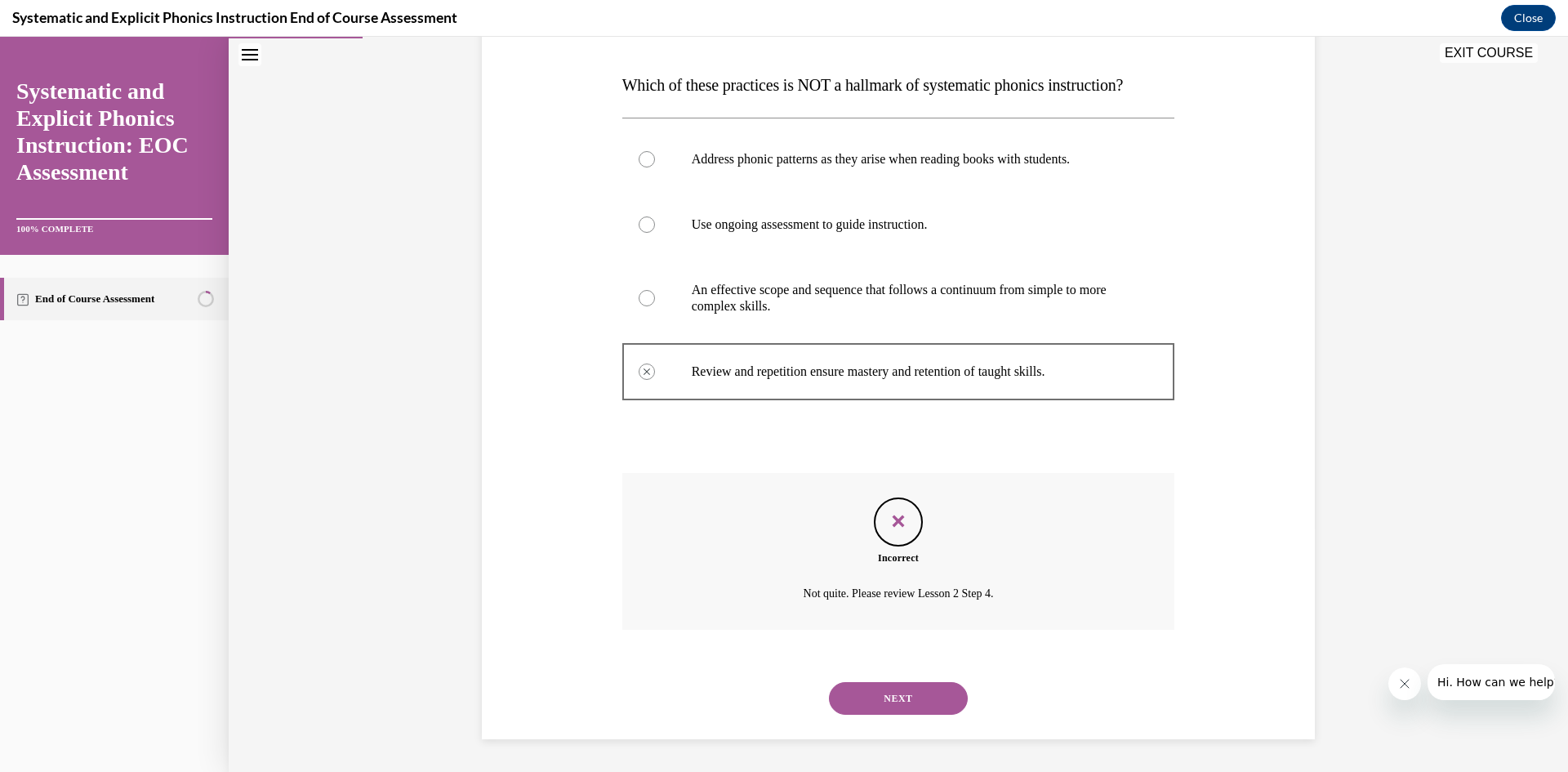
click at [938, 705] on button "NEXT" at bounding box center [898, 699] width 139 height 33
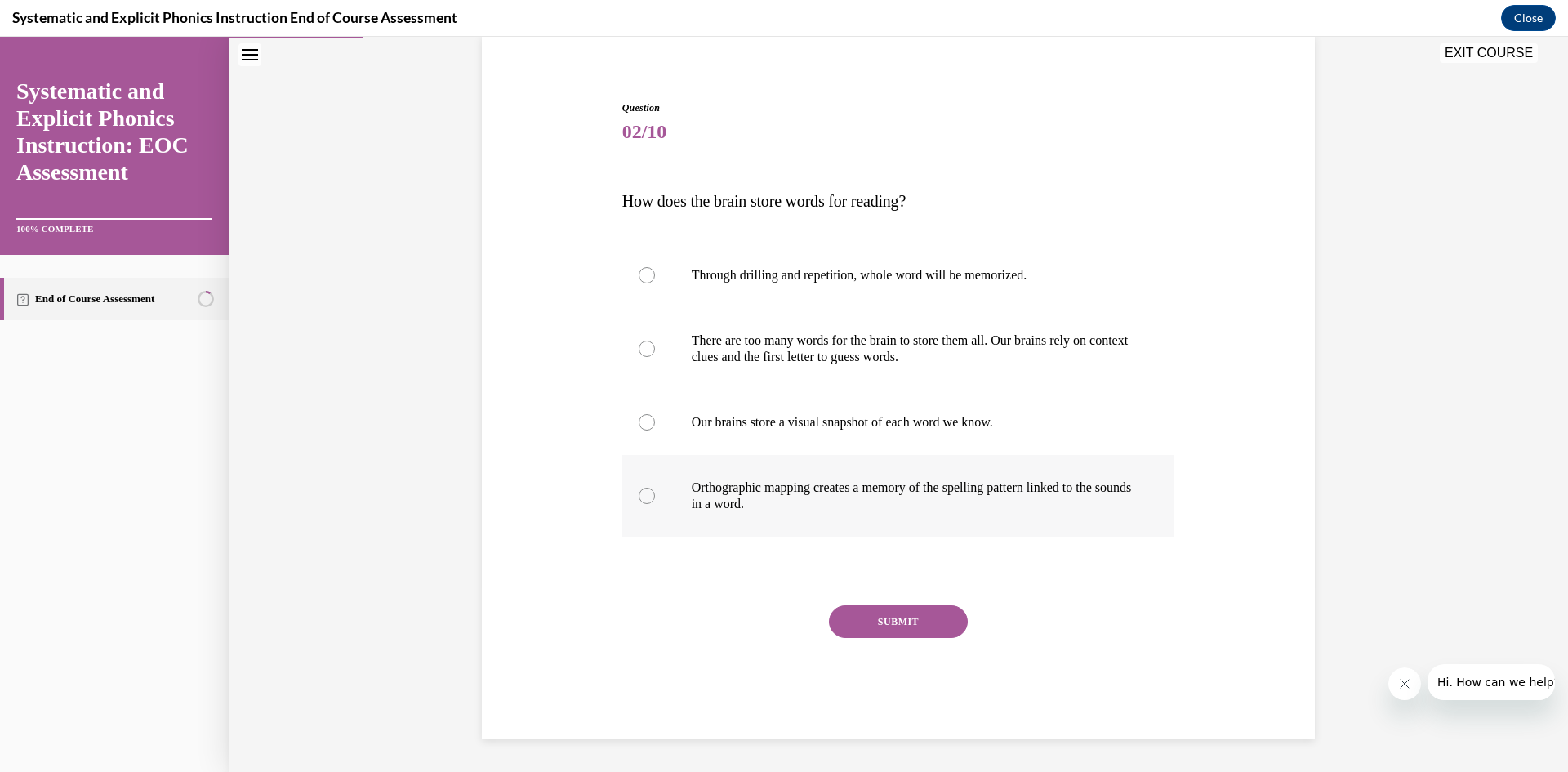
click at [834, 496] on p "Orthographic mapping creates a memory of the spelling pattern linked to the sou…" at bounding box center [912, 496] width 442 height 33
click at [922, 615] on button "SUBMIT" at bounding box center [898, 621] width 139 height 33
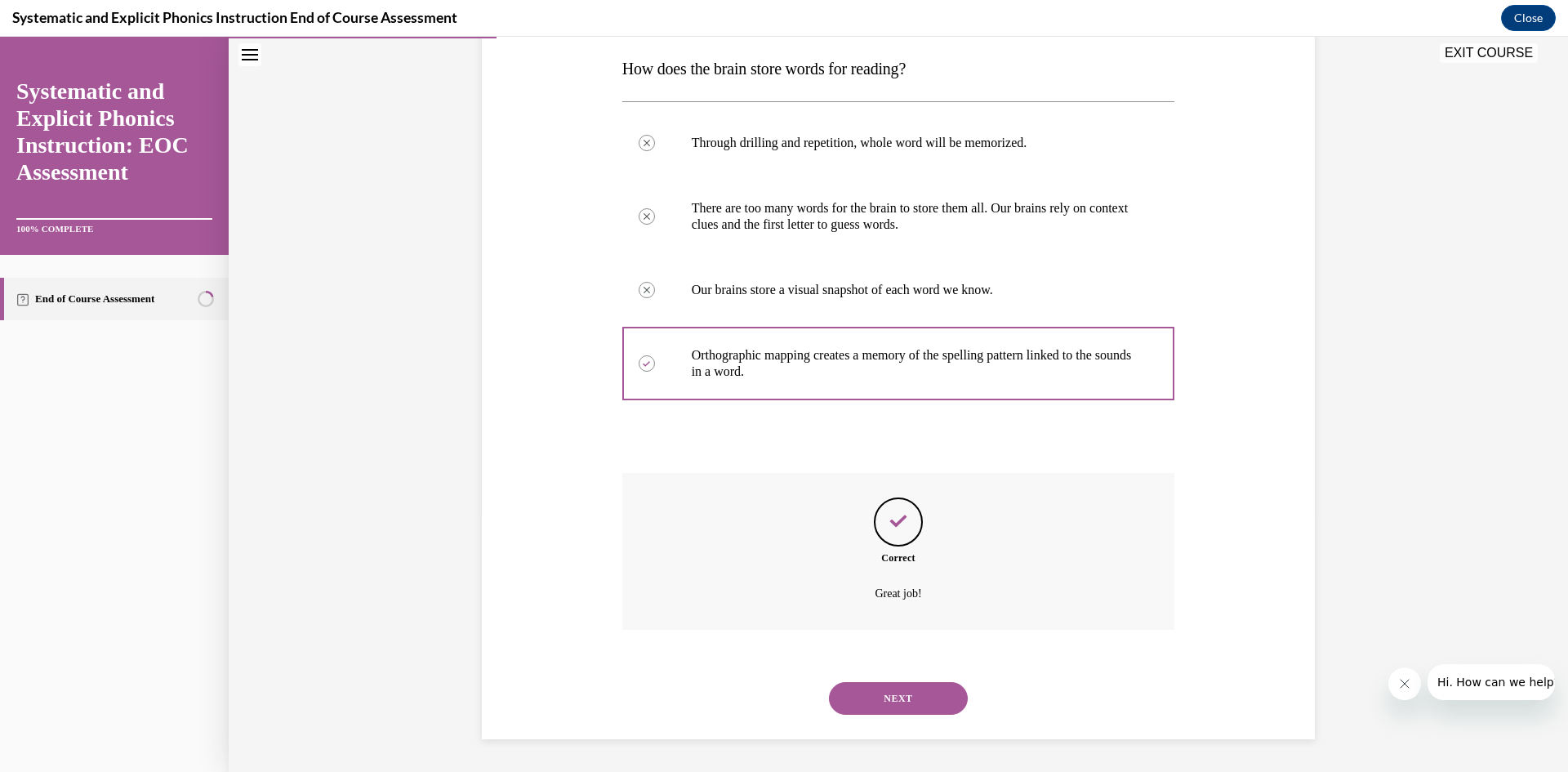
click at [924, 701] on button "NEXT" at bounding box center [898, 699] width 139 height 33
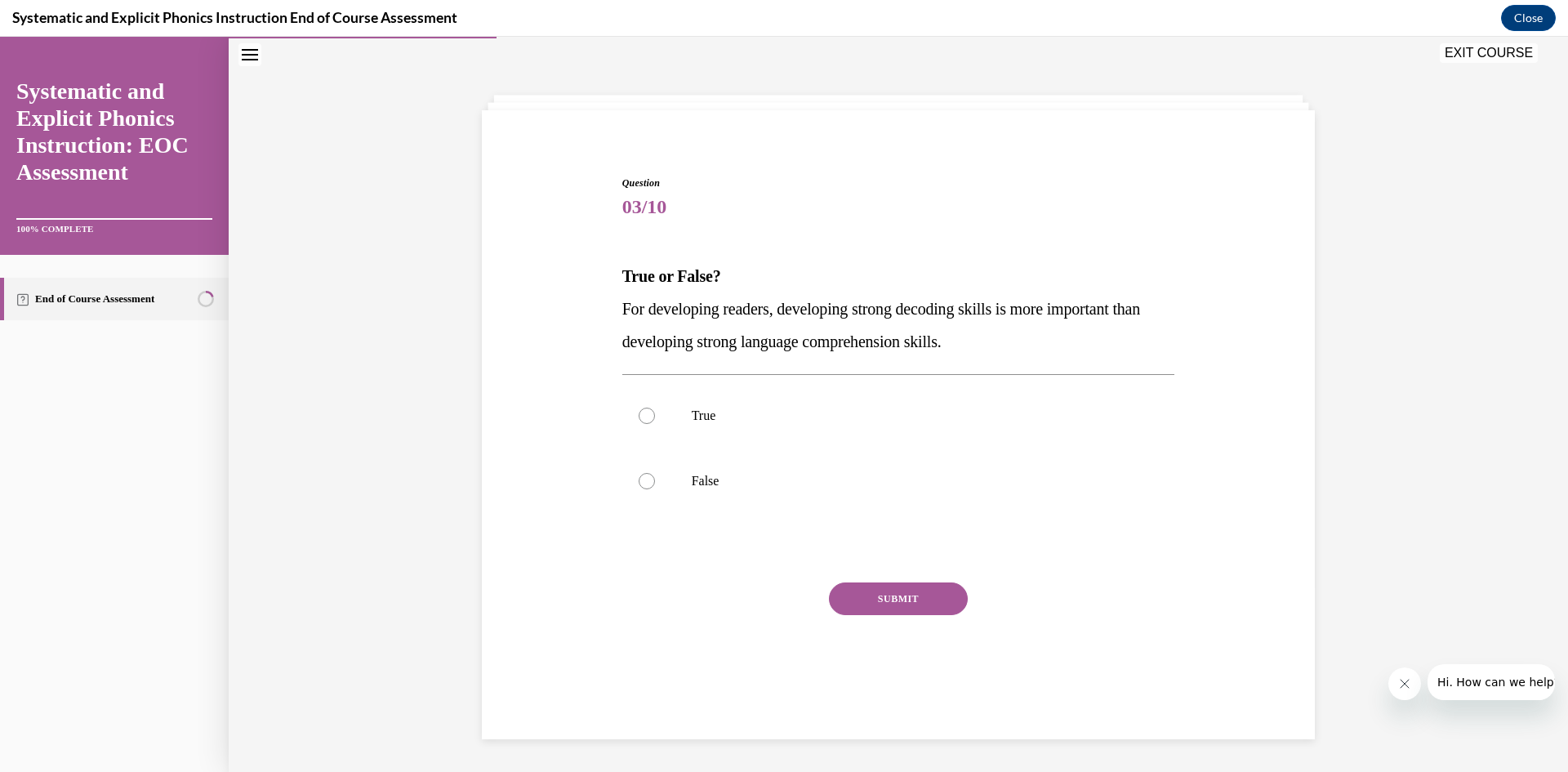
drag, startPoint x: 704, startPoint y: 479, endPoint x: 759, endPoint y: 516, distance: 66.3
click at [705, 479] on p "False" at bounding box center [912, 481] width 442 height 16
click at [861, 598] on button "SUBMIT" at bounding box center [898, 599] width 139 height 33
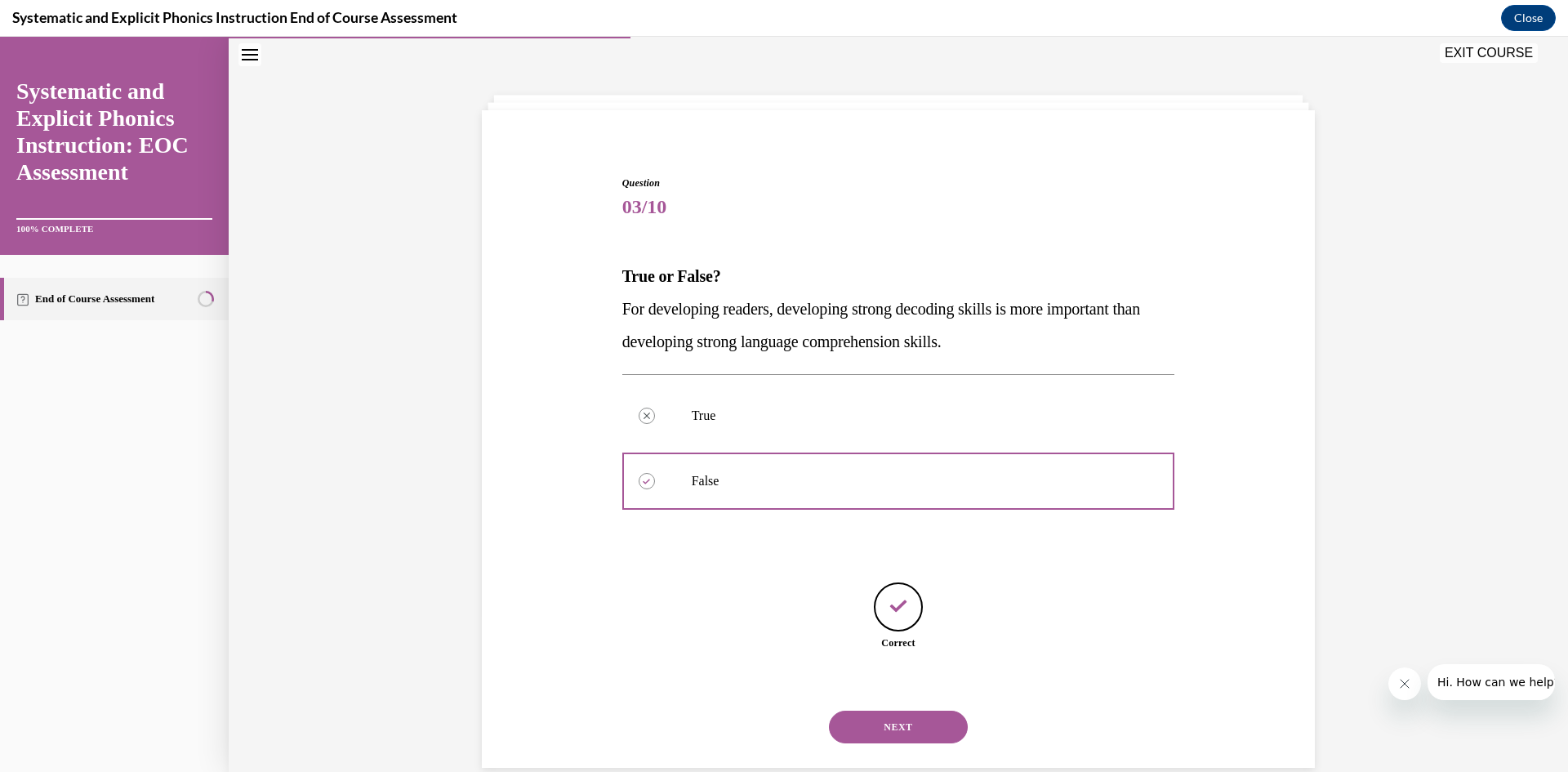
scroll to position [80, 0]
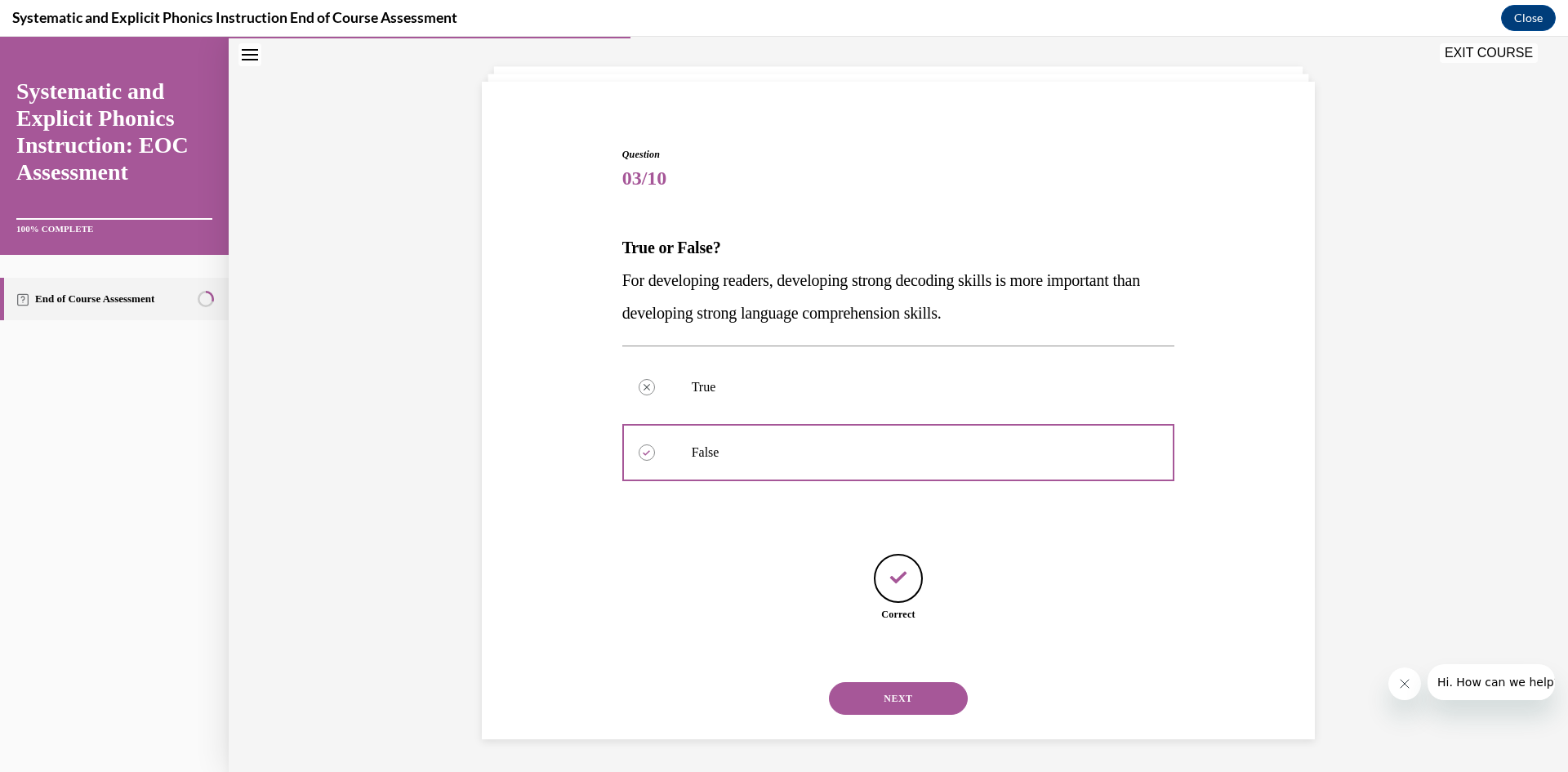
click at [936, 693] on button "NEXT" at bounding box center [898, 699] width 139 height 33
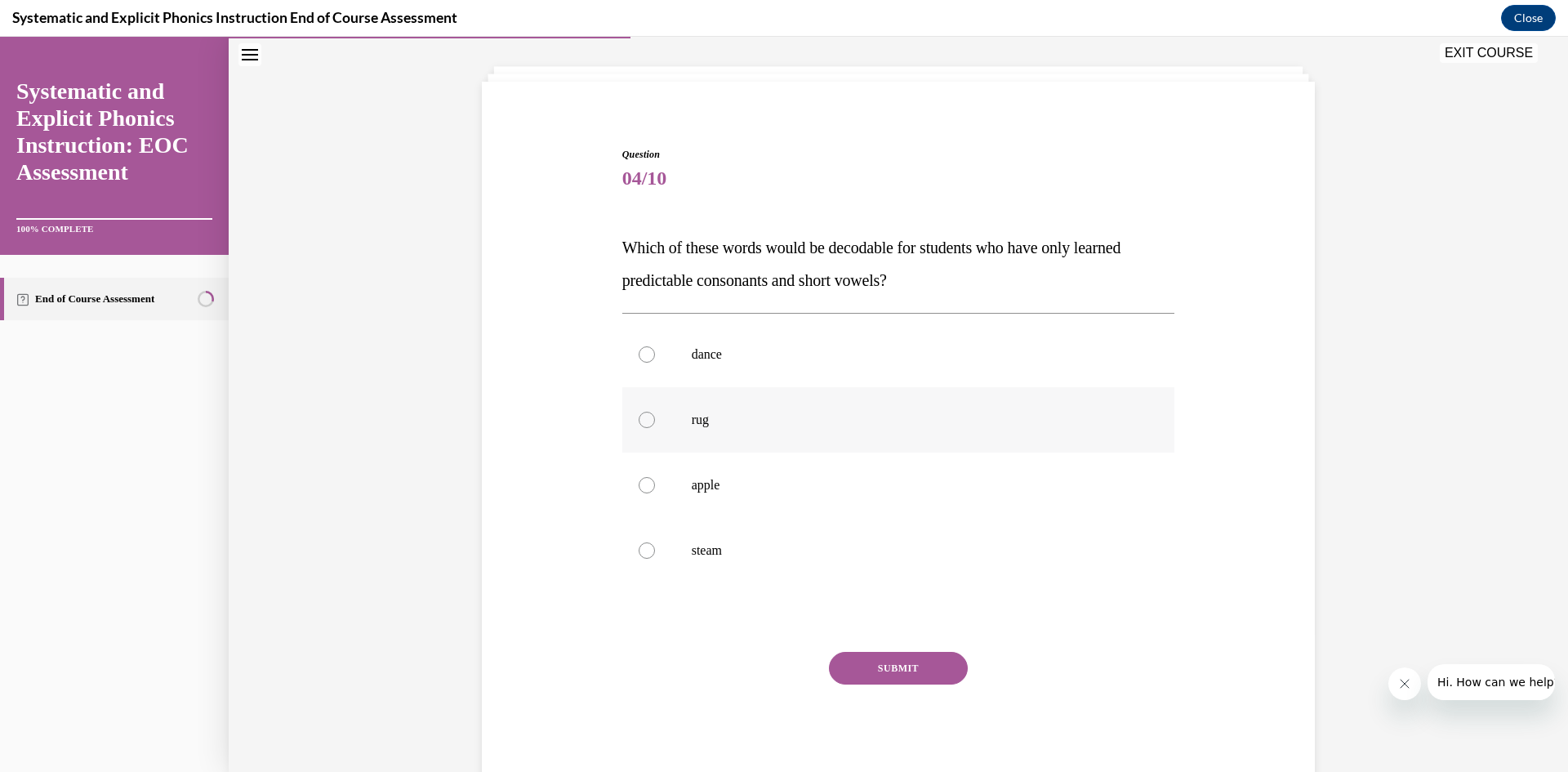
click at [725, 428] on div at bounding box center [898, 420] width 553 height 66
click at [838, 659] on button "SUBMIT" at bounding box center [898, 668] width 139 height 33
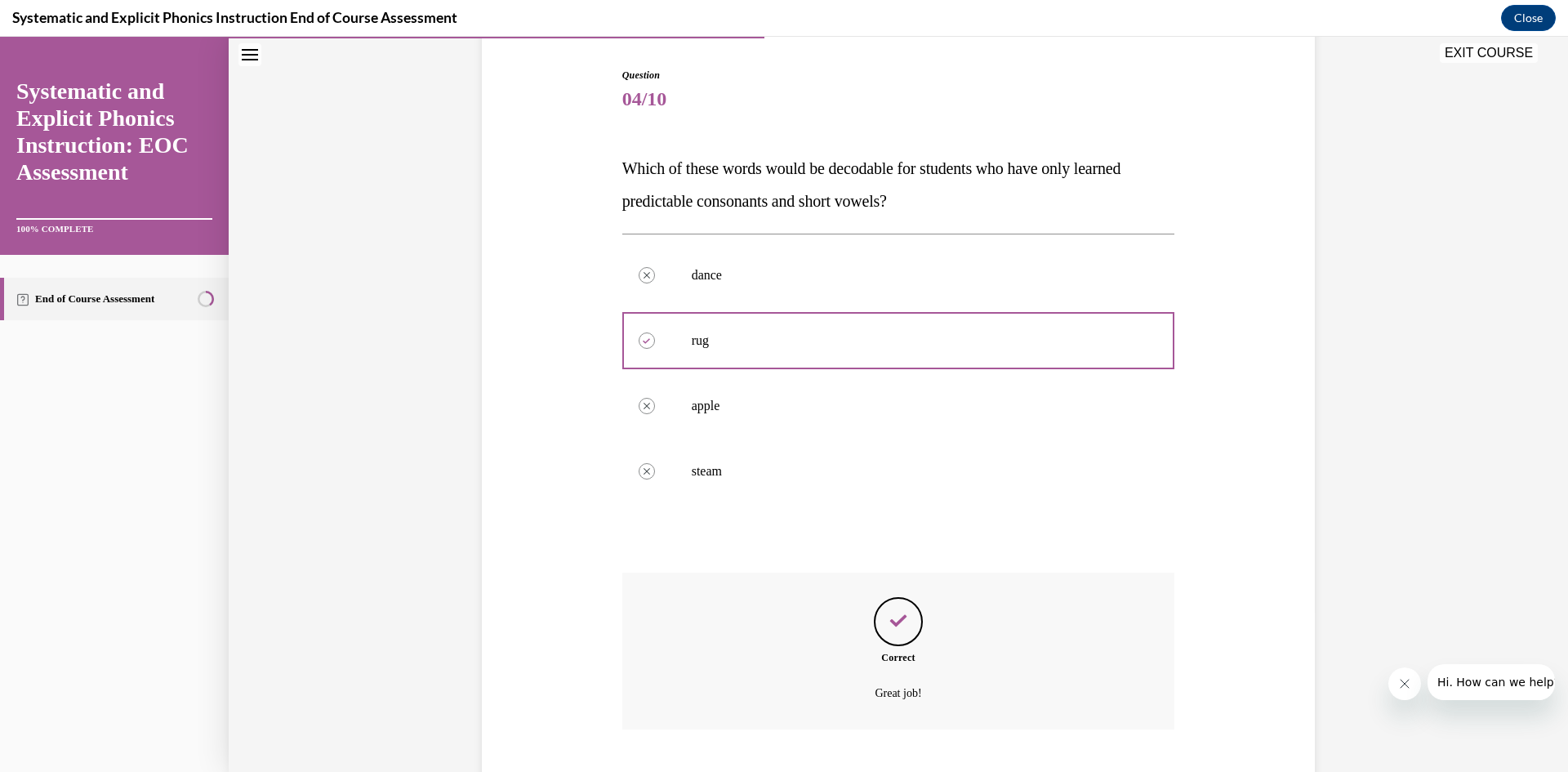
scroll to position [259, 0]
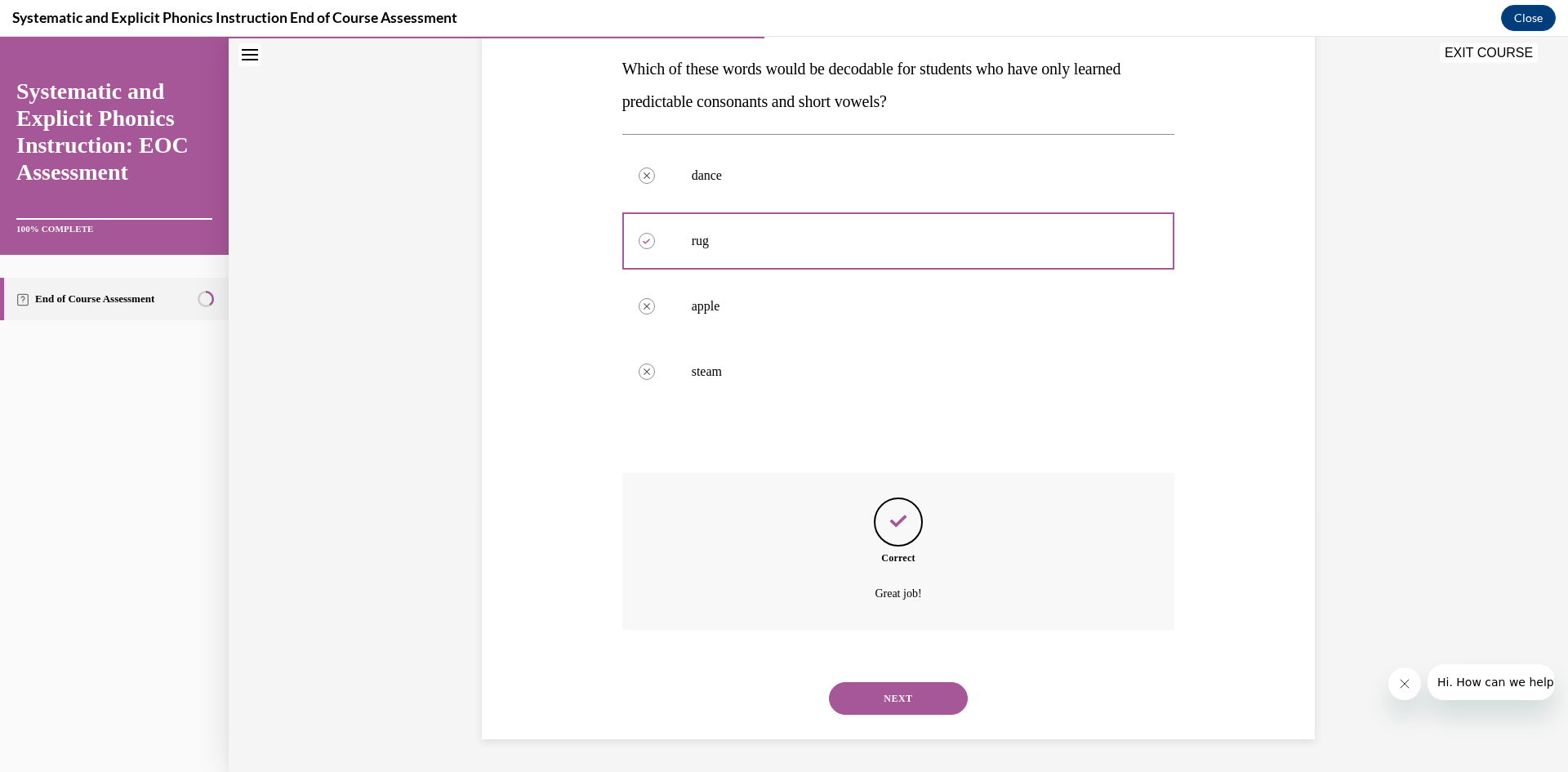
click at [898, 695] on button "NEXT" at bounding box center [898, 699] width 139 height 33
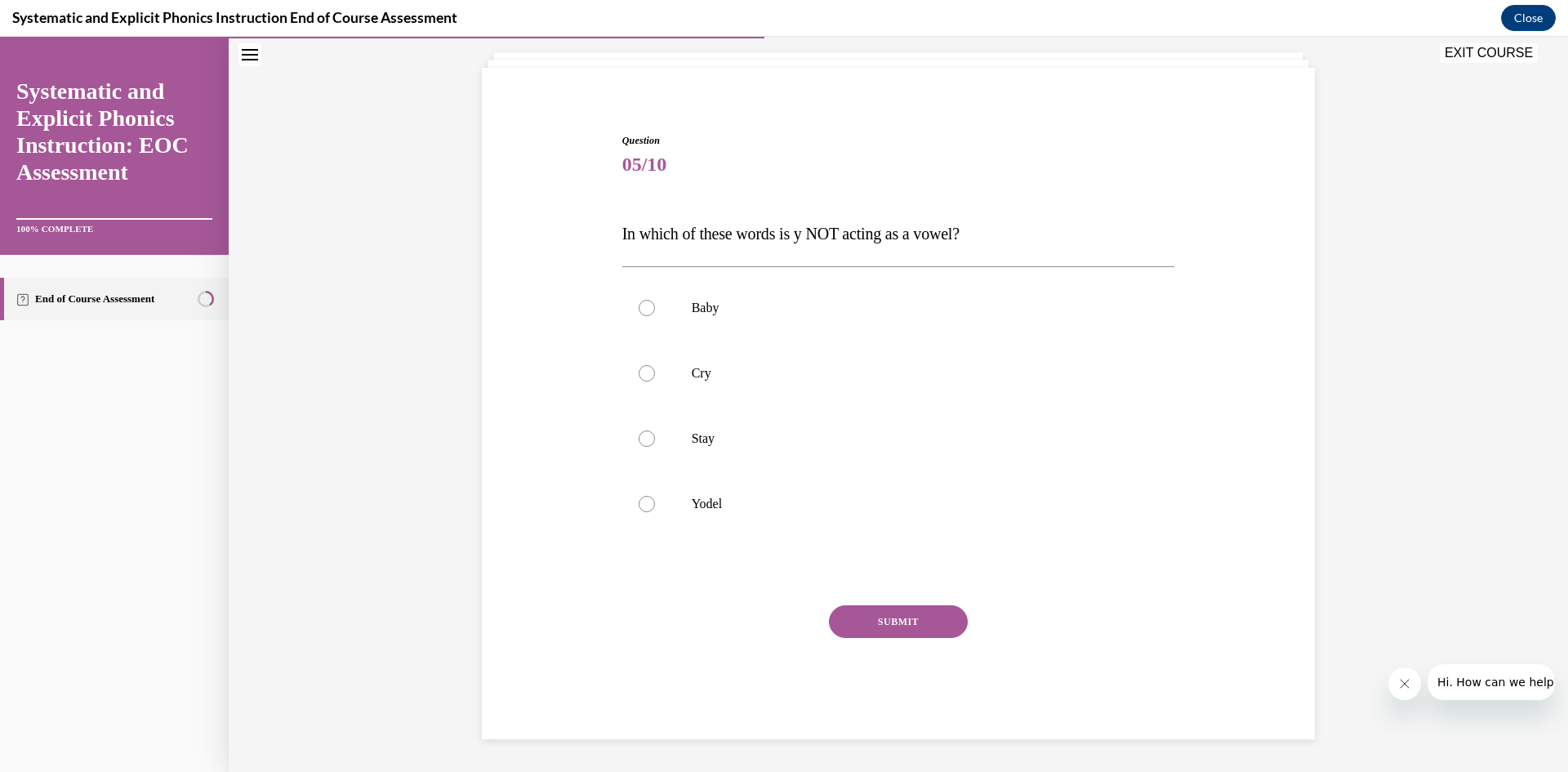
scroll to position [94, 0]
click at [733, 493] on div at bounding box center [898, 505] width 553 height 66
click at [877, 613] on button "SUBMIT" at bounding box center [898, 621] width 139 height 33
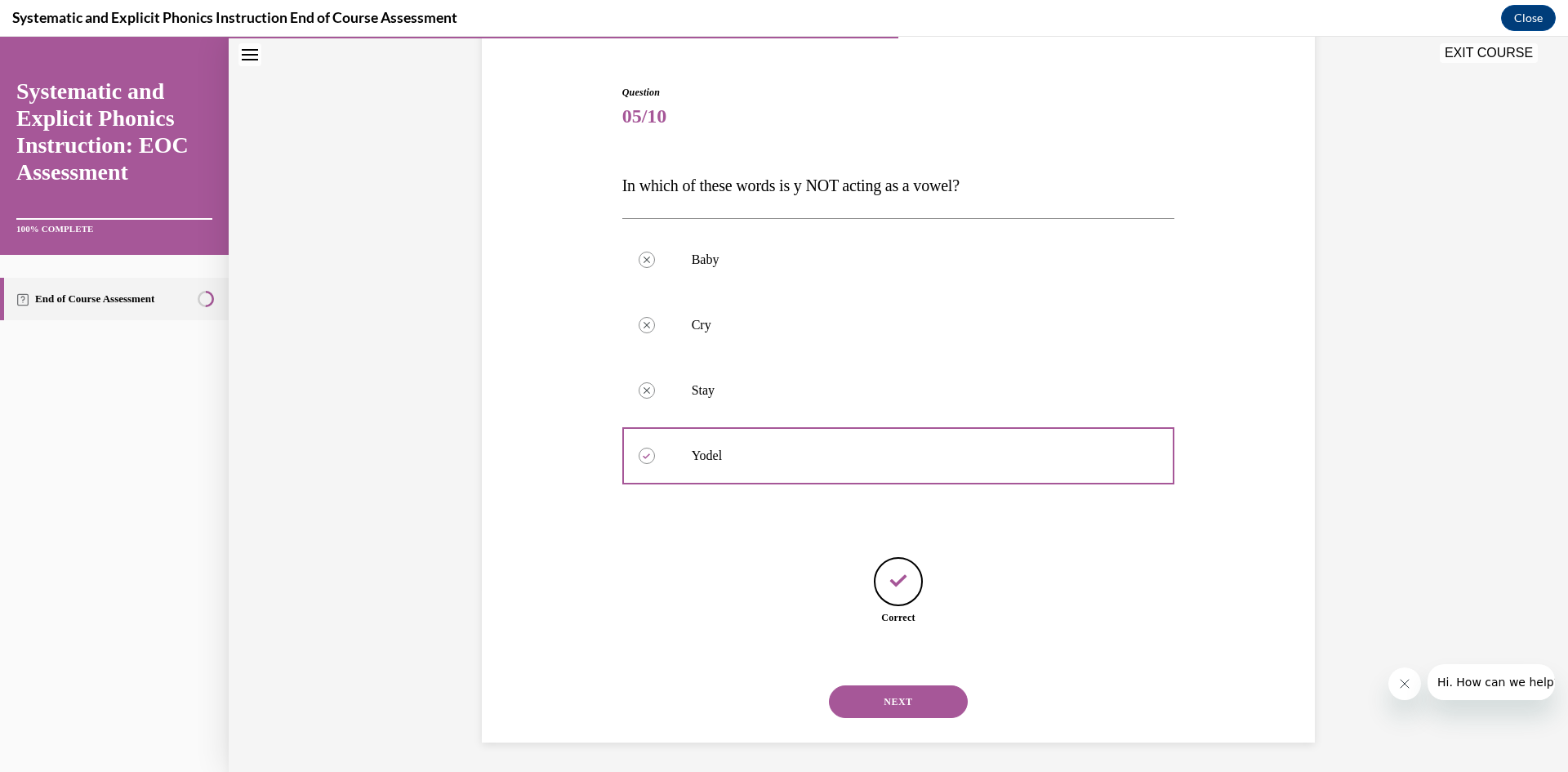
scroll to position [145, 0]
click at [880, 713] on button "NEXT" at bounding box center [898, 699] width 139 height 33
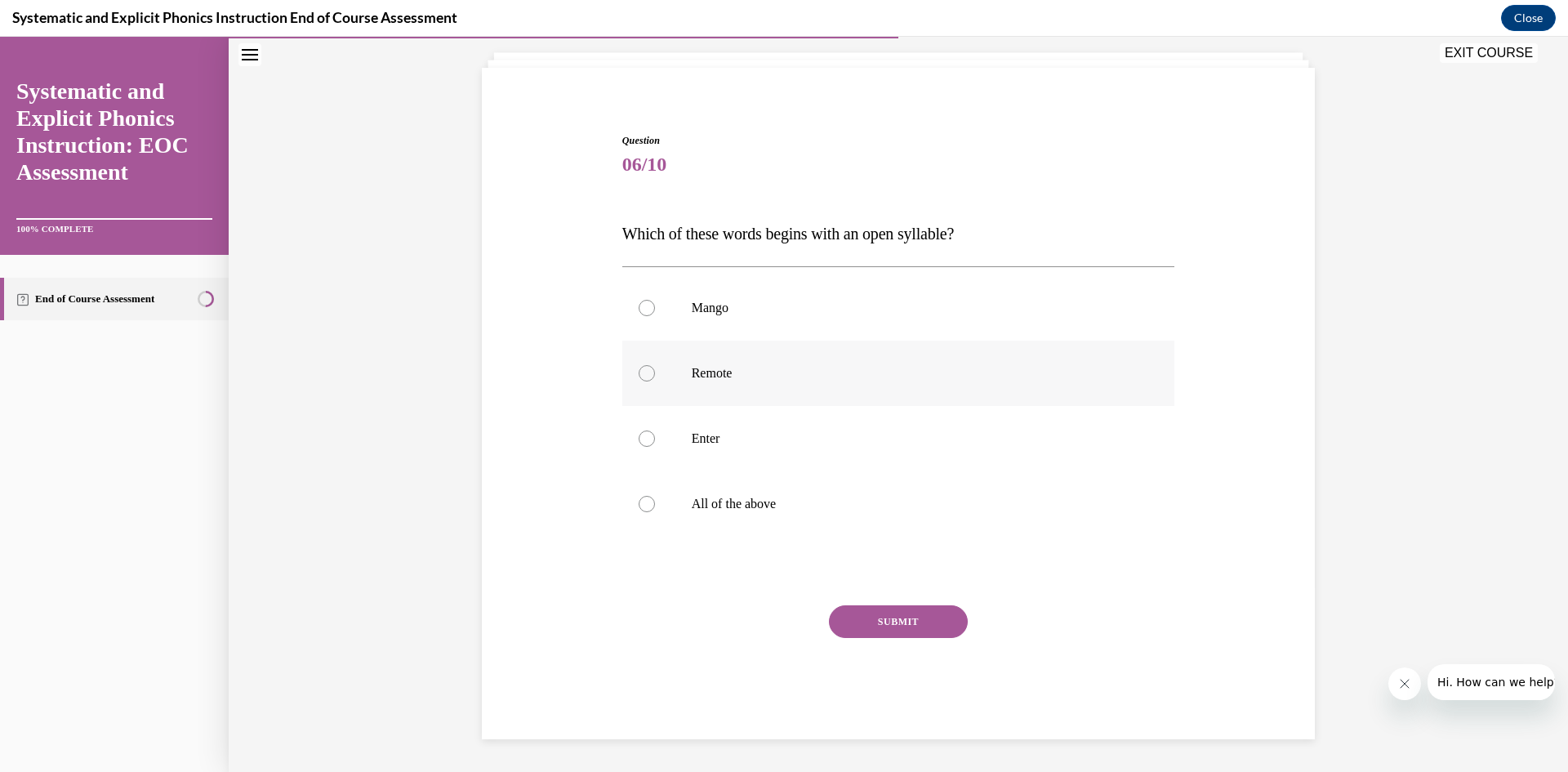
click at [729, 378] on p "Remote" at bounding box center [912, 373] width 442 height 16
click at [871, 630] on button "SUBMIT" at bounding box center [898, 621] width 139 height 33
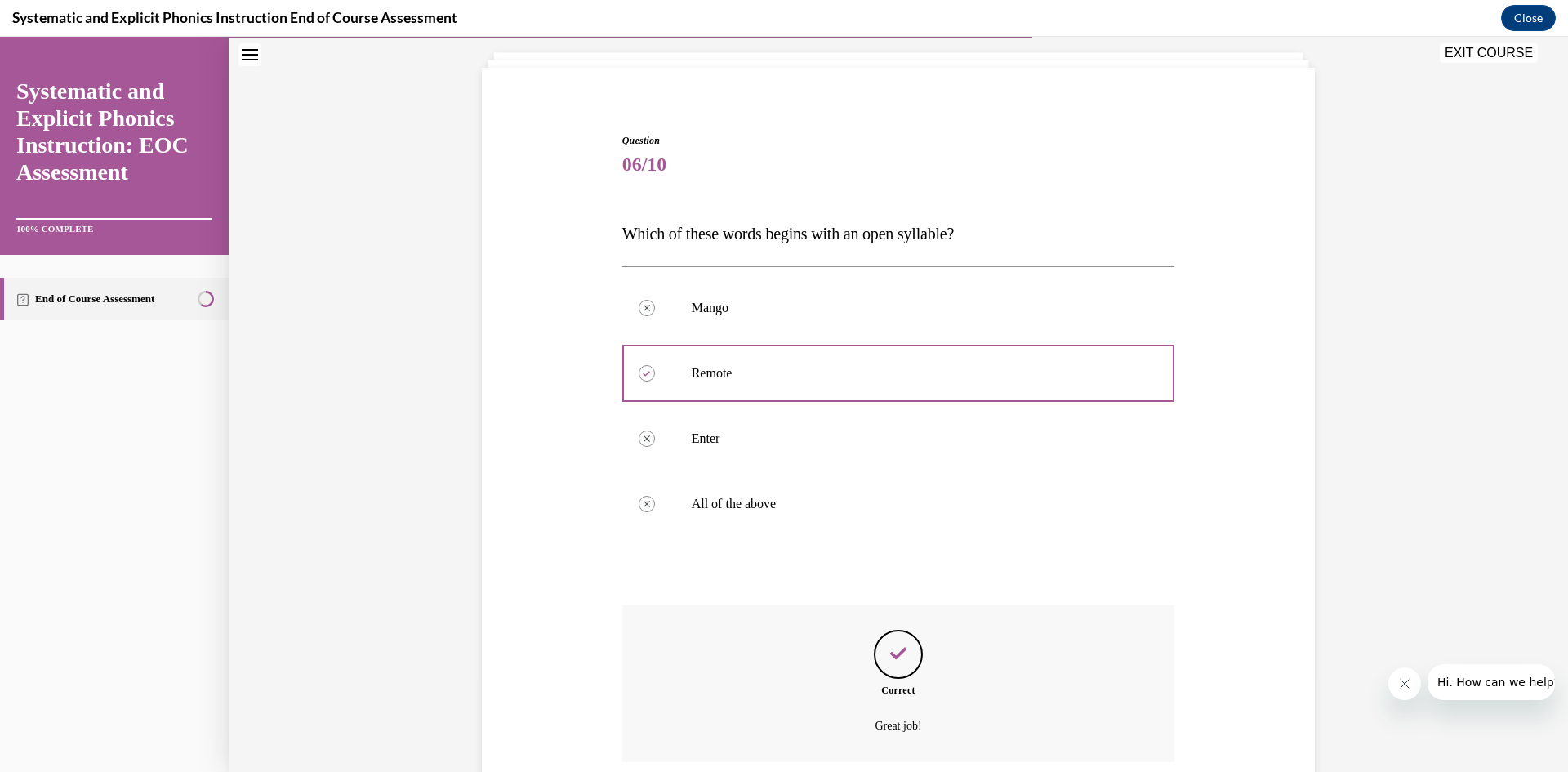
scroll to position [226, 0]
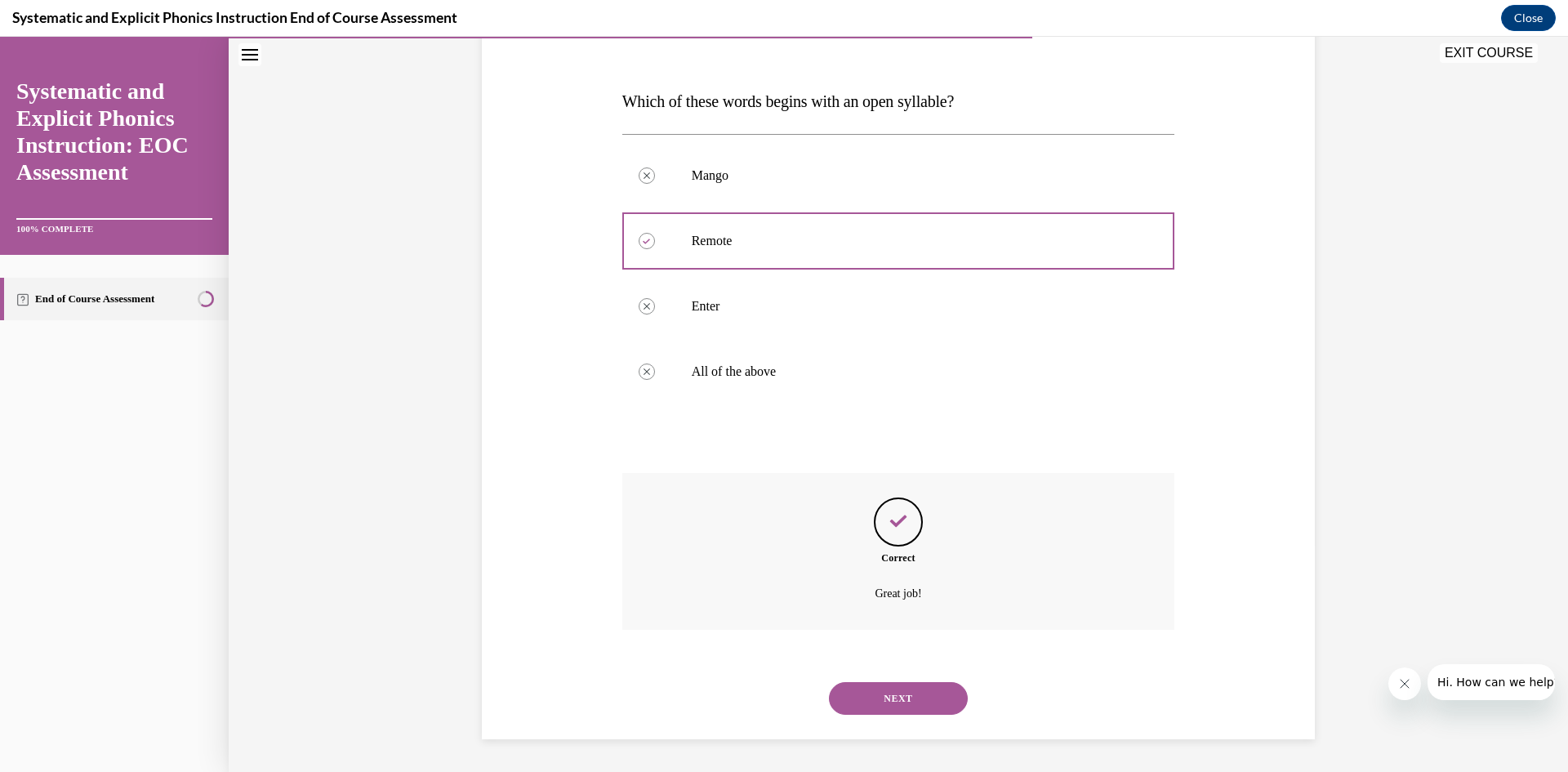
click at [891, 696] on button "NEXT" at bounding box center [898, 699] width 139 height 33
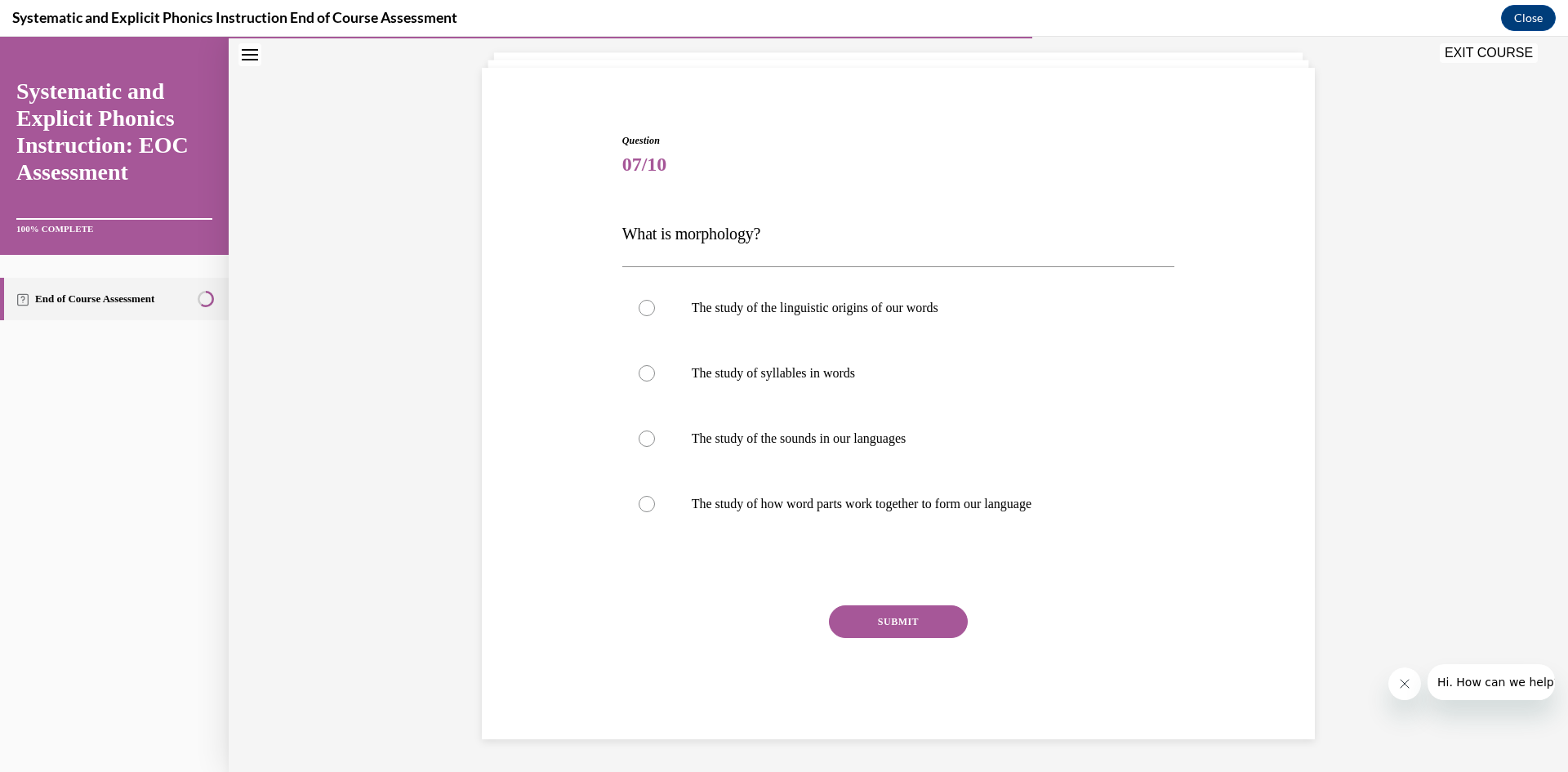
scroll to position [94, 0]
click at [942, 447] on div at bounding box center [898, 439] width 553 height 66
click at [898, 505] on p "The study of how word parts work together to form our language" at bounding box center [912, 504] width 442 height 16
click at [904, 613] on button "SUBMIT" at bounding box center [898, 621] width 139 height 33
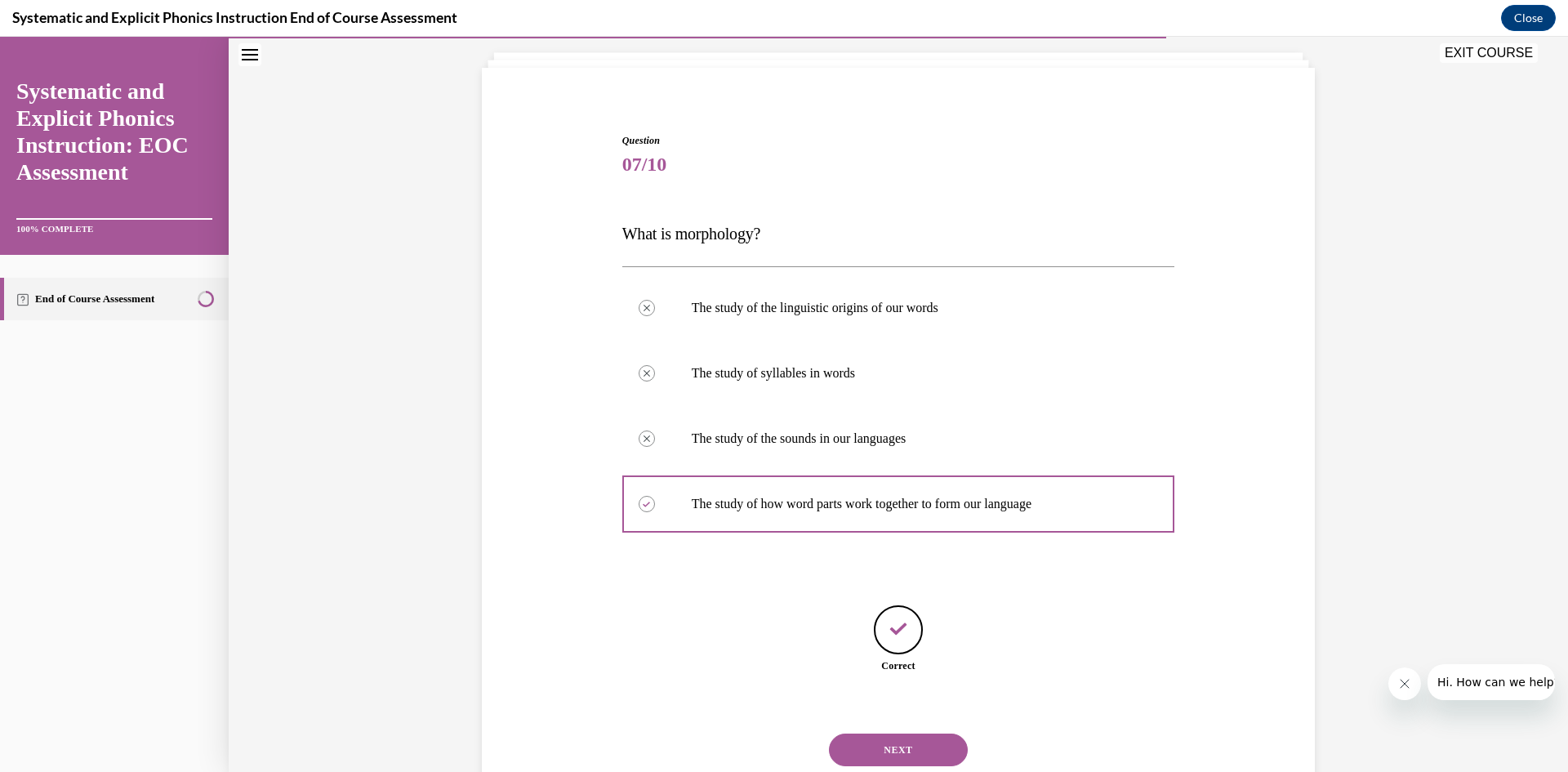
scroll to position [145, 0]
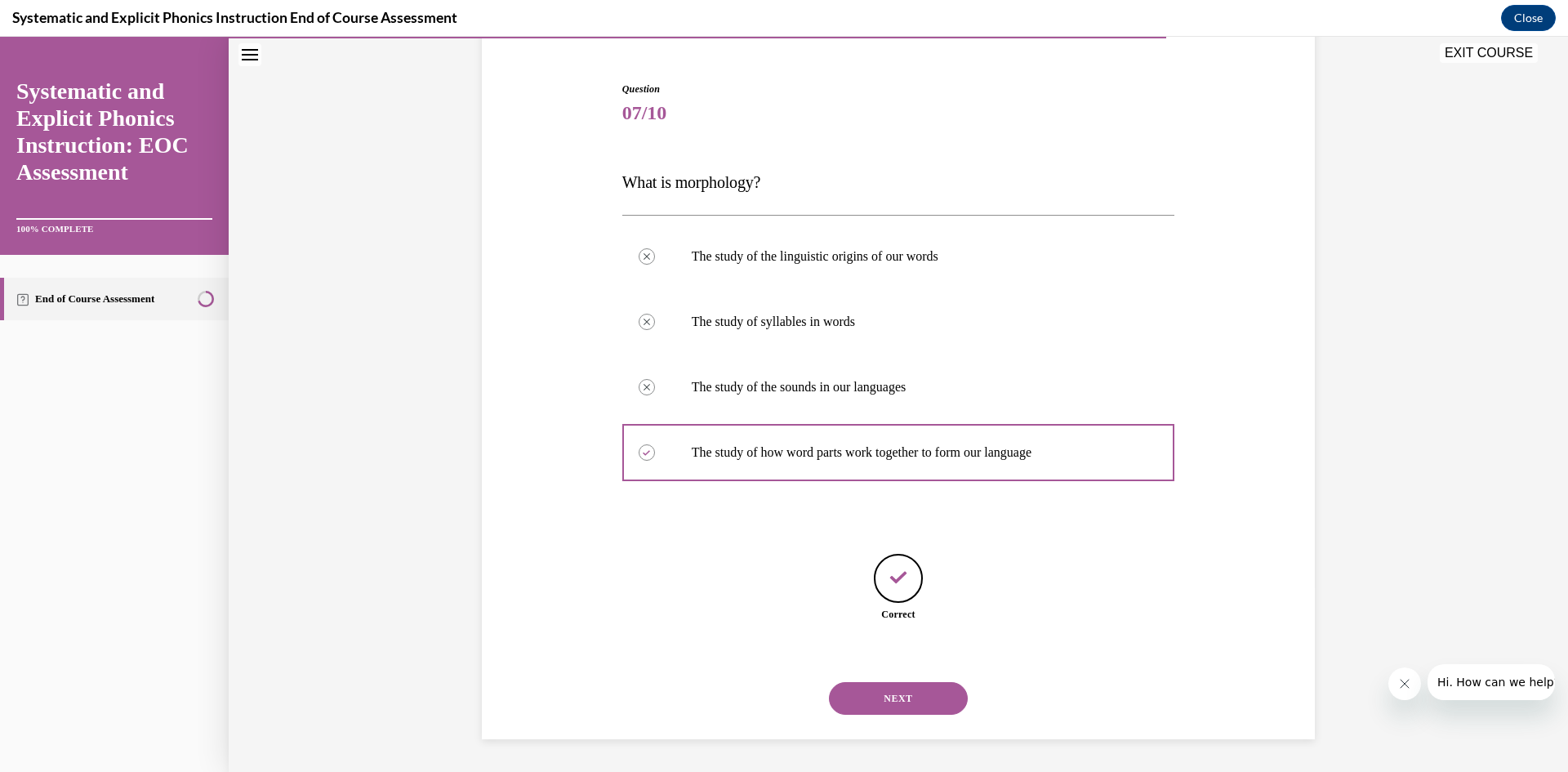
click at [917, 699] on button "NEXT" at bounding box center [898, 699] width 139 height 33
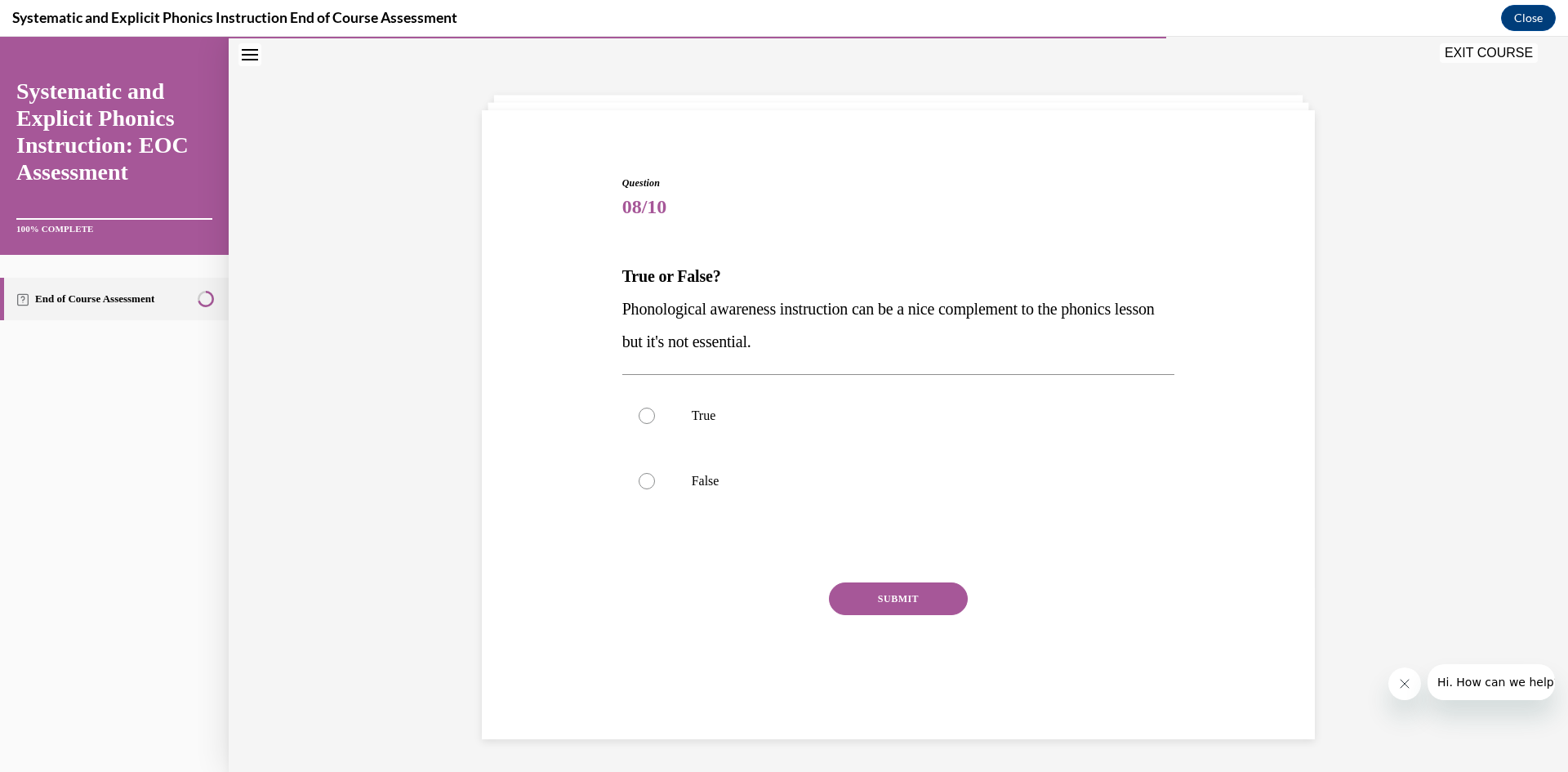
scroll to position [51, 0]
click at [778, 486] on p "False" at bounding box center [912, 481] width 442 height 16
click at [871, 605] on button "SUBMIT" at bounding box center [898, 599] width 139 height 33
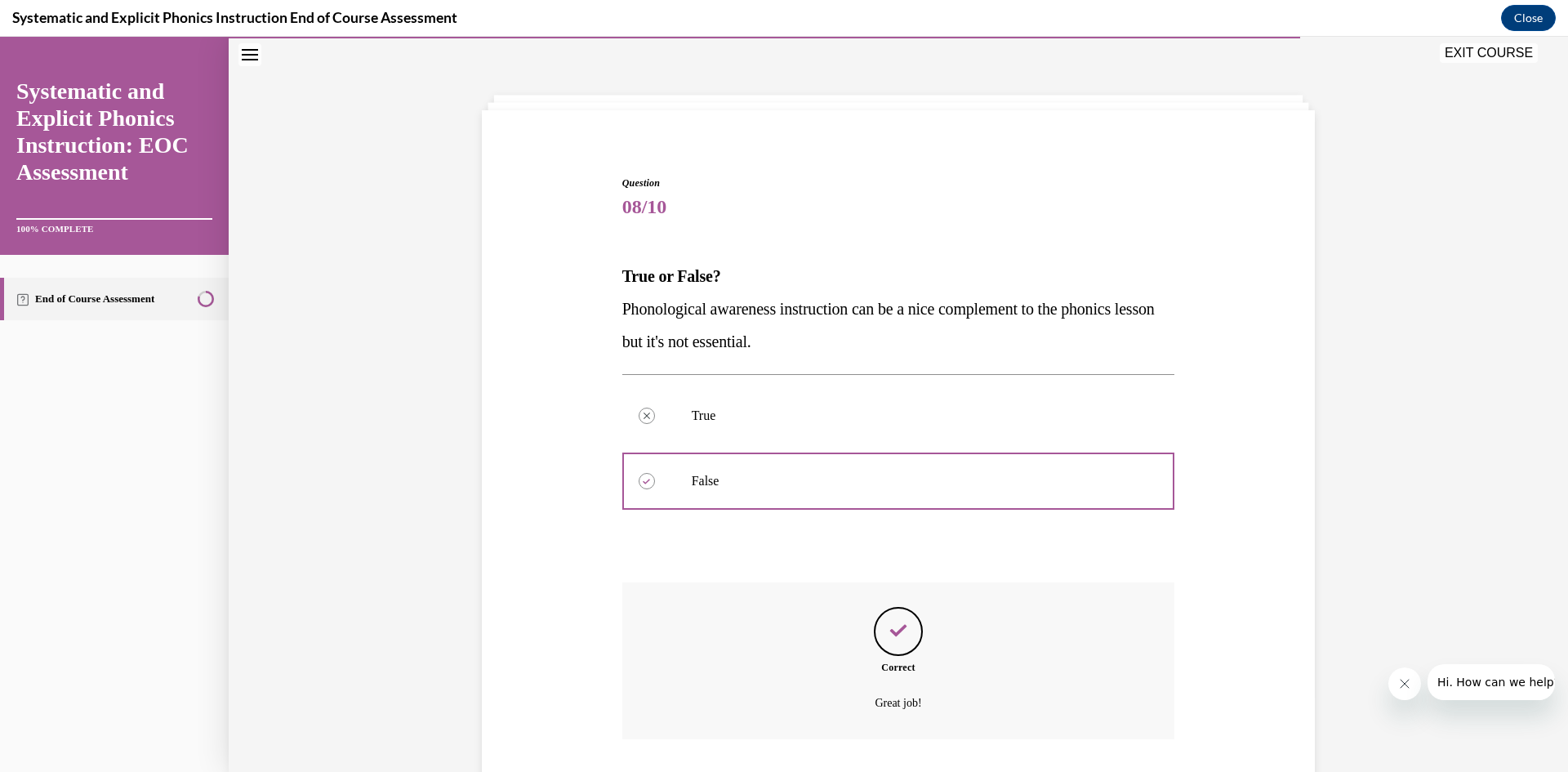
scroll to position [161, 0]
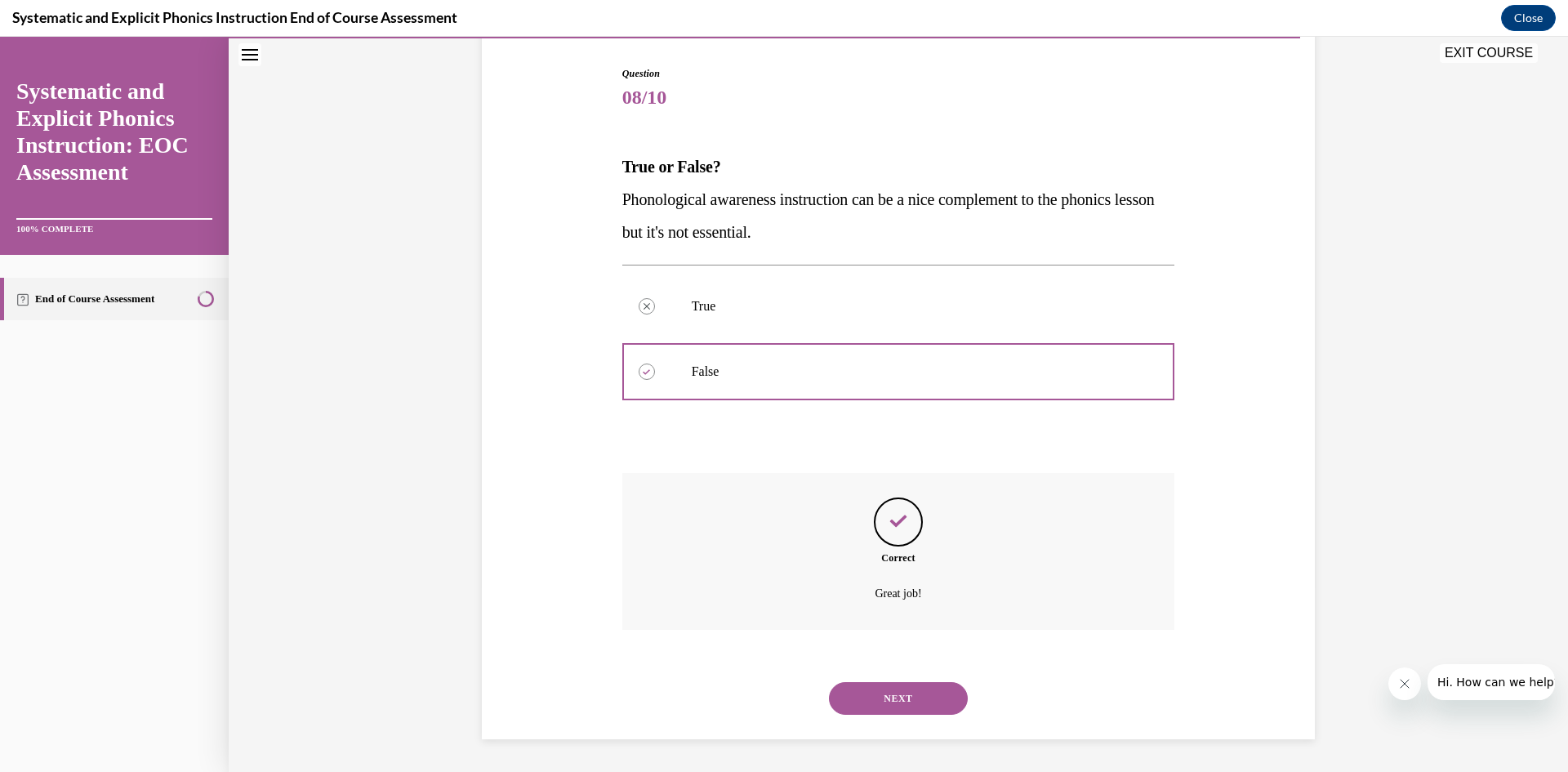
click at [898, 681] on div "NEXT" at bounding box center [898, 699] width 553 height 66
click at [909, 704] on button "NEXT" at bounding box center [898, 699] width 139 height 33
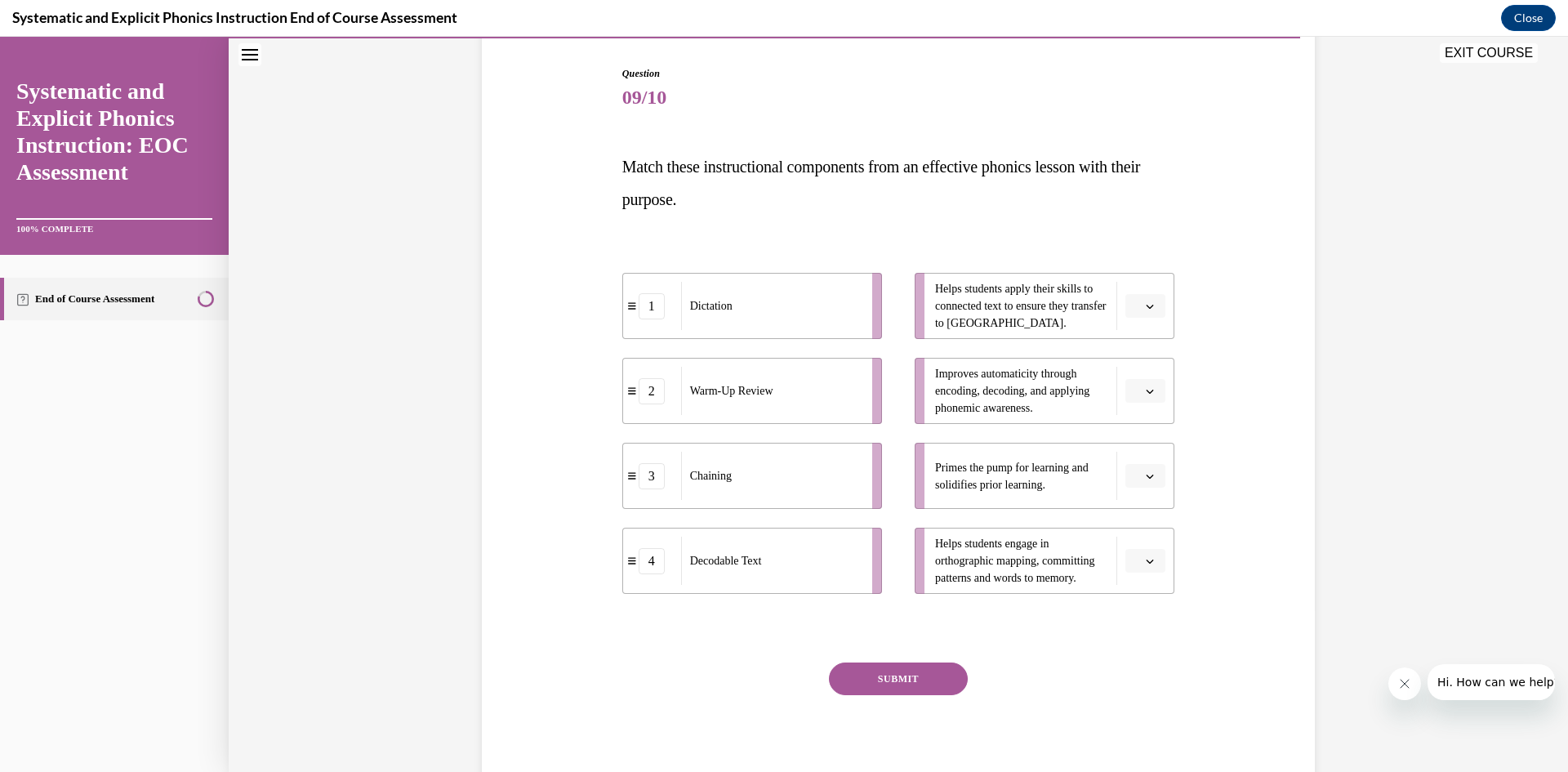
scroll to position [86, 0]
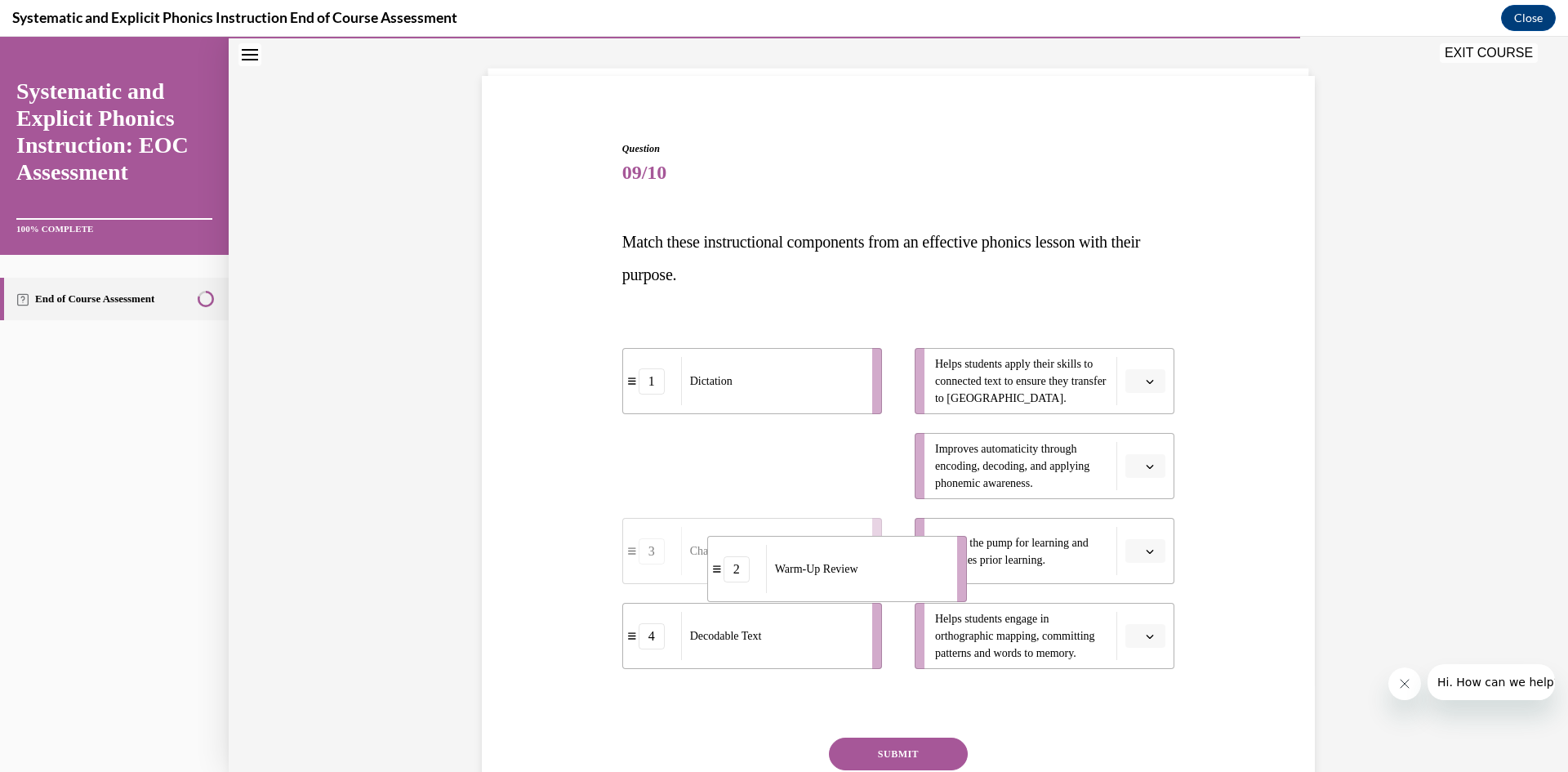
drag, startPoint x: 830, startPoint y: 464, endPoint x: 916, endPoint y: 568, distance: 135.0
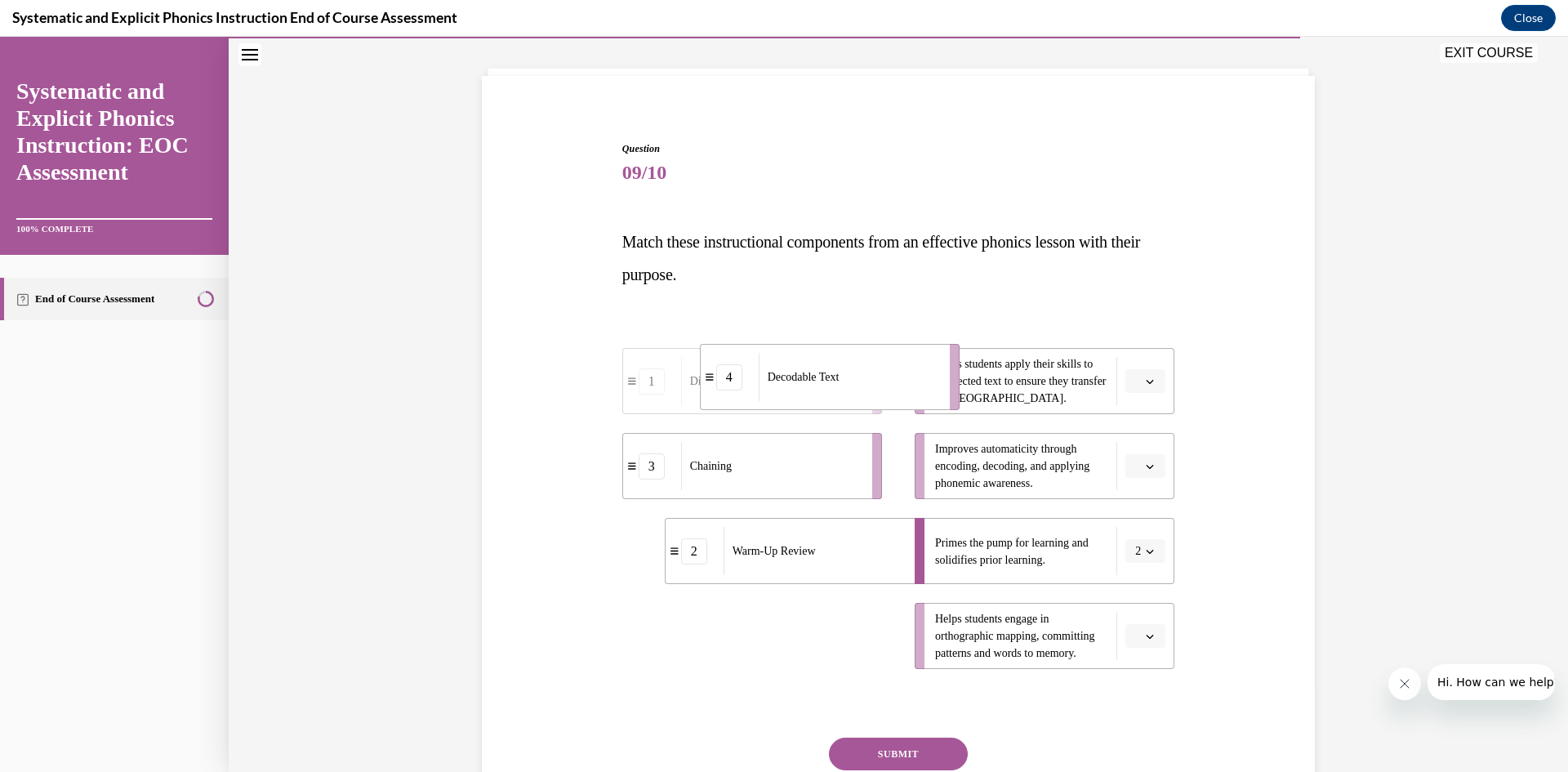
drag, startPoint x: 832, startPoint y: 644, endPoint x: 909, endPoint y: 385, distance: 270.2
click at [909, 385] on div "Decodable Text" at bounding box center [849, 377] width 181 height 48
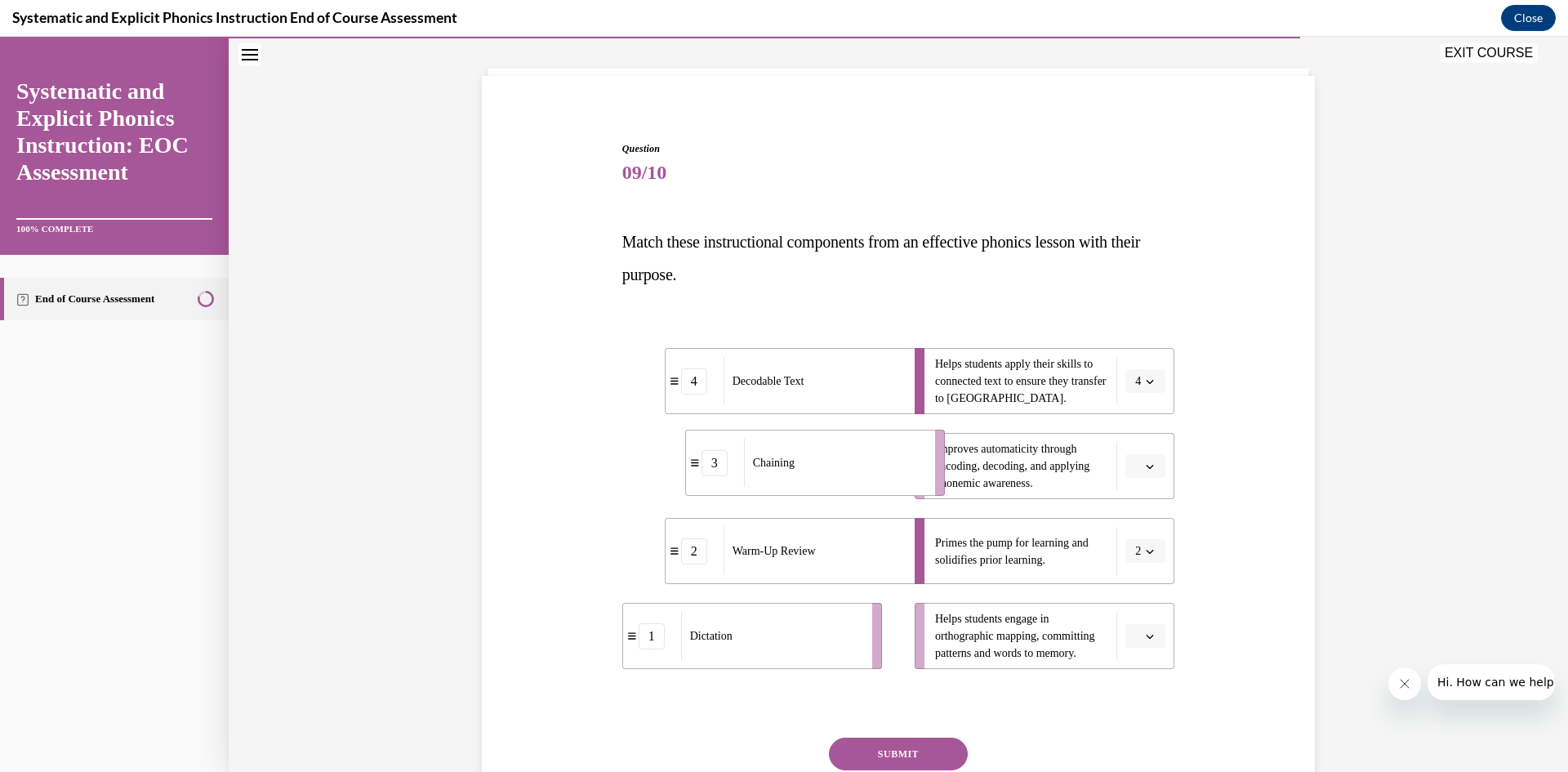
drag, startPoint x: 854, startPoint y: 473, endPoint x: 916, endPoint y: 470, distance: 62.1
click at [916, 470] on div "Chaining" at bounding box center [835, 463] width 181 height 48
drag, startPoint x: 851, startPoint y: 650, endPoint x: 937, endPoint y: 650, distance: 86.0
click at [937, 650] on div "Dictation" at bounding box center [858, 634] width 181 height 48
click at [924, 745] on button "SUBMIT" at bounding box center [898, 754] width 139 height 33
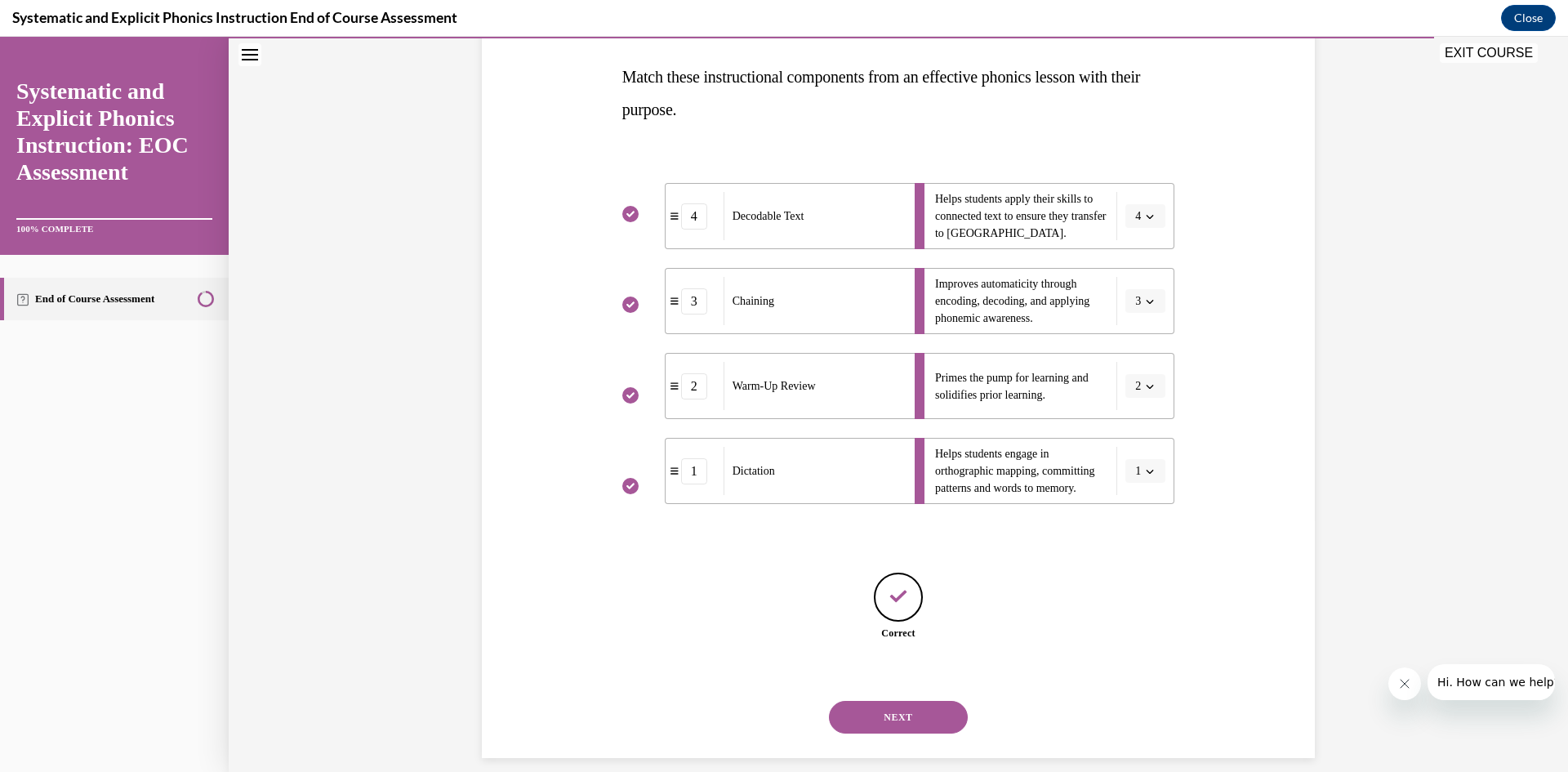
scroll to position [269, 0]
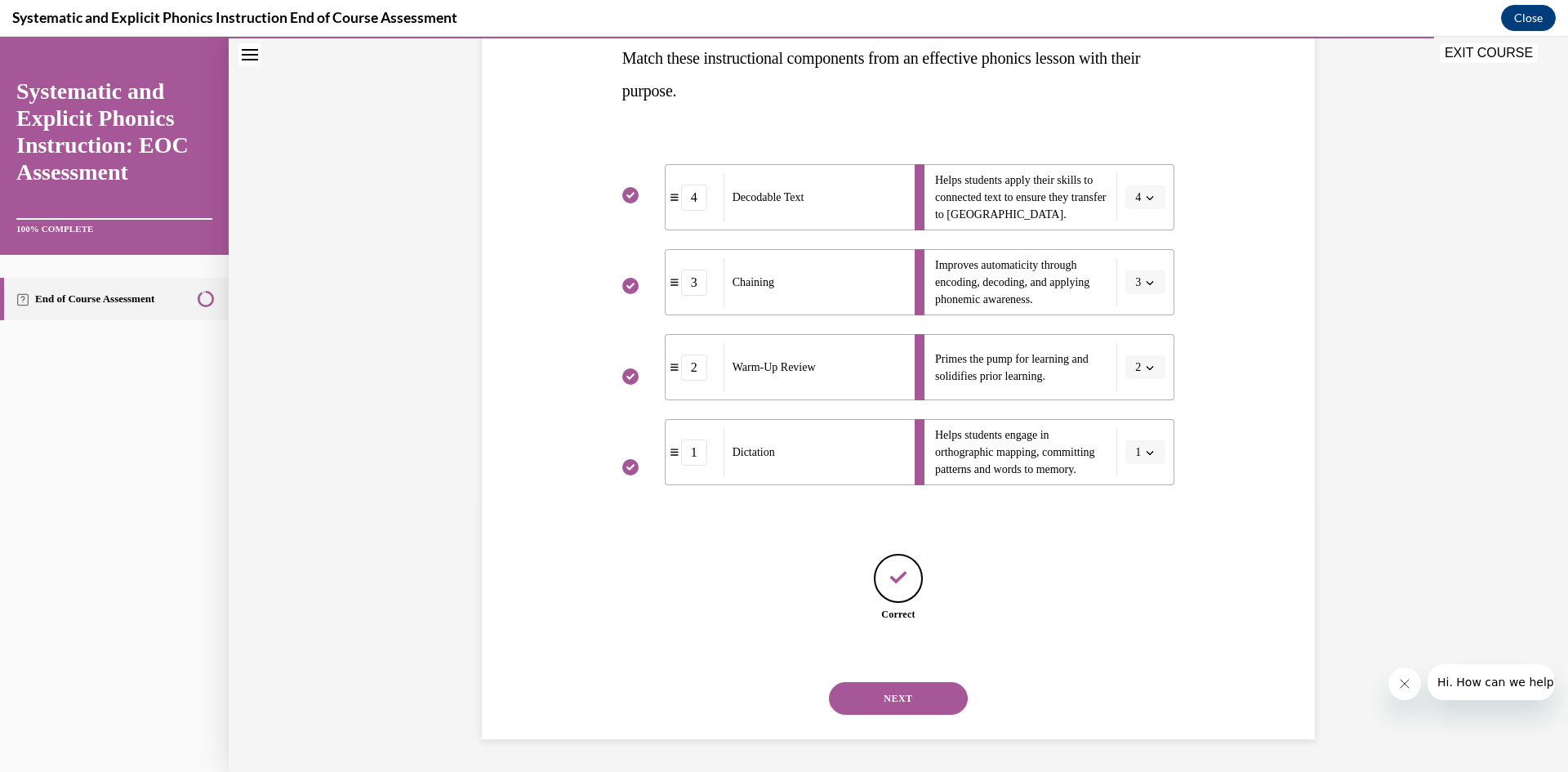
click at [922, 705] on button "NEXT" at bounding box center [898, 699] width 139 height 33
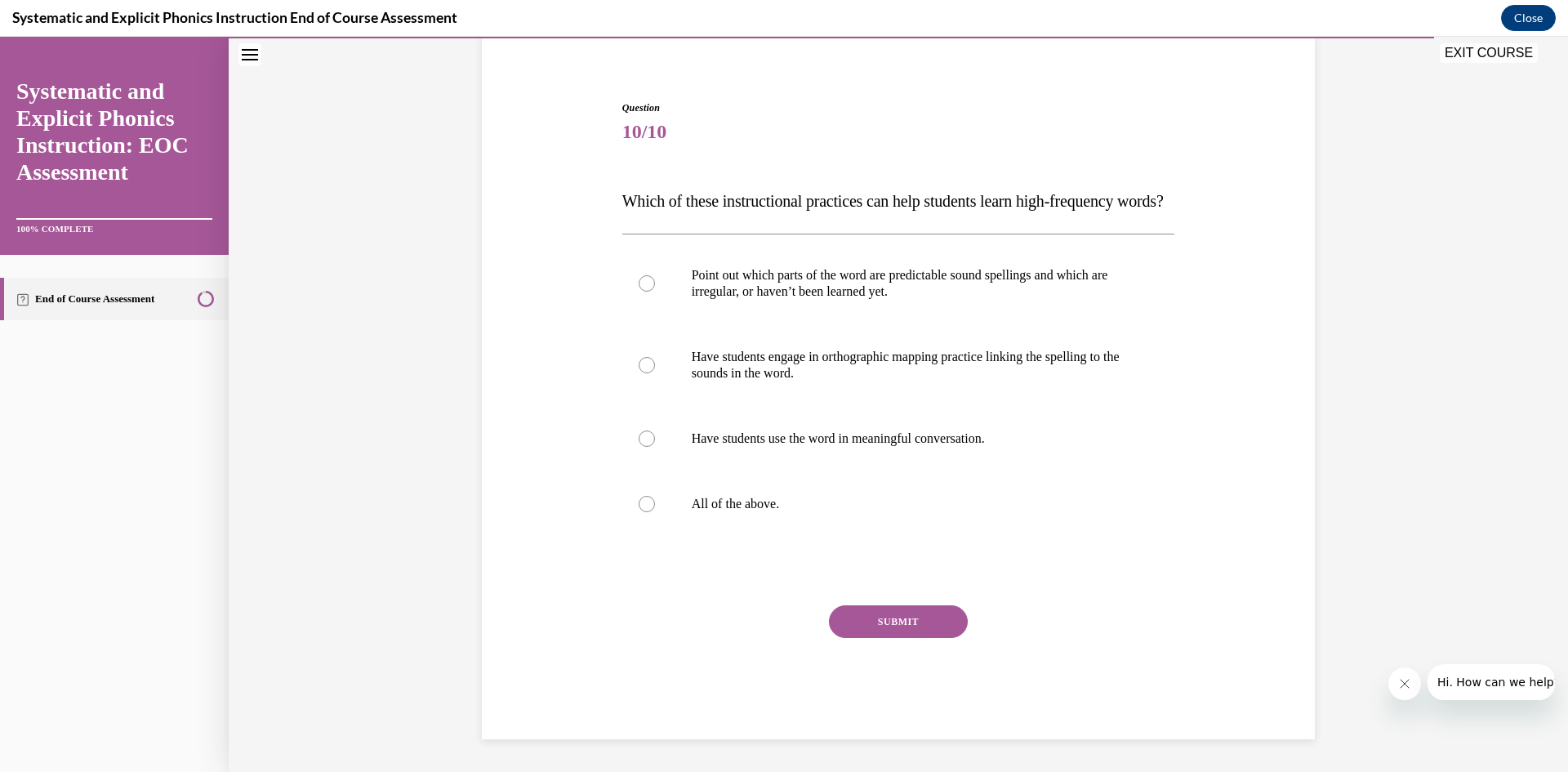
scroll to position [160, 0]
click at [784, 502] on p "All of the above." at bounding box center [912, 504] width 442 height 16
click at [893, 627] on button "SUBMIT" at bounding box center [898, 621] width 139 height 33
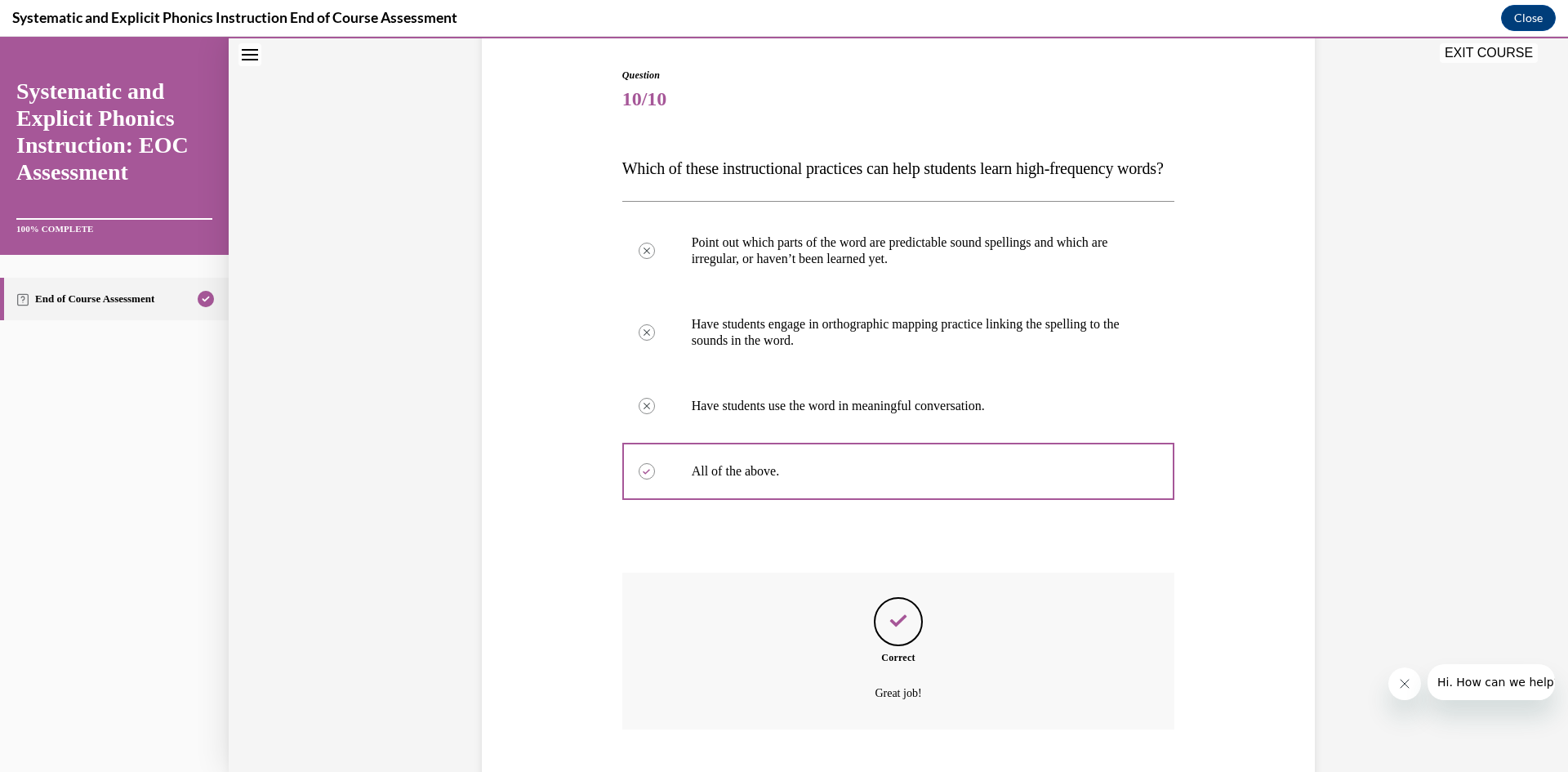
scroll to position [292, 0]
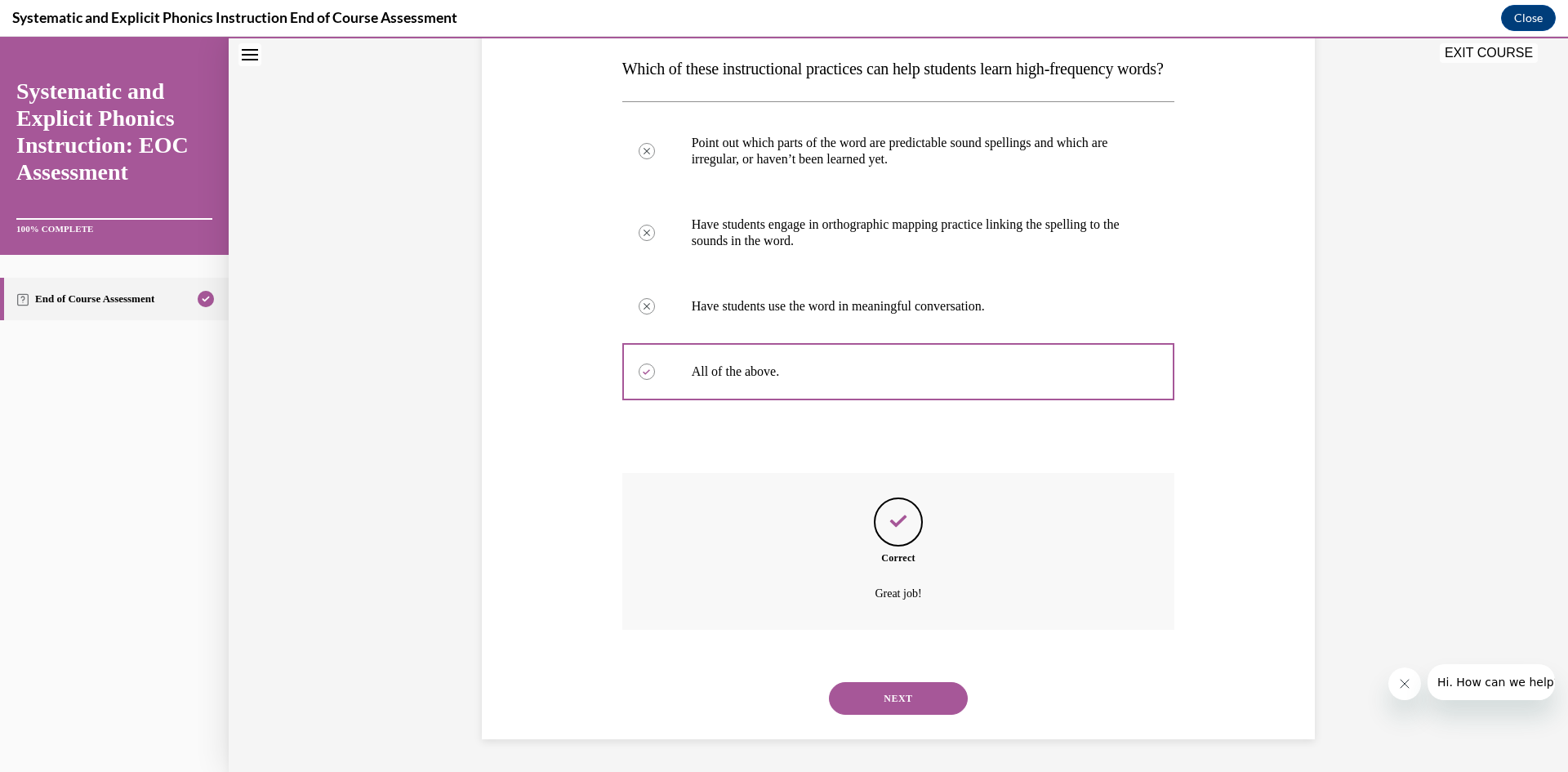
click at [919, 718] on div "NEXT" at bounding box center [898, 699] width 553 height 66
click at [916, 700] on button "NEXT" at bounding box center [898, 699] width 139 height 33
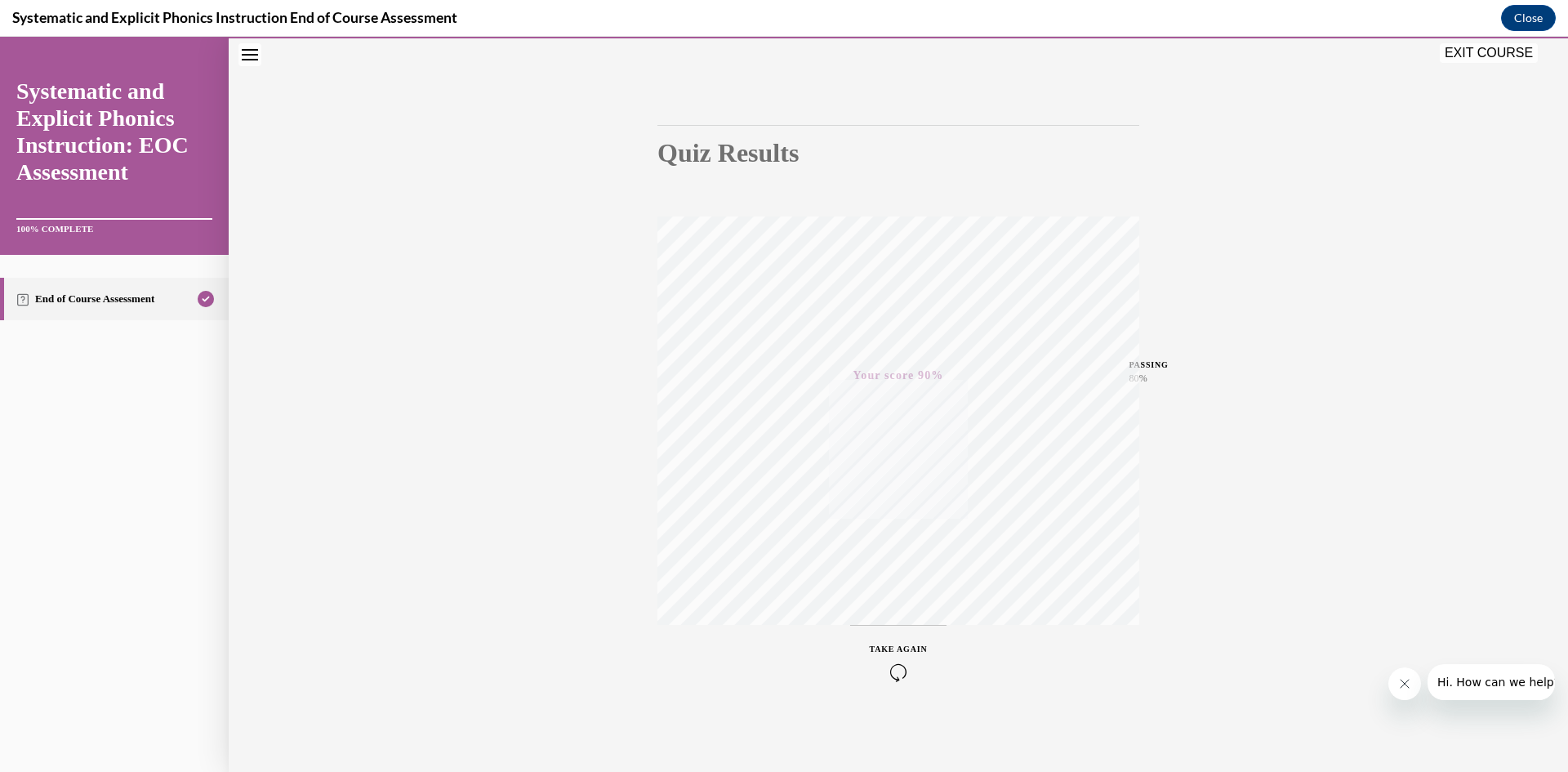
scroll to position [0, 0]
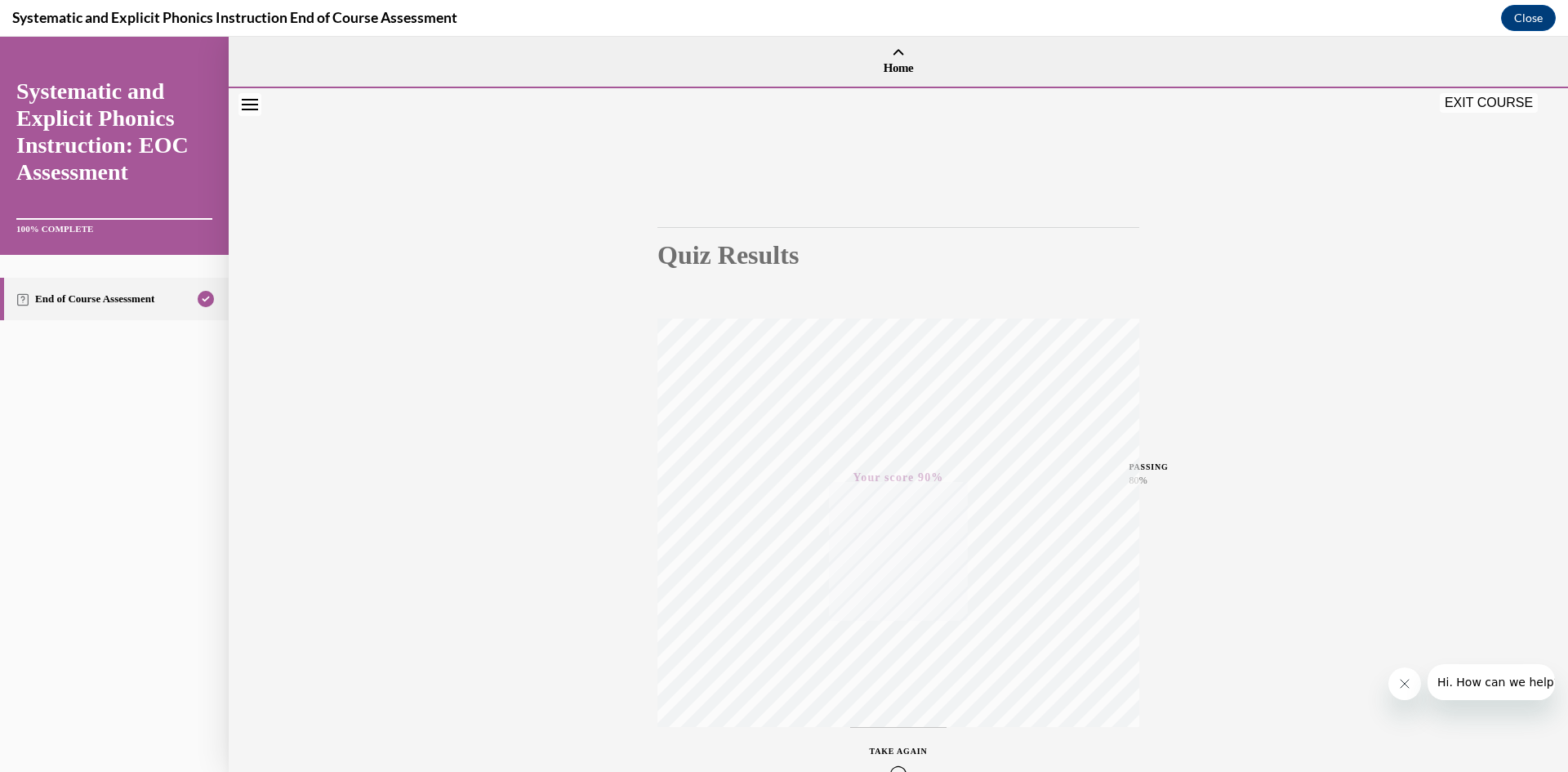
click at [1486, 107] on button "EXIT COURSE" at bounding box center [1488, 102] width 98 height 19
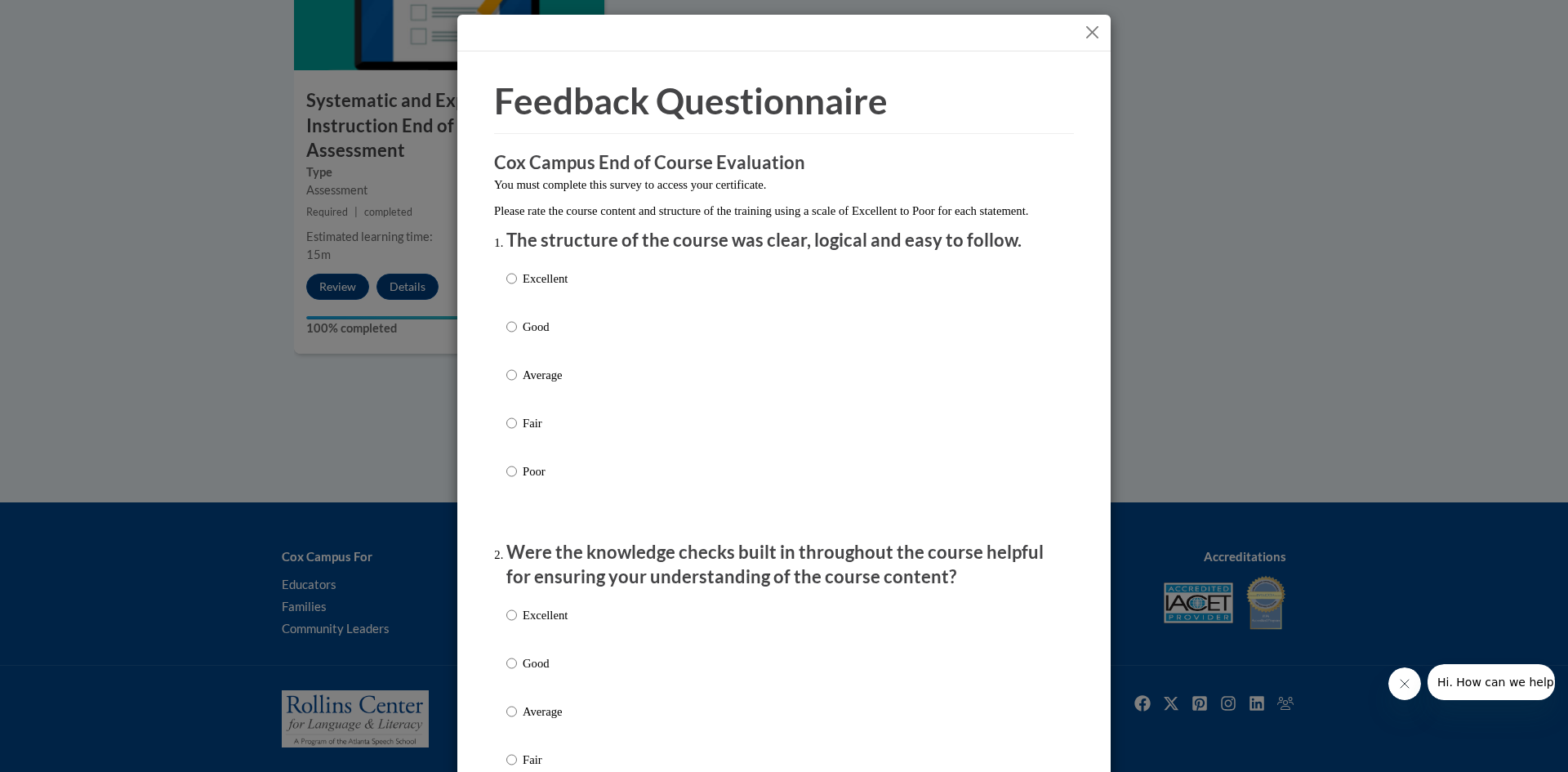
click at [1086, 28] on button "Close" at bounding box center [1092, 32] width 20 height 20
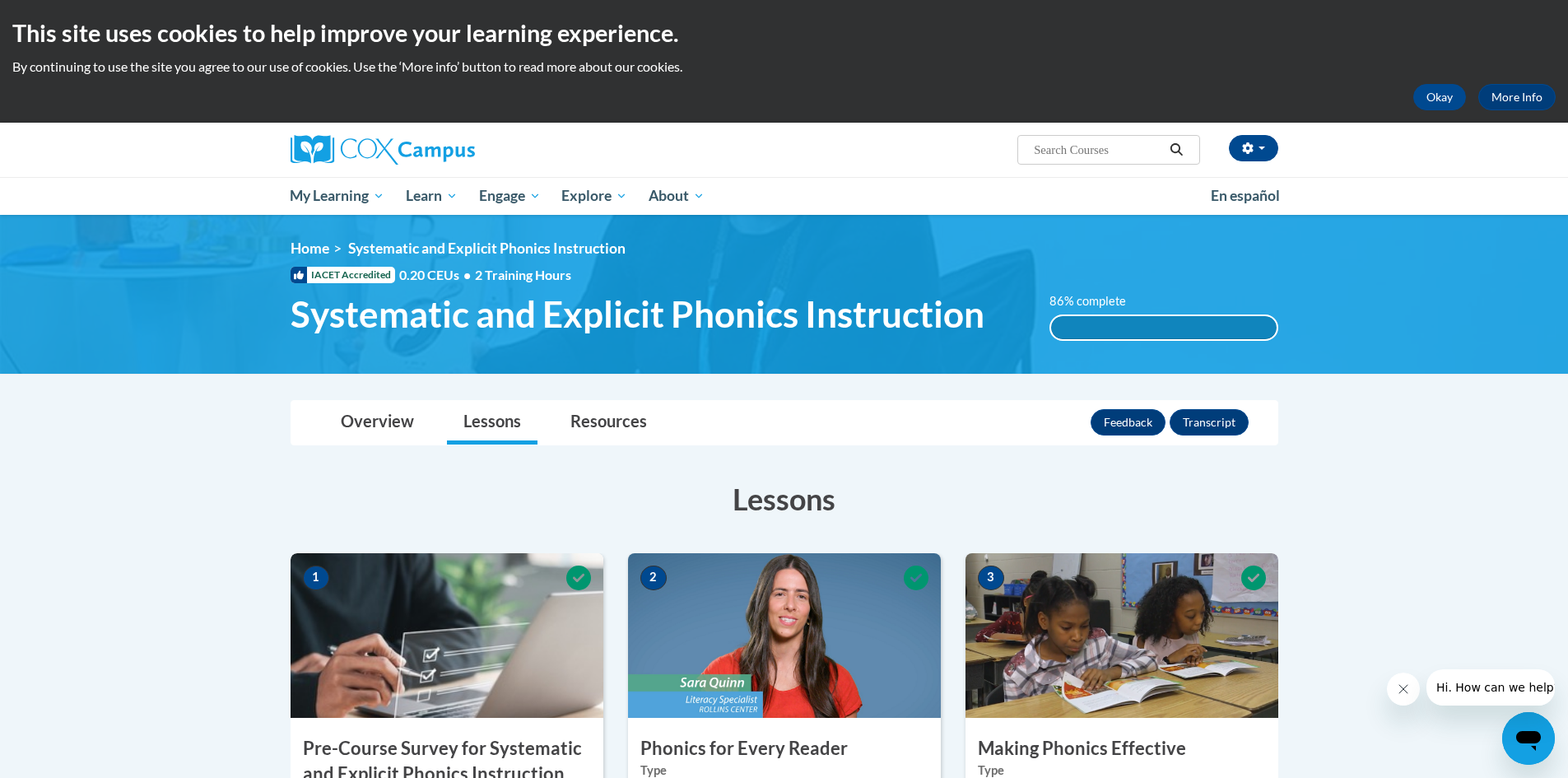
click at [1066, 155] on input "Search..." at bounding box center [1098, 149] width 132 height 19
type input "data driven instruction"
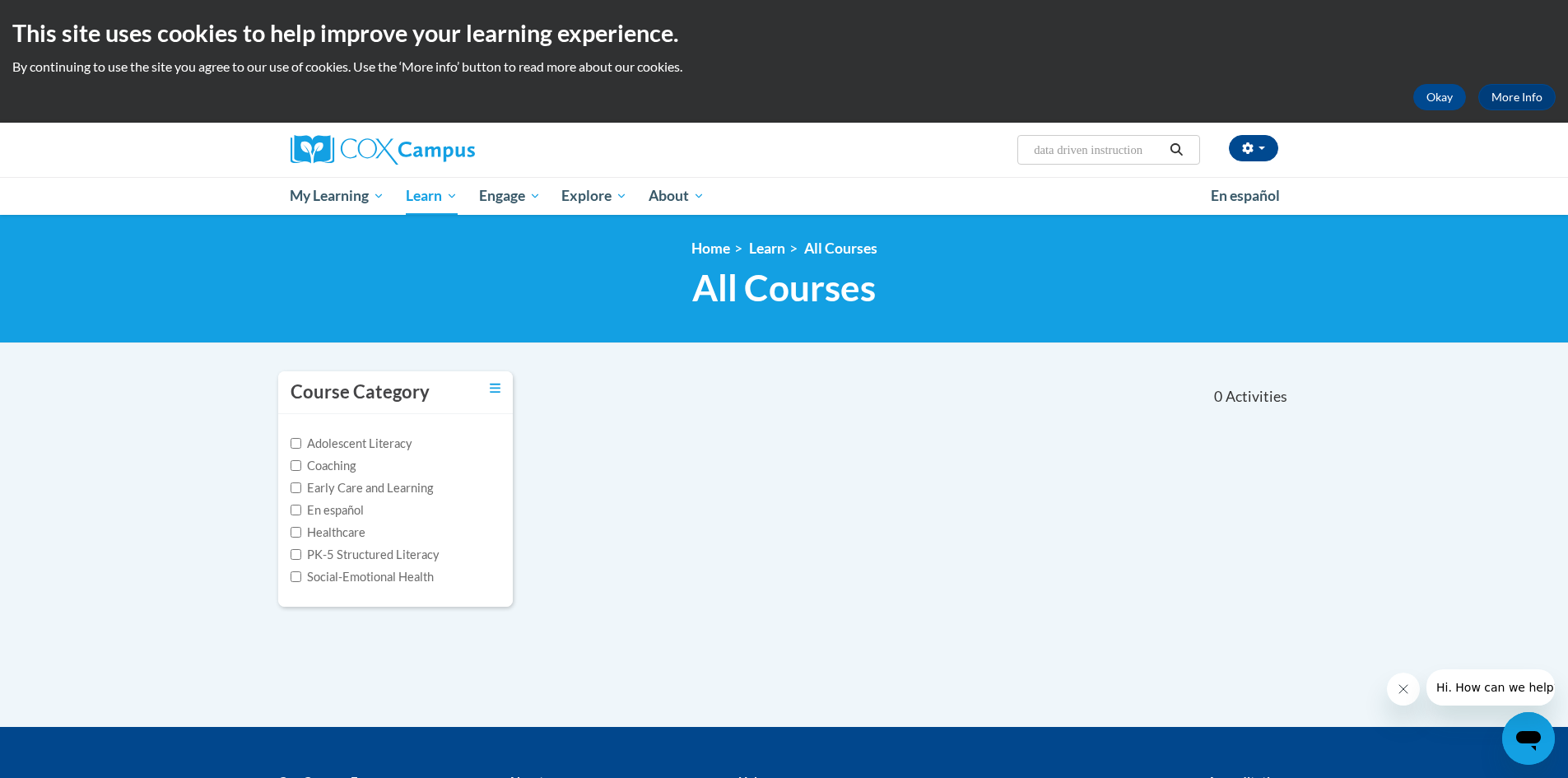
click at [1128, 156] on input "data driven instruction" at bounding box center [1098, 149] width 132 height 19
drag, startPoint x: 1153, startPoint y: 154, endPoint x: 1057, endPoint y: 154, distance: 96.0
click at [1057, 154] on input "data driven instruction" at bounding box center [1098, 149] width 132 height 19
type input "data"
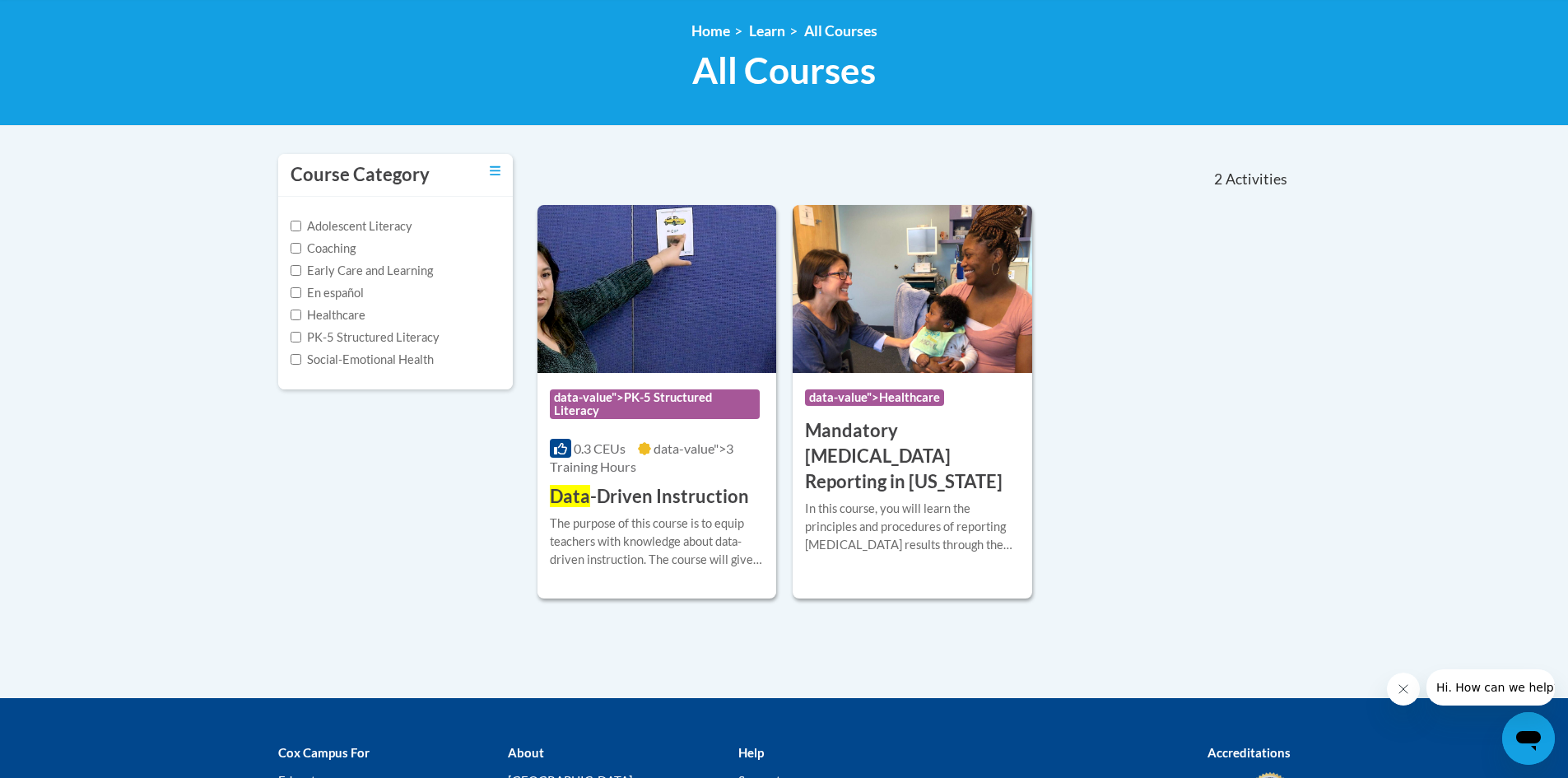
scroll to position [247, 0]
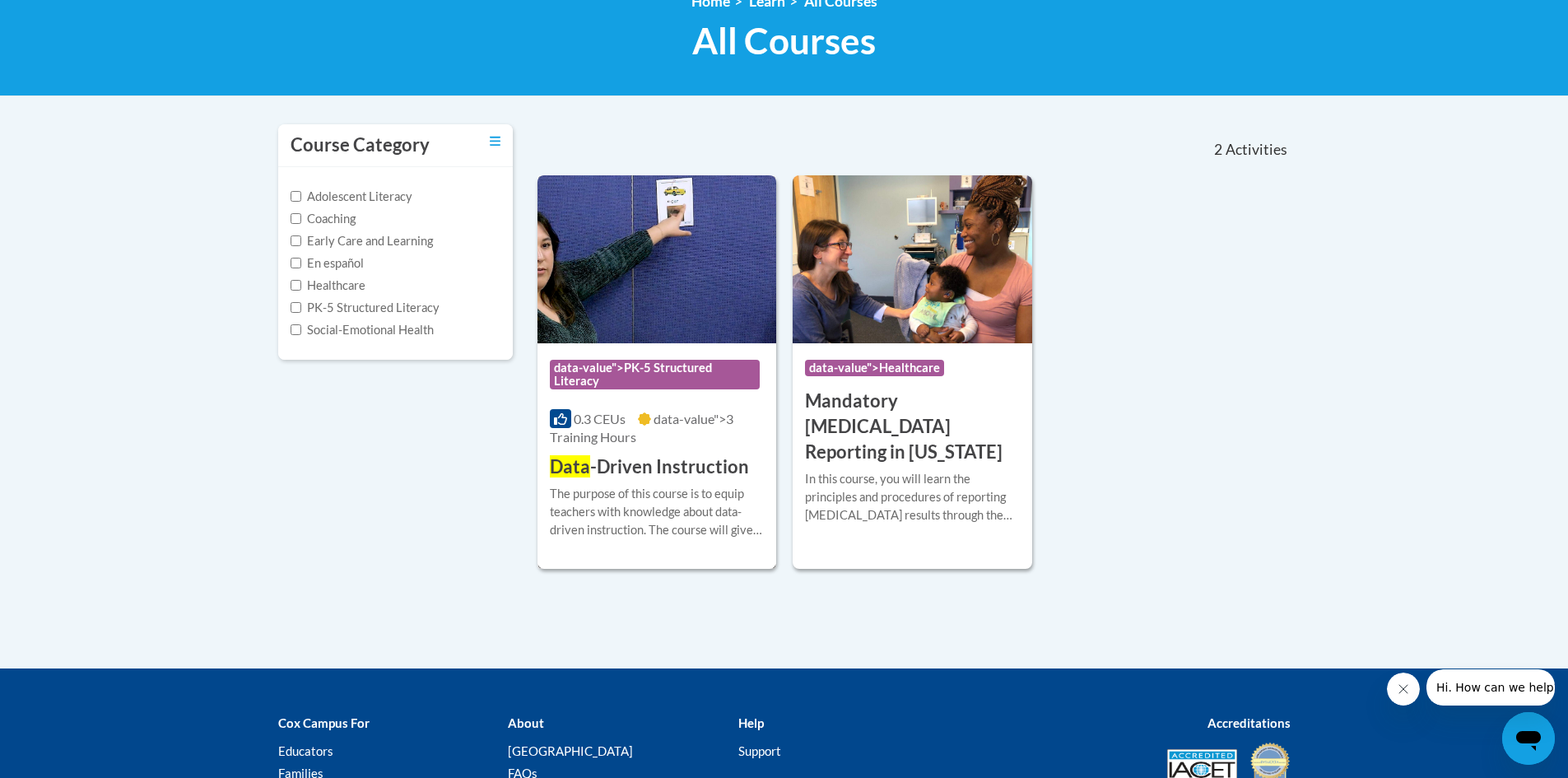
click at [623, 310] on img at bounding box center [658, 259] width 240 height 168
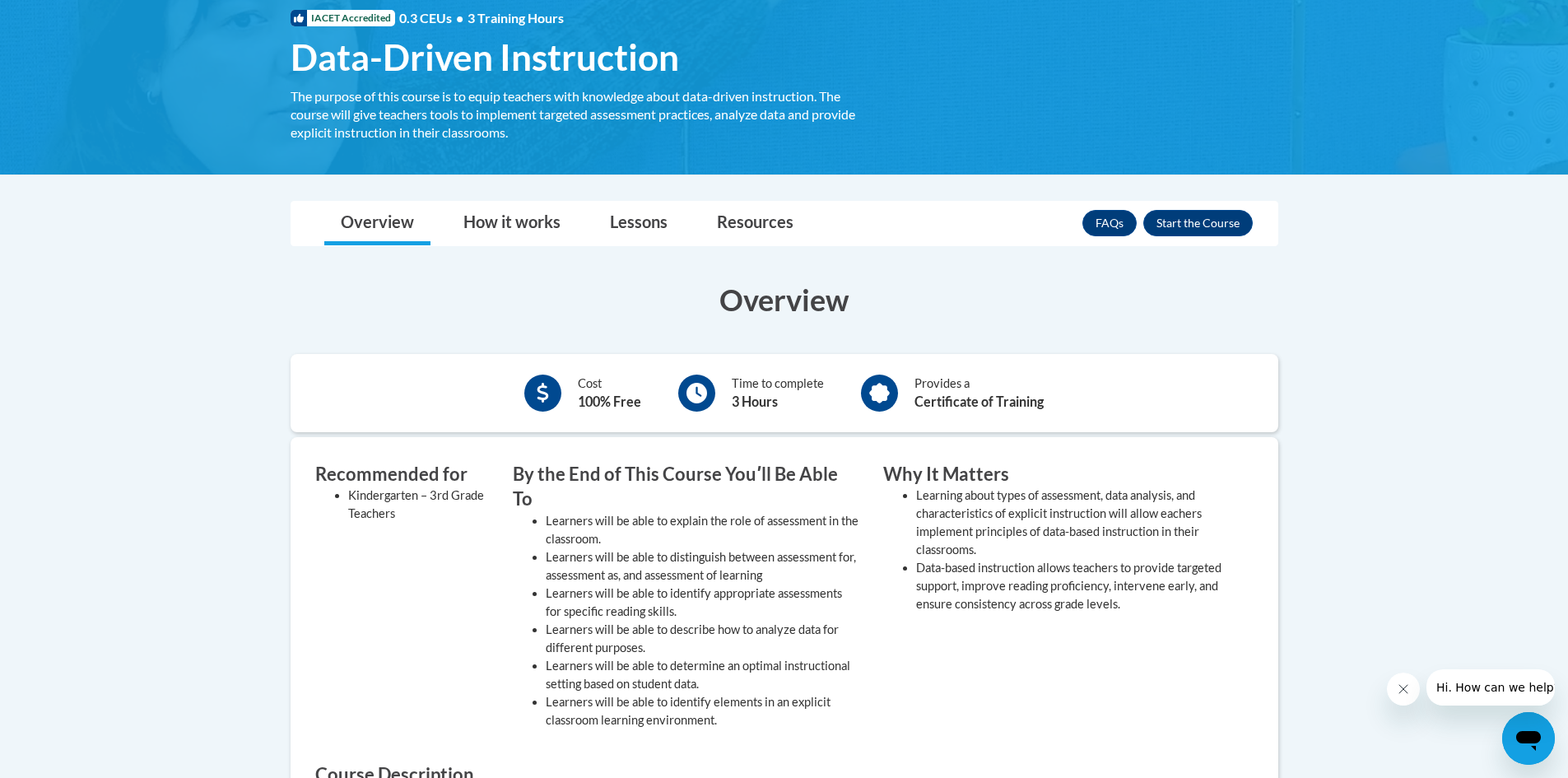
scroll to position [83, 0]
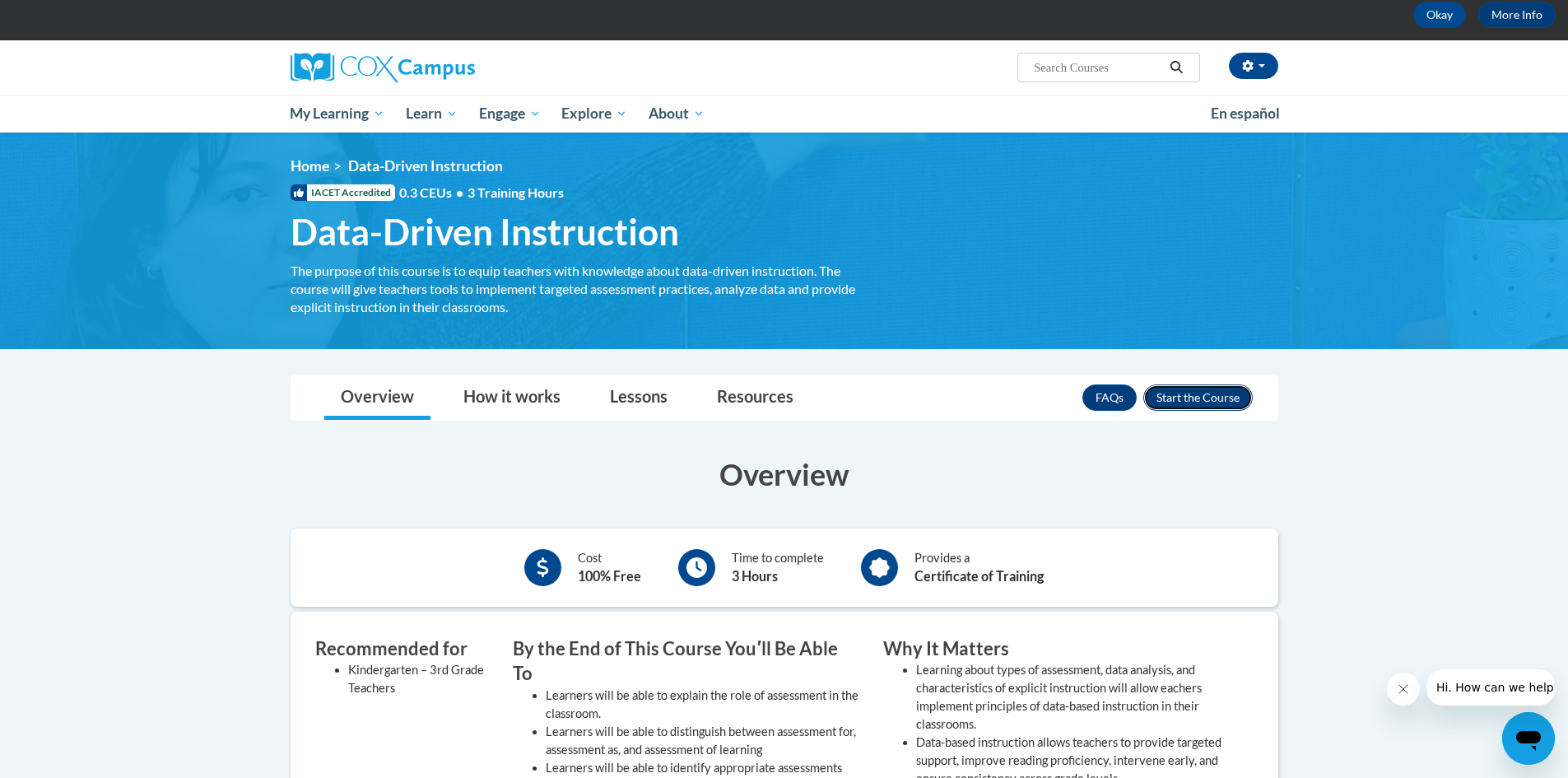
click at [1211, 395] on button "Enroll" at bounding box center [1197, 397] width 109 height 27
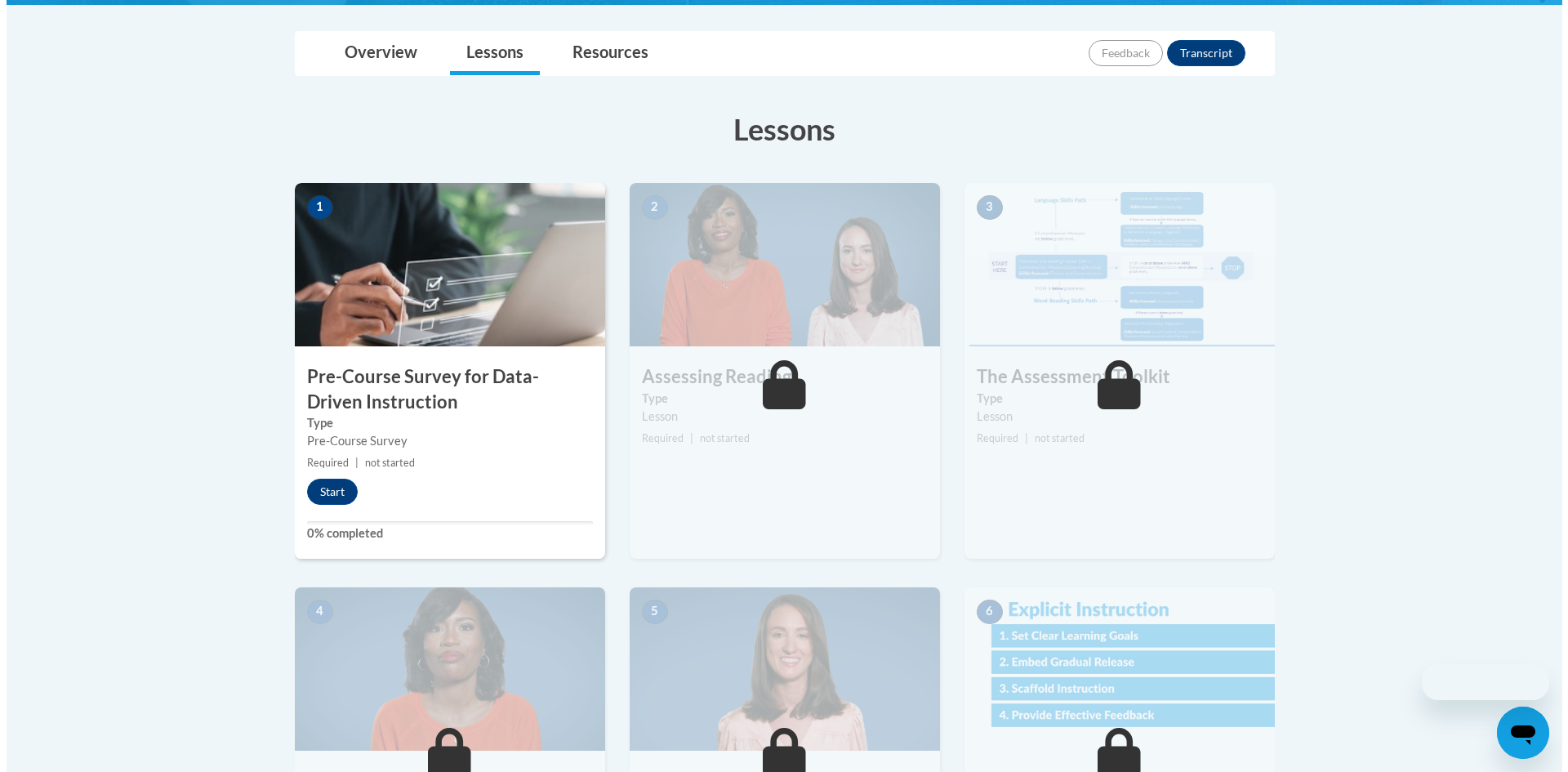
scroll to position [409, 0]
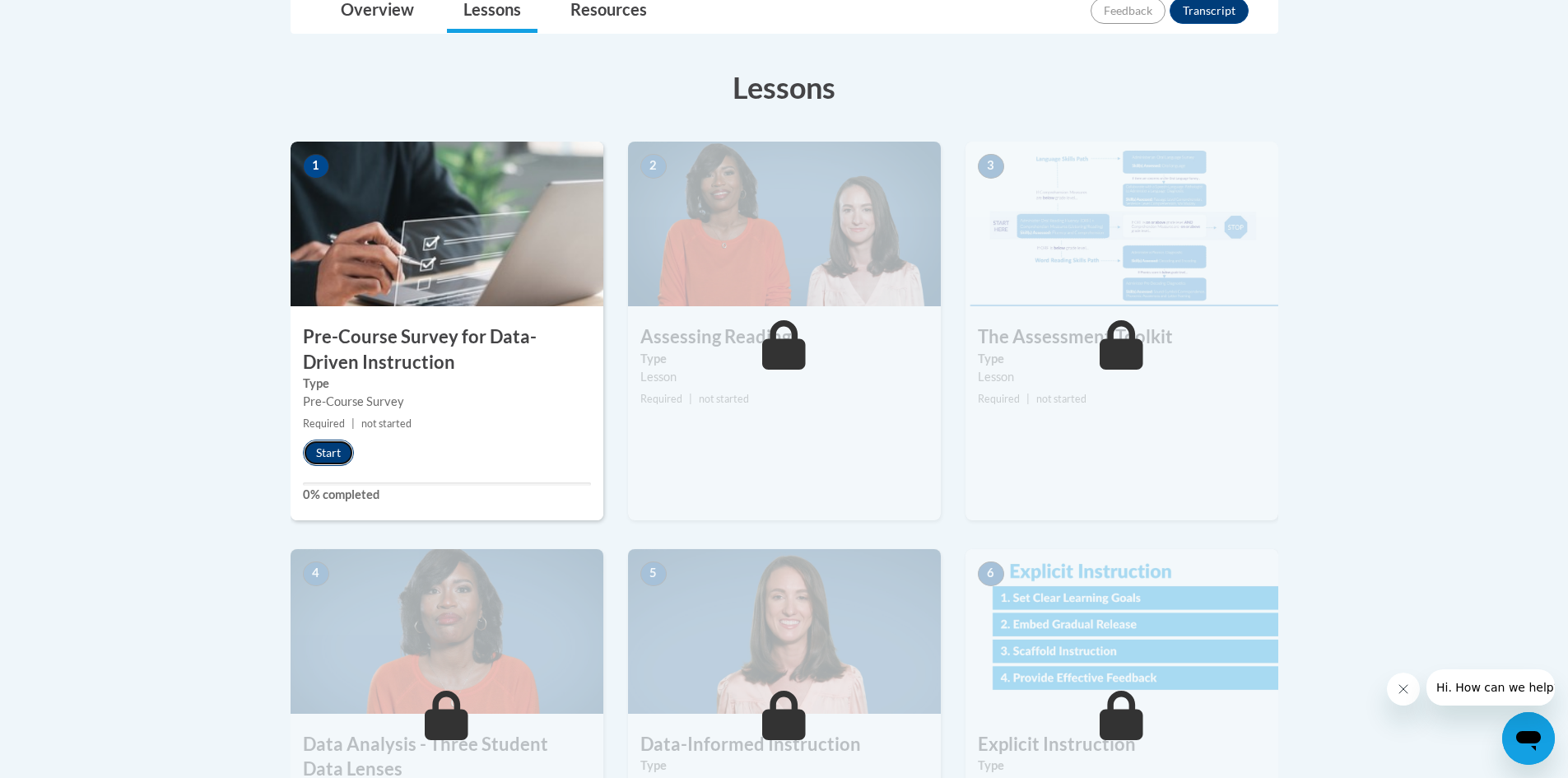
click at [315, 455] on button "Start" at bounding box center [328, 452] width 52 height 27
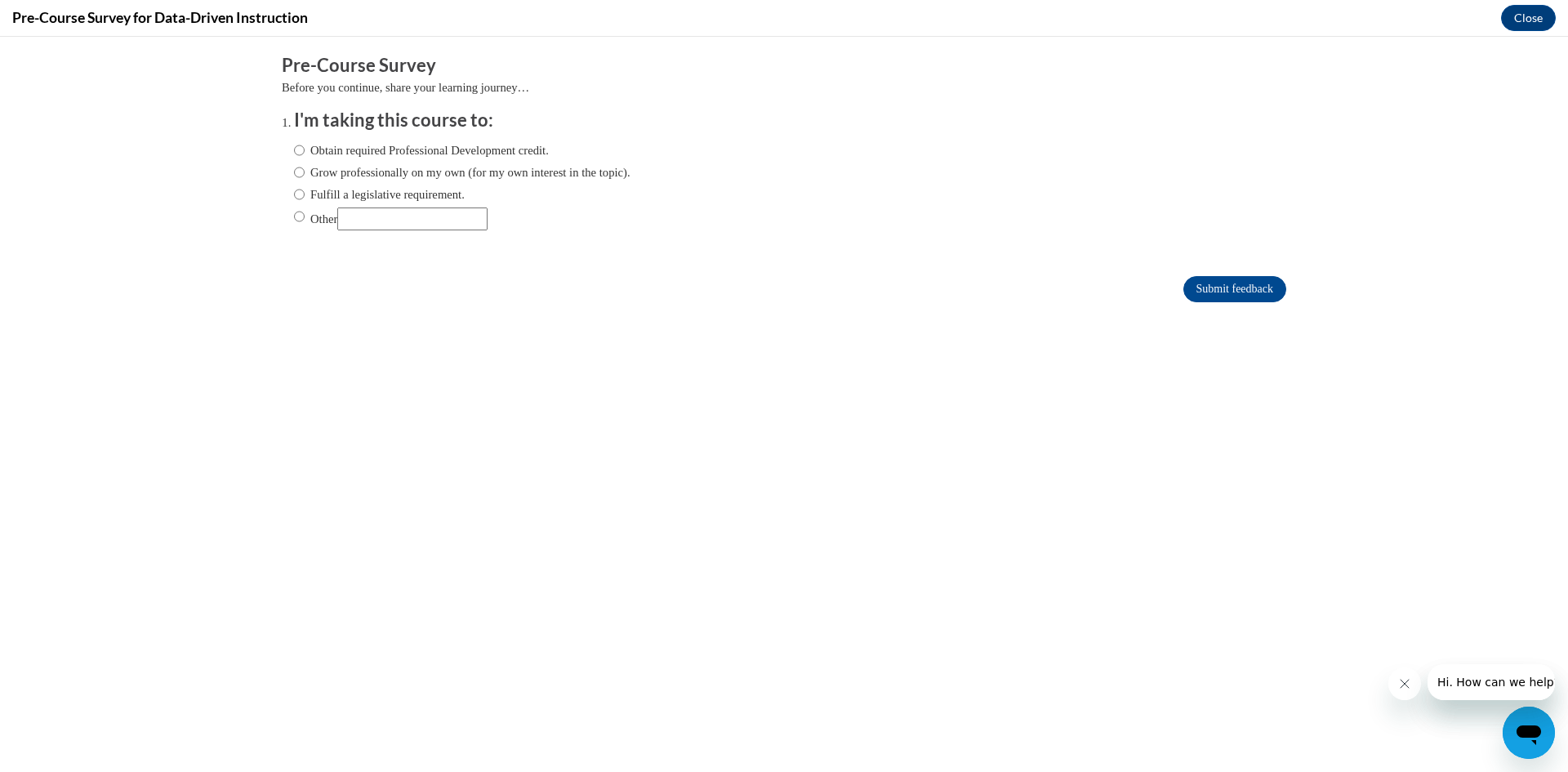
scroll to position [0, 0]
click at [306, 152] on label "Obtain required Professional Development credit." at bounding box center [421, 151] width 254 height 18
click at [305, 152] on input "Obtain required Professional Development credit." at bounding box center [299, 151] width 11 height 18
radio input "true"
click at [1244, 285] on input "Submit feedback" at bounding box center [1234, 289] width 103 height 26
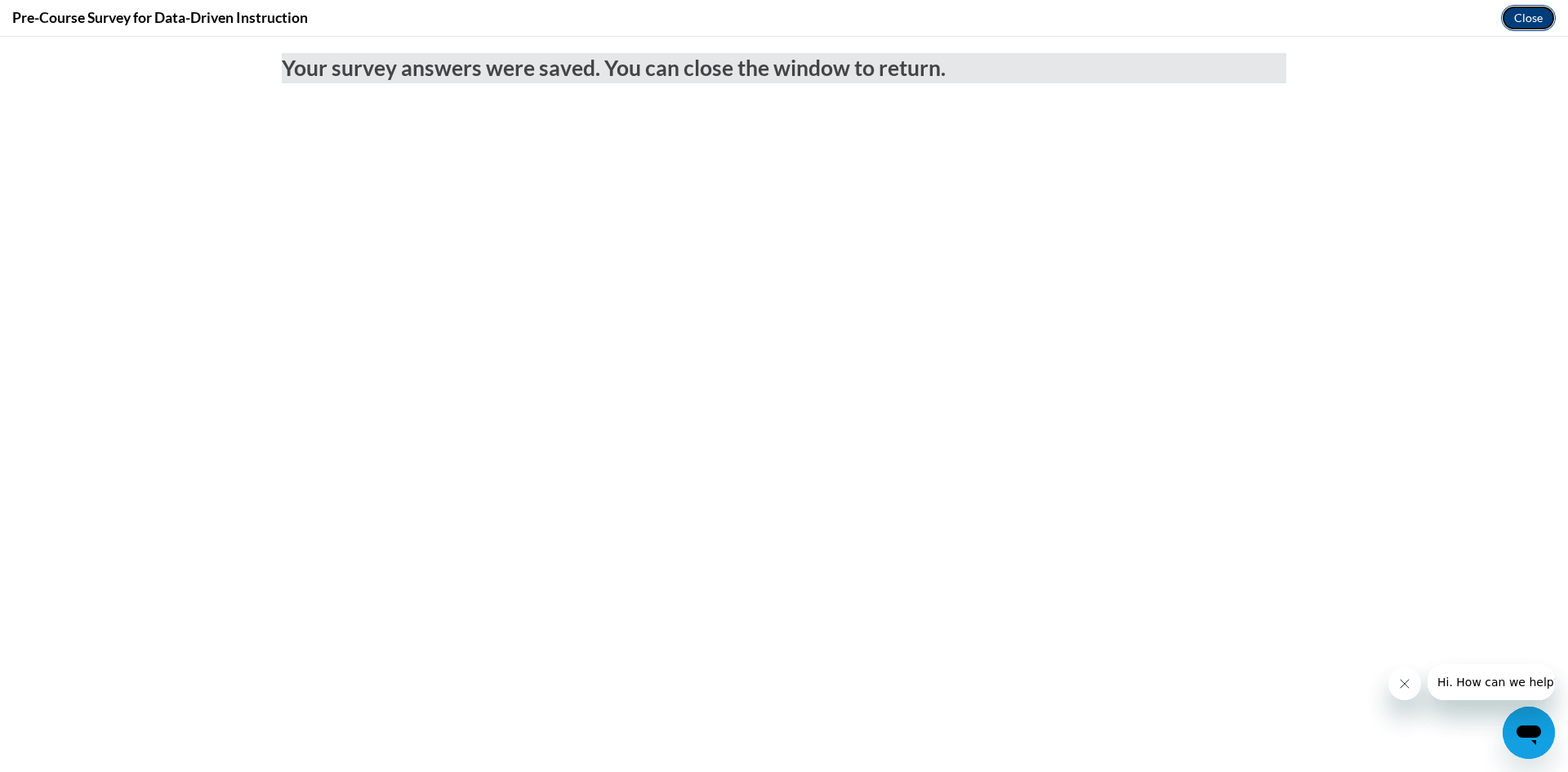
click at [1519, 23] on button "Close" at bounding box center [1528, 17] width 55 height 26
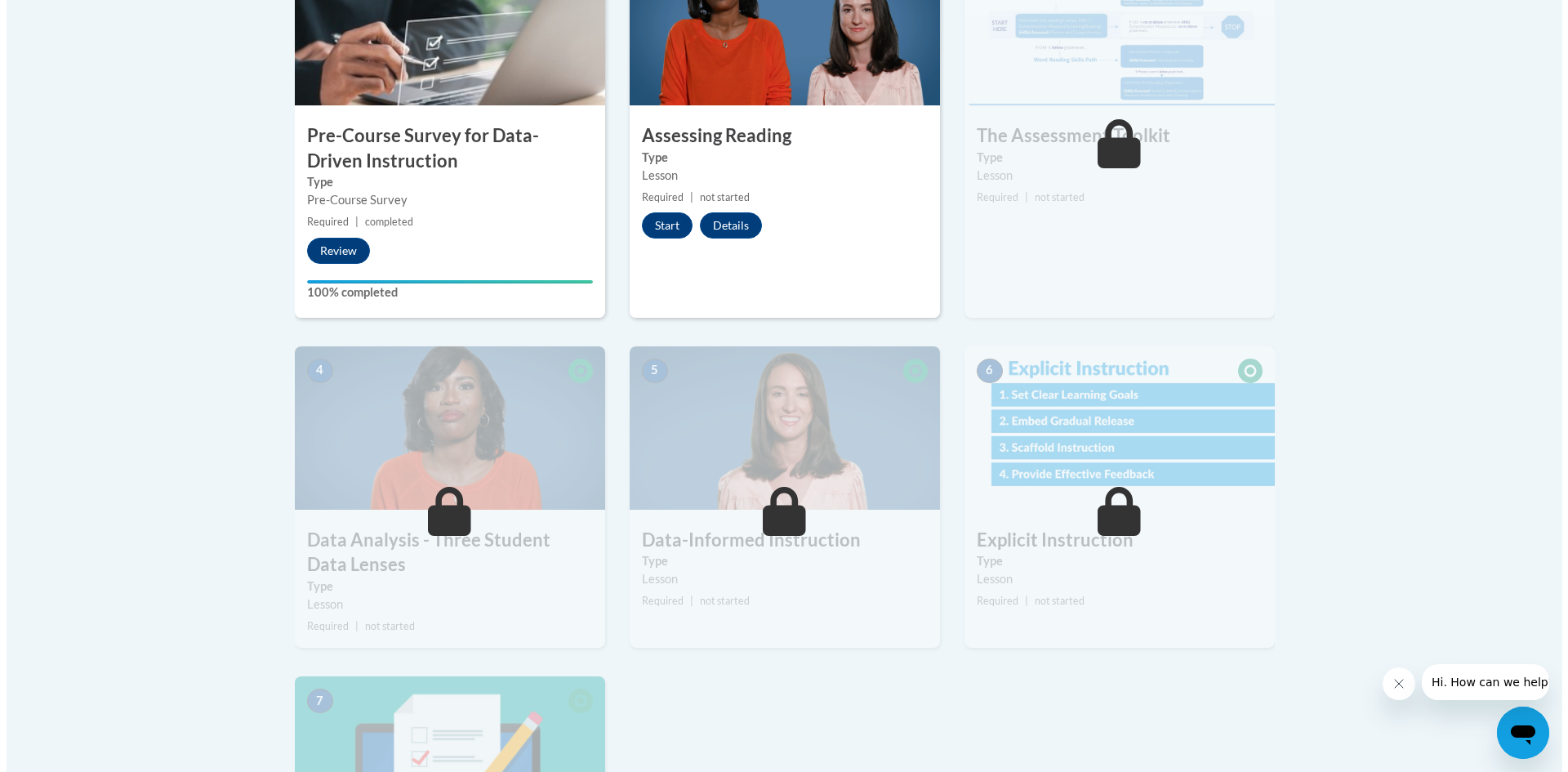
scroll to position [490, 0]
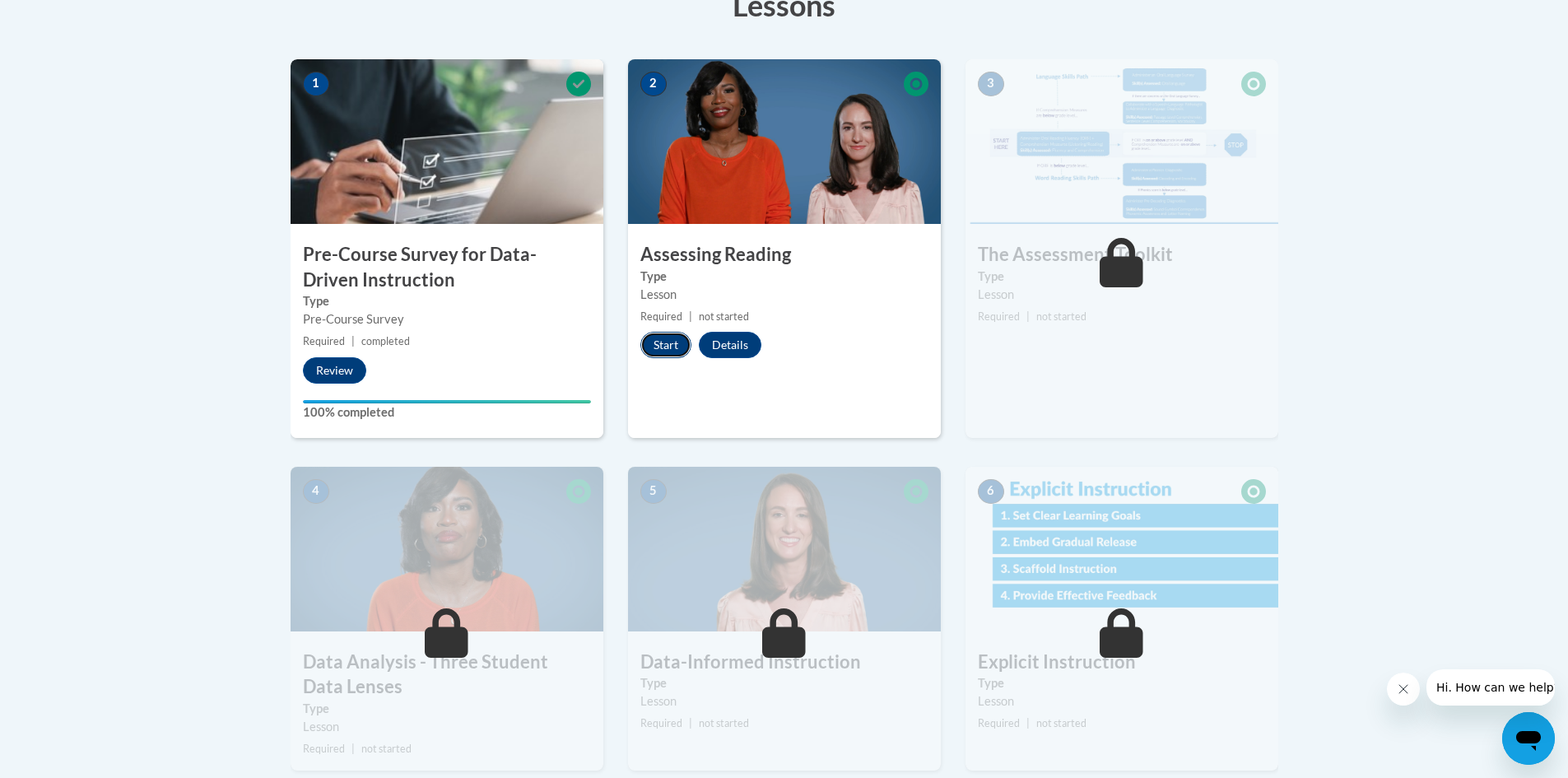
click at [669, 342] on button "Start" at bounding box center [666, 345] width 52 height 27
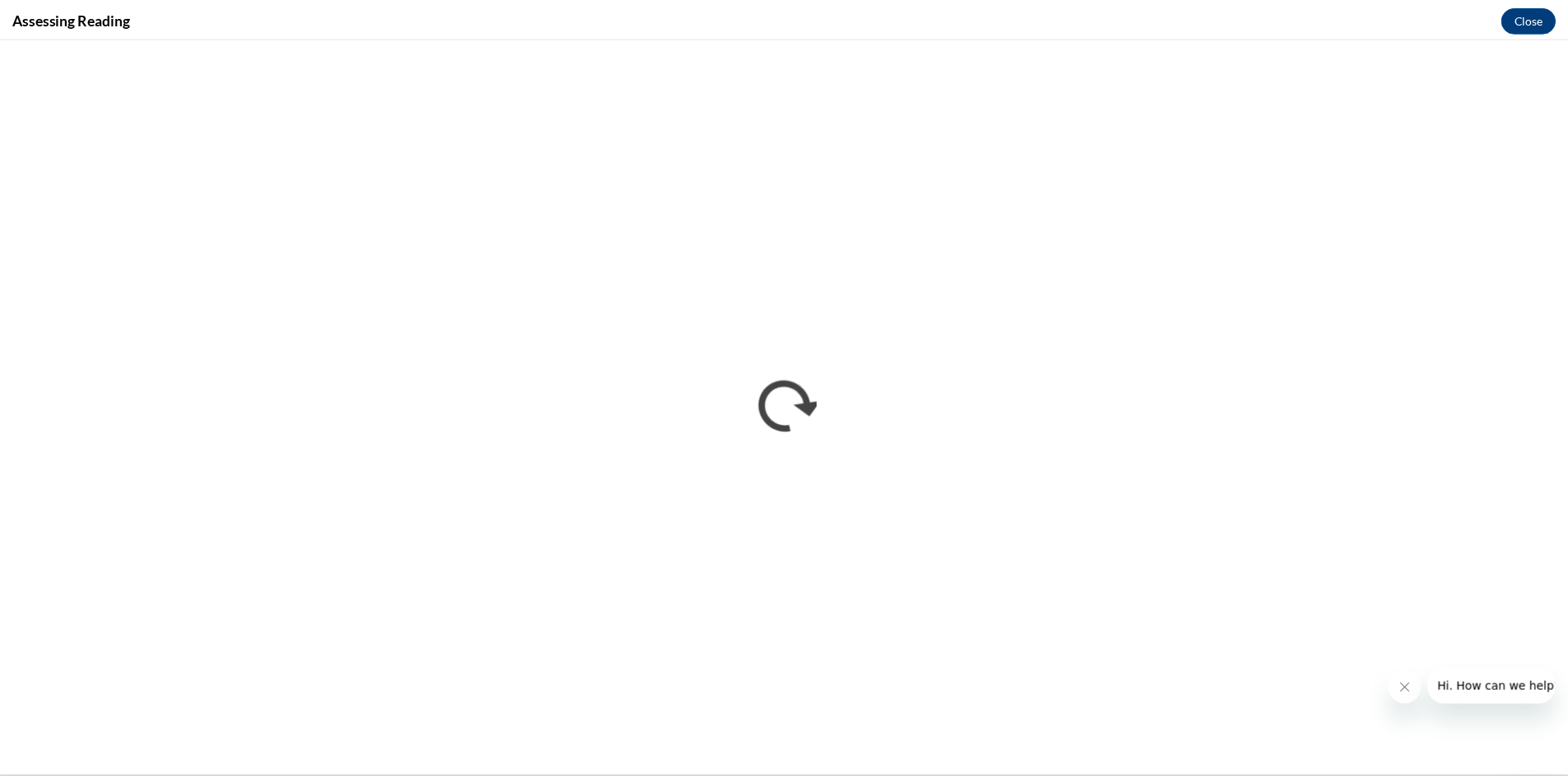
scroll to position [0, 0]
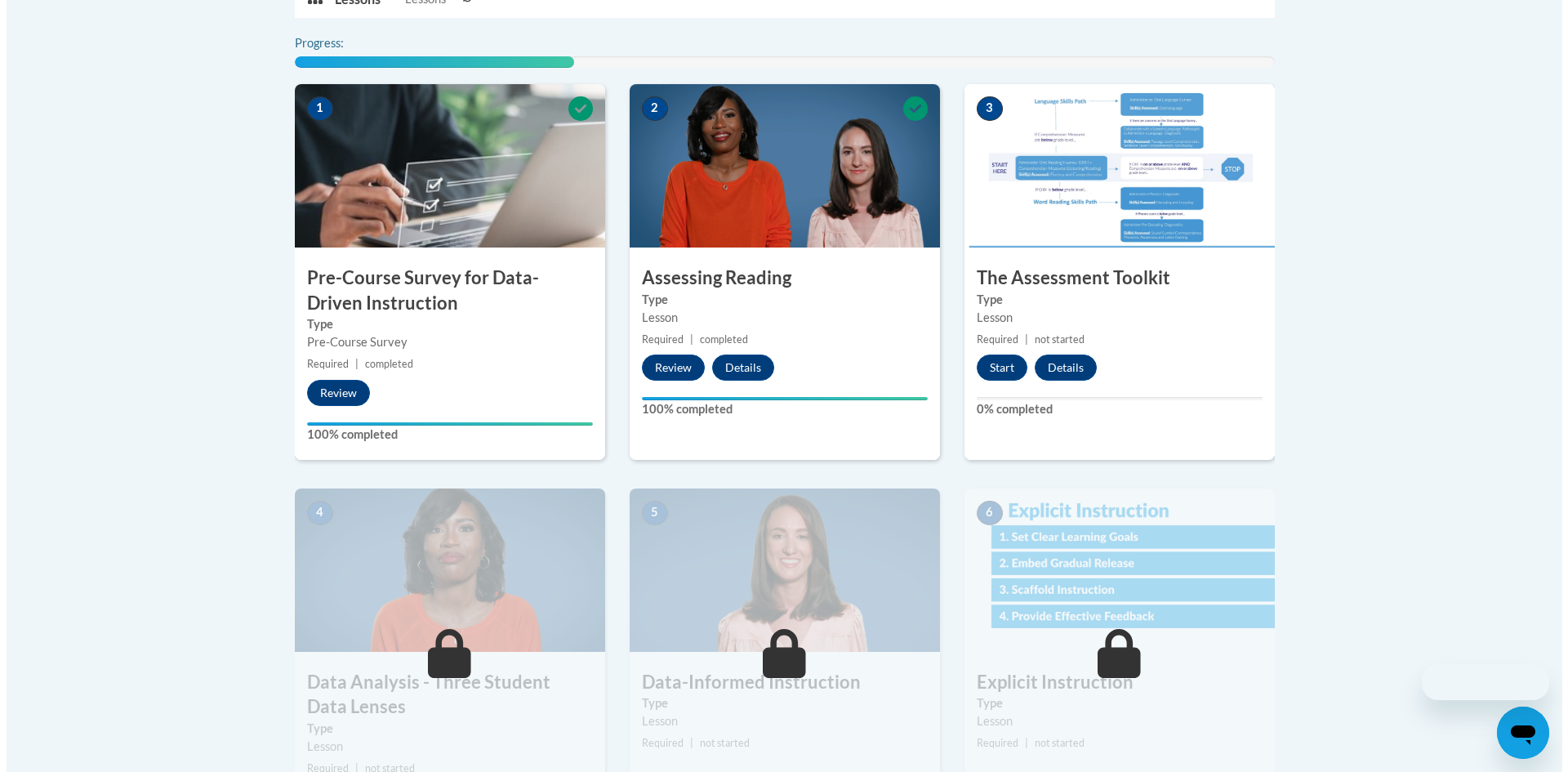
scroll to position [464, 0]
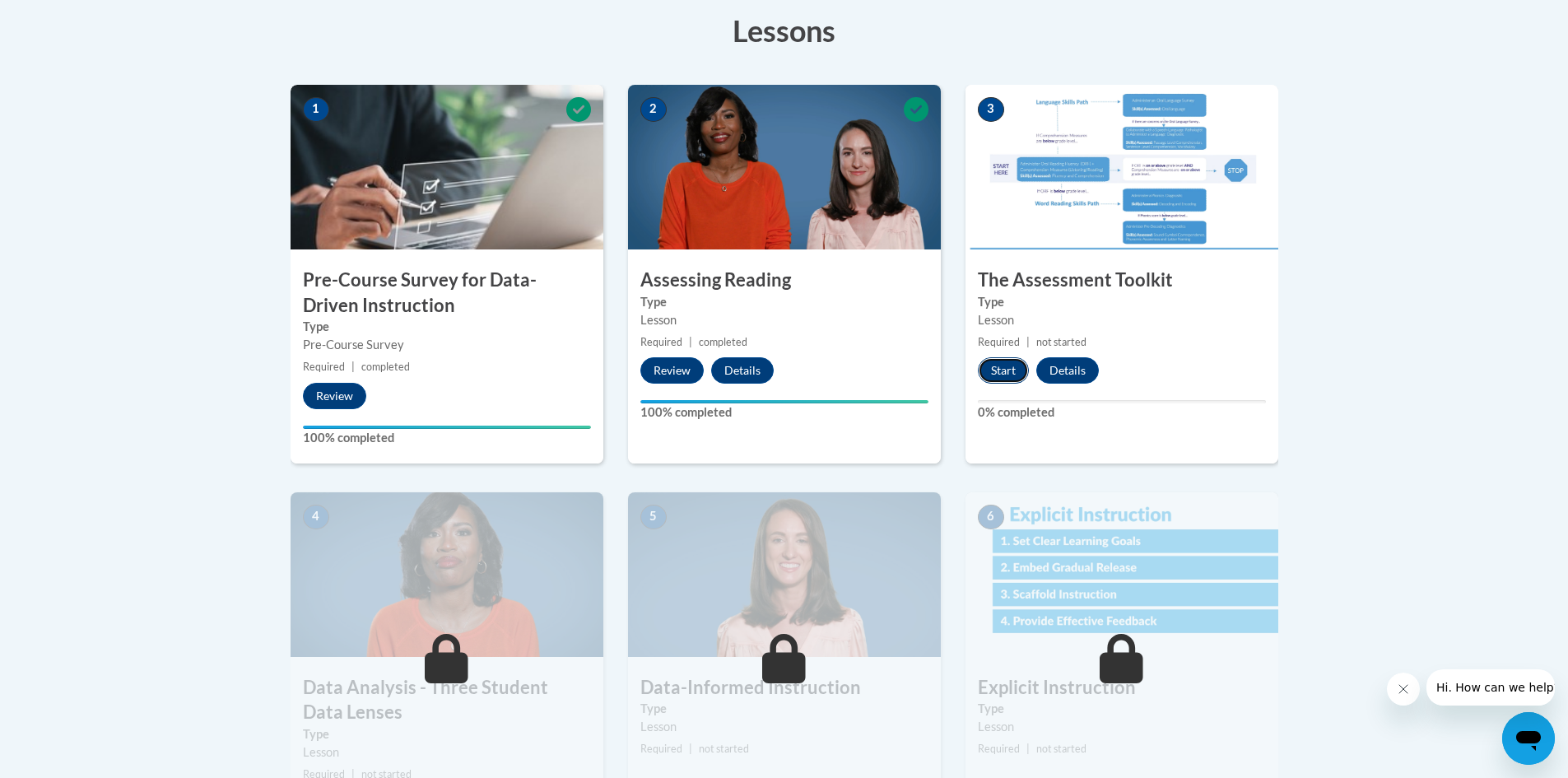
click at [1004, 376] on button "Start" at bounding box center [1004, 371] width 52 height 27
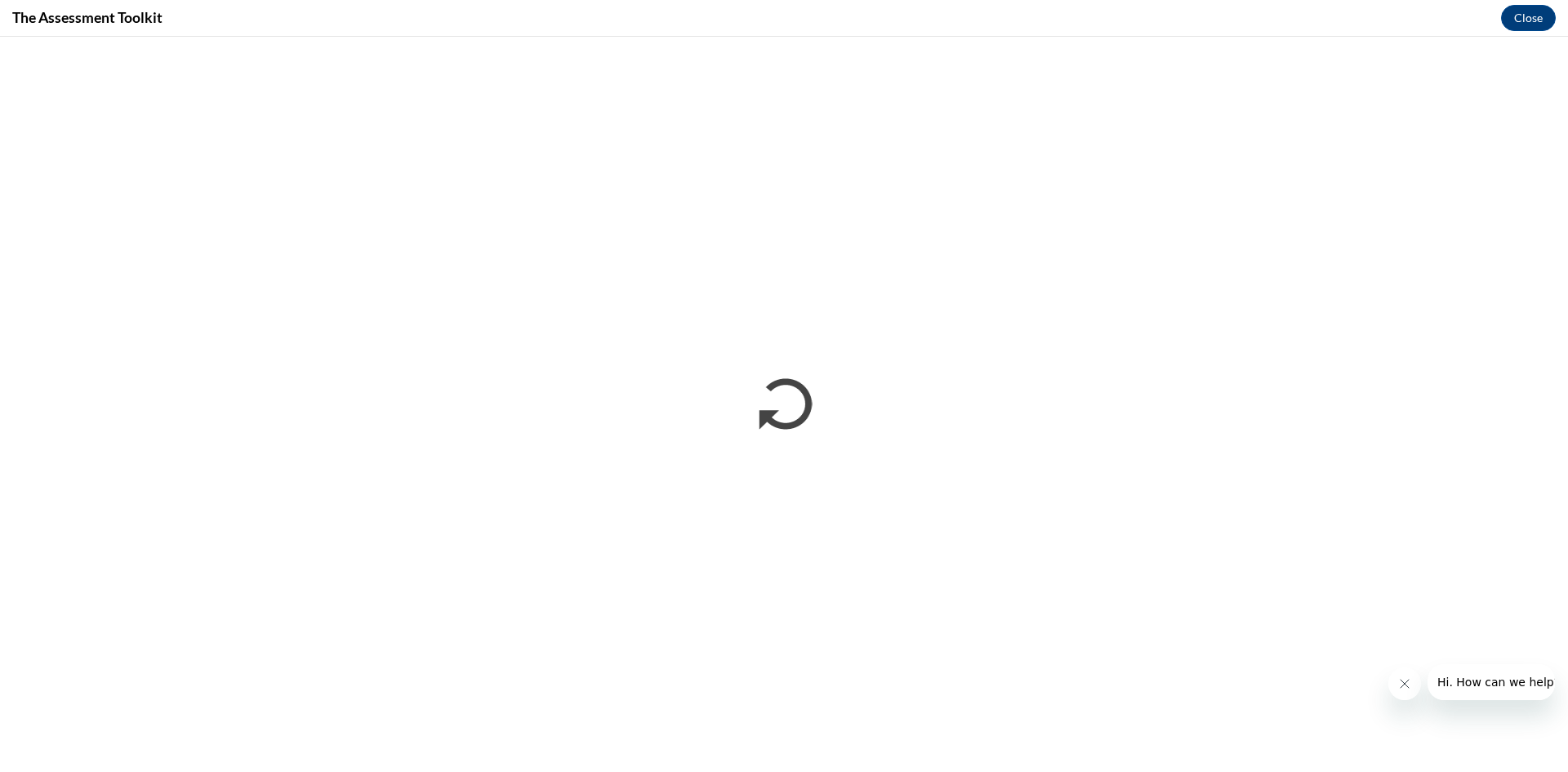
scroll to position [0, 0]
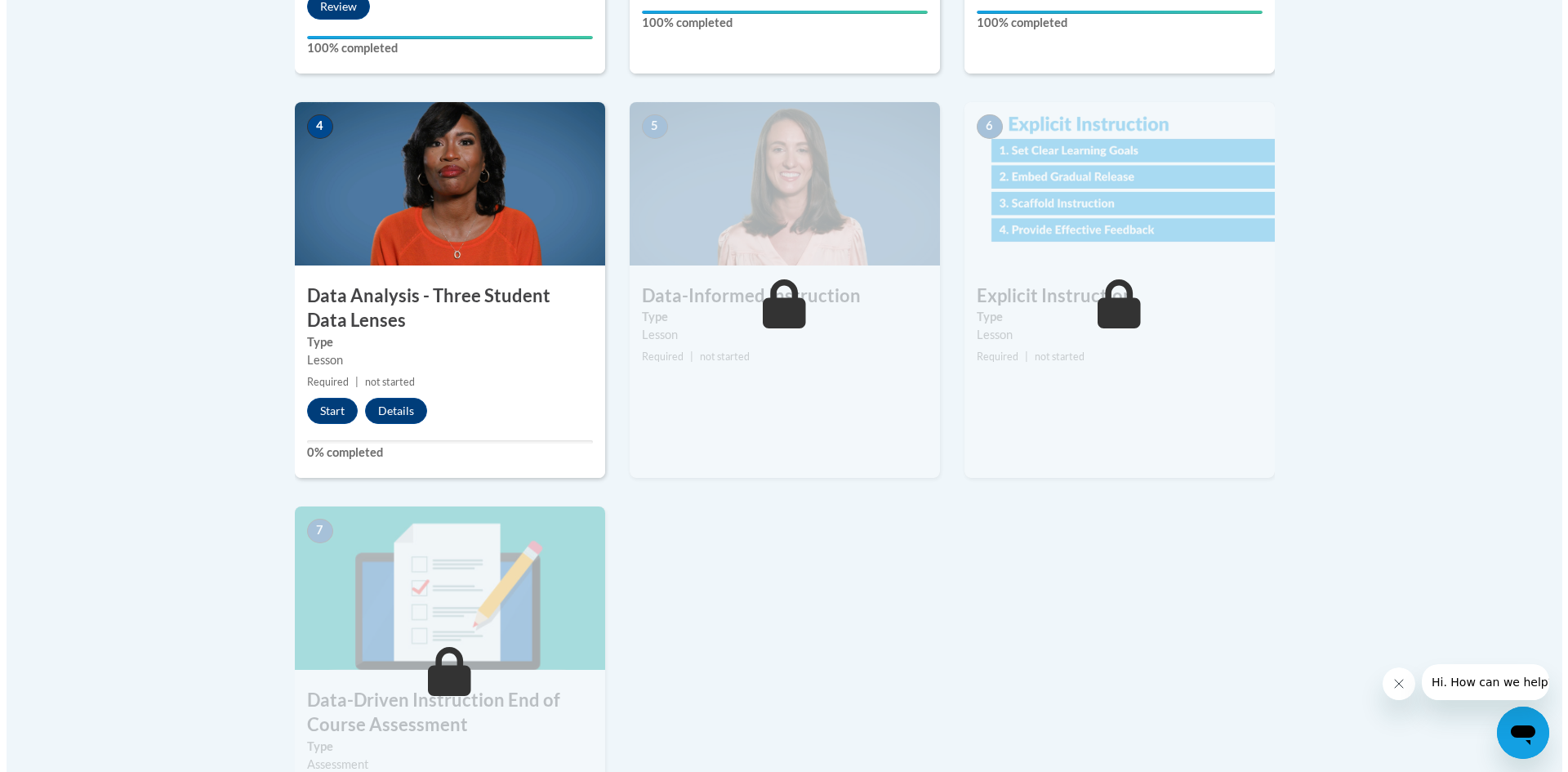
scroll to position [899, 0]
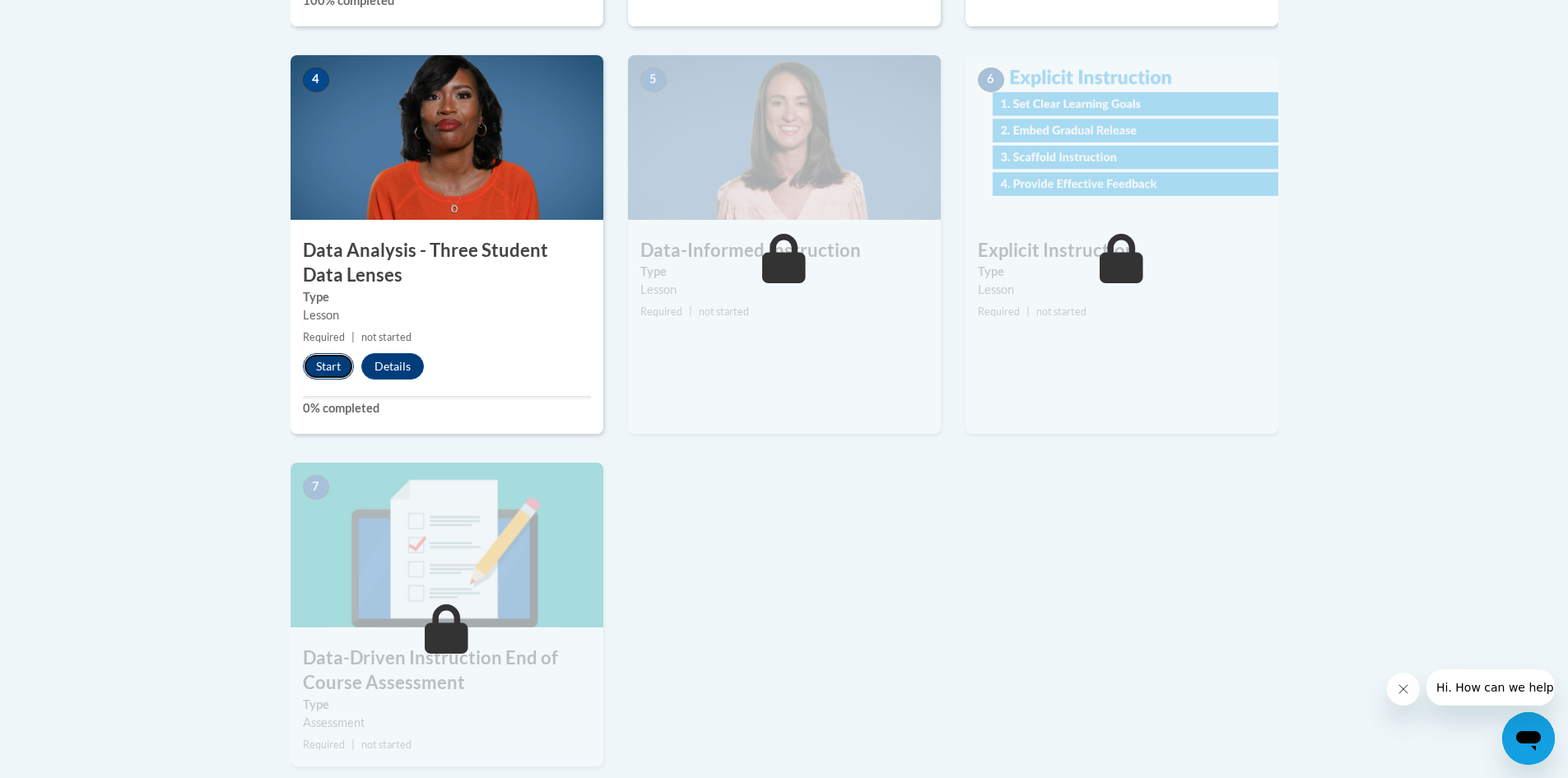
click at [327, 373] on button "Start" at bounding box center [328, 366] width 52 height 27
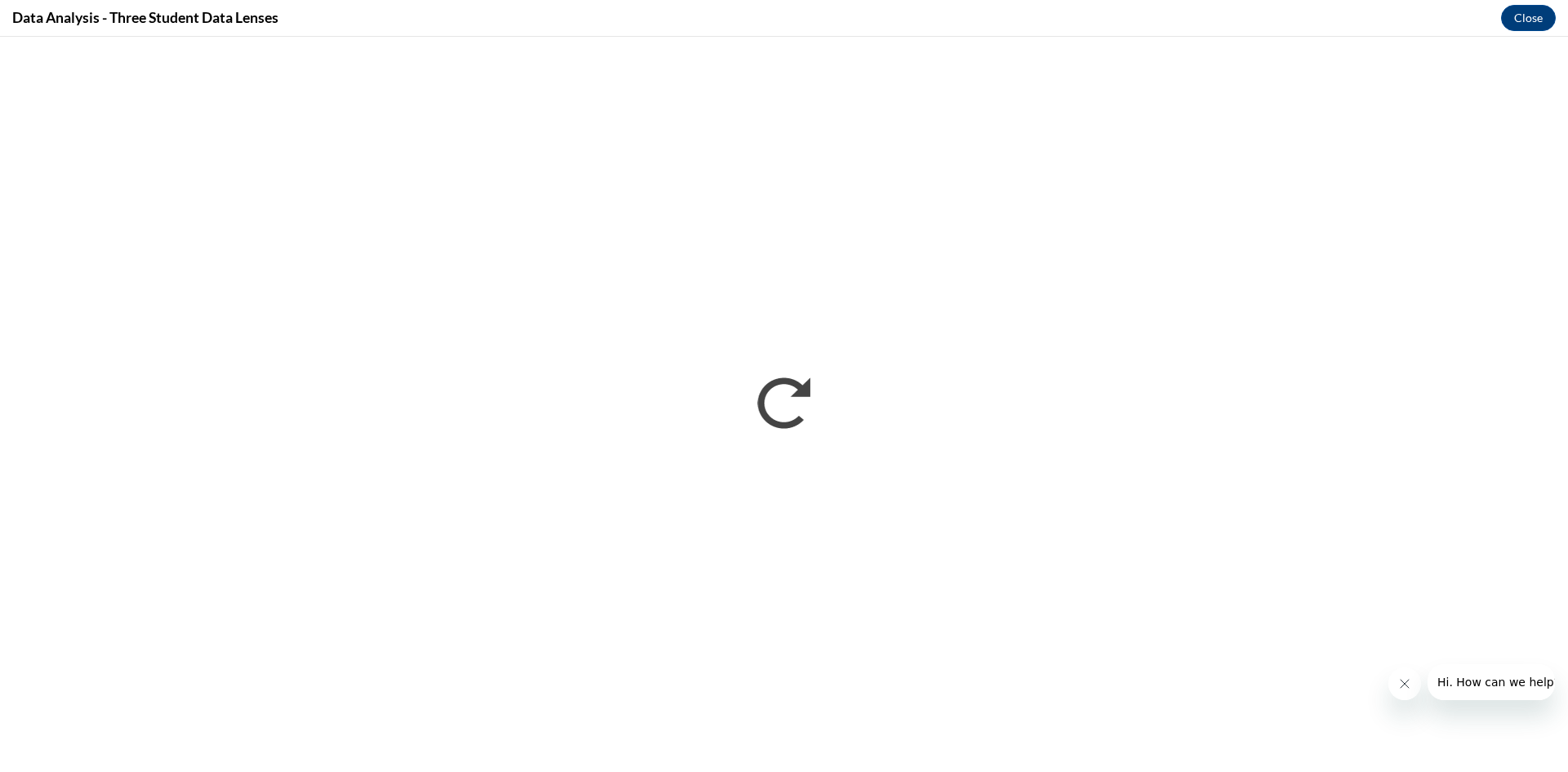
scroll to position [0, 0]
